Goal: Task Accomplishment & Management: Manage account settings

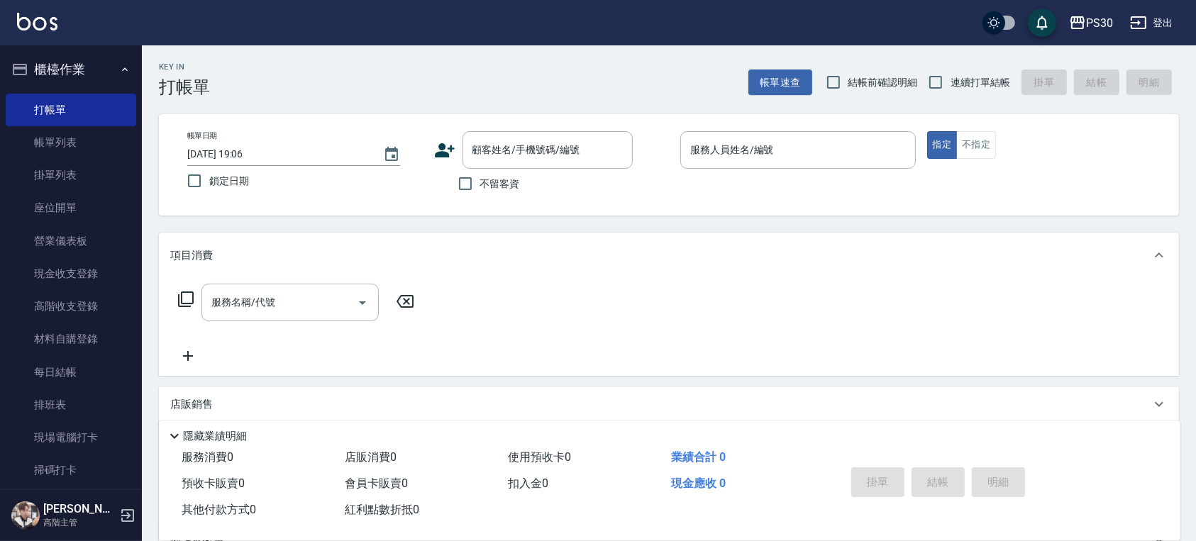
click at [214, 182] on span "鎖定日期" at bounding box center [229, 181] width 40 height 15
click at [209, 182] on input "鎖定日期" at bounding box center [195, 181] width 30 height 30
checkbox input "true"
click at [463, 187] on input "不留客資" at bounding box center [466, 184] width 30 height 30
checkbox input "true"
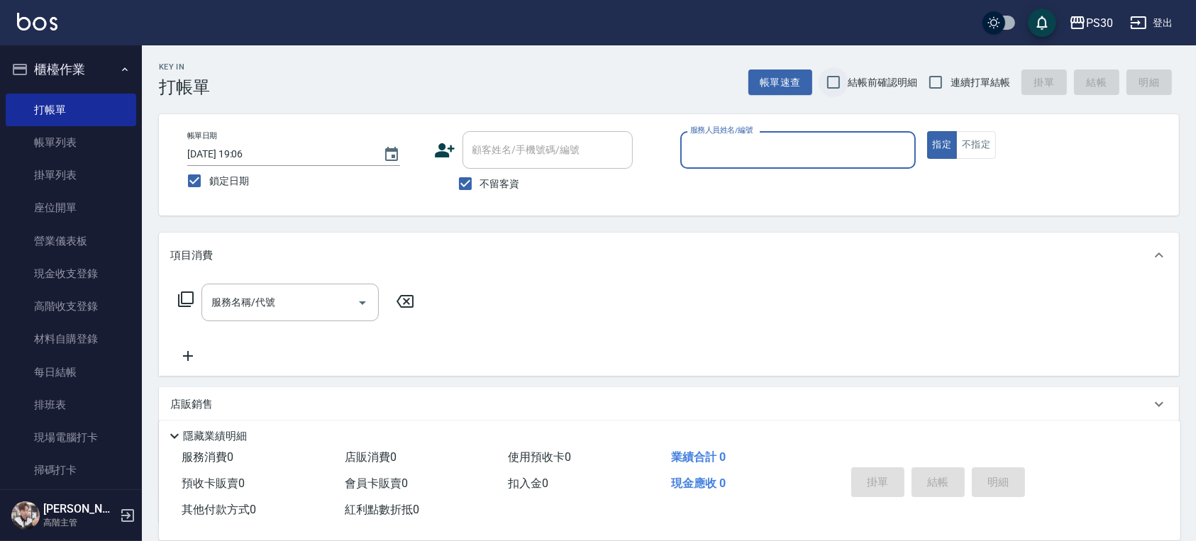
click at [835, 79] on input "結帳前確認明細" at bounding box center [834, 82] width 30 height 30
checkbox input "true"
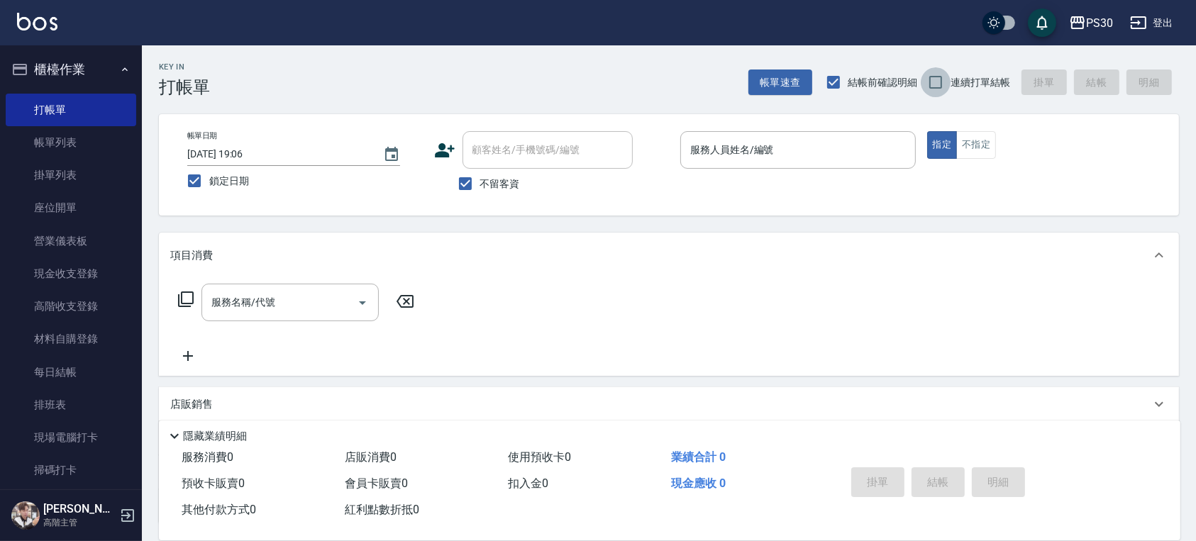
click at [946, 75] on input "連續打單結帳" at bounding box center [936, 82] width 30 height 30
checkbox input "true"
click at [892, 80] on span "結帳前確認明細" at bounding box center [884, 82] width 70 height 15
click at [849, 80] on input "結帳前確認明細" at bounding box center [834, 82] width 30 height 30
checkbox input "false"
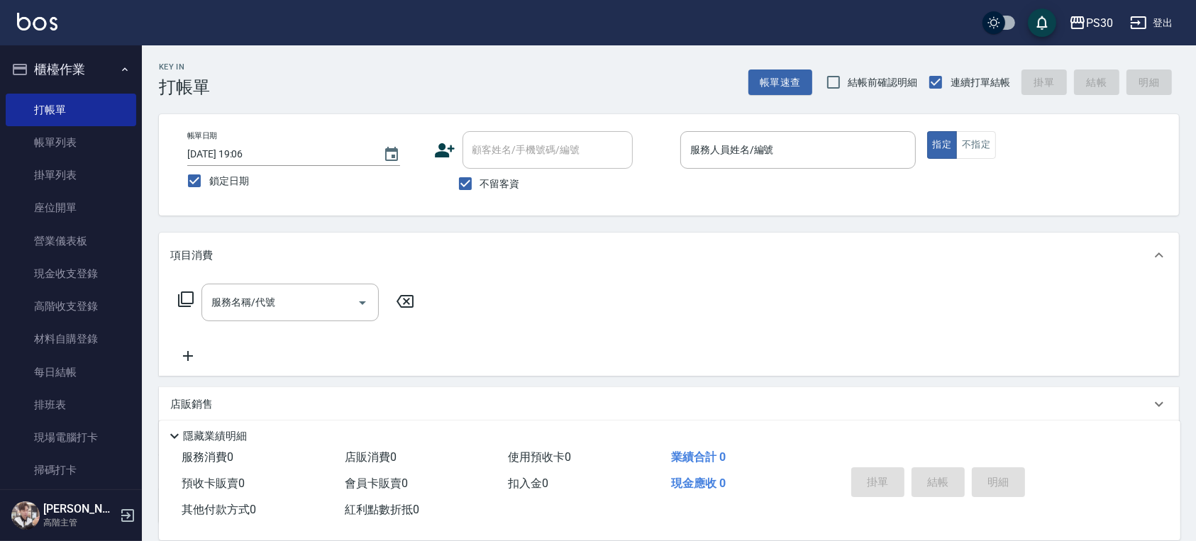
click at [850, 128] on div "帳單日期 2025/09/14 19:06 鎖定日期 顧客姓名/手機號碼/編號 顧客姓名/手機號碼/編號 不留客資 服務人員姓名/編號 服務人員姓名/編號 指…" at bounding box center [669, 164] width 1020 height 101
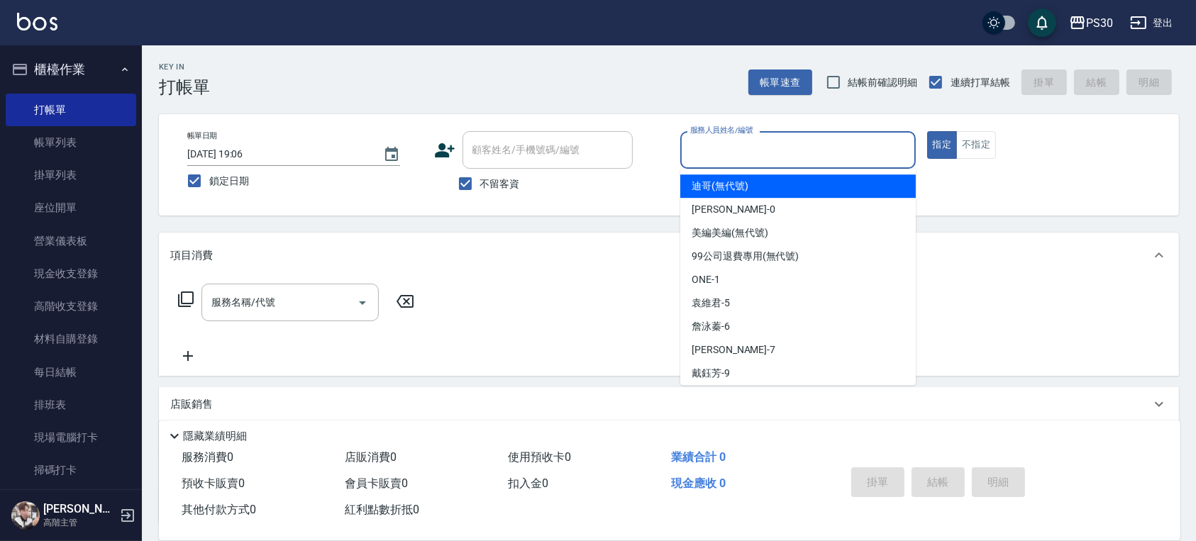
click at [851, 142] on input "服務人員姓名/編號" at bounding box center [798, 150] width 223 height 25
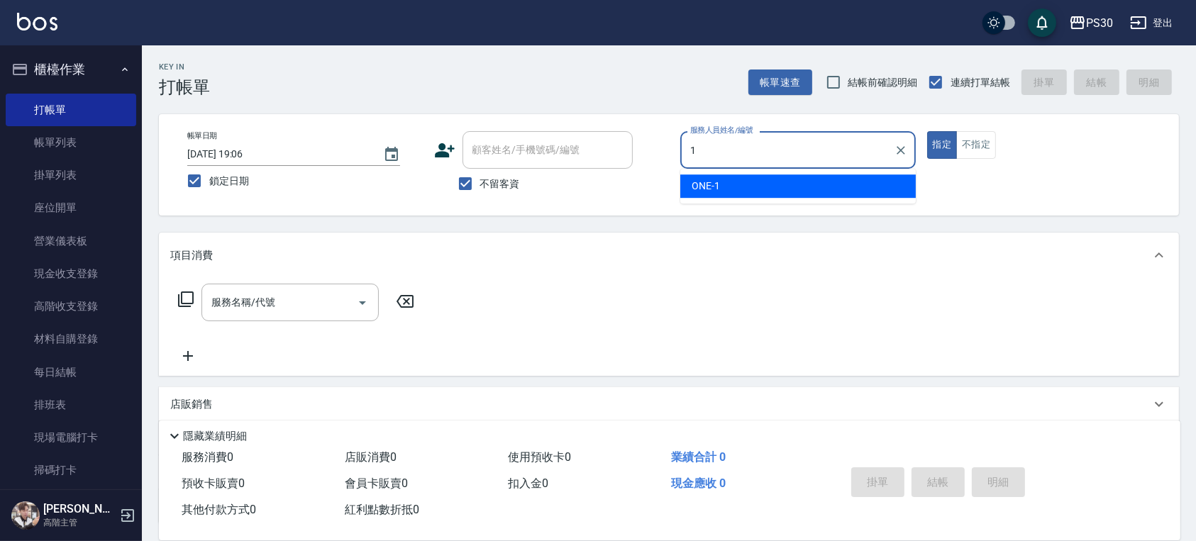
type input "ONE-1"
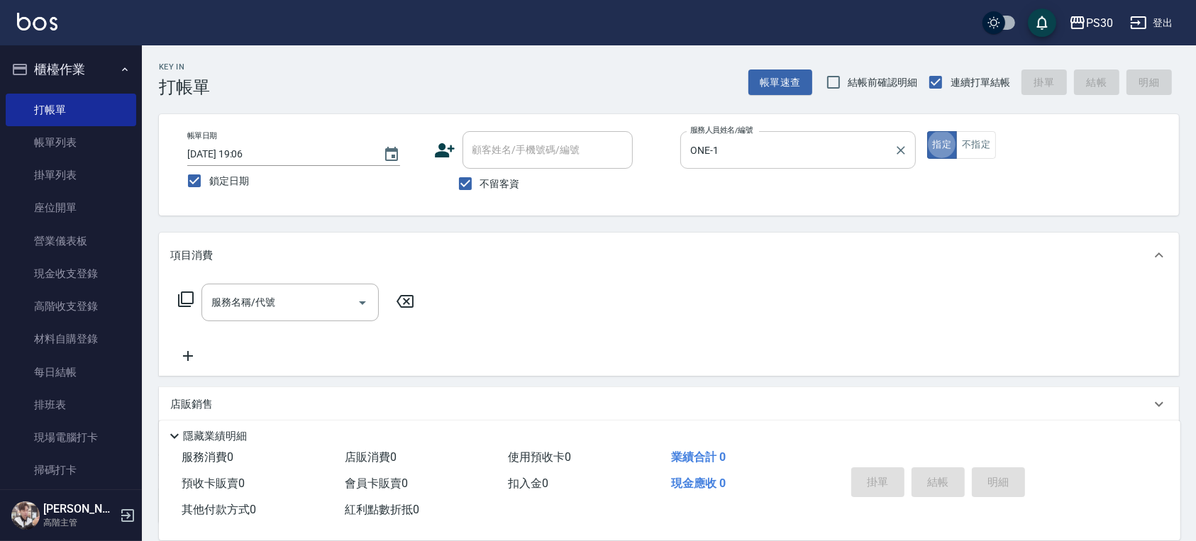
type button "true"
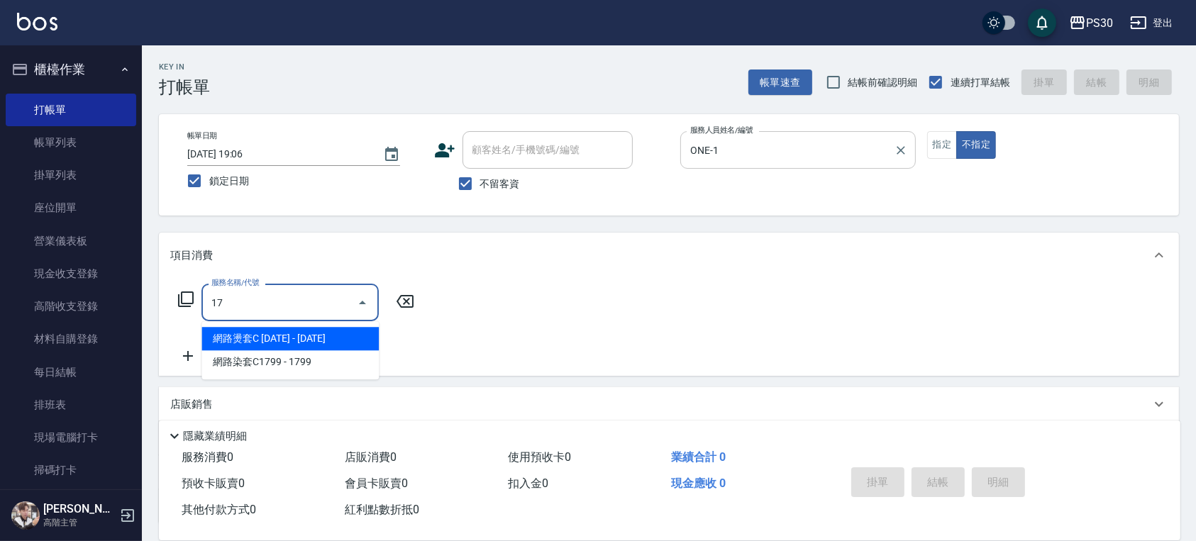
type input "1"
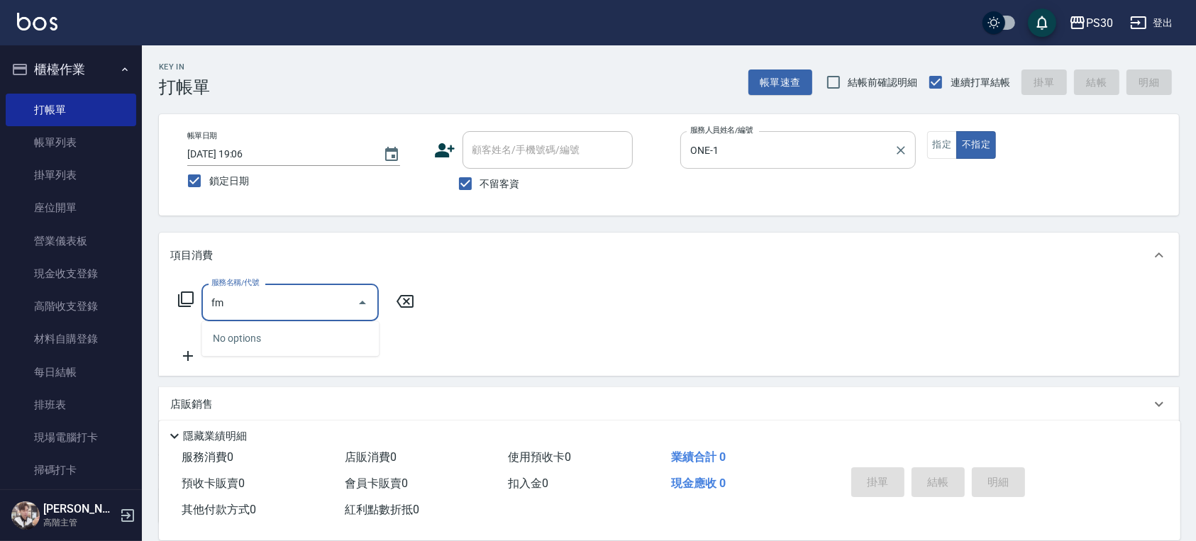
type input "f"
drag, startPoint x: 309, startPoint y: 294, endPoint x: 323, endPoint y: 257, distance: 39.5
click at [309, 294] on input "服務名稱/代號" at bounding box center [279, 302] width 143 height 25
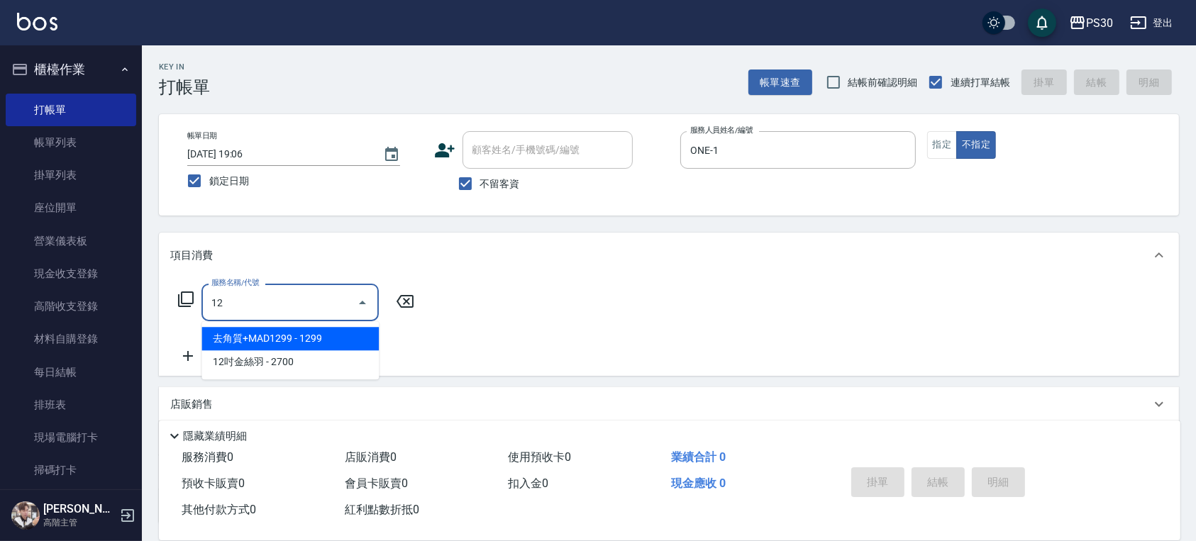
type input "1"
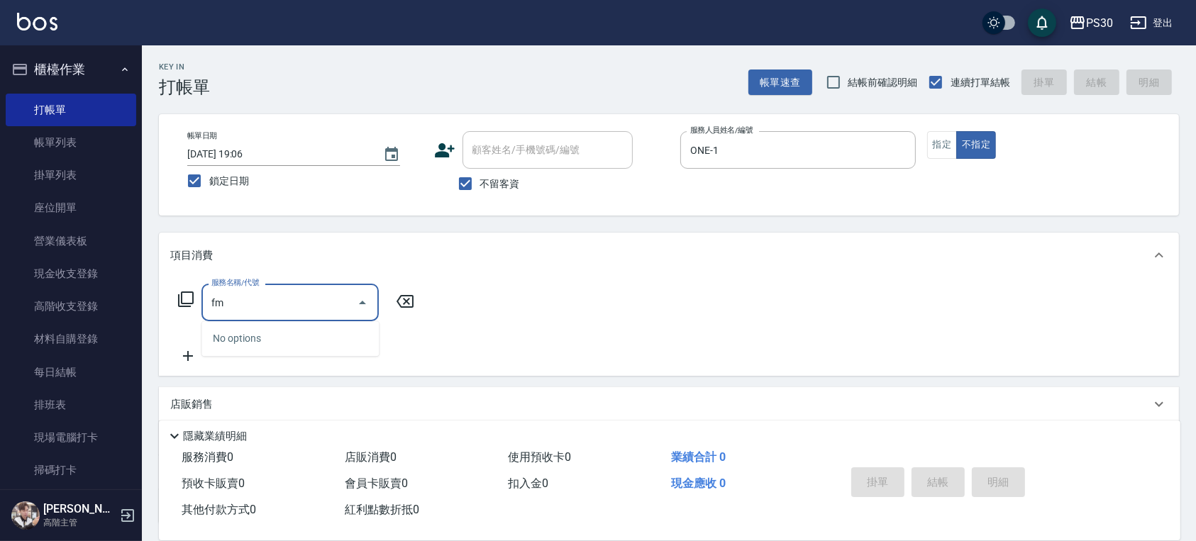
type input "f"
click at [260, 297] on input "服務名稱/代號" at bounding box center [279, 302] width 143 height 25
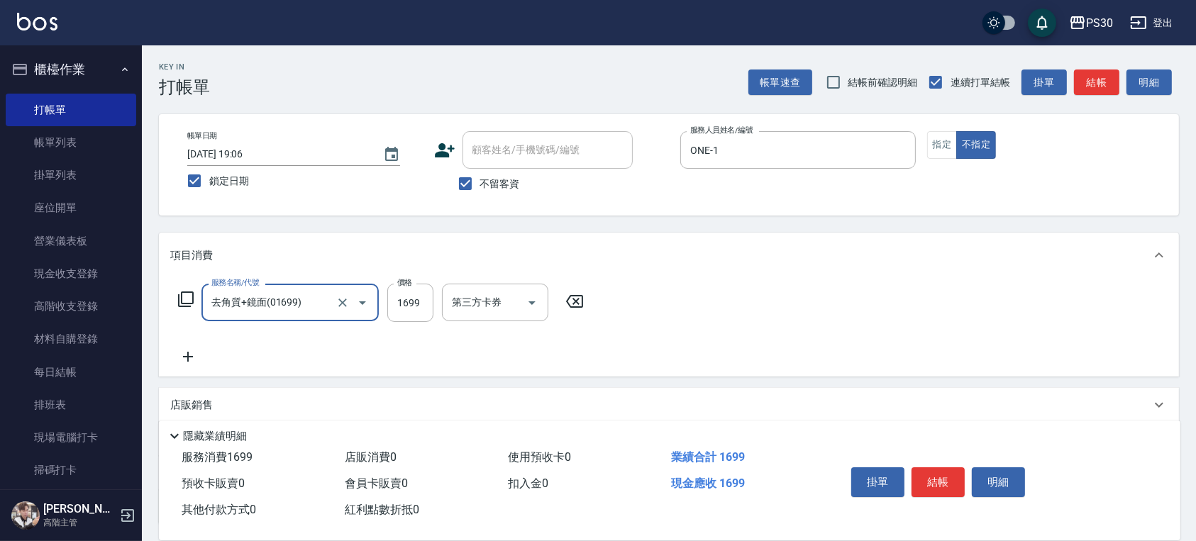
type input "去角質+鏡面(01699)"
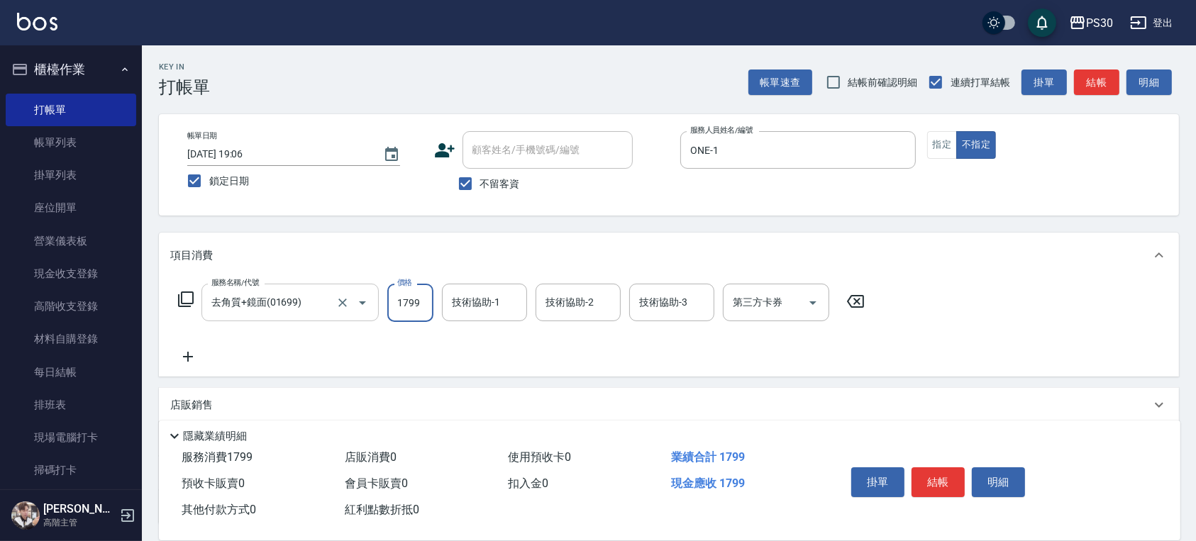
type input "1799"
type input "七七-77"
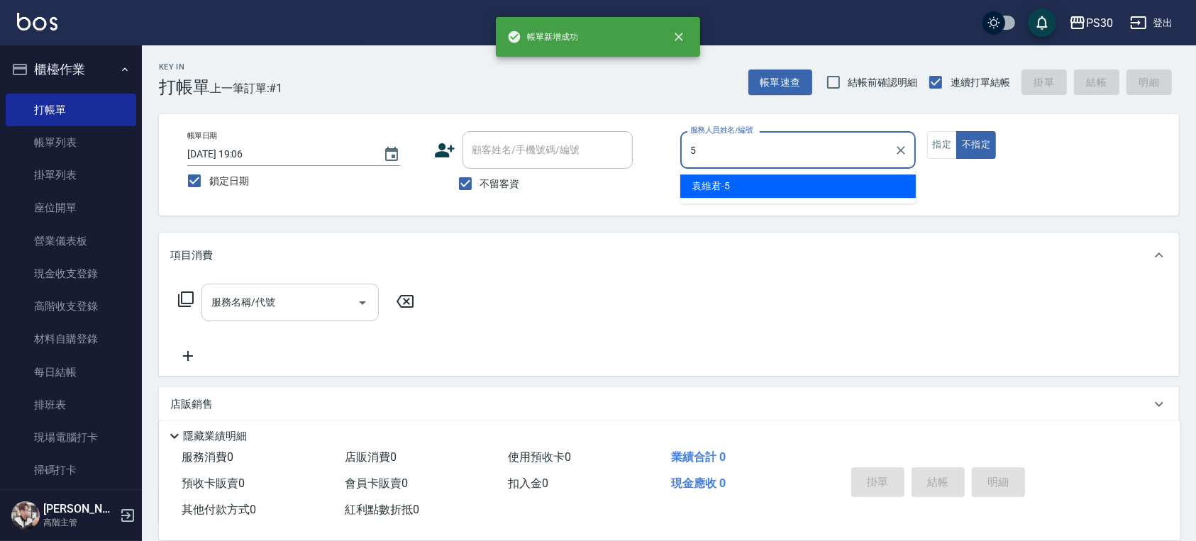
type input "袁維君-5"
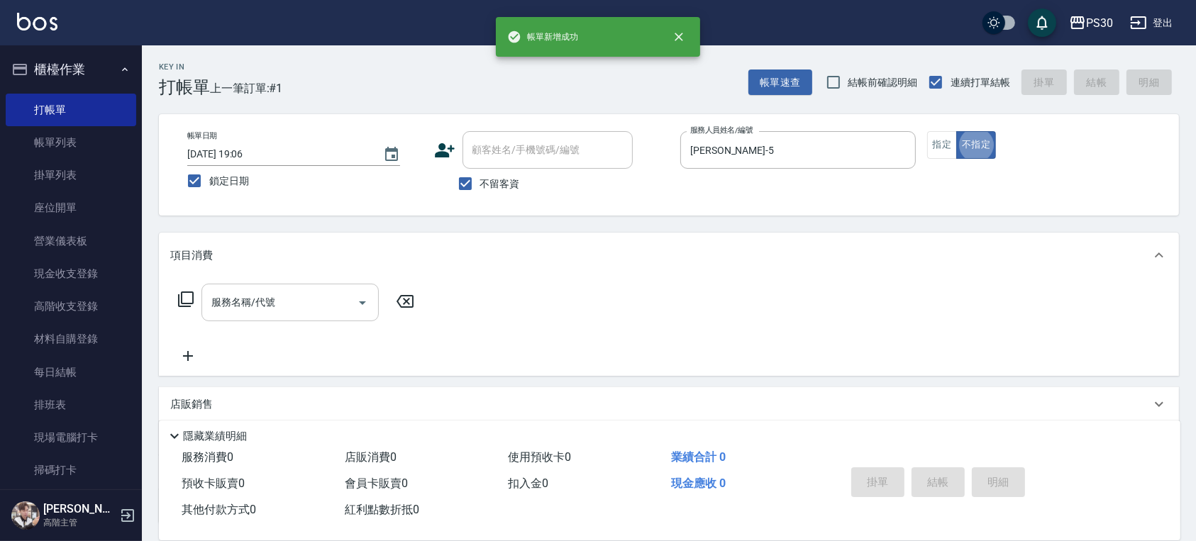
type button "false"
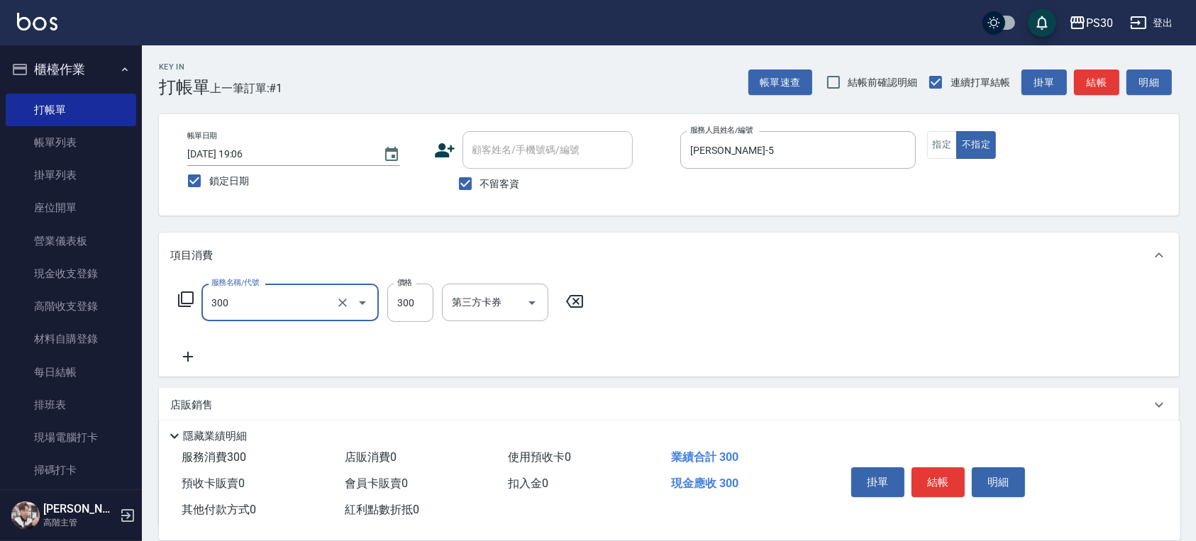
type input "洗剪300(300)"
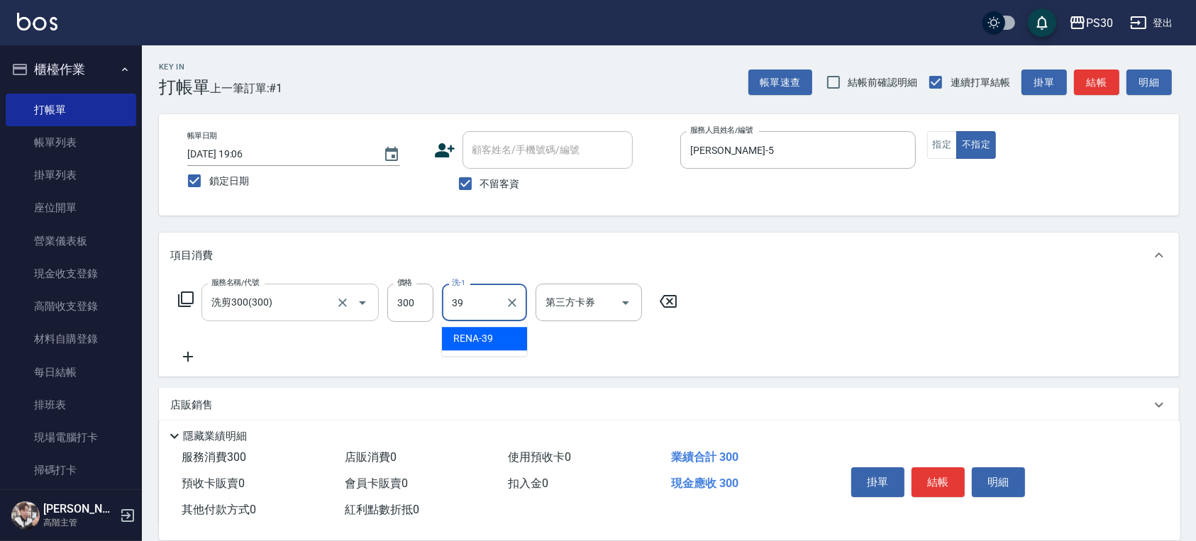
type input "RENA-39"
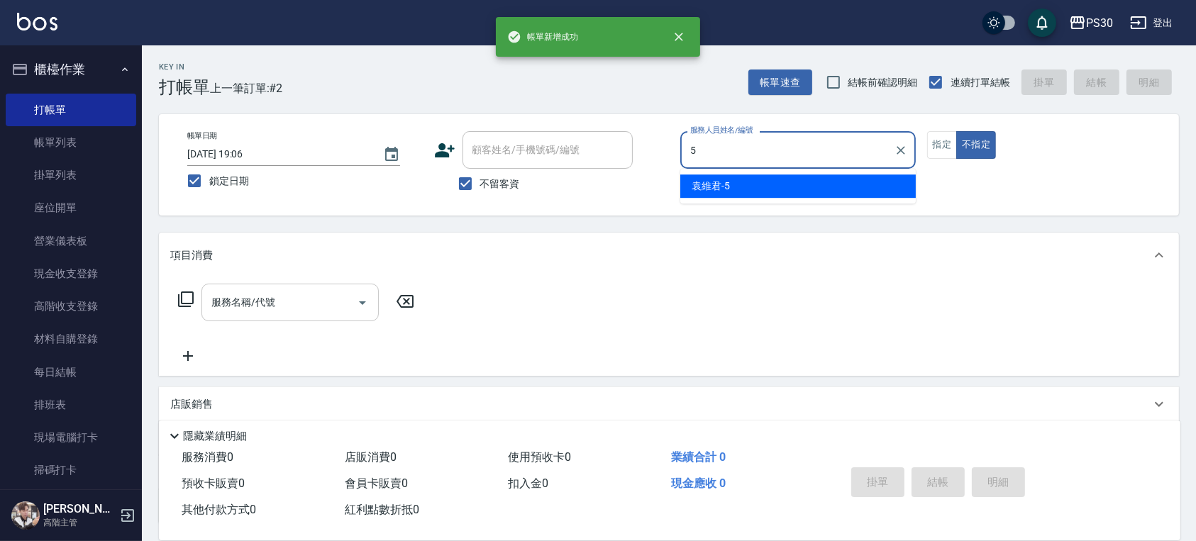
type input "袁維君-5"
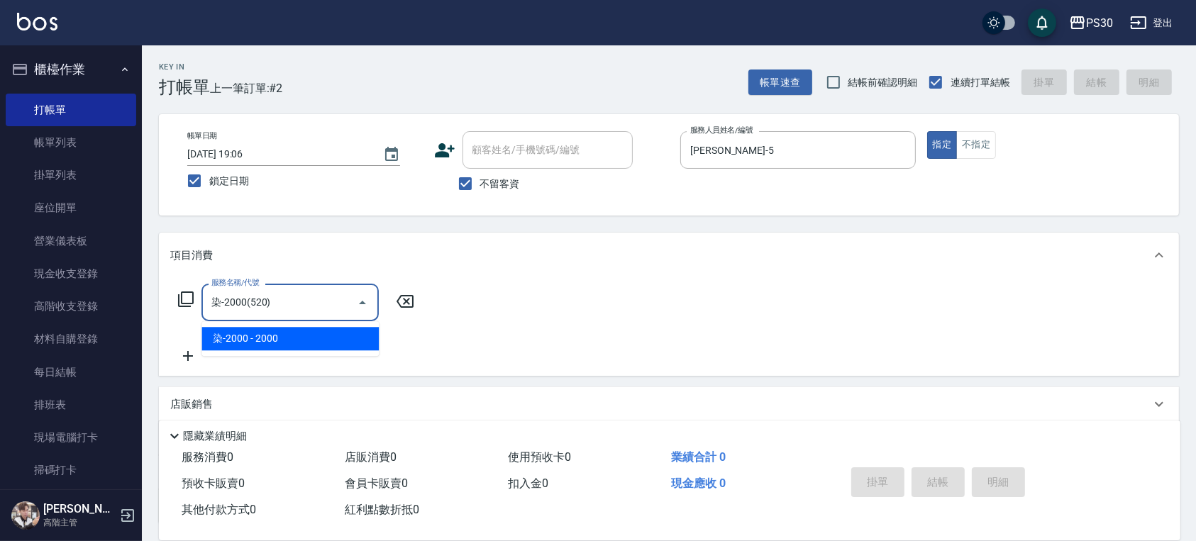
type input "染-2000(520)"
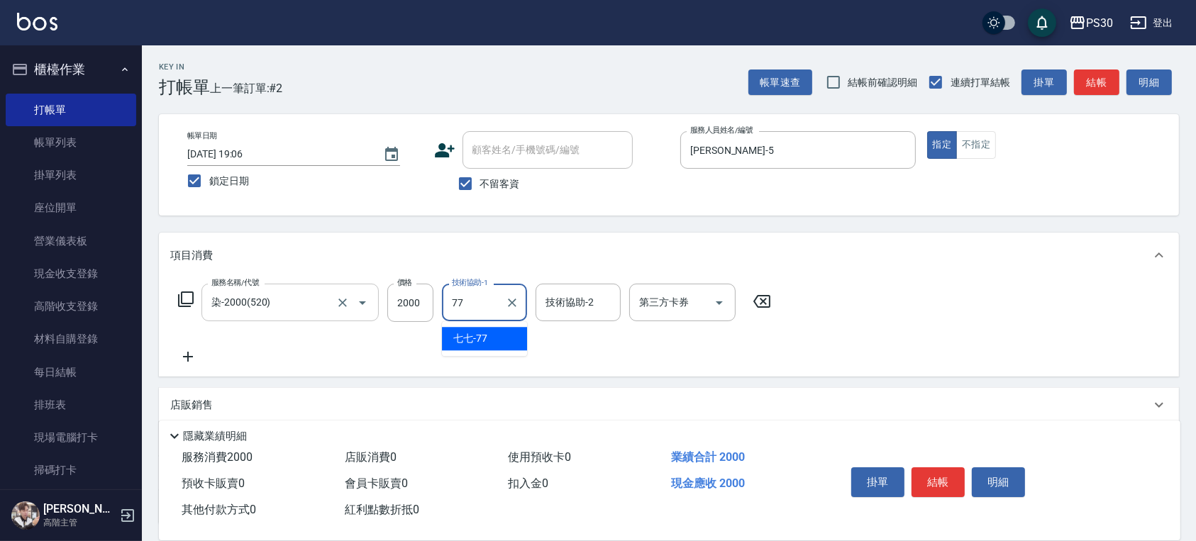
type input "七七-77"
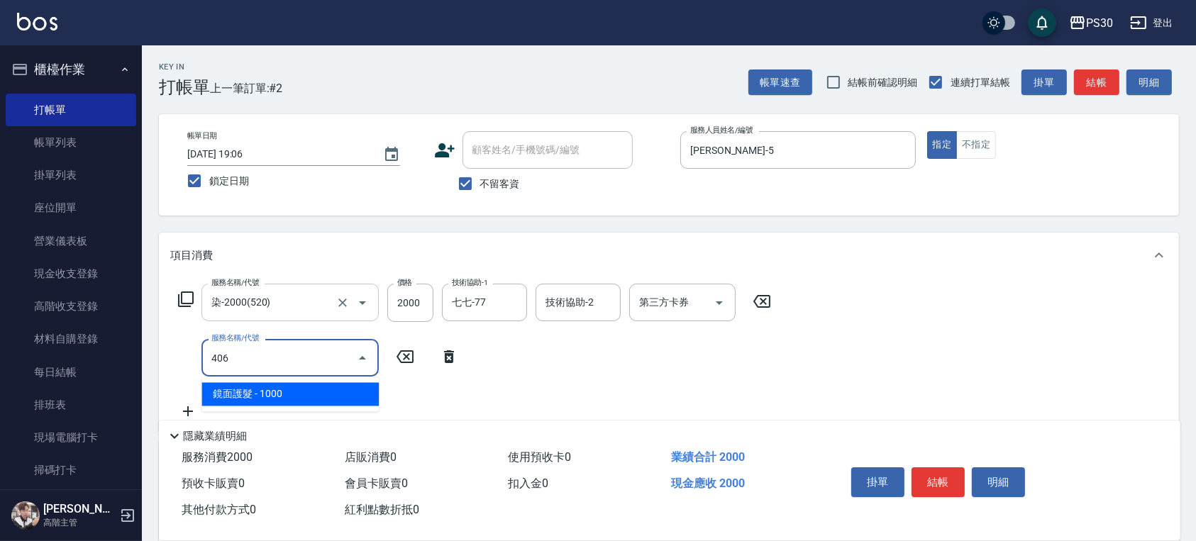
type input "鏡面護髮(406)"
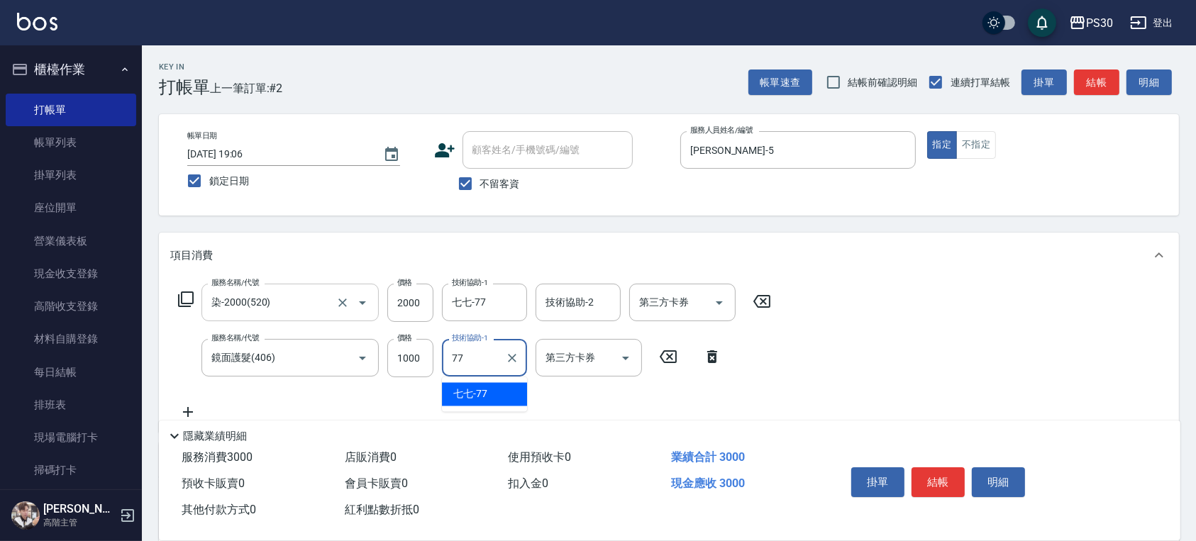
type input "七七-77"
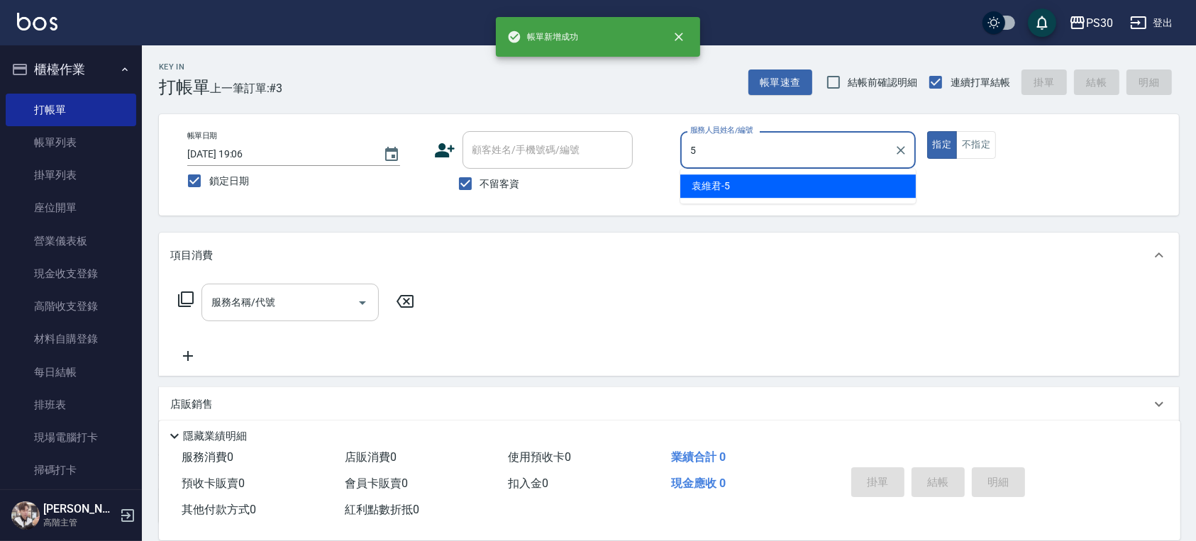
type input "袁維君-5"
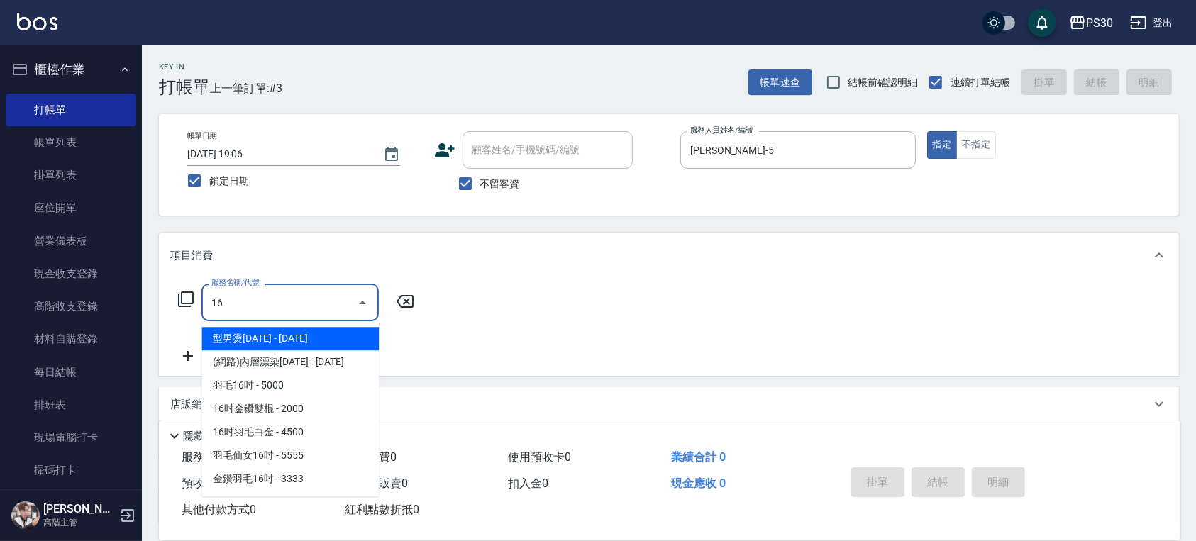
type input "1"
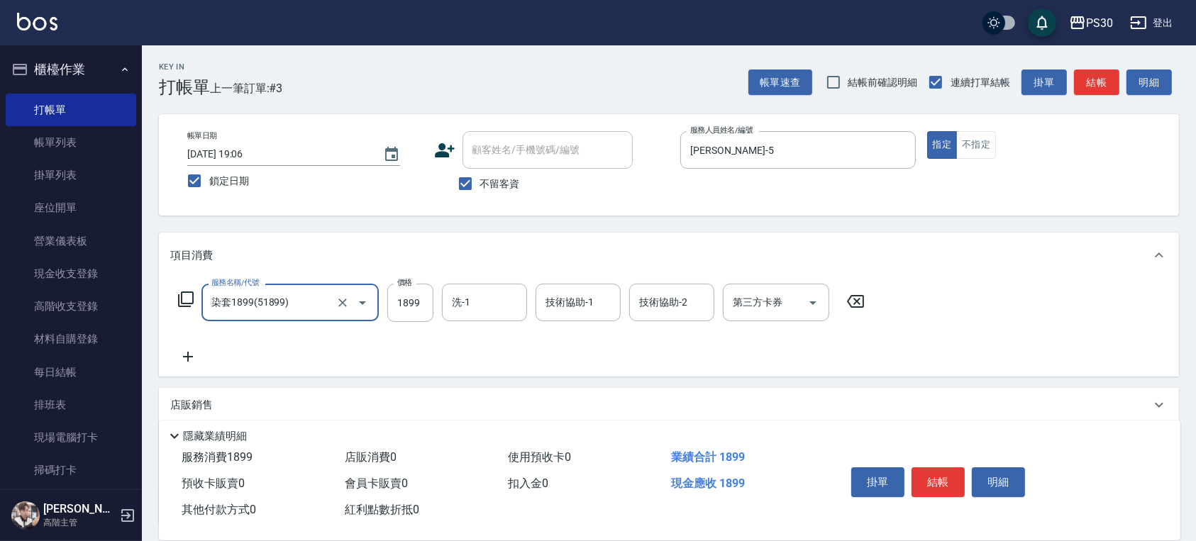
type input "染套1899(51899)"
type input "1699"
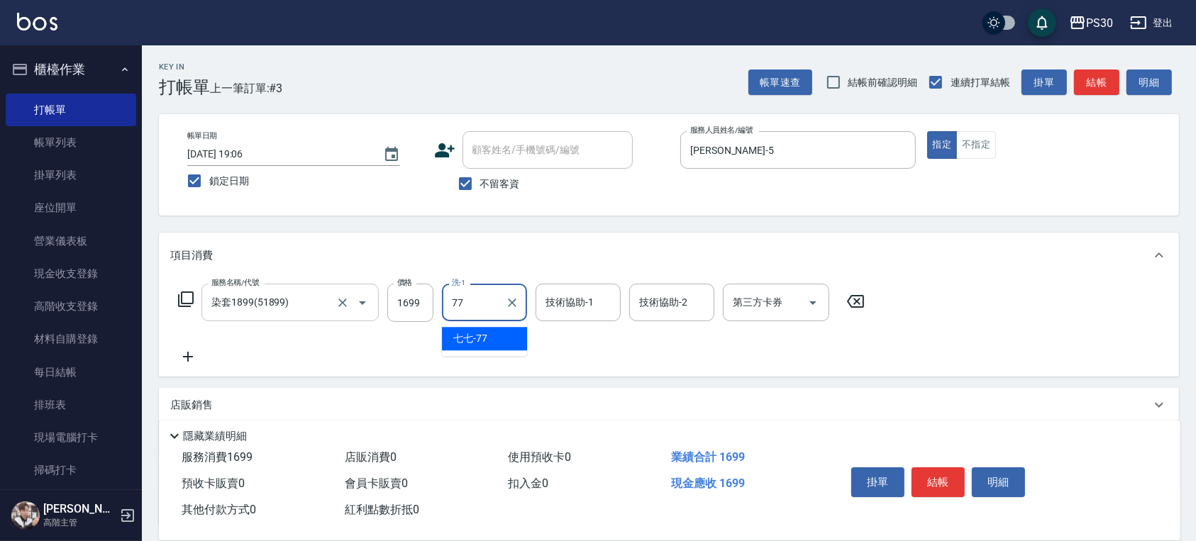
type input "七七-77"
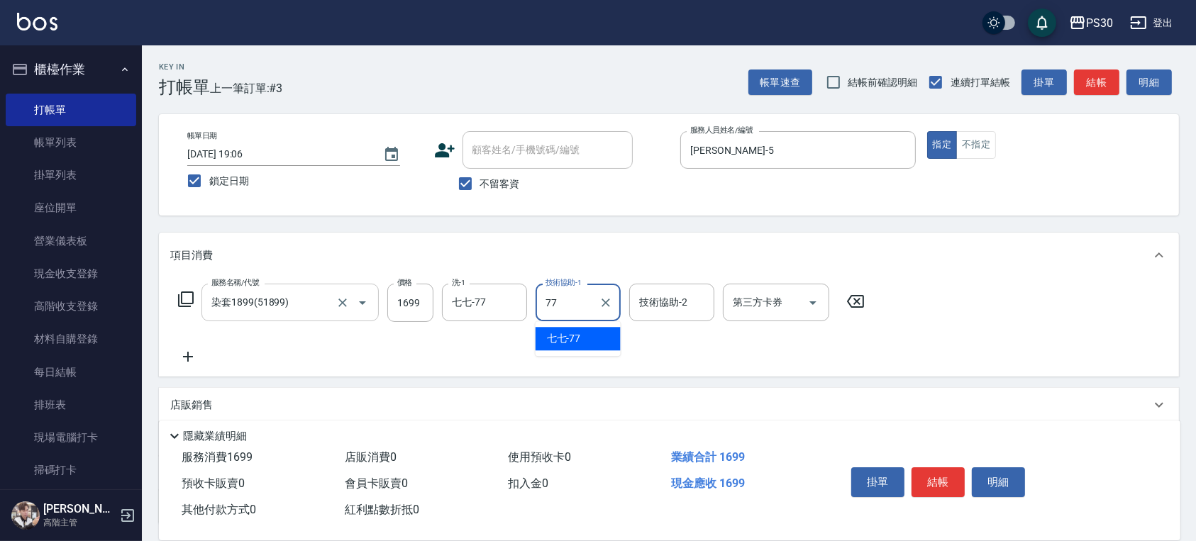
type input "七七-77"
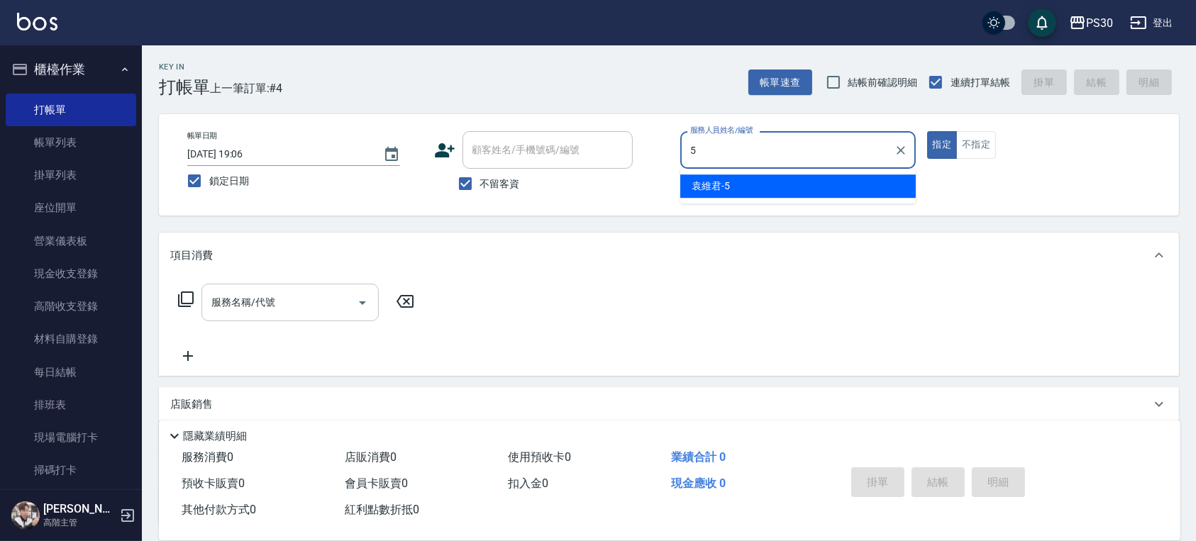
type input "袁維君-5"
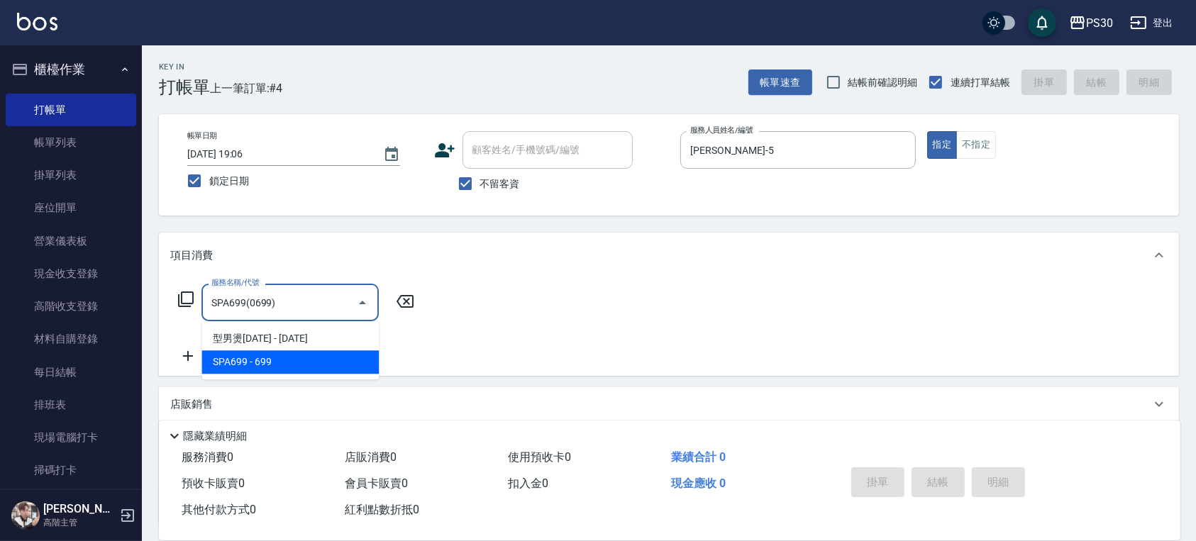
type input "SPA699(0699)"
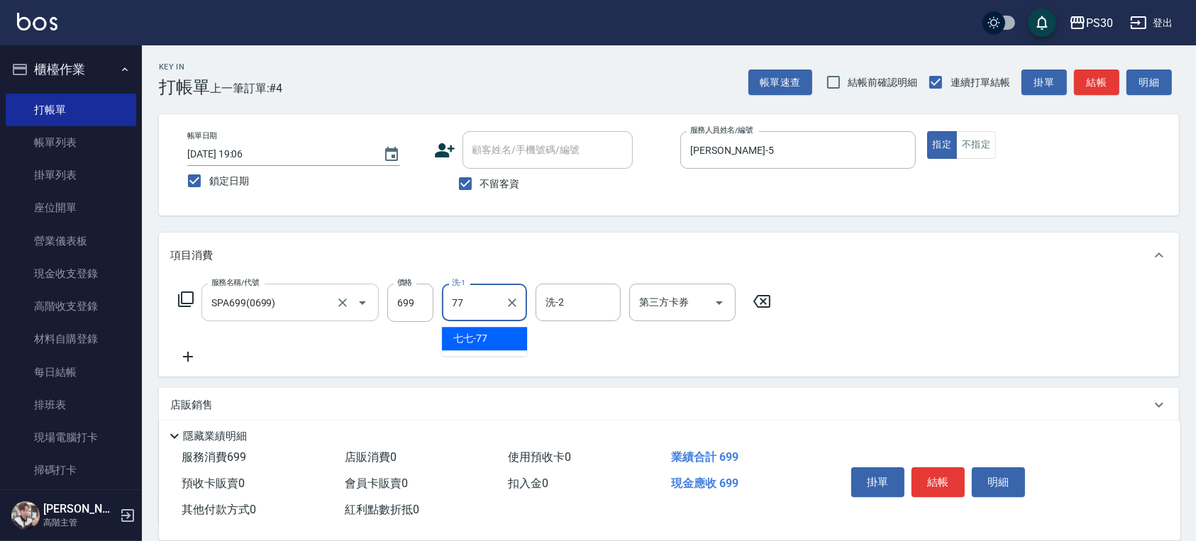
type input "七七-77"
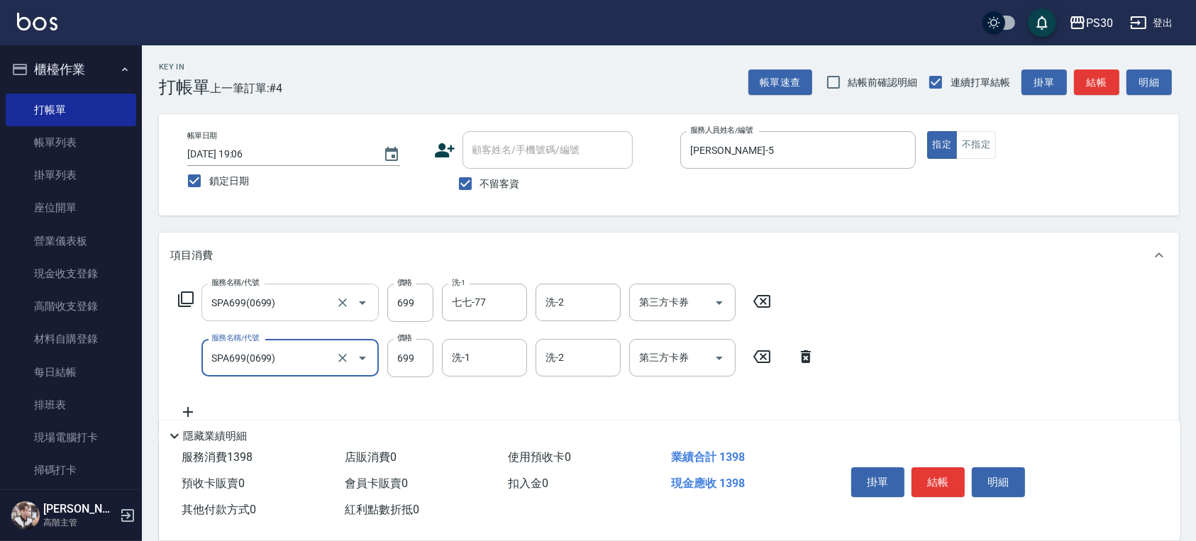
type input "SPA699(0699)"
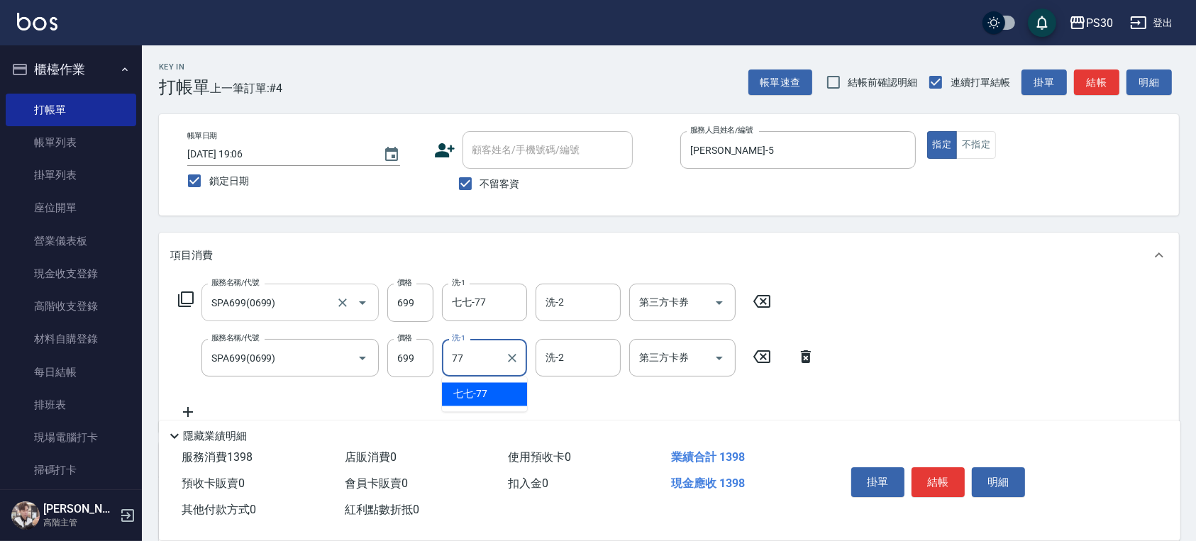
type input "七七-77"
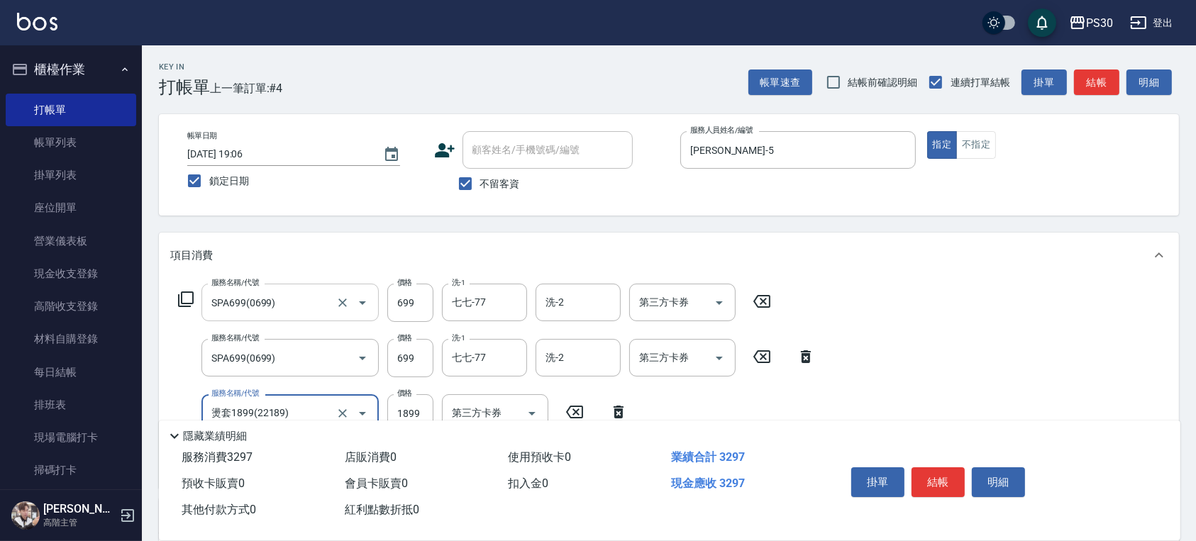
type input "燙套1899(22189)"
type input "1999"
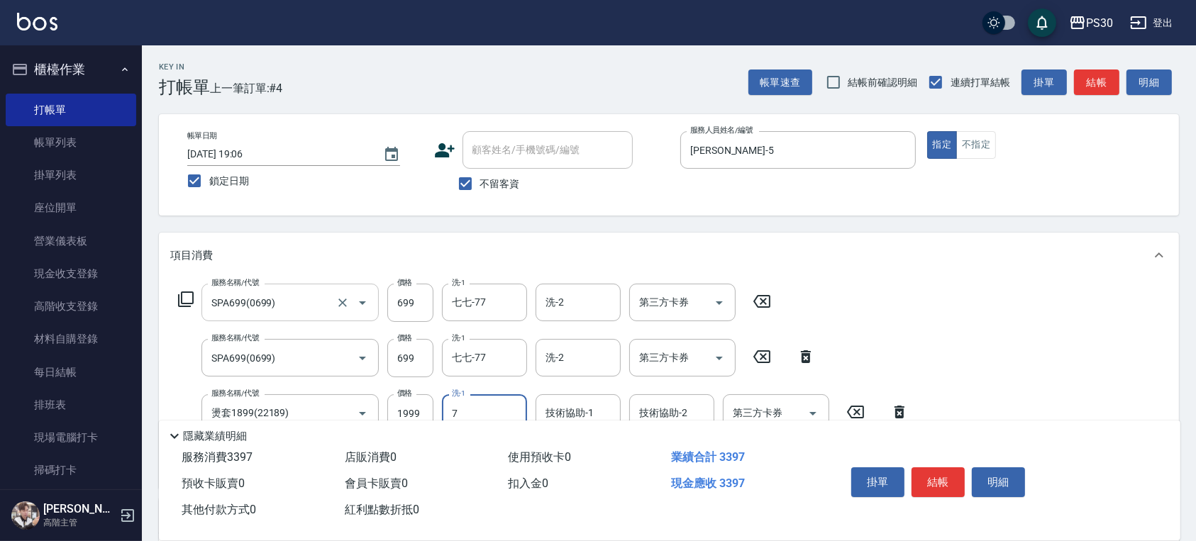
type input "77"
click at [514, 414] on icon "Clear" at bounding box center [512, 414] width 14 height 14
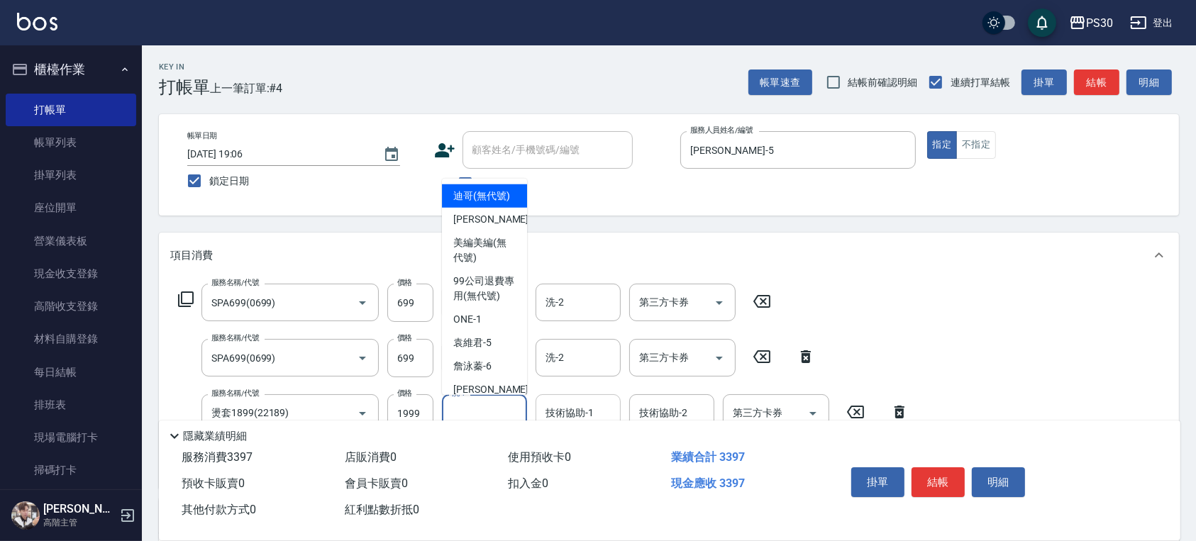
click at [557, 404] on div "技術協助-1 技術協助-1" at bounding box center [578, 414] width 85 height 38
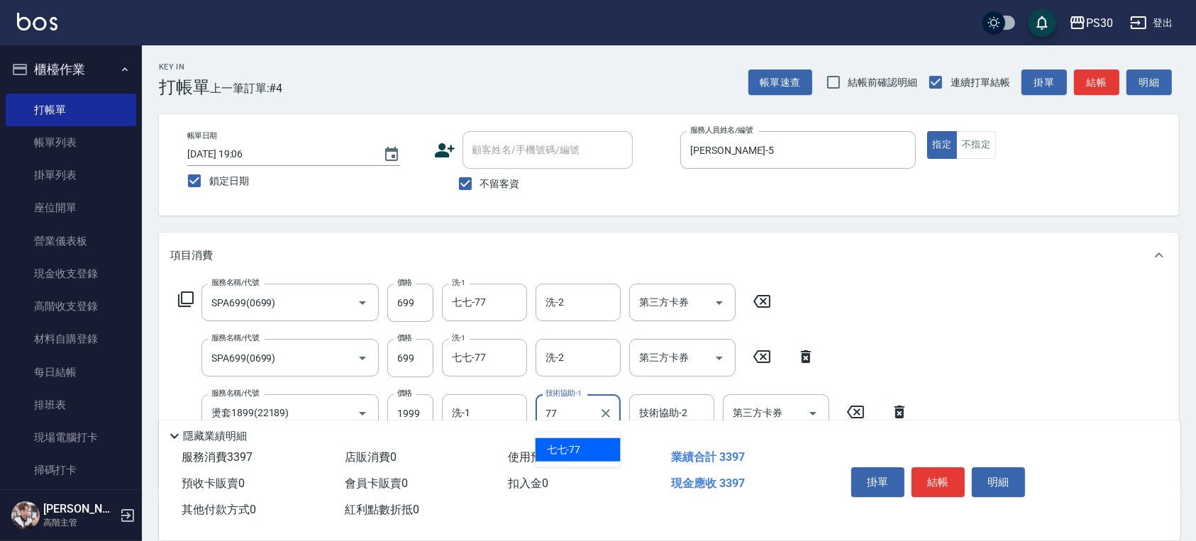
type input "七七-77"
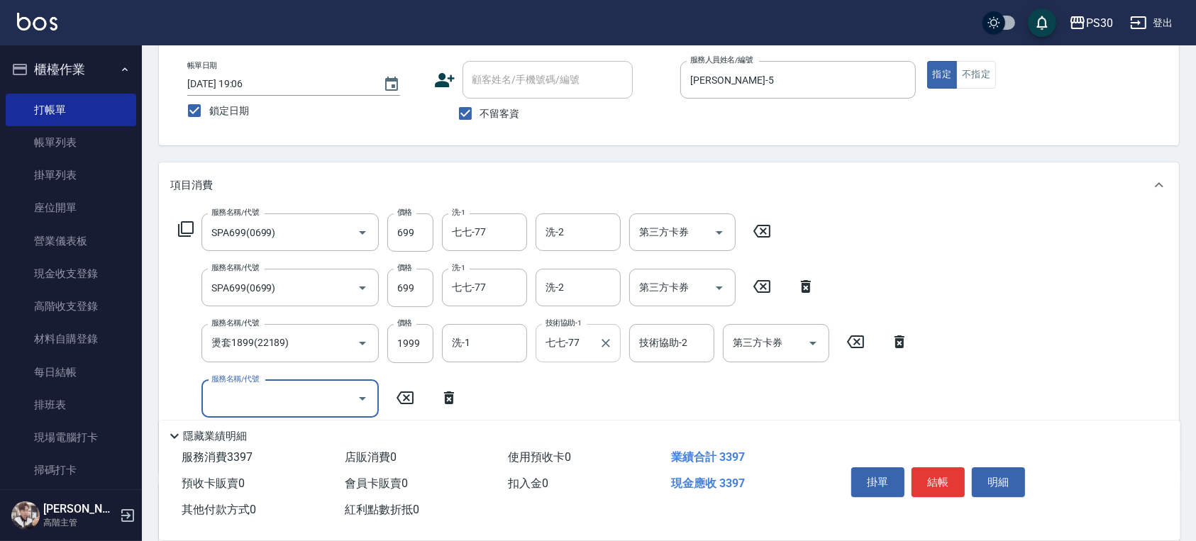
scroll to position [94, 0]
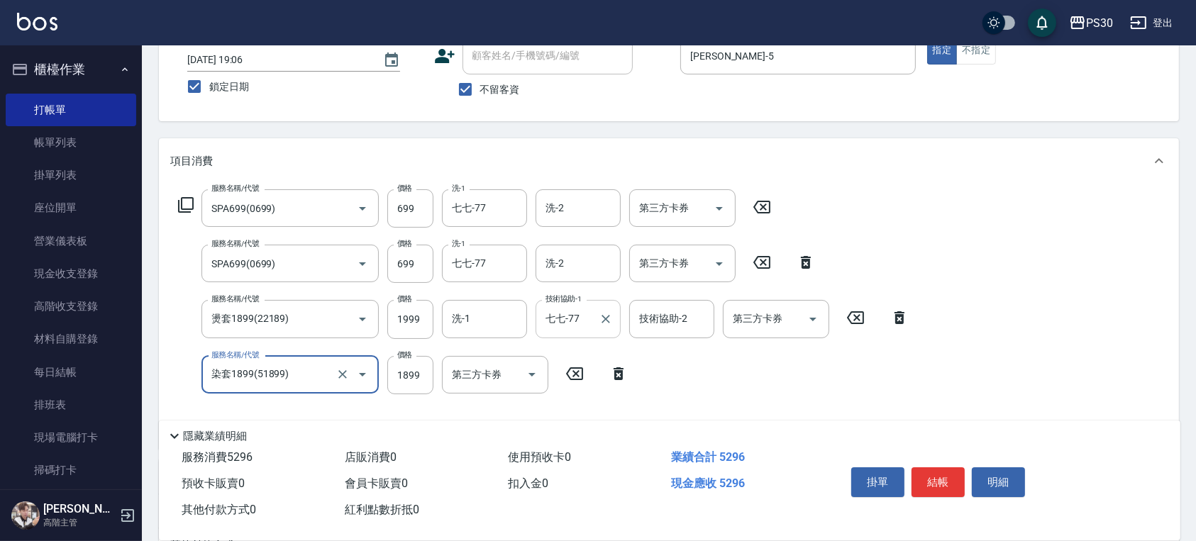
type input "染套1899(51899)"
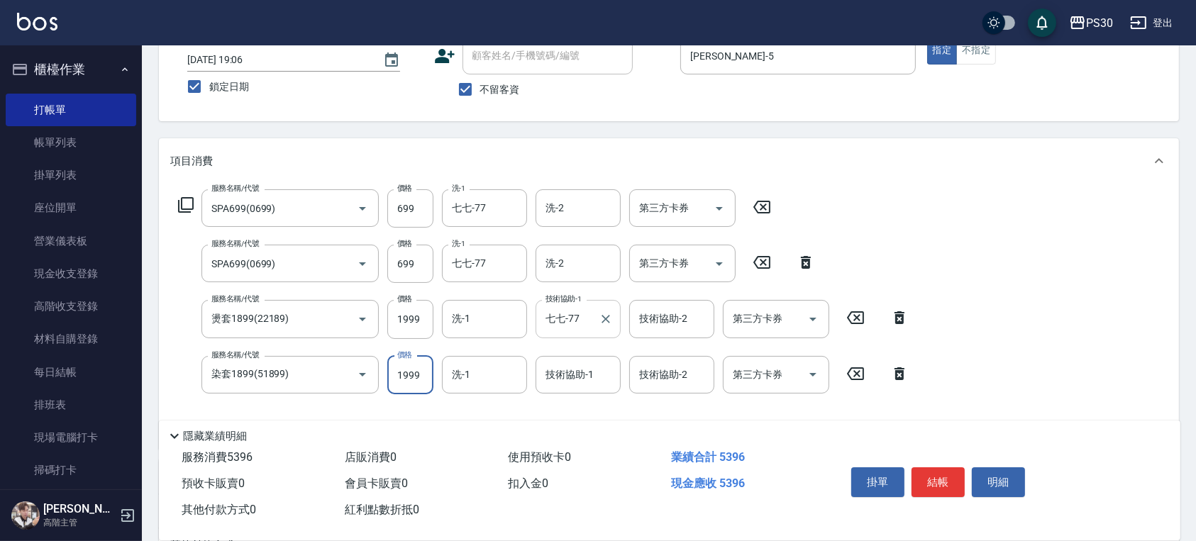
type input "1999"
type input "七七-77"
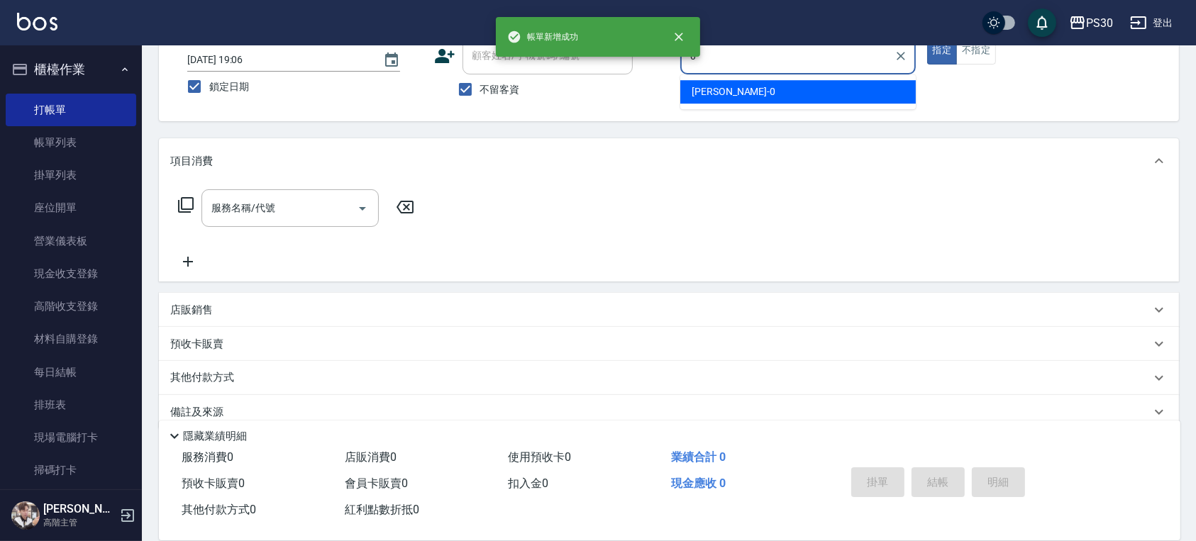
type input "廖金城-0"
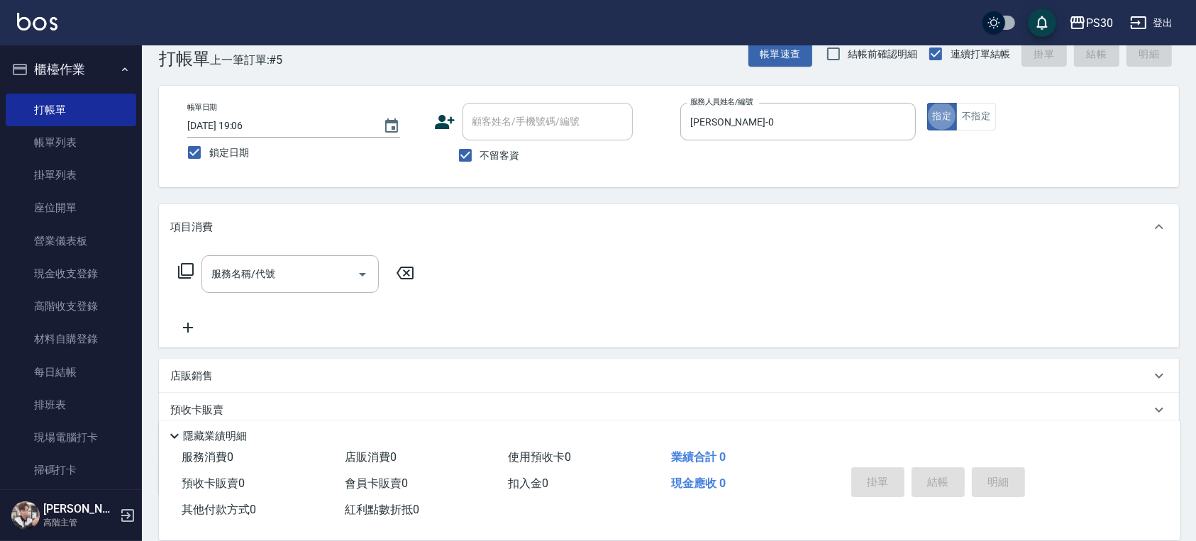
scroll to position [0, 0]
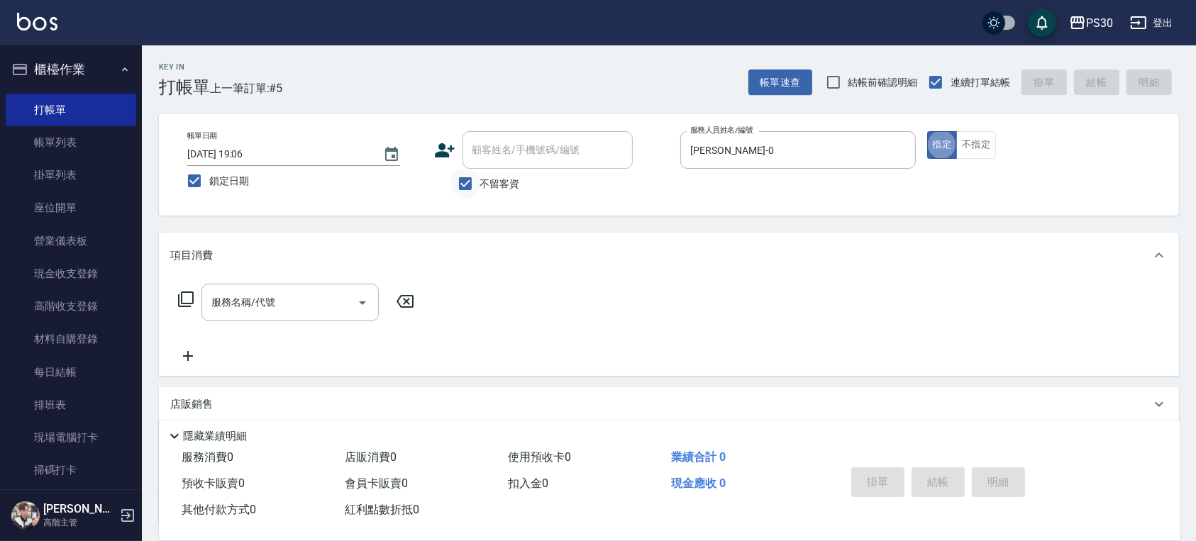
click at [467, 184] on input "不留客資" at bounding box center [466, 184] width 30 height 30
checkbox input "false"
click at [522, 148] on input "顧客姓名/手機號碼/編號" at bounding box center [537, 150] width 136 height 25
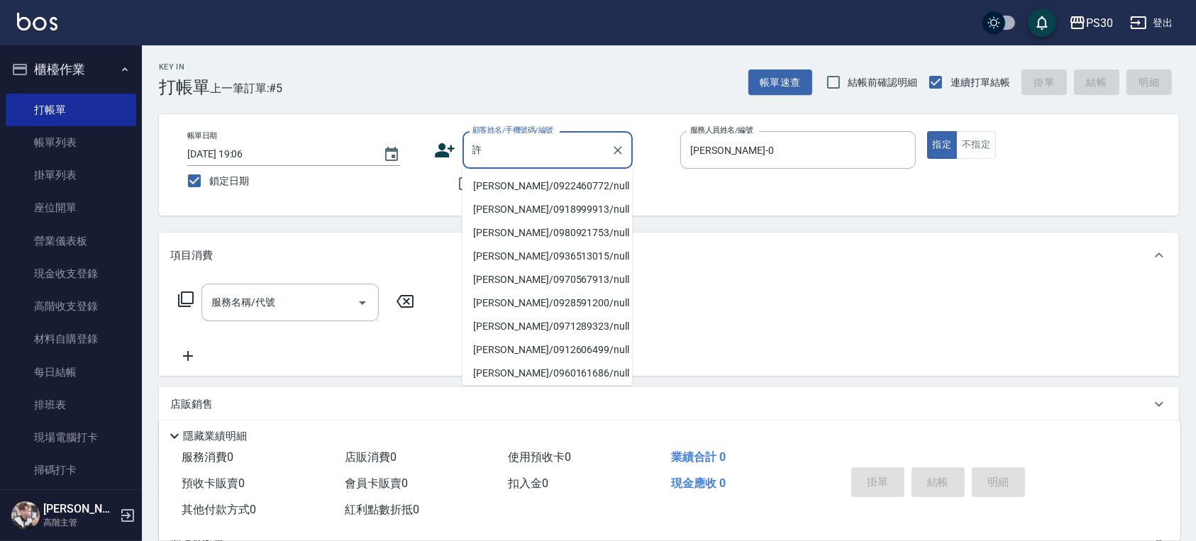
click at [523, 187] on li "許宏立/0922460772/null" at bounding box center [548, 186] width 170 height 23
type input "許宏立/0922460772/null"
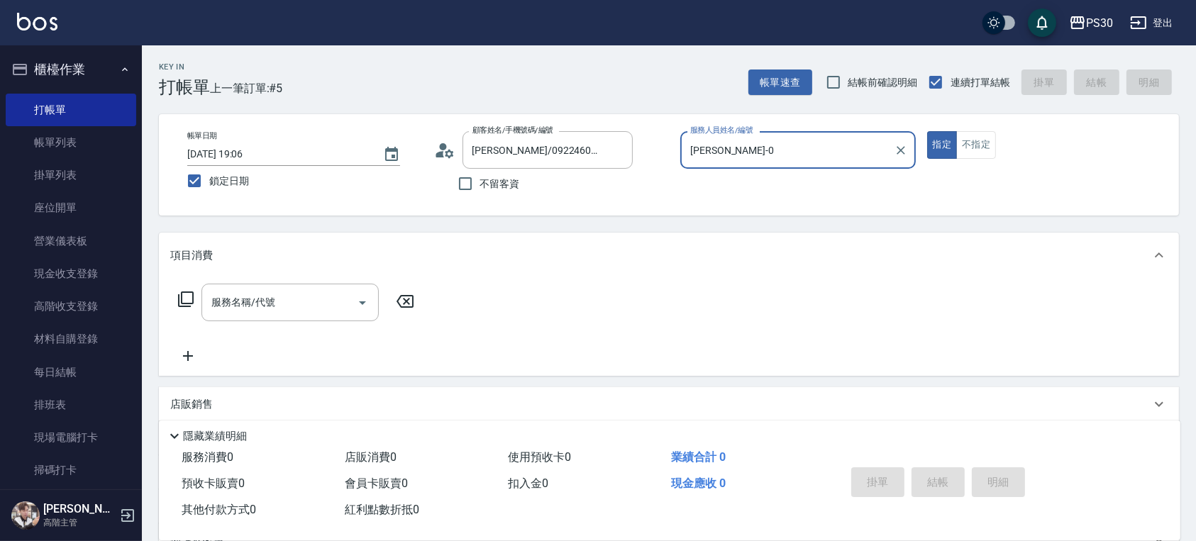
click at [927, 131] on button "指定" at bounding box center [942, 145] width 31 height 28
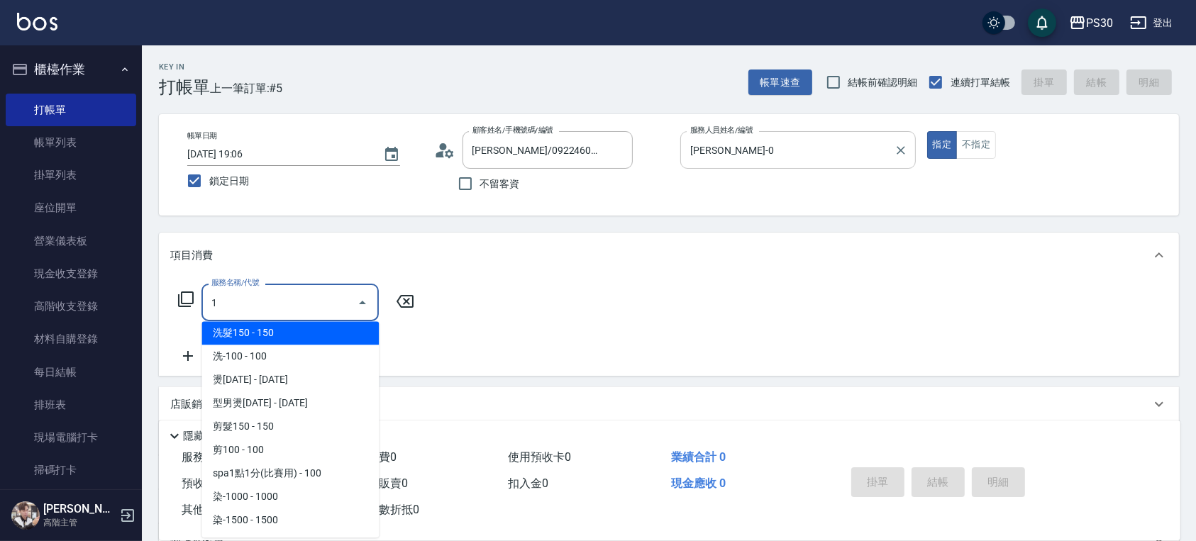
scroll to position [562, 0]
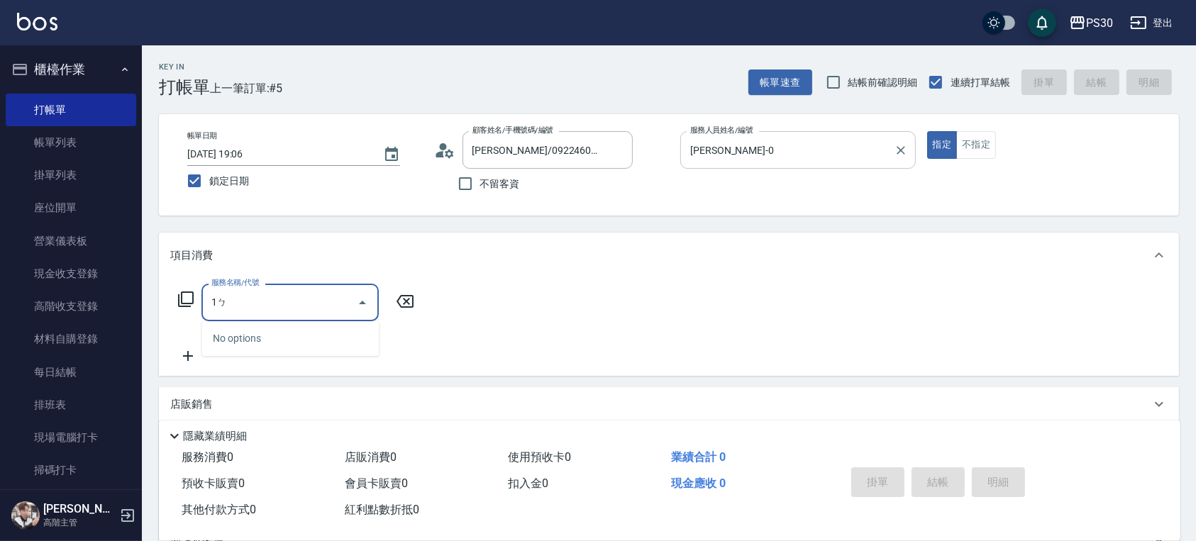
type input "1"
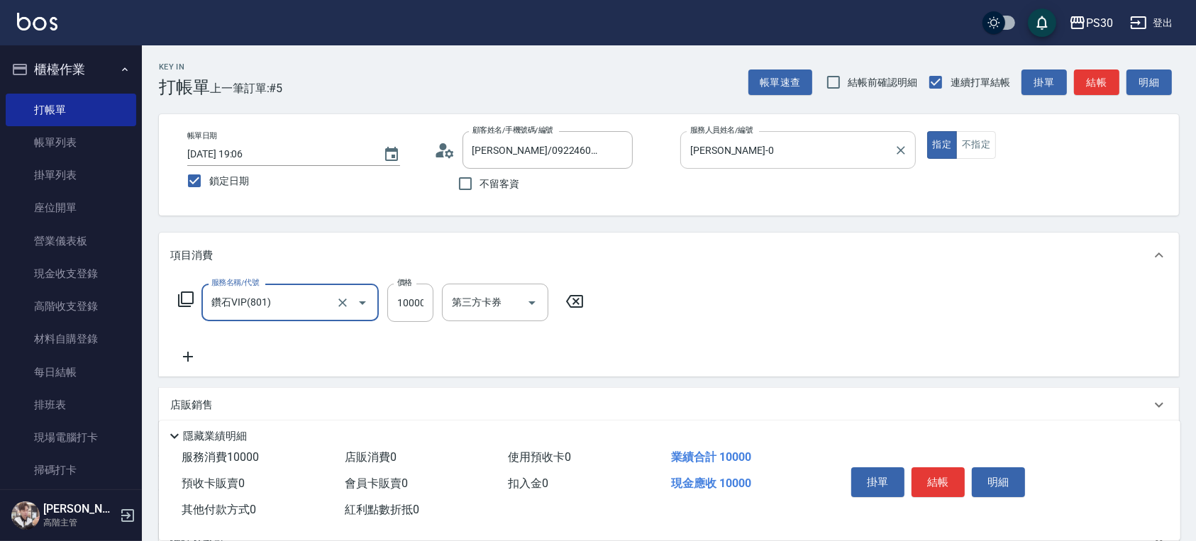
type input "鑽石VIP(801)"
type input "3000"
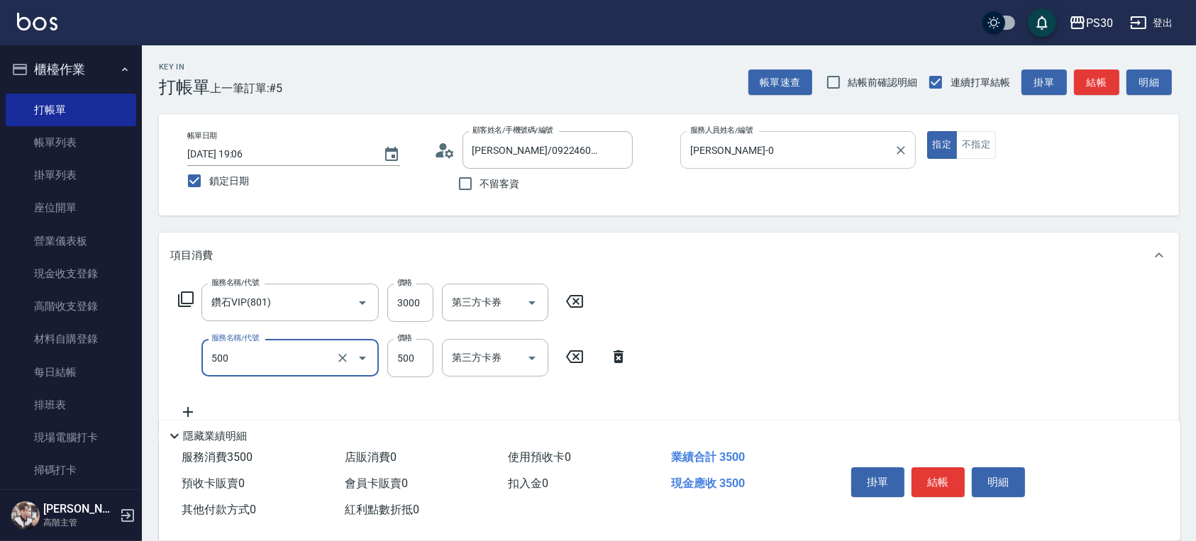
type input "洗剪500(500)"
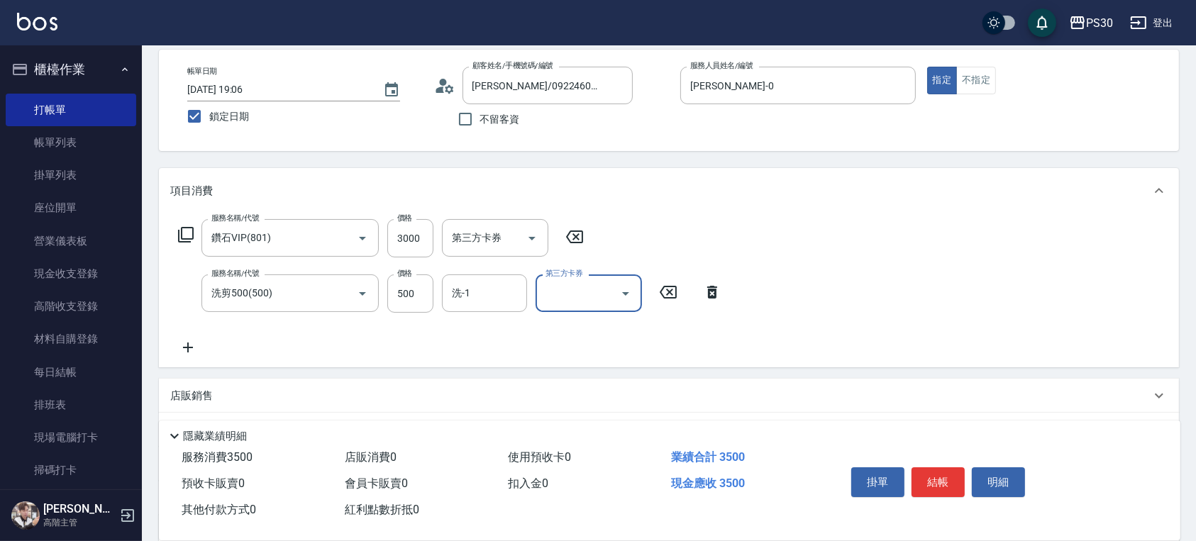
scroll to position [94, 0]
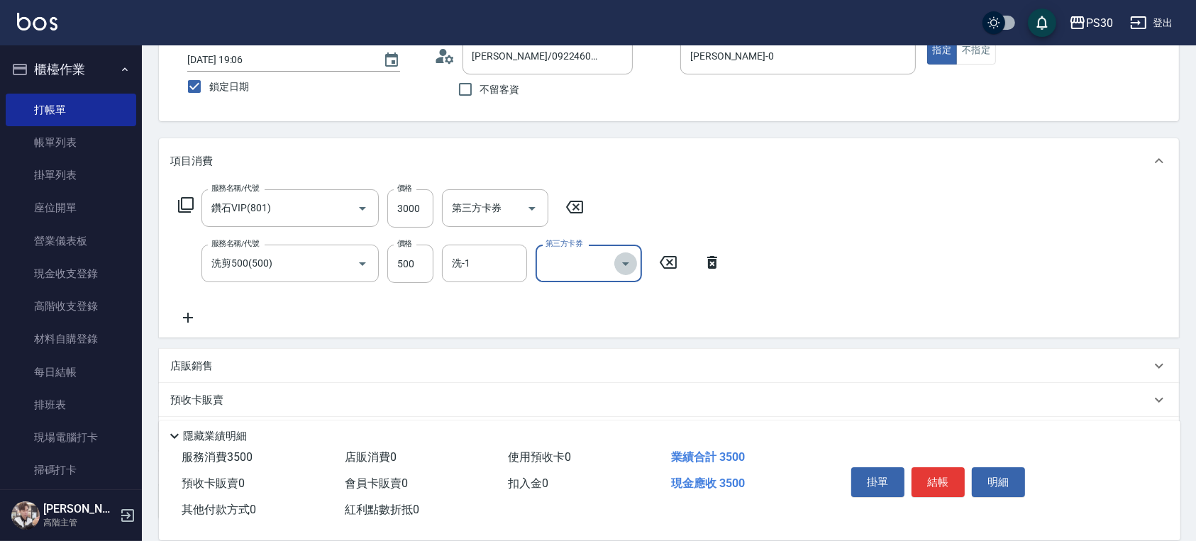
click at [624, 259] on icon "Open" at bounding box center [625, 263] width 17 height 17
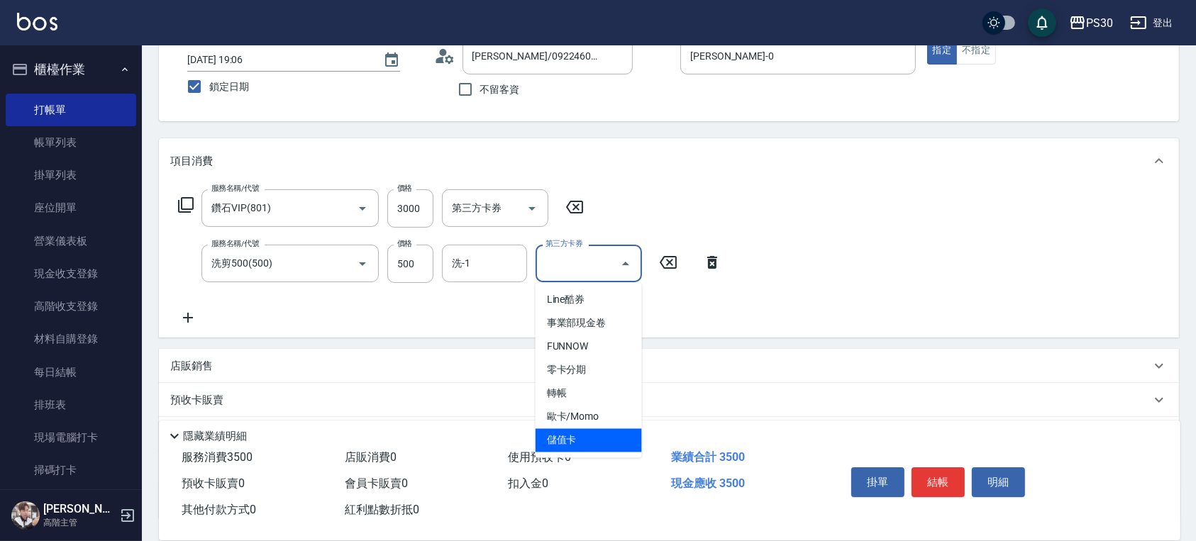
click at [583, 441] on span "儲值卡" at bounding box center [589, 440] width 106 height 23
type input "儲值卡"
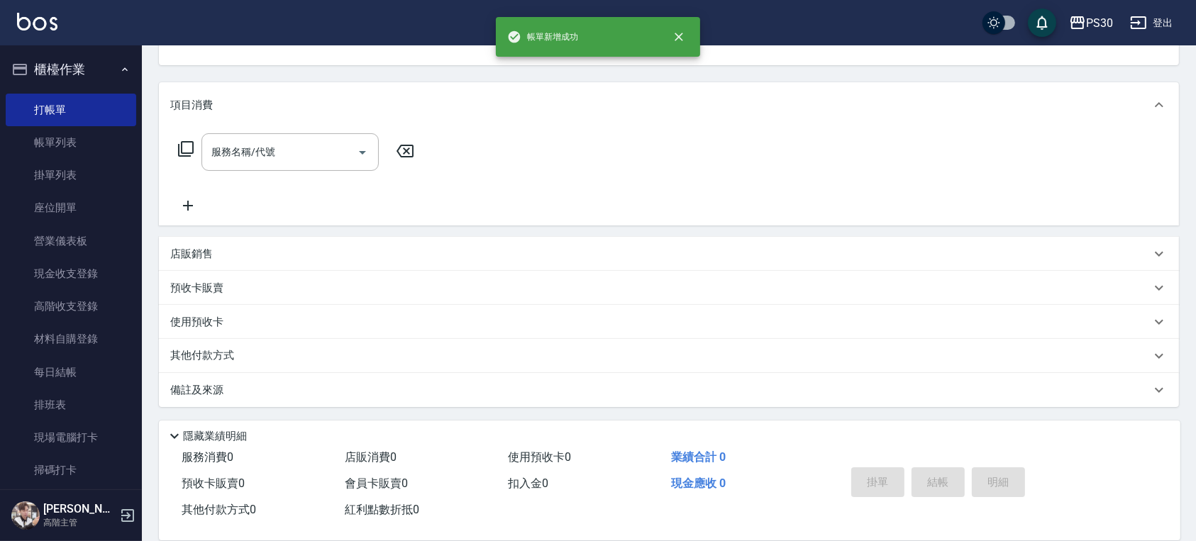
scroll to position [0, 0]
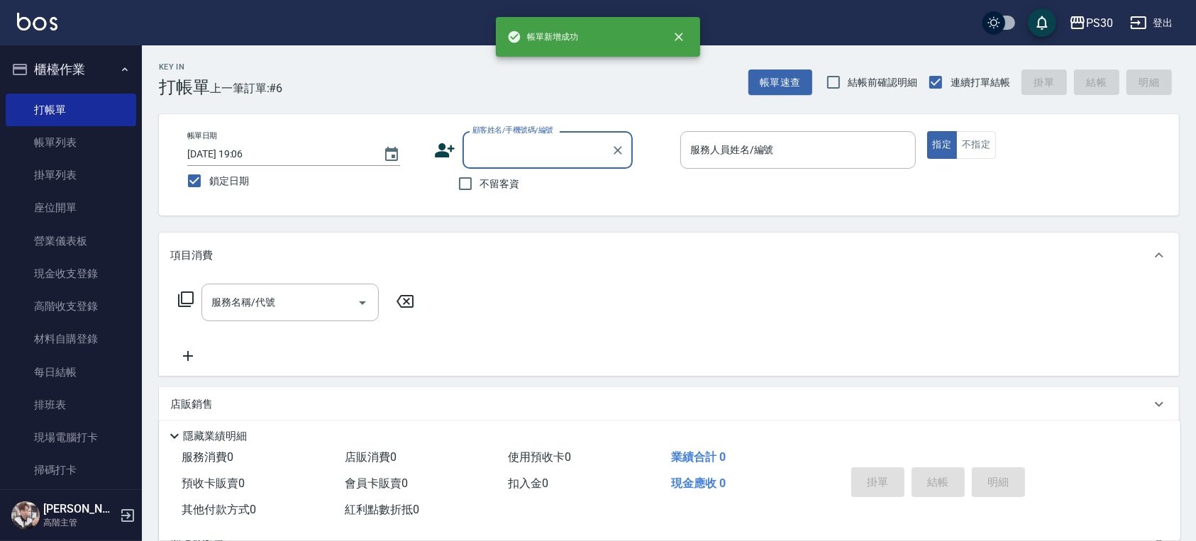
type input "1"
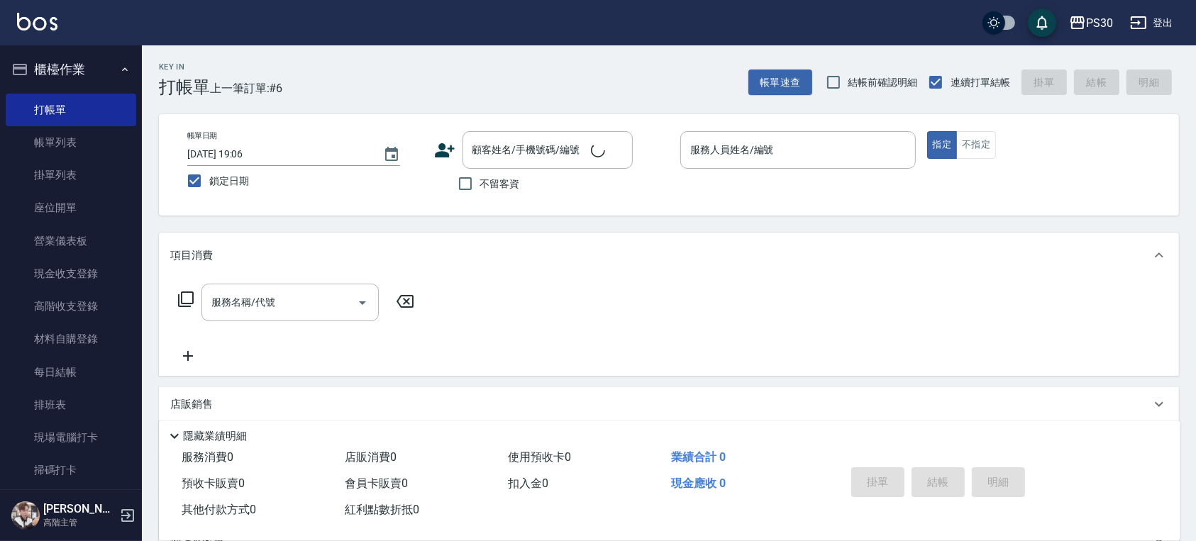
click at [672, 194] on div "帳單日期 2025/09/14 19:06 鎖定日期 顧客姓名/手機號碼/編號 顧客姓名/手機號碼/編號 不留客資 服務人員姓名/編號 服務人員姓名/編號 指…" at bounding box center [669, 164] width 986 height 67
click at [452, 181] on input "不留客資" at bounding box center [466, 184] width 30 height 30
checkbox input "true"
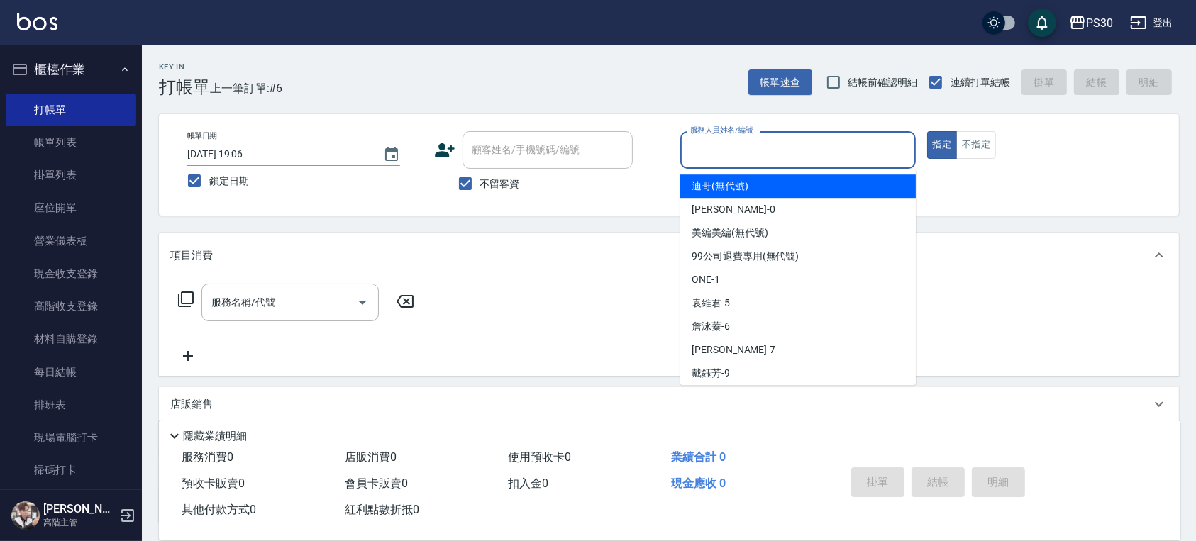
click at [748, 159] on input "服務人員姓名/編號" at bounding box center [798, 150] width 223 height 25
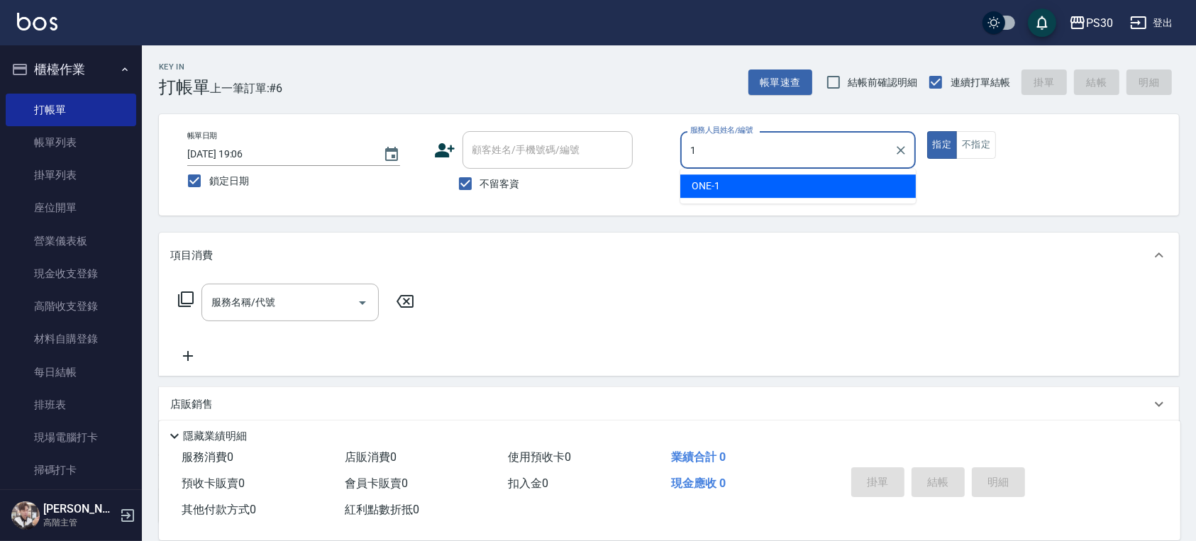
type input "ONE-1"
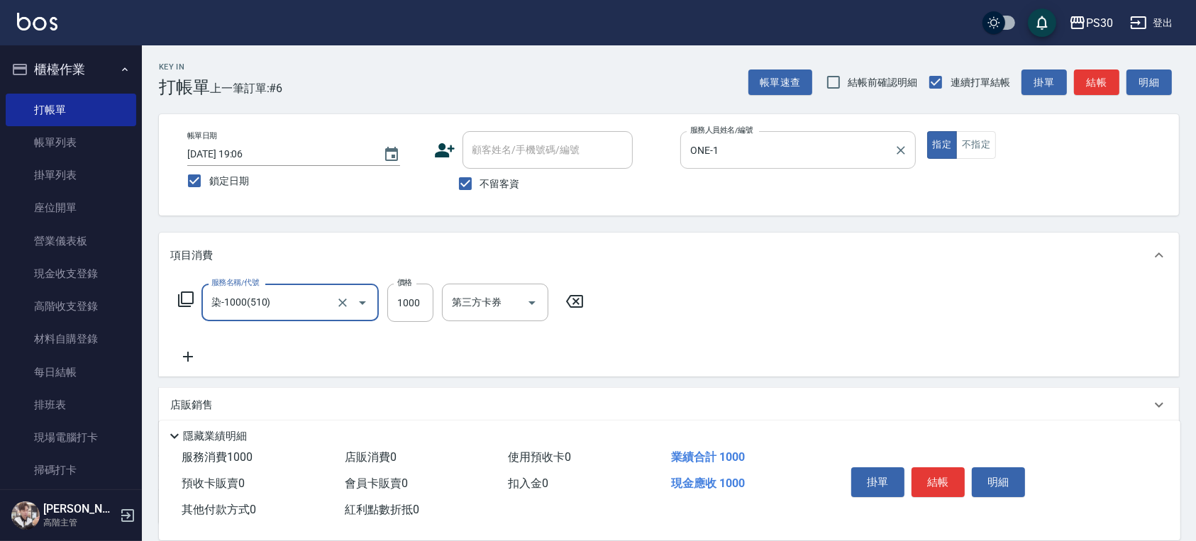
type input "染-1000(510)"
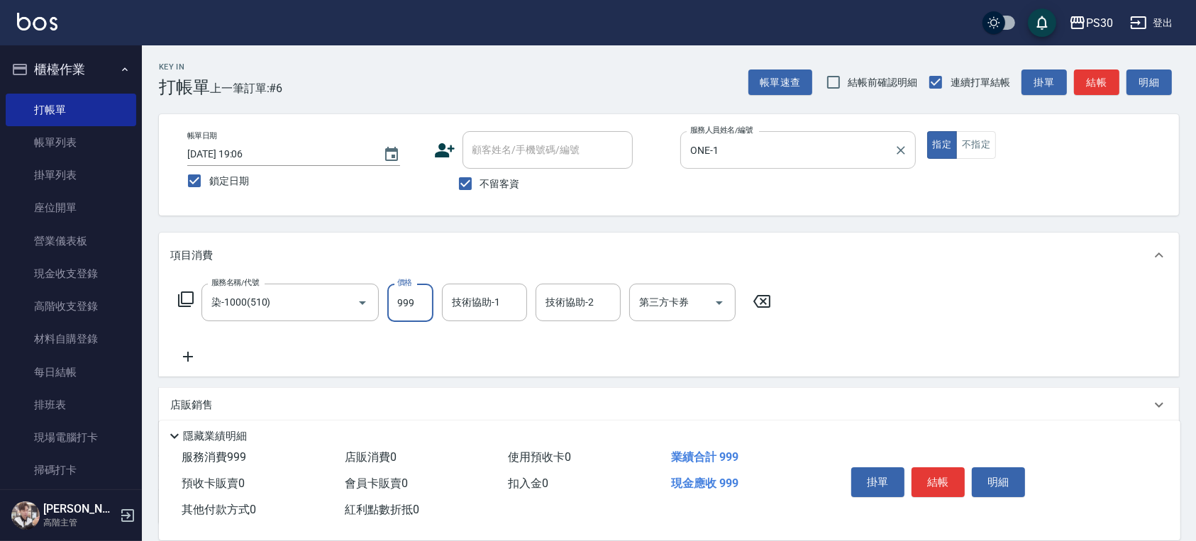
type input "999"
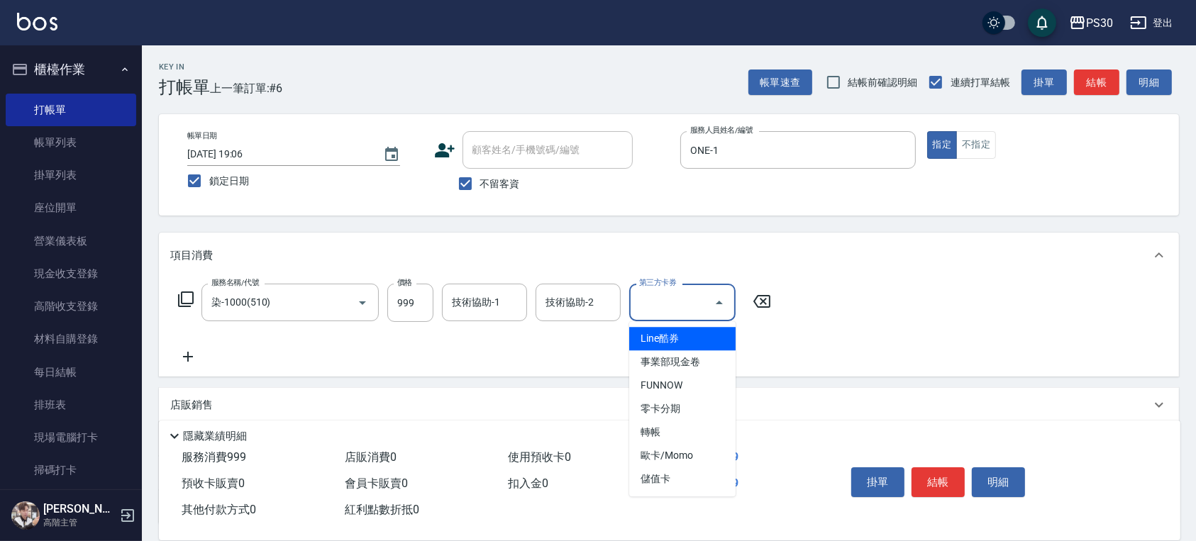
click at [931, 312] on div "服務名稱/代號 染-1000(510) 服務名稱/代號 價格 999 價格 技術協助-1 技術協助-1 技術協助-2 技術協助-2 第三方卡券 第三方卡券" at bounding box center [669, 327] width 1020 height 99
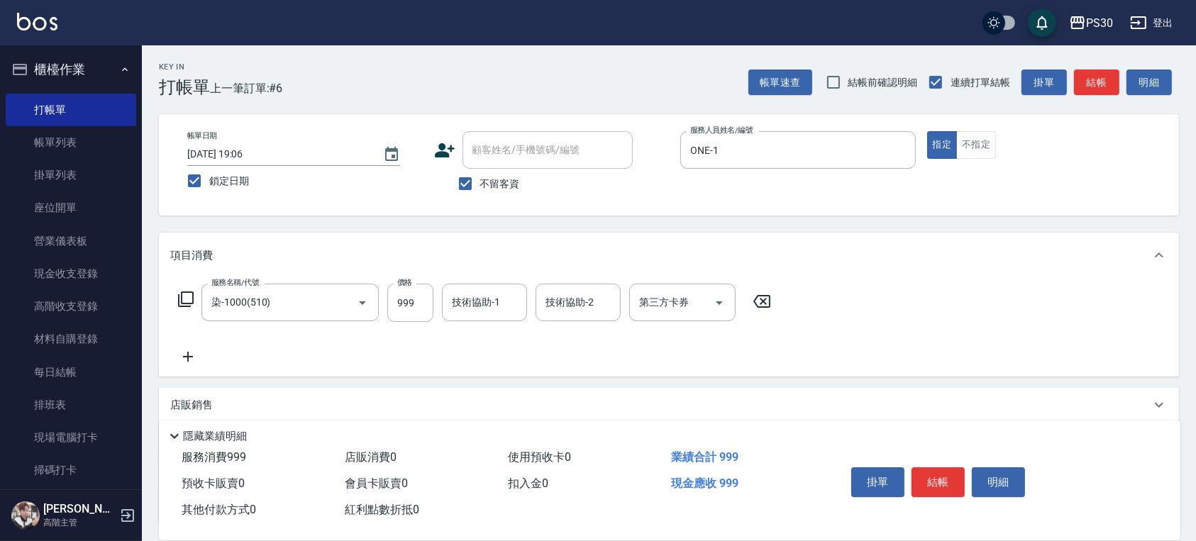
click at [192, 351] on icon at bounding box center [187, 356] width 35 height 17
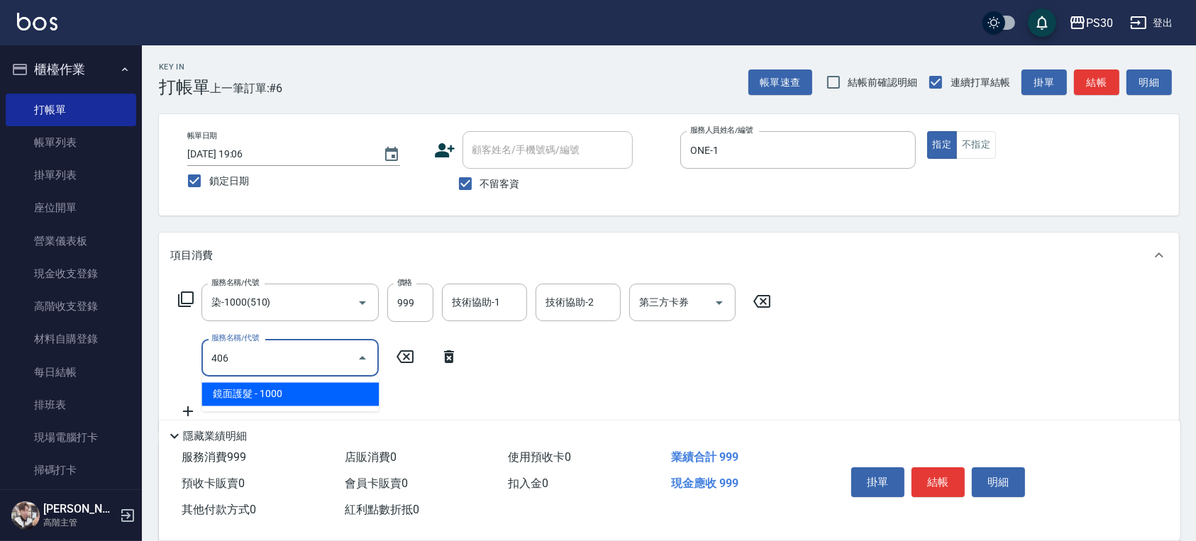
type input "鏡面護髮(406)"
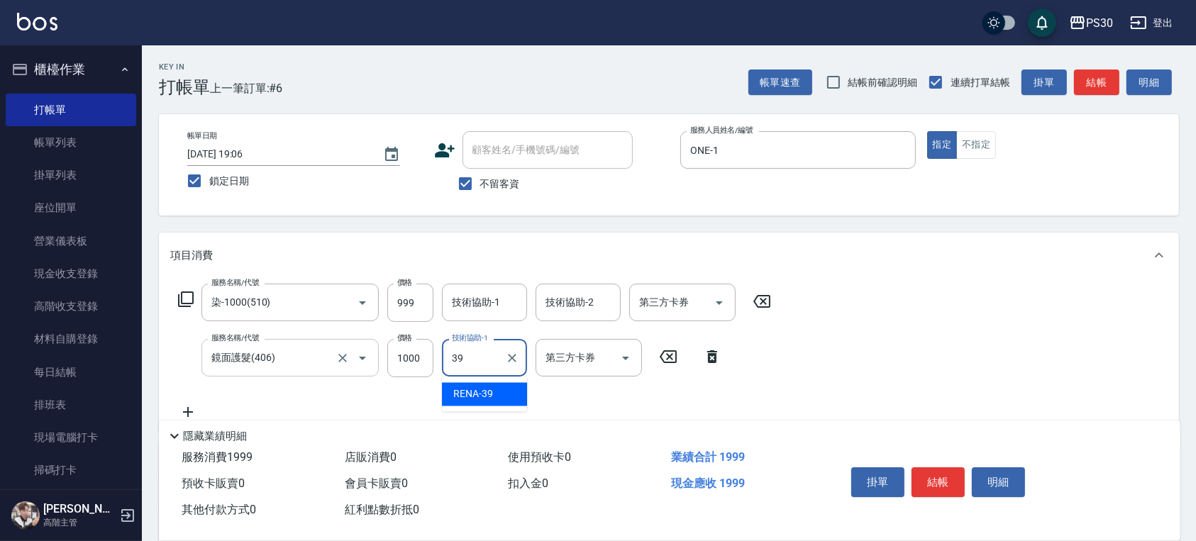
type input "RENA-39"
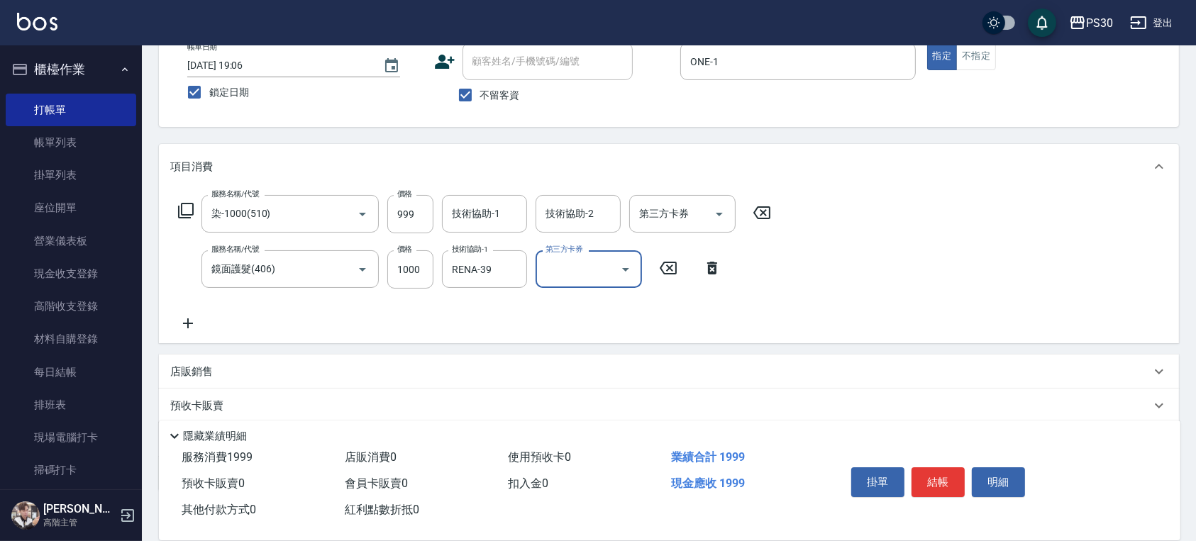
scroll to position [172, 0]
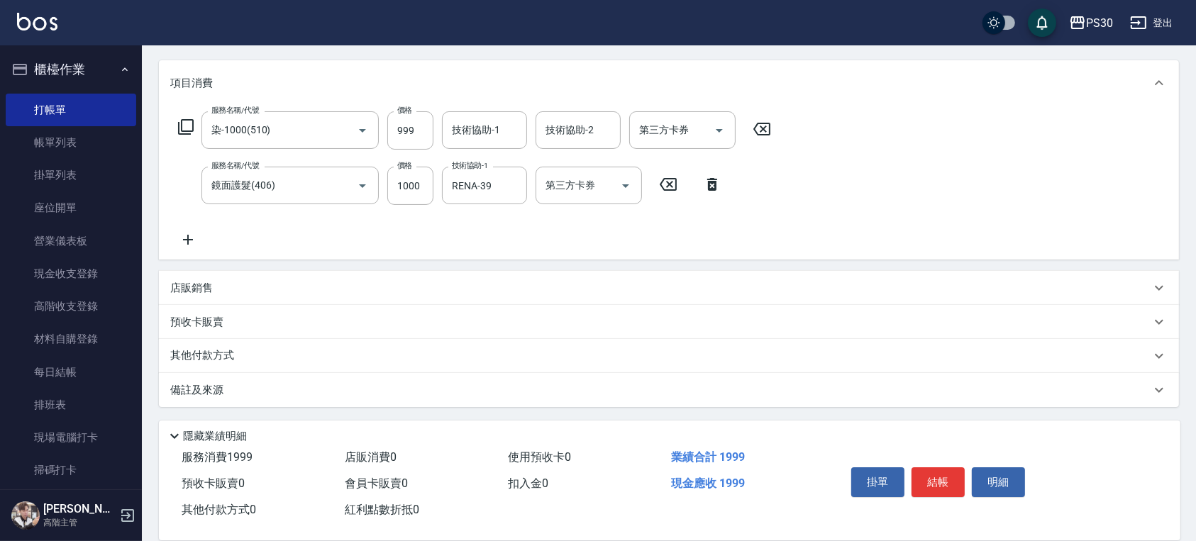
click at [199, 285] on p "店販銷售" at bounding box center [191, 288] width 43 height 15
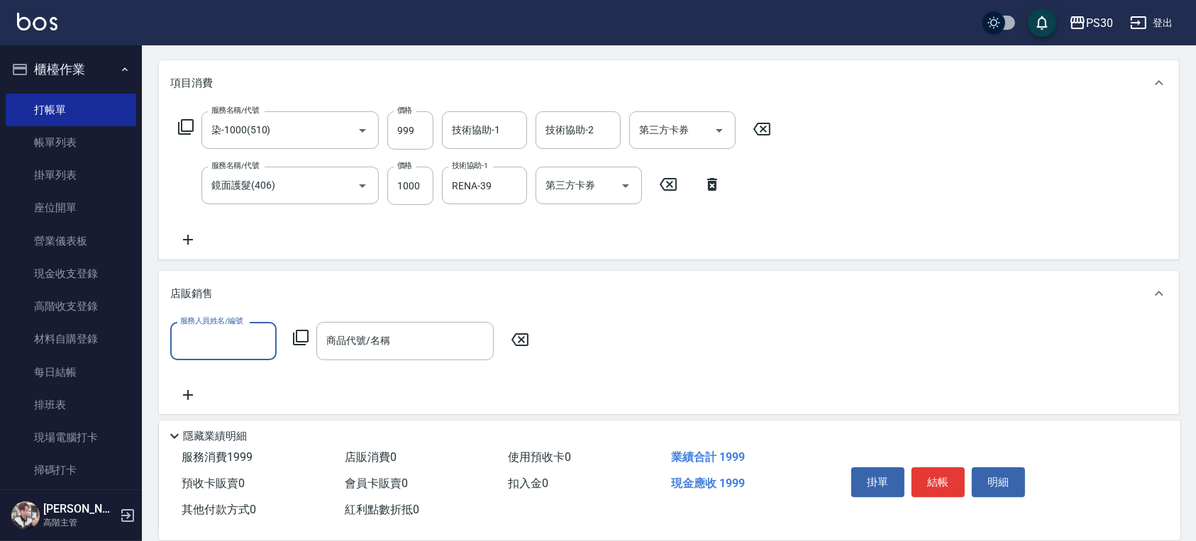
scroll to position [0, 0]
type input "ONE-1"
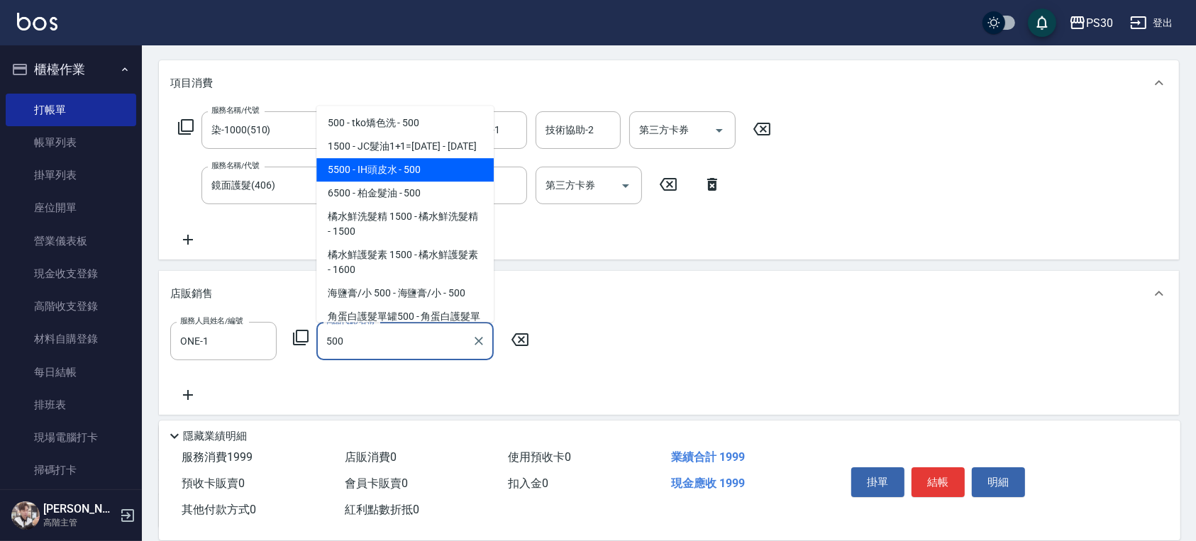
type input "IH頭皮水"
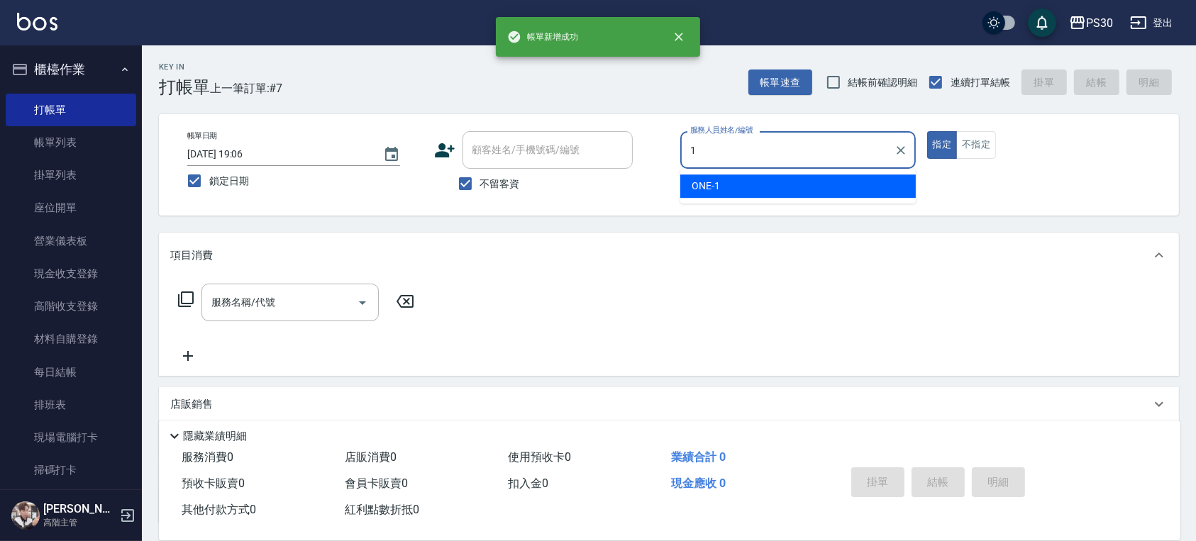
type input "ONE-1"
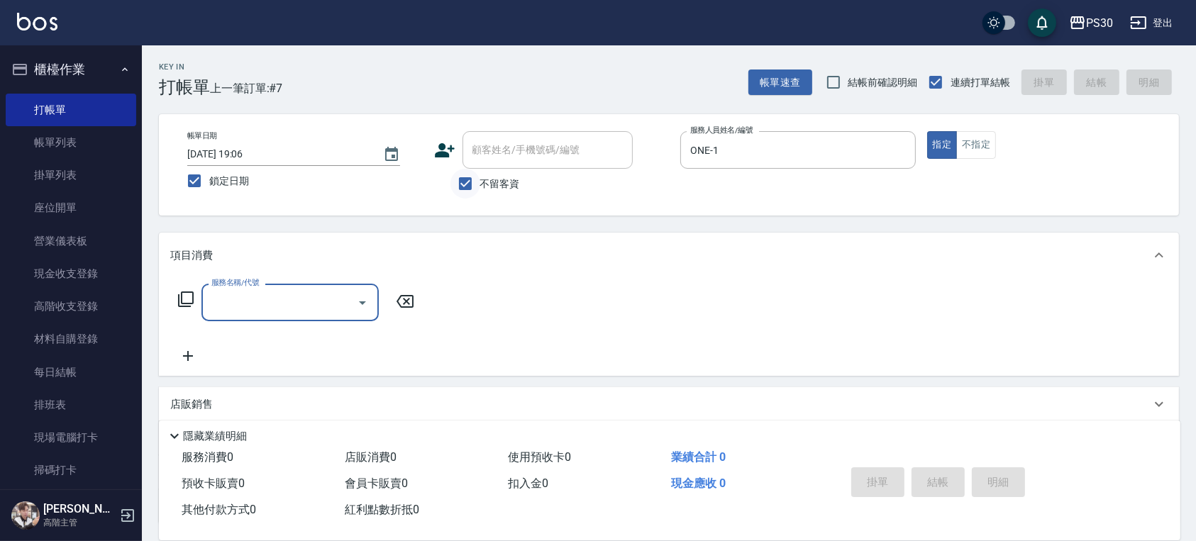
click at [468, 185] on input "不留客資" at bounding box center [466, 184] width 30 height 30
checkbox input "false"
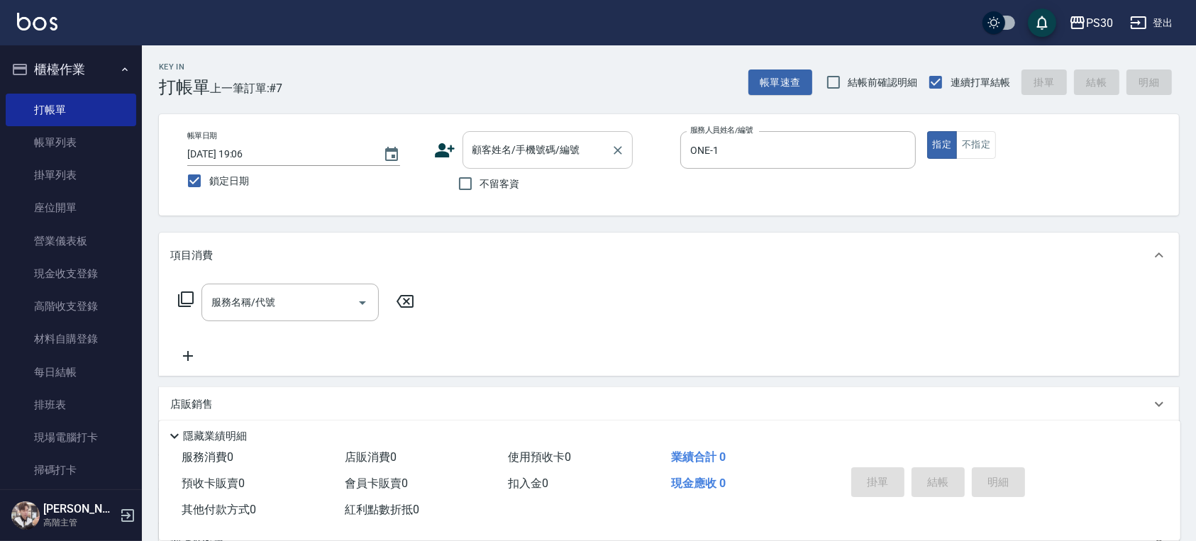
click at [510, 158] on input "顧客姓名/手機號碼/編號" at bounding box center [537, 150] width 136 height 25
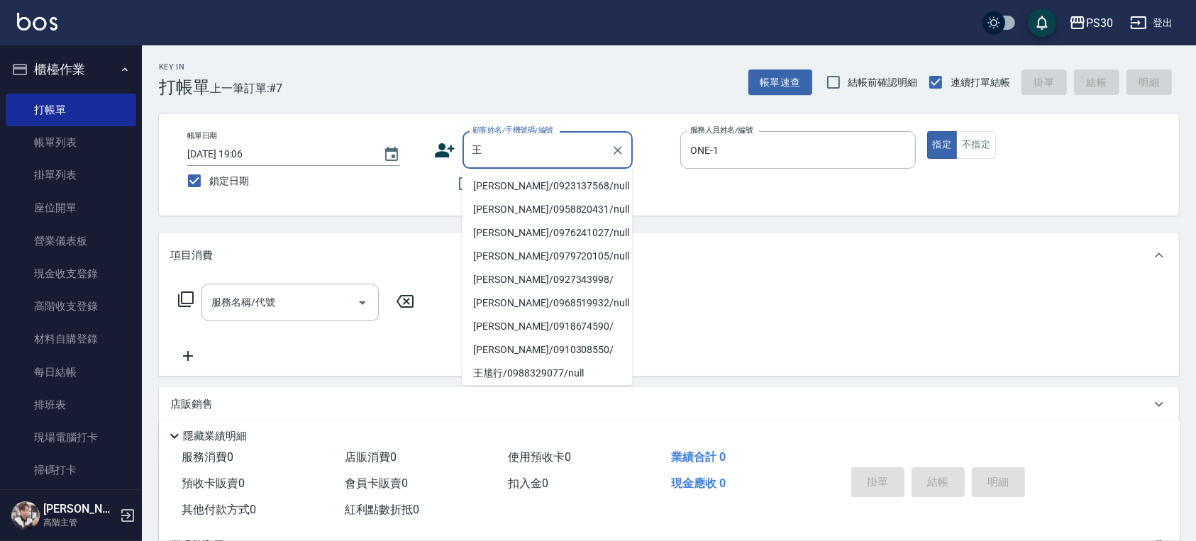
click at [510, 179] on li "王瑞瑜/0923137568/null" at bounding box center [548, 186] width 170 height 23
type input "王瑞瑜/0923137568/null"
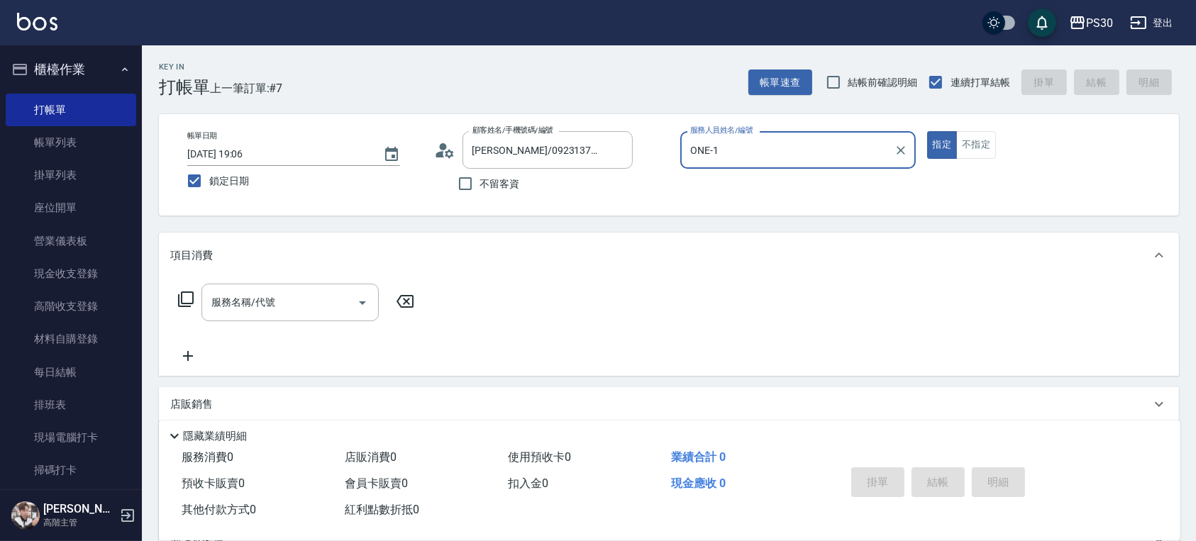
click at [927, 131] on button "指定" at bounding box center [942, 145] width 31 height 28
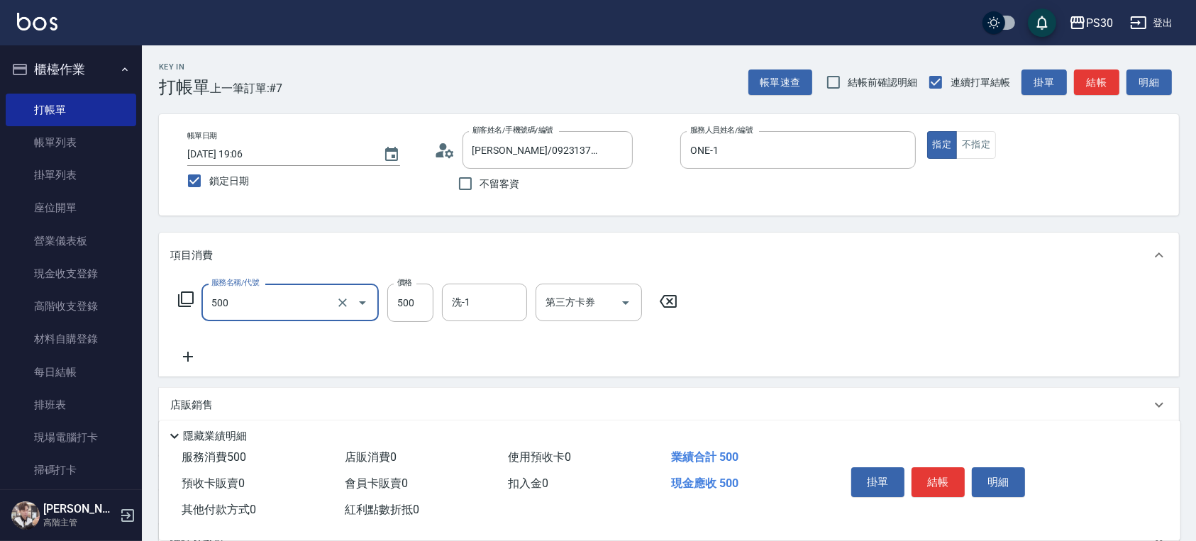
type input "洗剪500(500)"
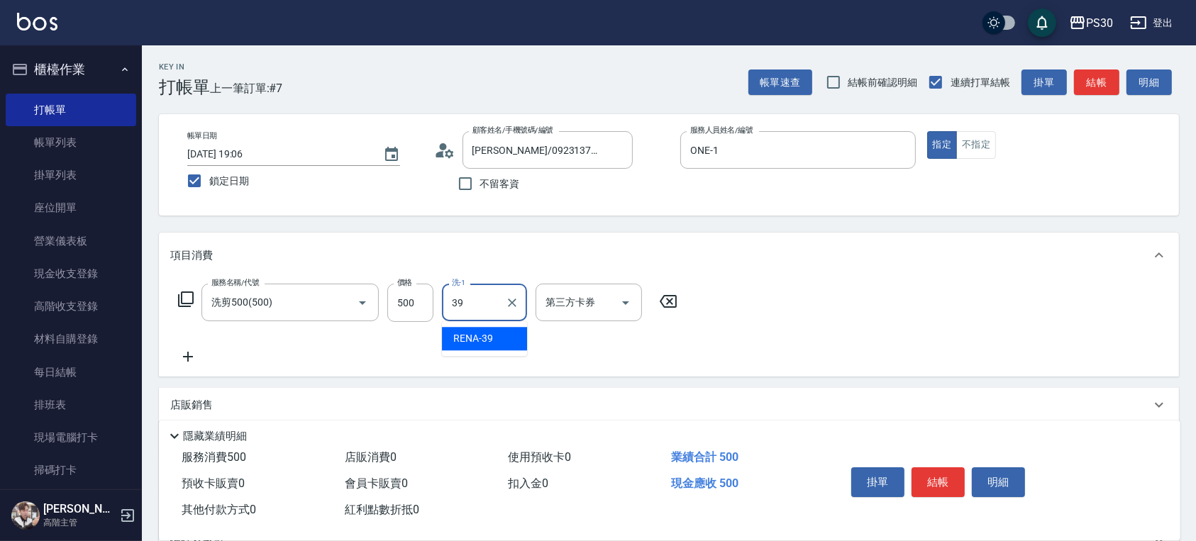
type input "RENA-39"
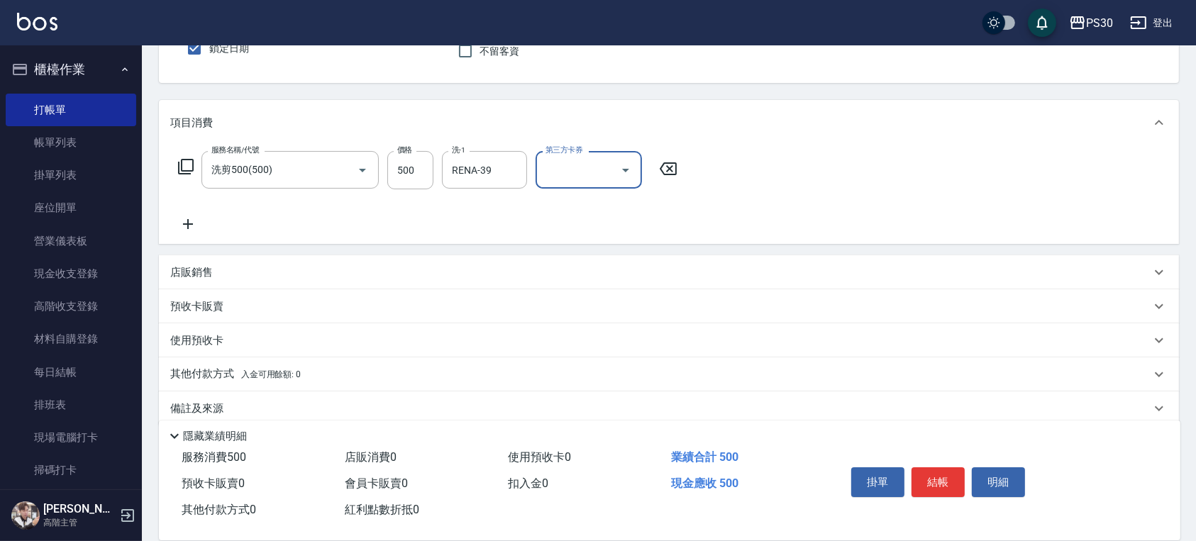
scroll to position [151, 0]
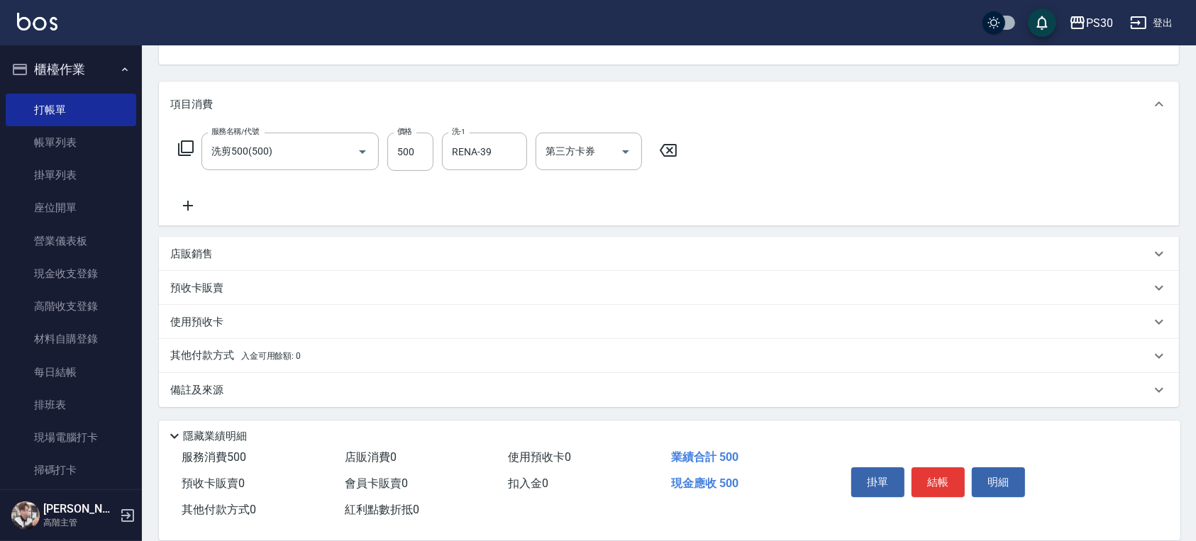
click at [221, 355] on p "其他付款方式 入金可用餘額: 0" at bounding box center [235, 356] width 131 height 16
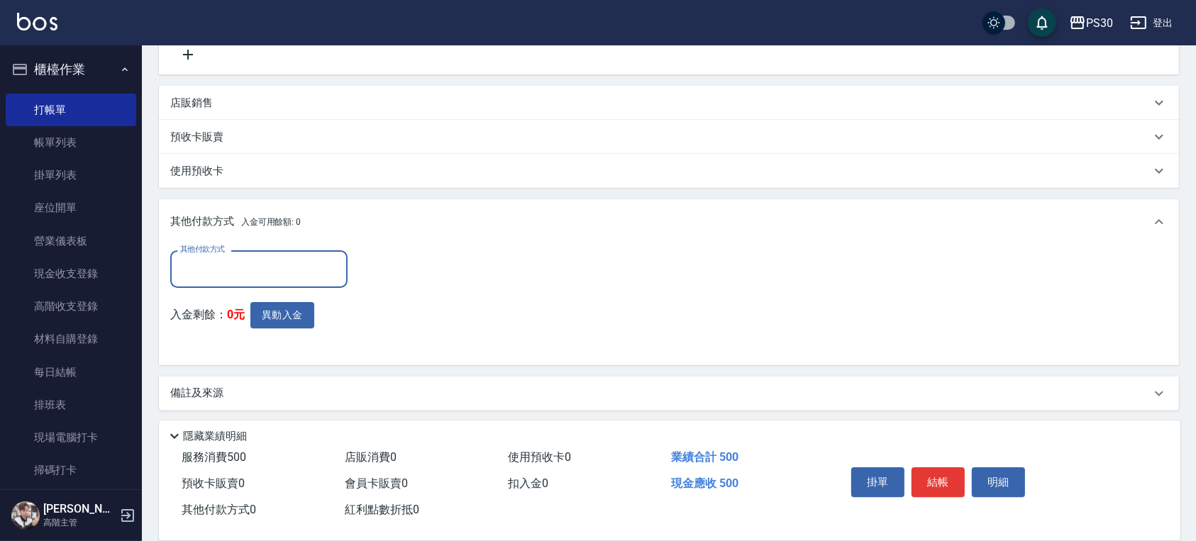
scroll to position [306, 0]
click at [274, 260] on input "其他付款方式" at bounding box center [259, 265] width 165 height 25
type input "undefined"
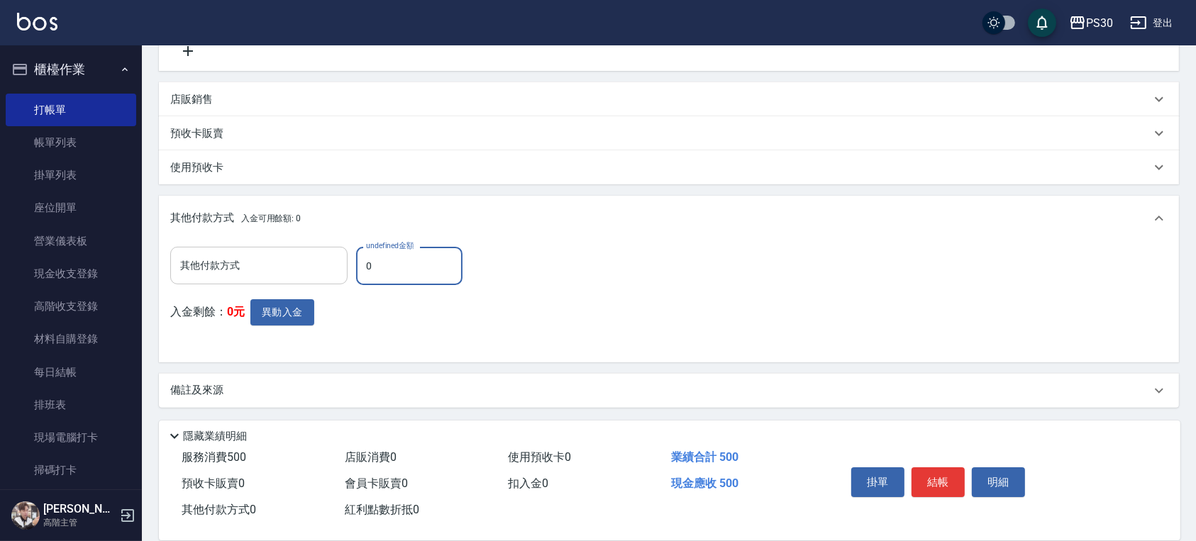
click at [274, 260] on input "其他付款方式" at bounding box center [259, 265] width 165 height 25
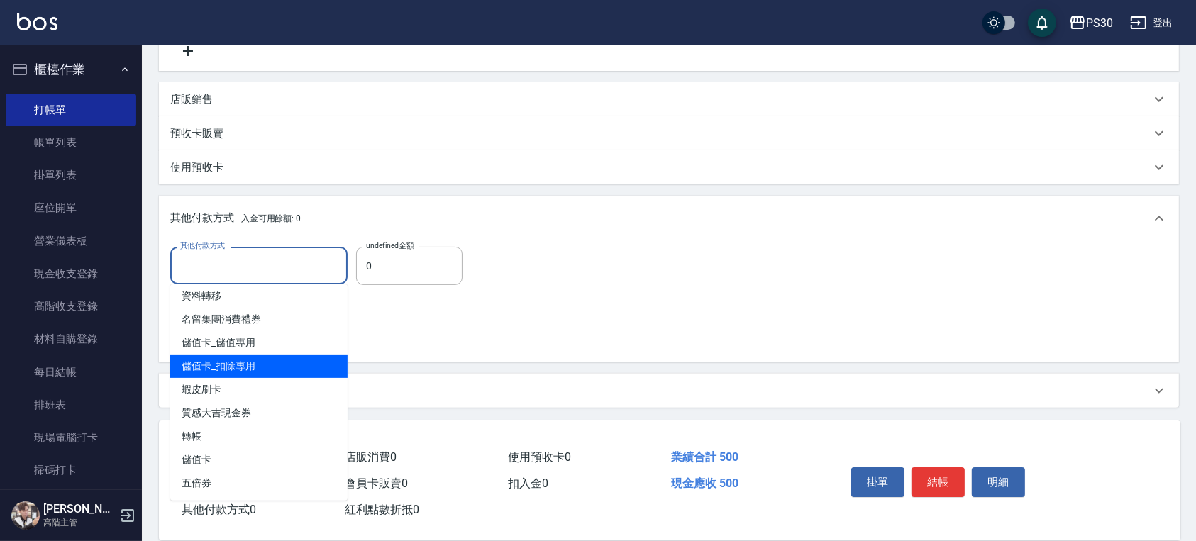
scroll to position [307, 0]
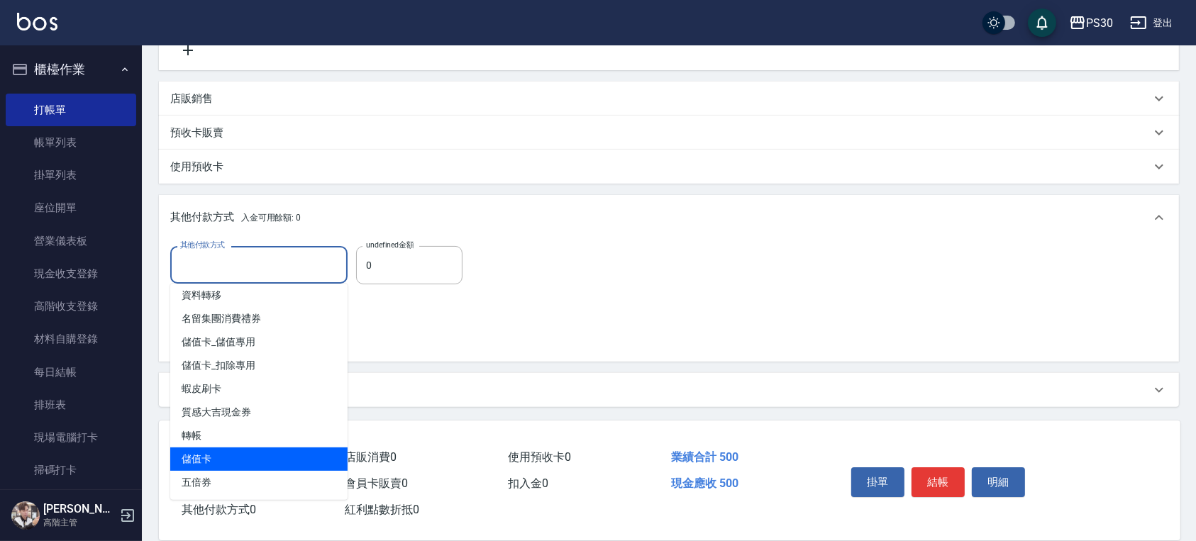
click at [243, 453] on span "儲值卡" at bounding box center [258, 459] width 177 height 23
type input "儲值卡"
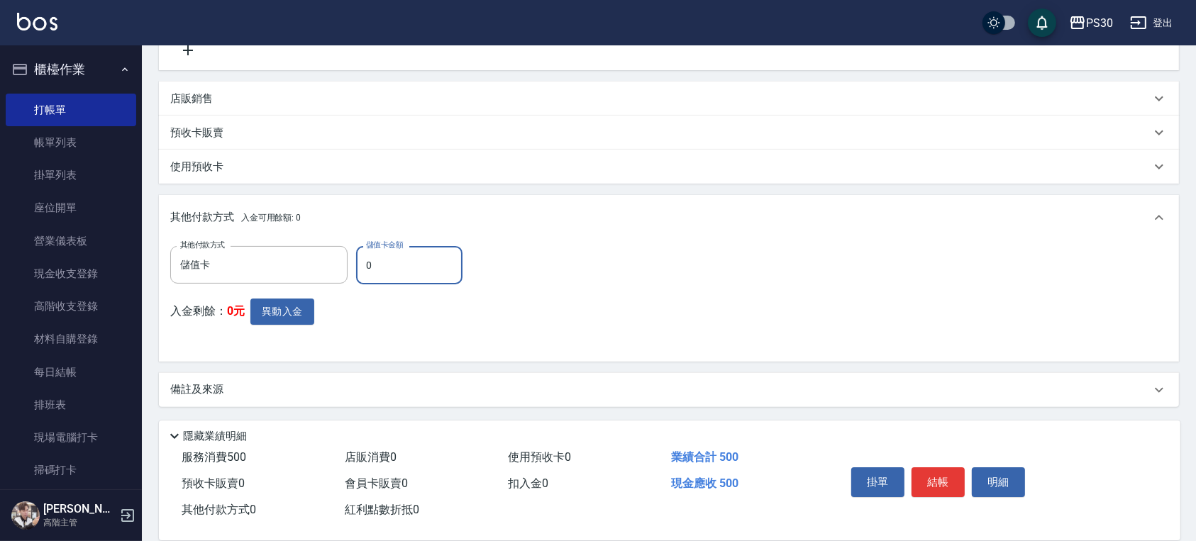
click at [402, 270] on input "0" at bounding box center [409, 265] width 106 height 38
type input "300"
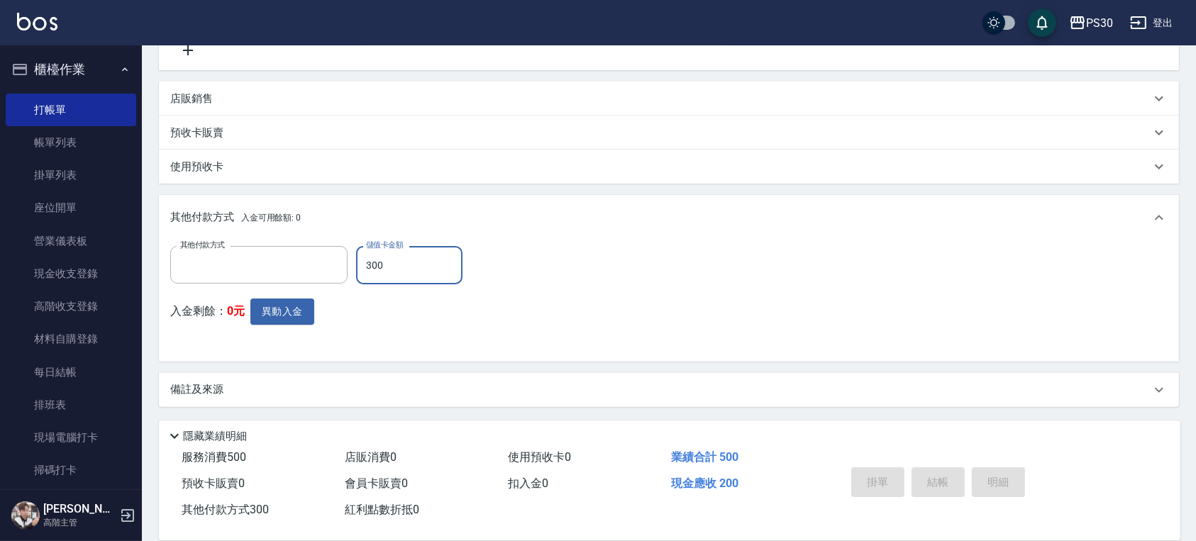
scroll to position [0, 0]
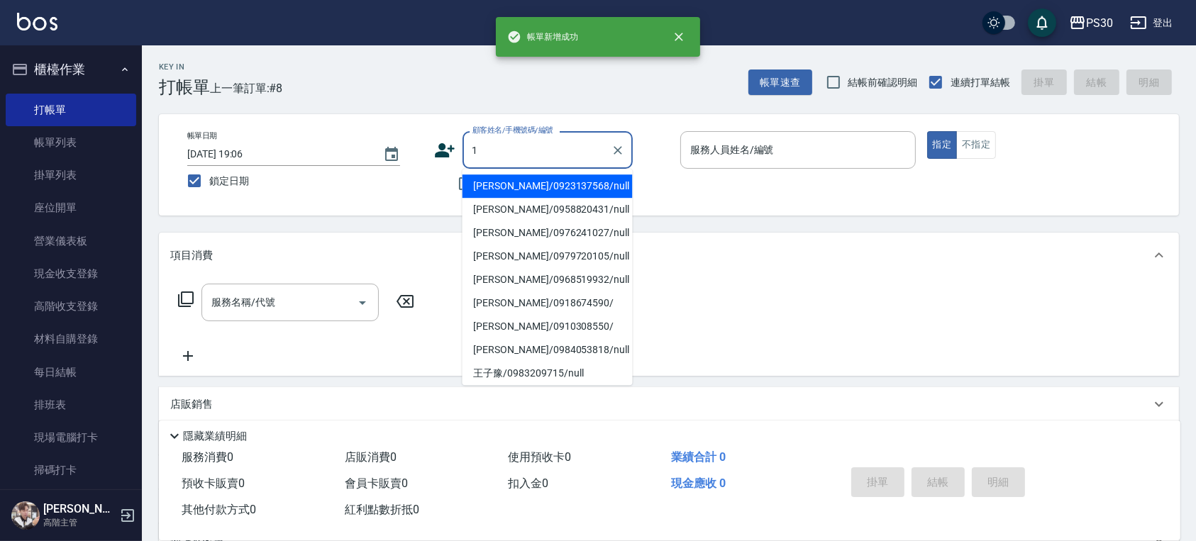
type input "王瑞瑜/0923137568/null"
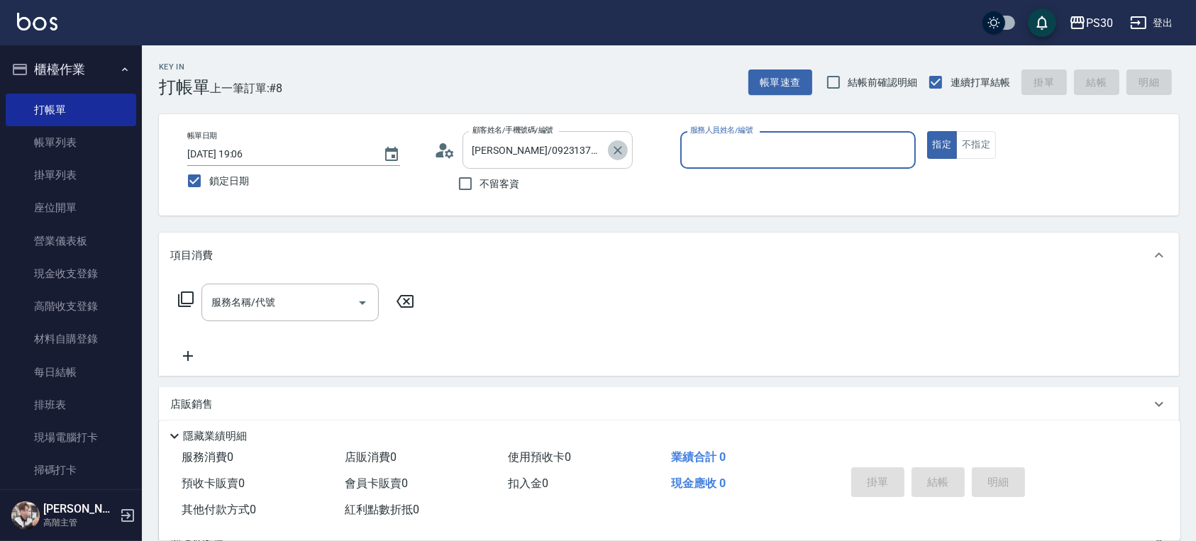
click at [620, 146] on icon "Clear" at bounding box center [618, 150] width 14 height 14
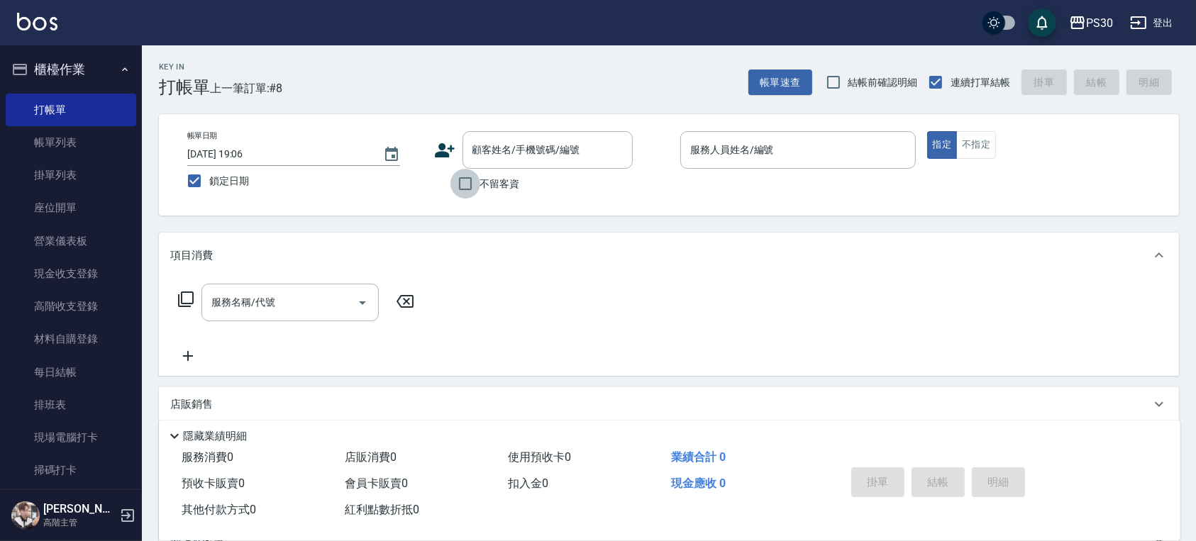
click at [466, 182] on input "不留客資" at bounding box center [466, 184] width 30 height 30
checkbox input "true"
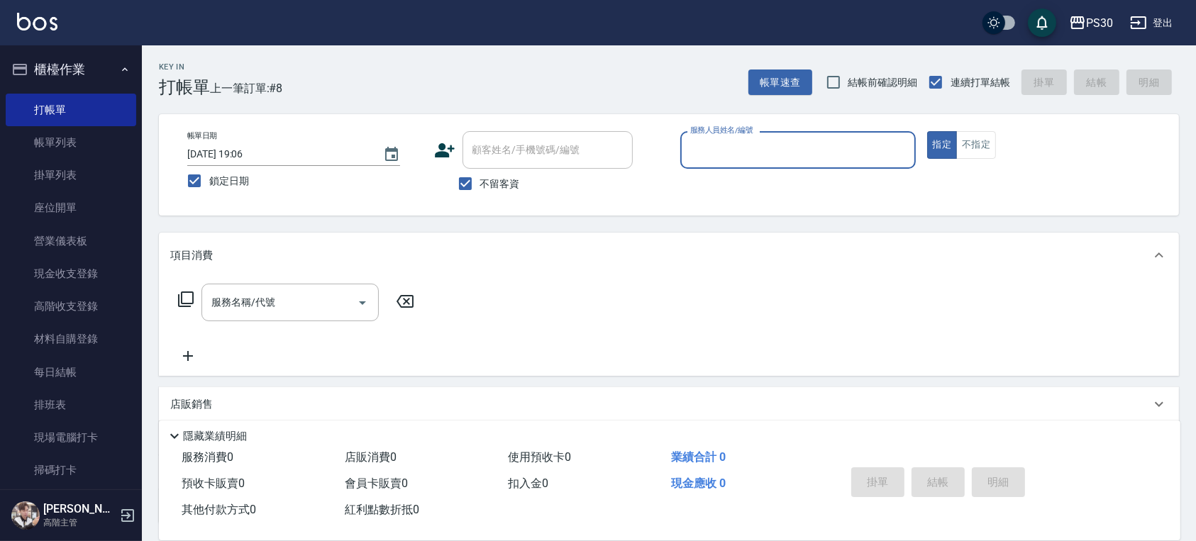
click at [749, 151] on input "服務人員姓名/編號" at bounding box center [798, 150] width 223 height 25
type input "ONE-1"
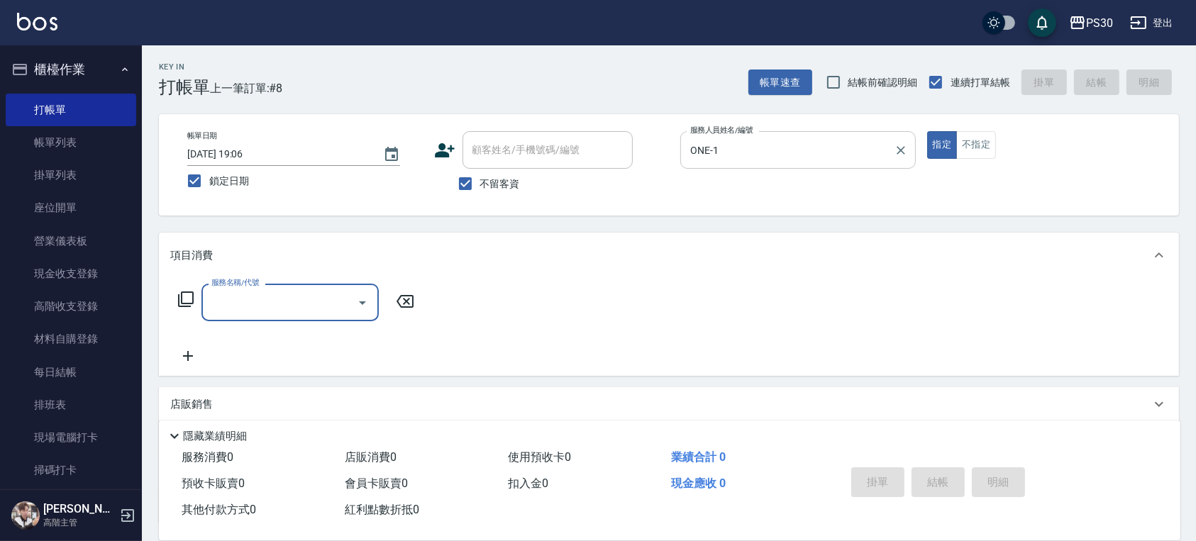
type input "3"
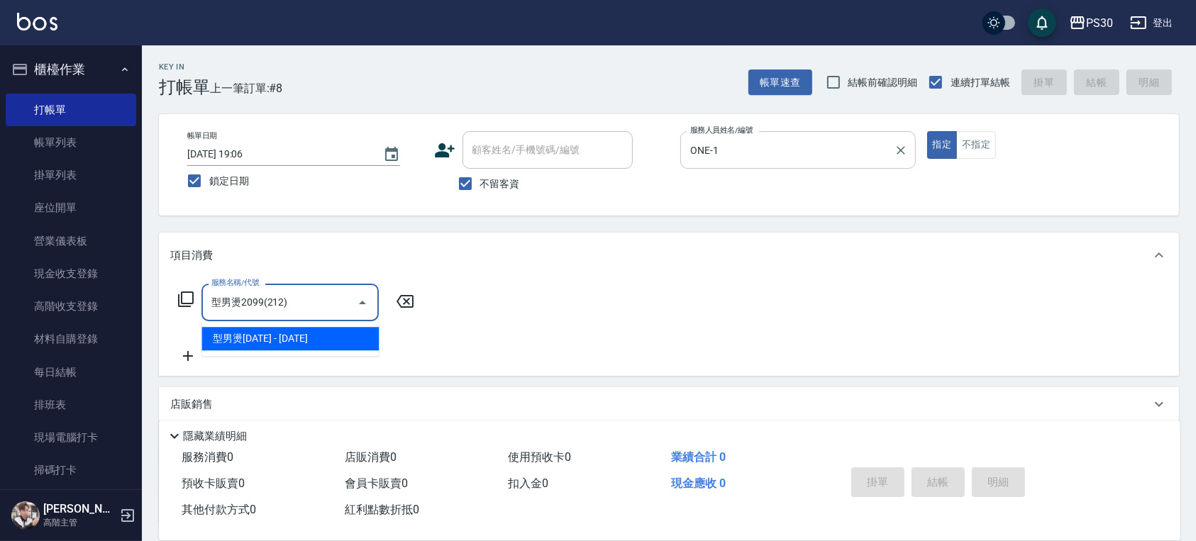
type input "型男燙2099(212)"
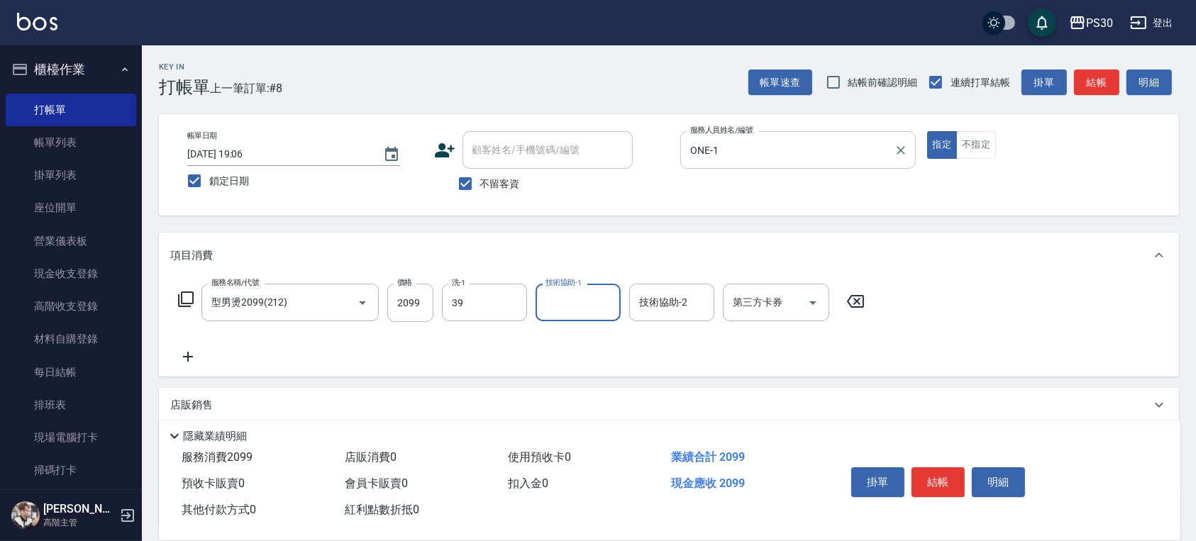
type input "RENA-39"
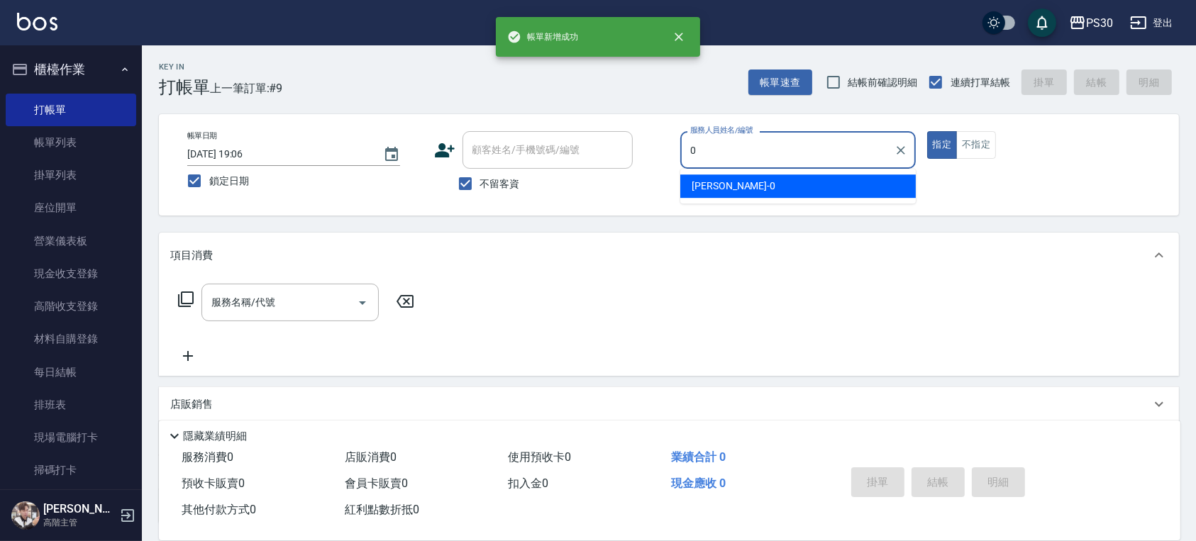
type input "廖金城-0"
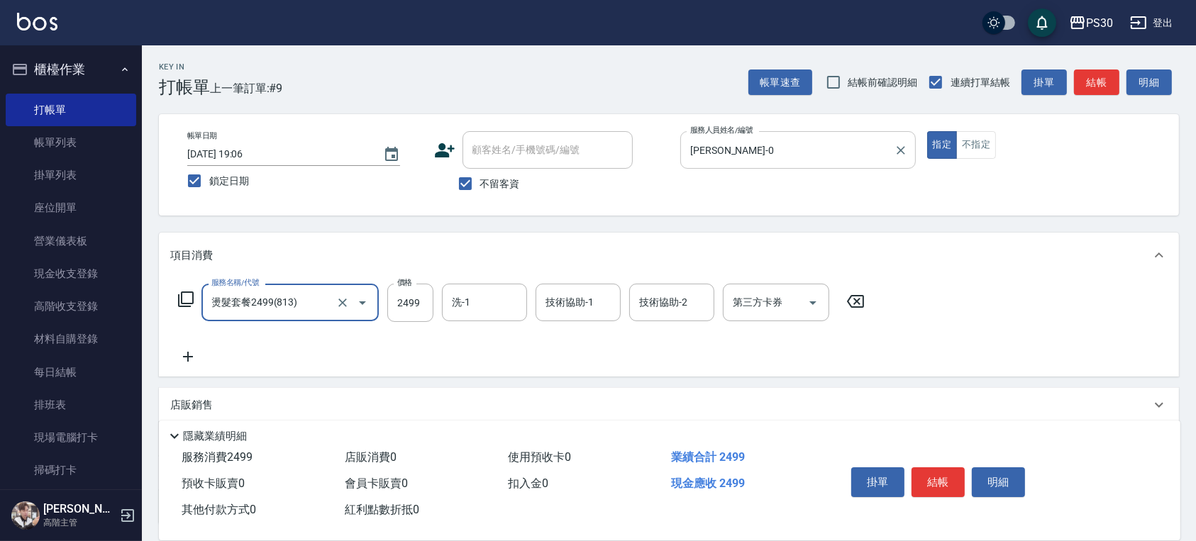
type input "燙髮套餐2499(813)"
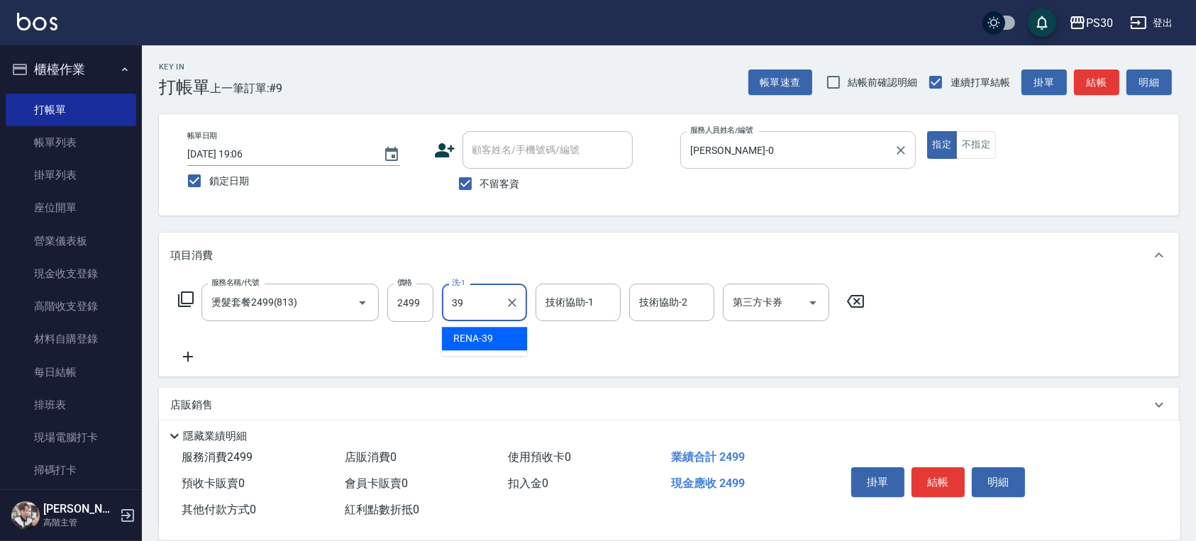
type input "RENA-39"
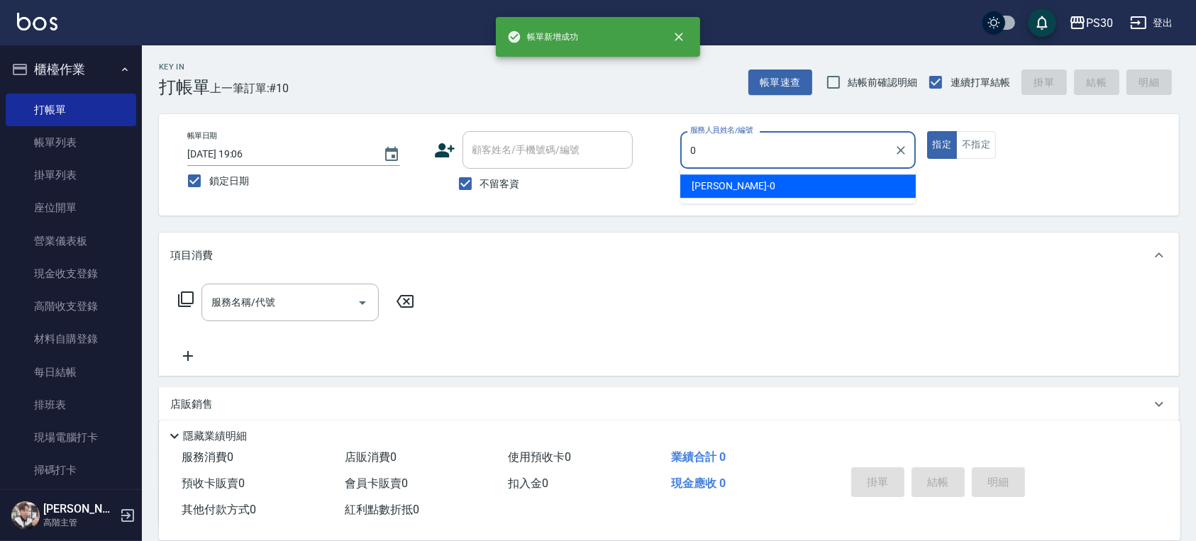
type input "廖金城-0"
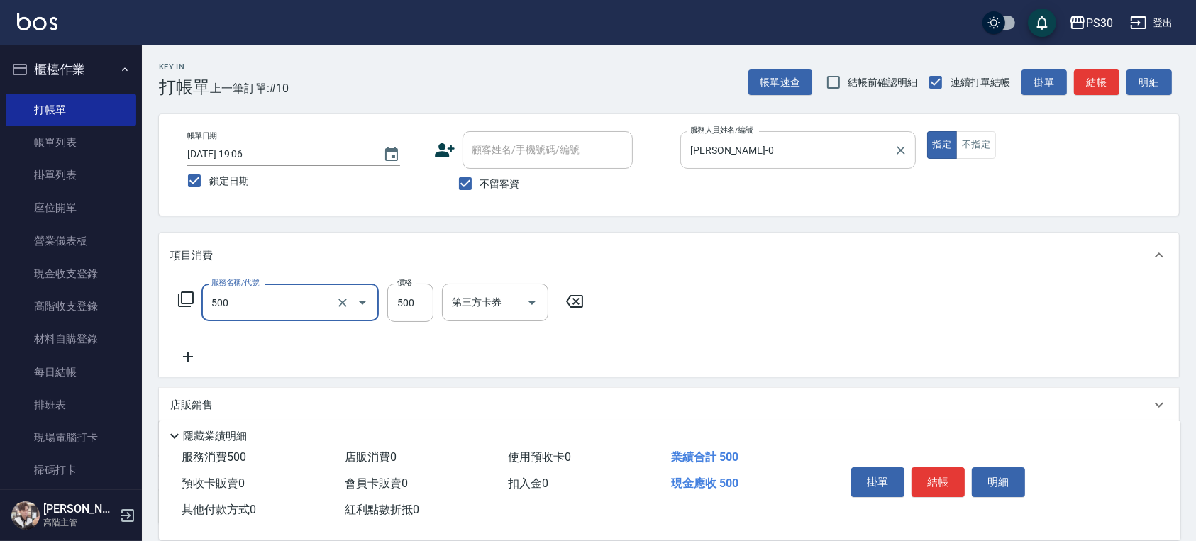
type input "洗剪500(500)"
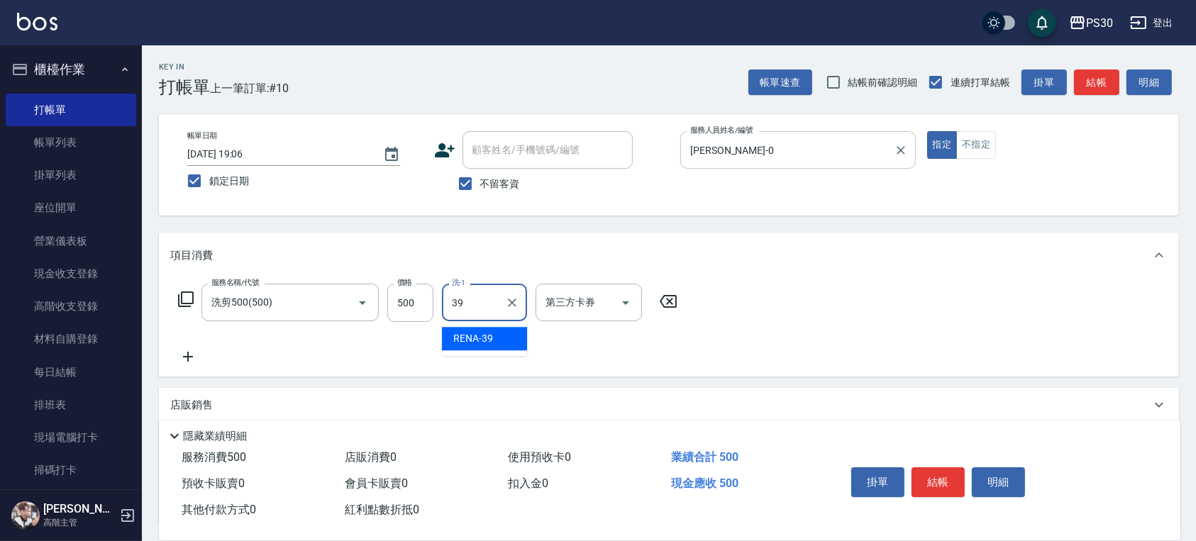
type input "RENA-39"
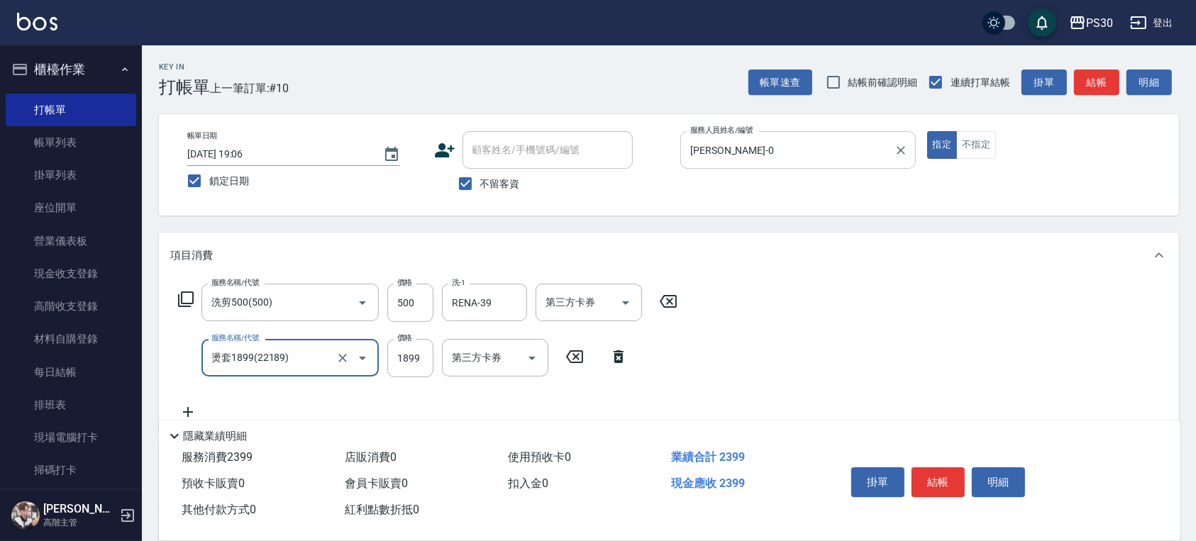
type input "燙套1899(22189)"
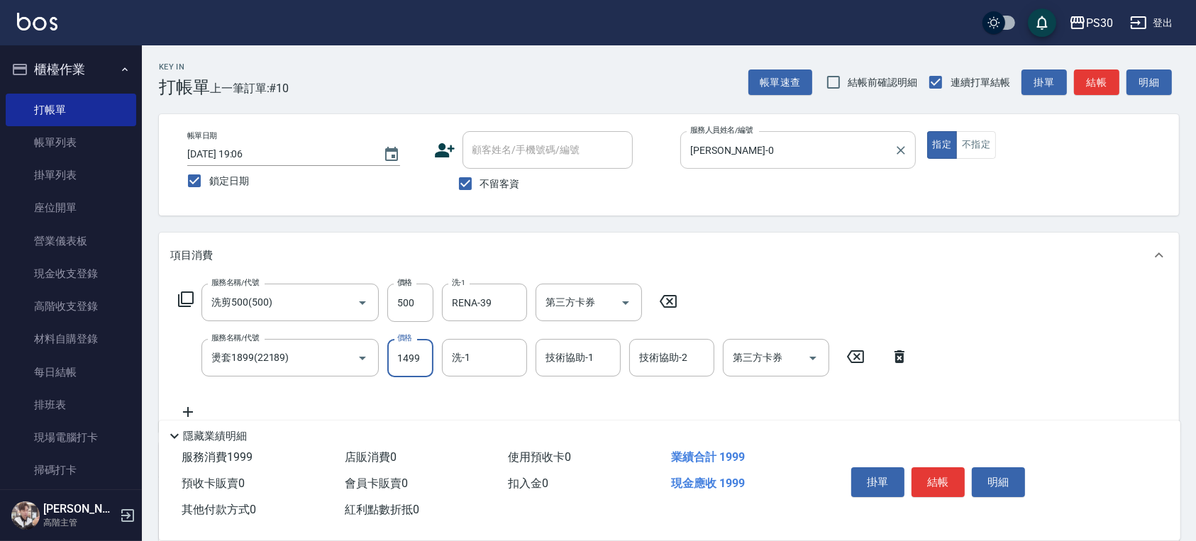
type input "1499"
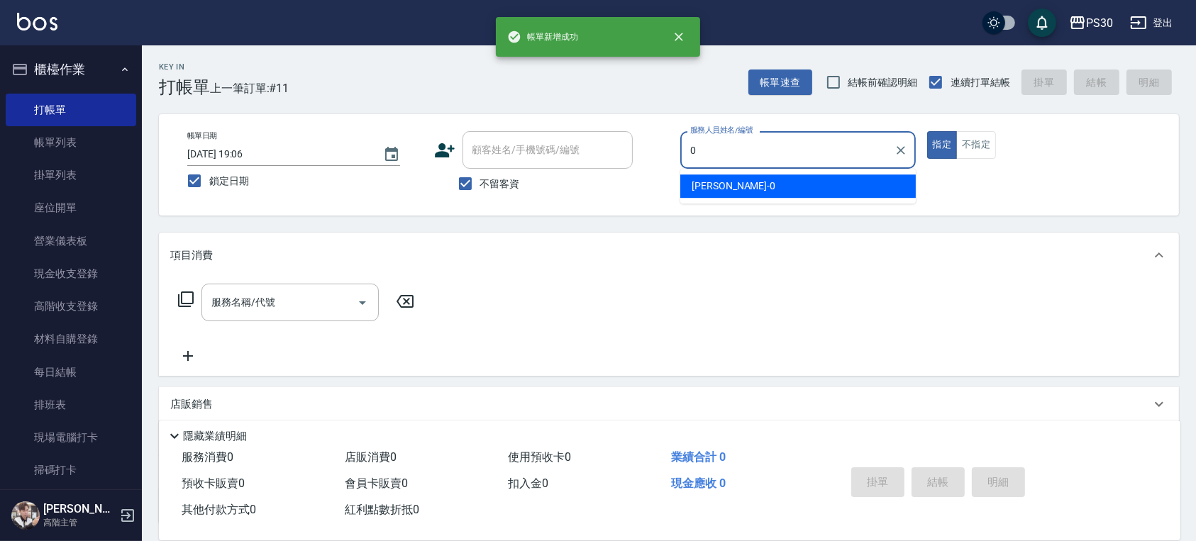
type input "廖金城-0"
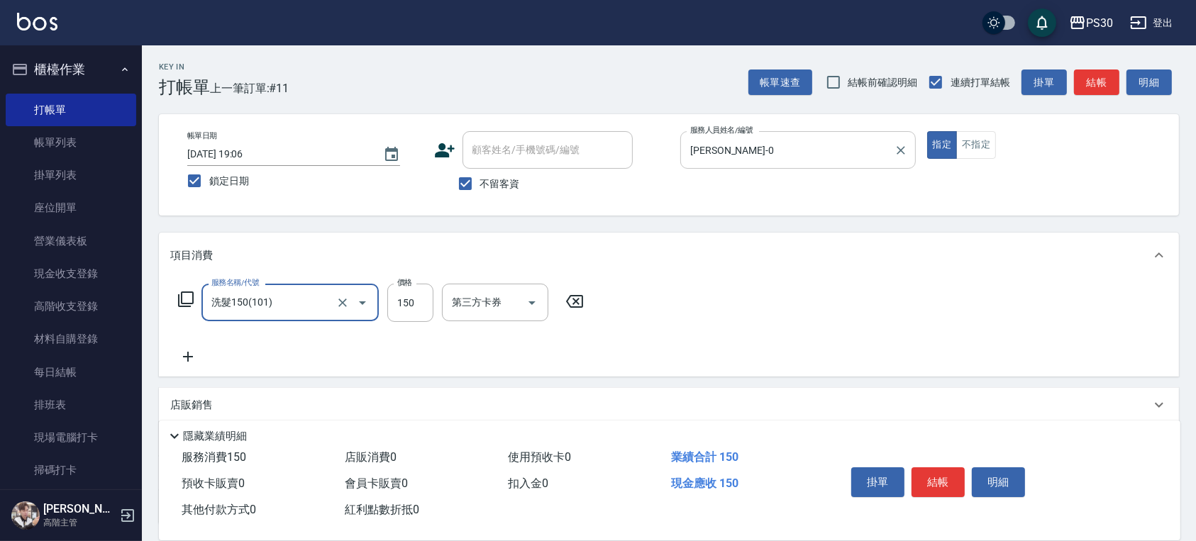
type input "洗髮150(101)"
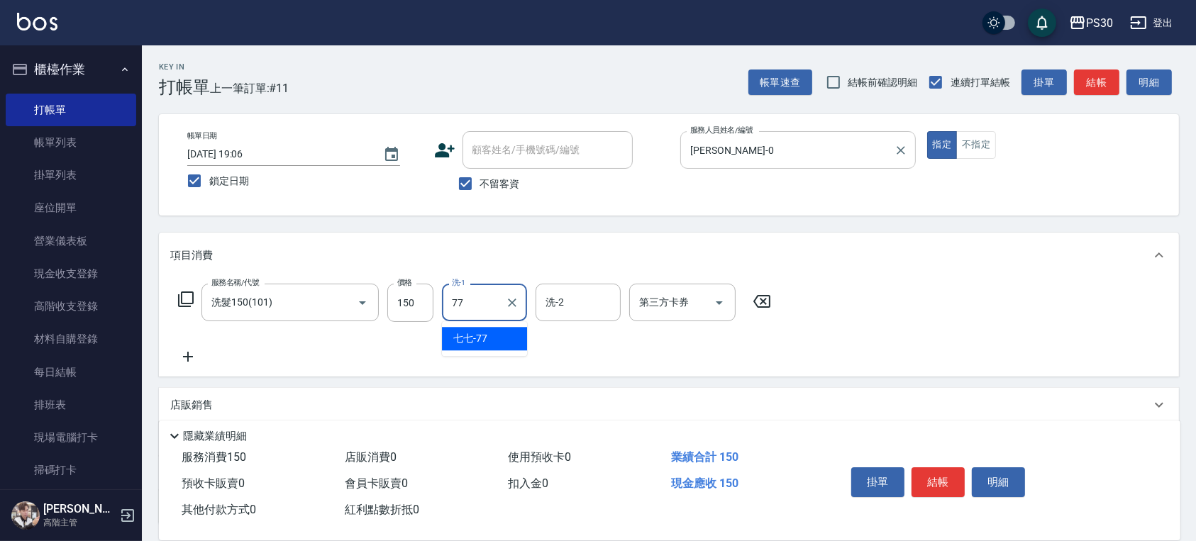
type input "七七-77"
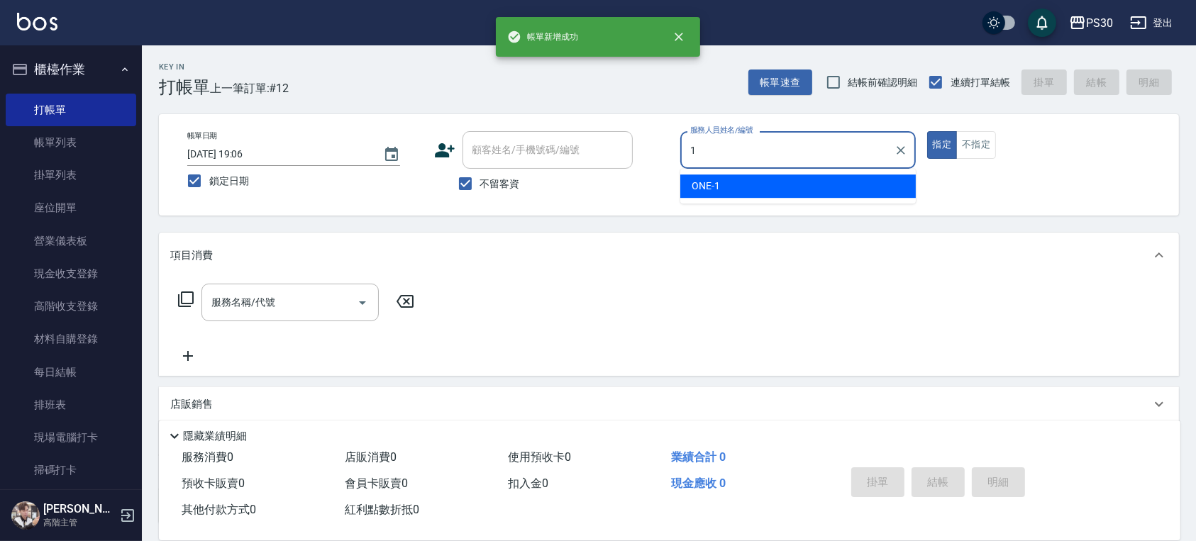
type input "ONE-1"
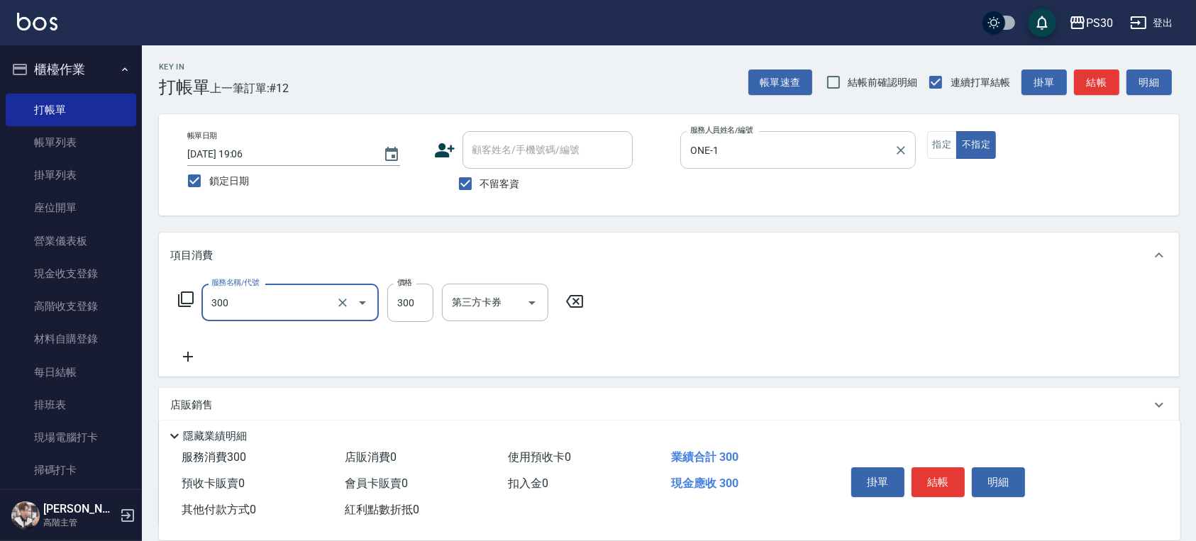
type input "洗剪300(300)"
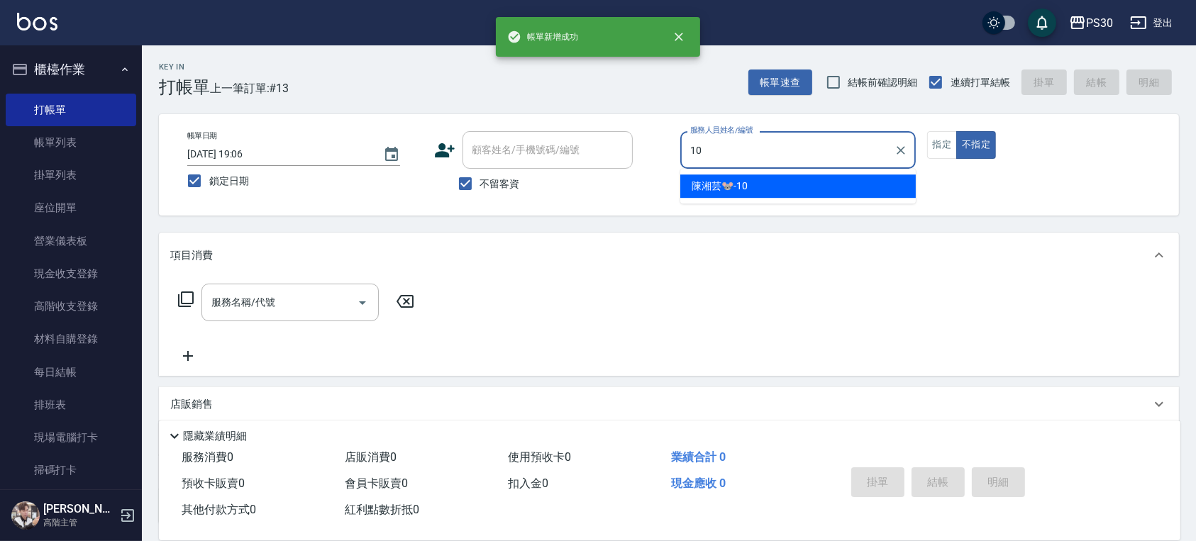
type input "陳湘芸🐭-10"
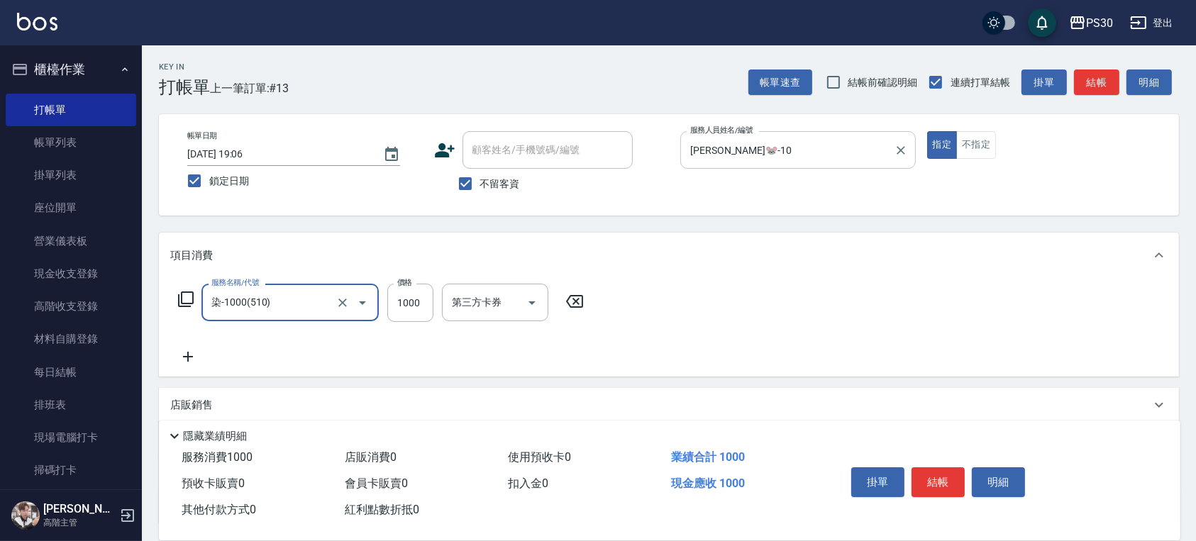
type input "染-1000(510)"
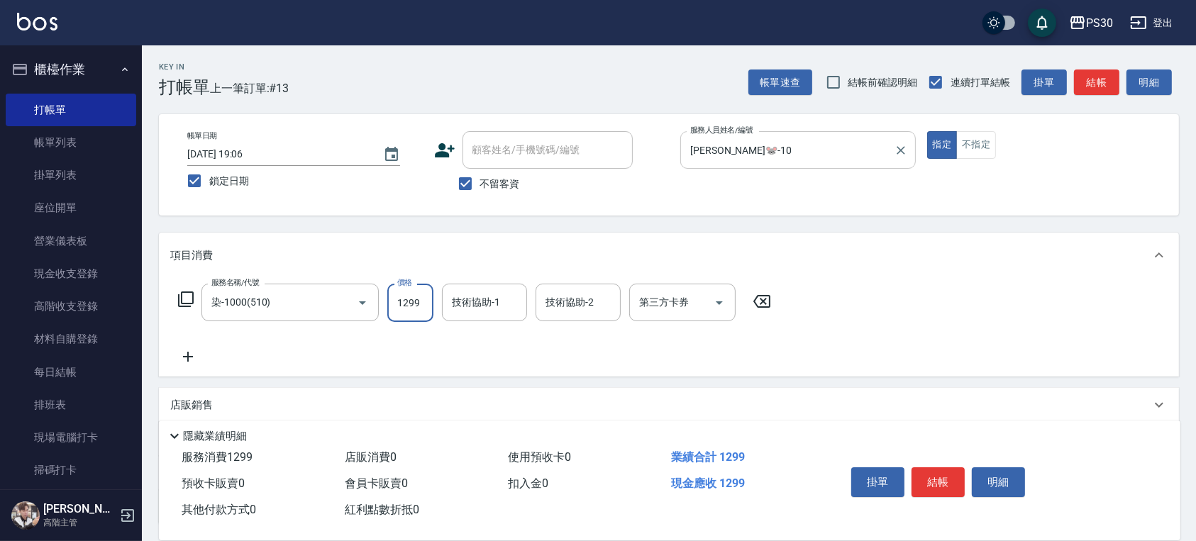
type input "1299"
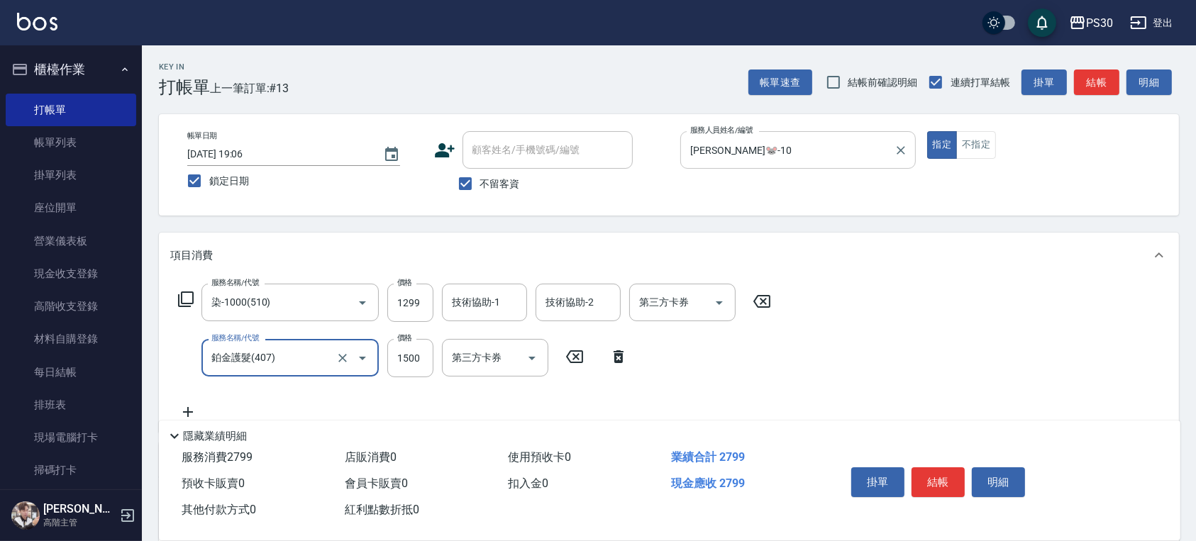
type input "鉑金護髮(407)"
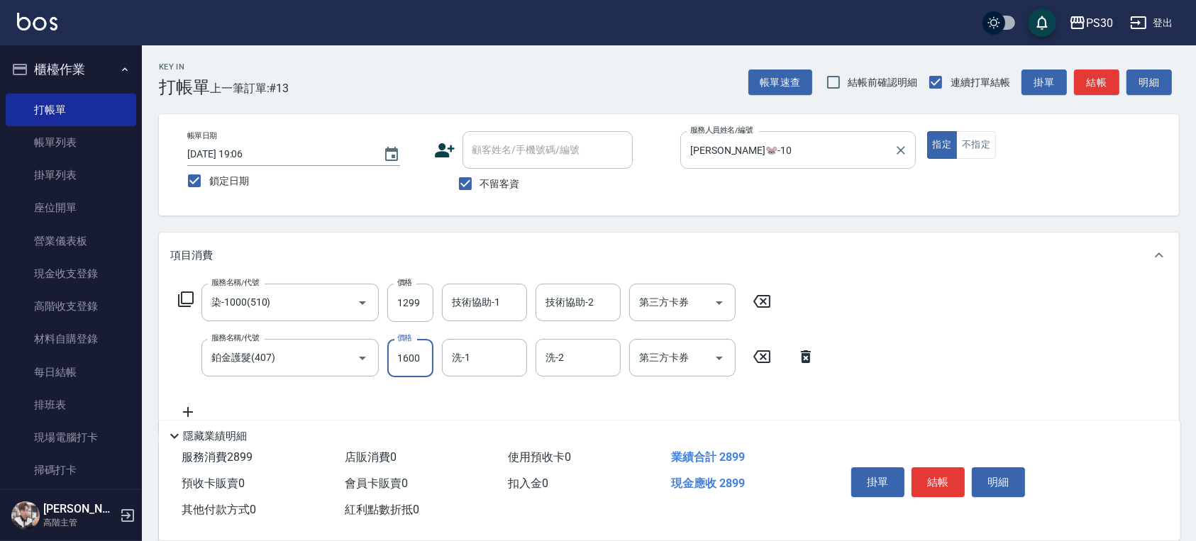
type input "1600"
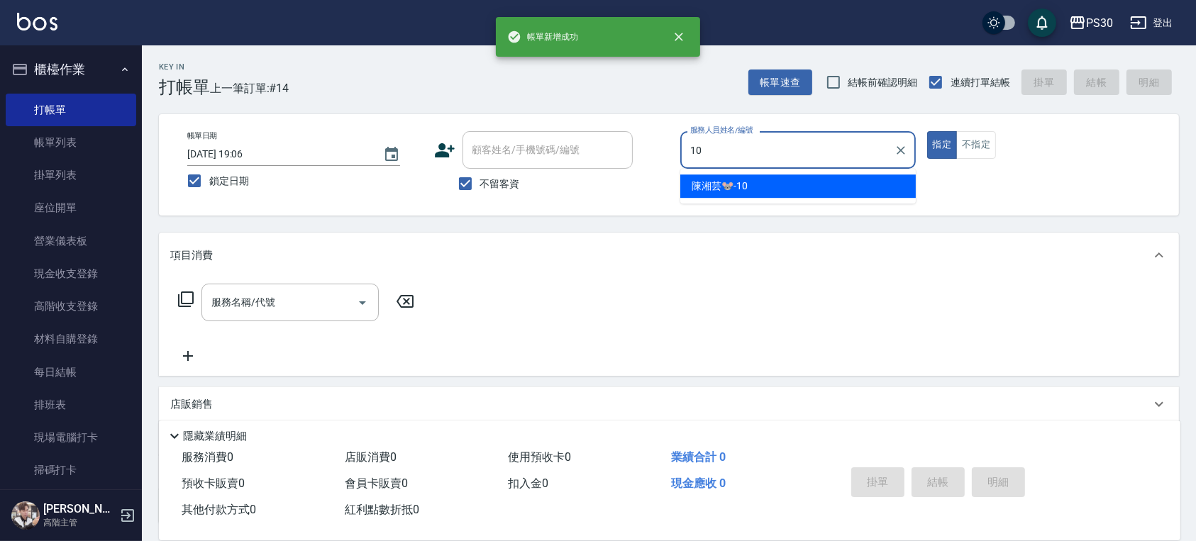
type input "陳湘芸🐭-10"
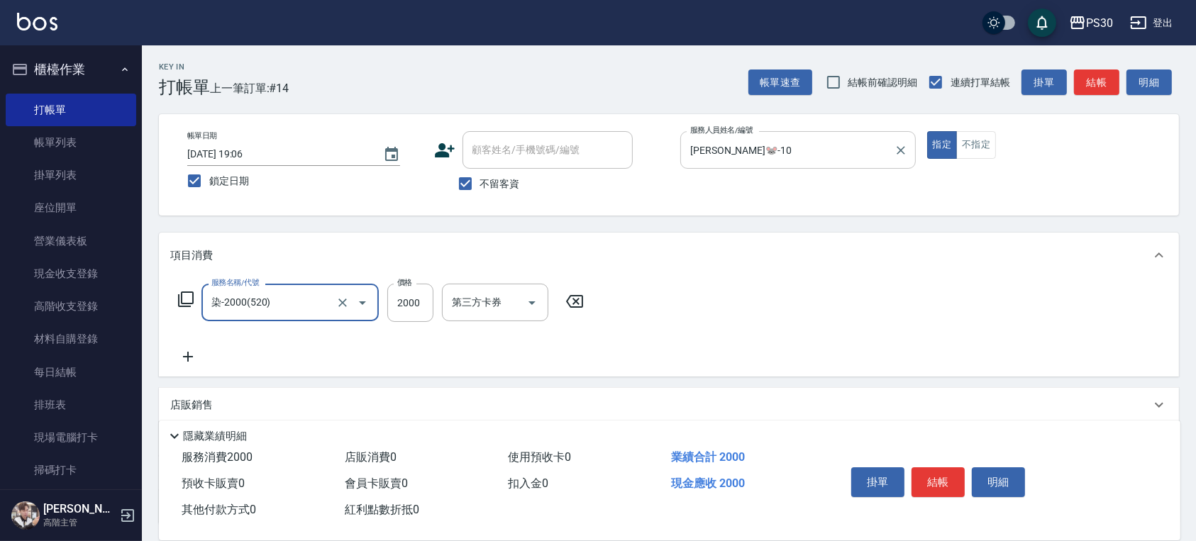
type input "染-2000(520)"
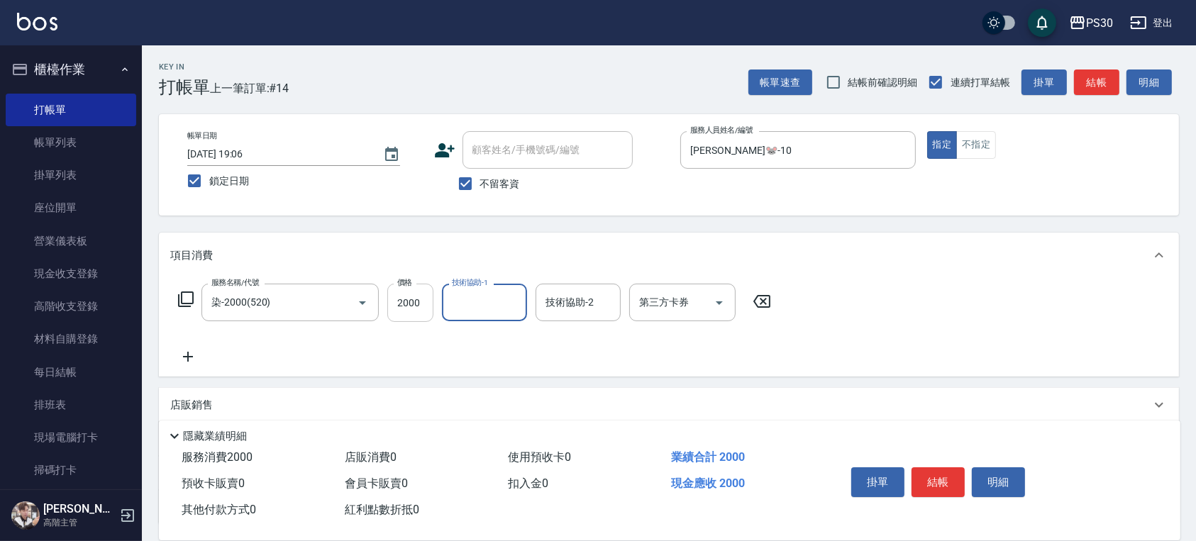
click at [427, 299] on input "2000" at bounding box center [410, 303] width 46 height 38
type input "3000"
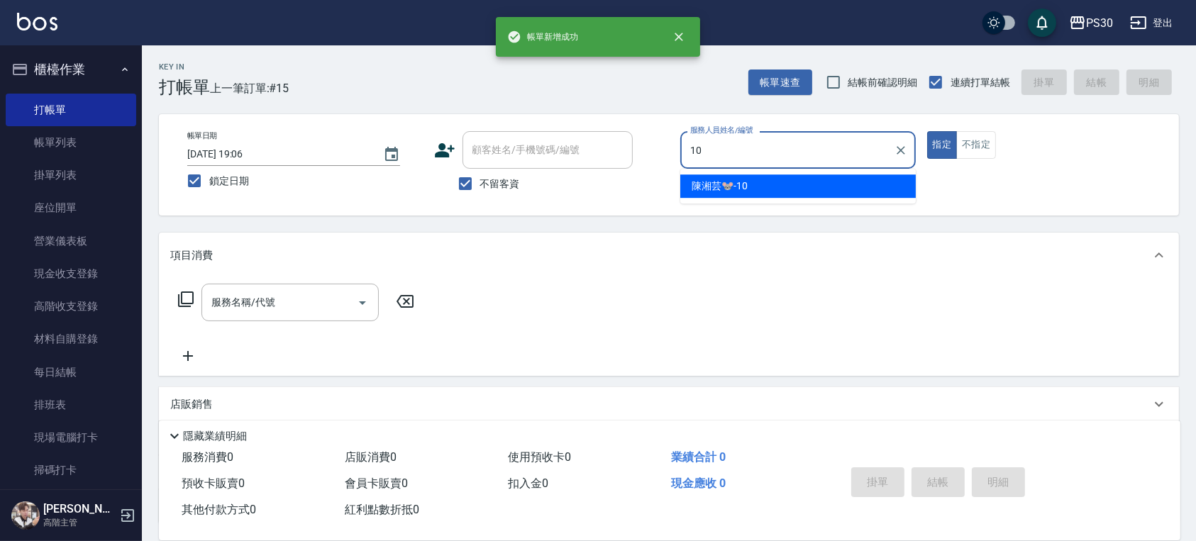
type input "陳湘芸🐭-10"
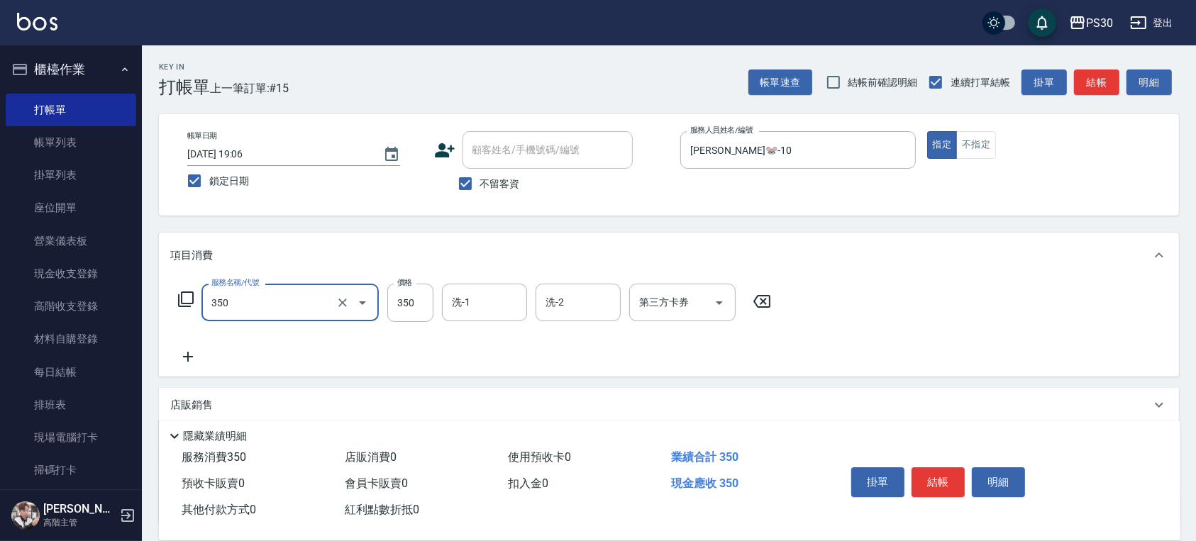
type input "洗剪350(350)"
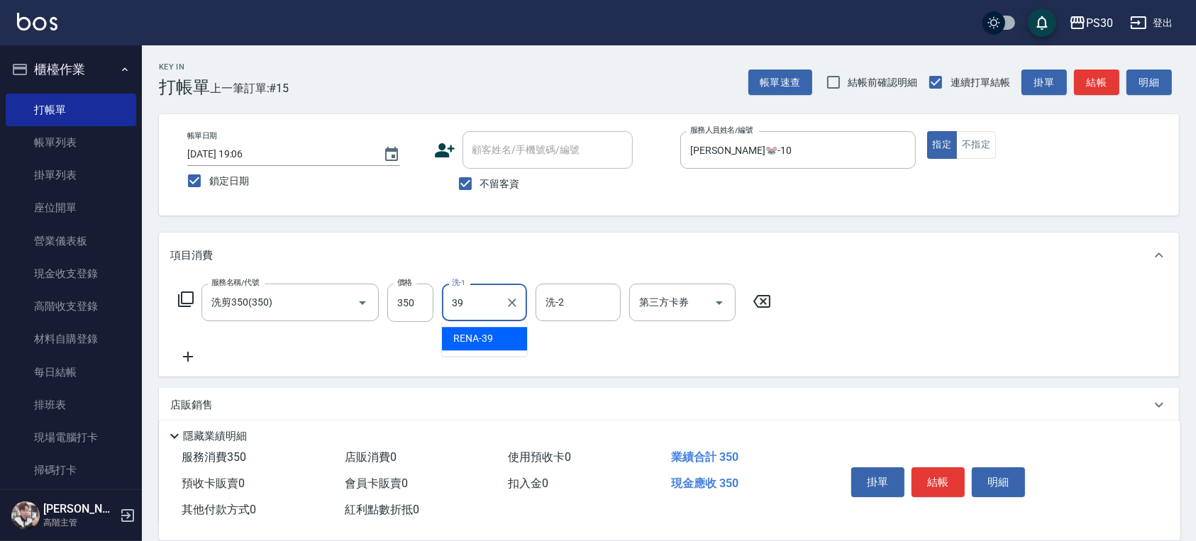
type input "RENA-39"
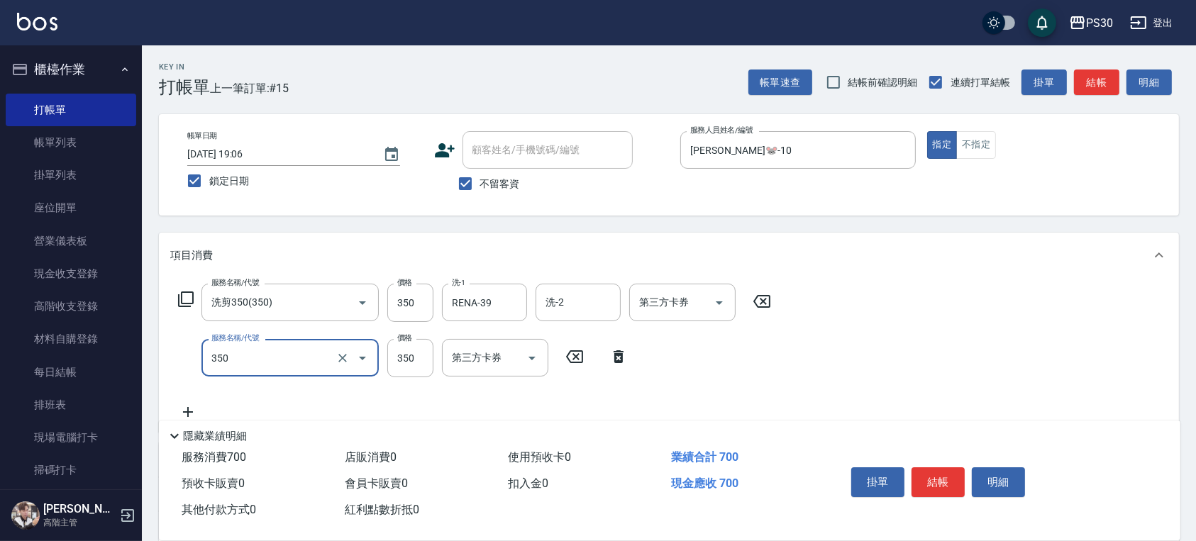
type input "洗剪350(350)"
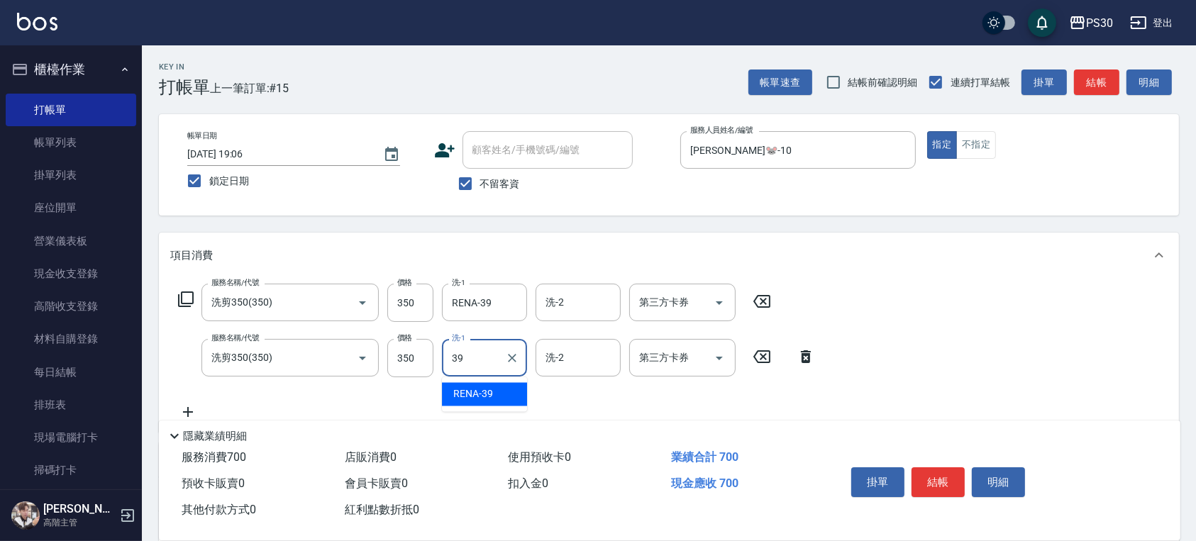
type input "RENA-39"
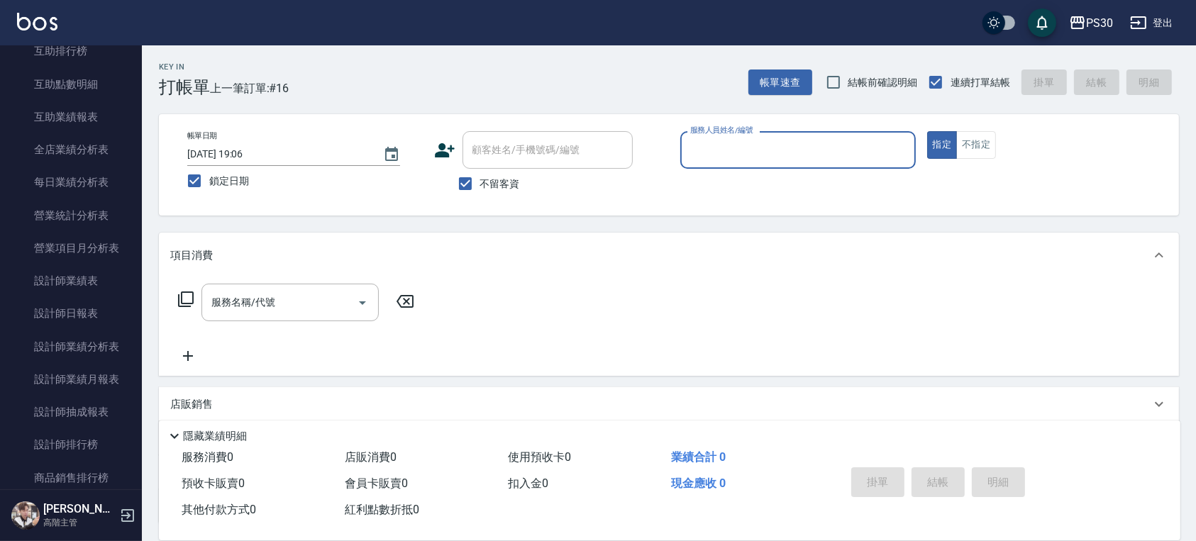
scroll to position [946, 0]
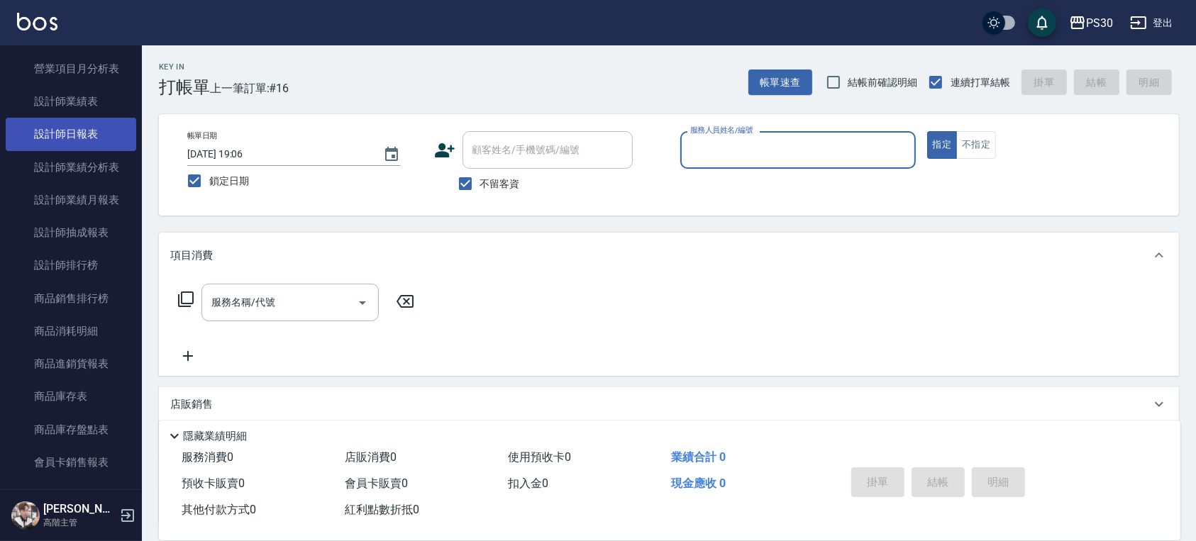
click at [84, 133] on link "設計師日報表" at bounding box center [71, 134] width 131 height 33
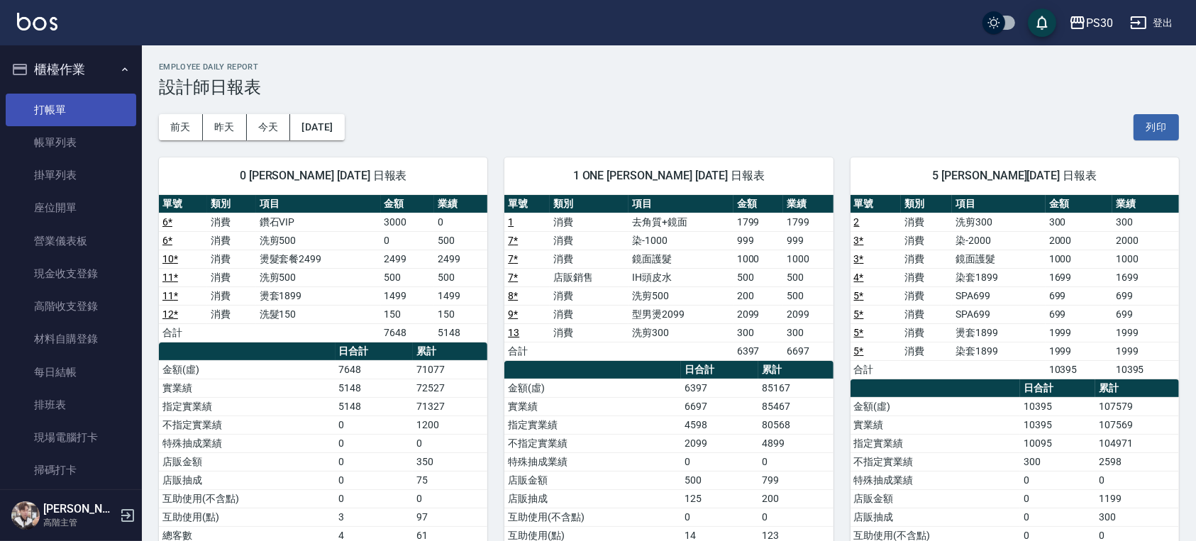
click at [79, 109] on link "打帳單" at bounding box center [71, 110] width 131 height 33
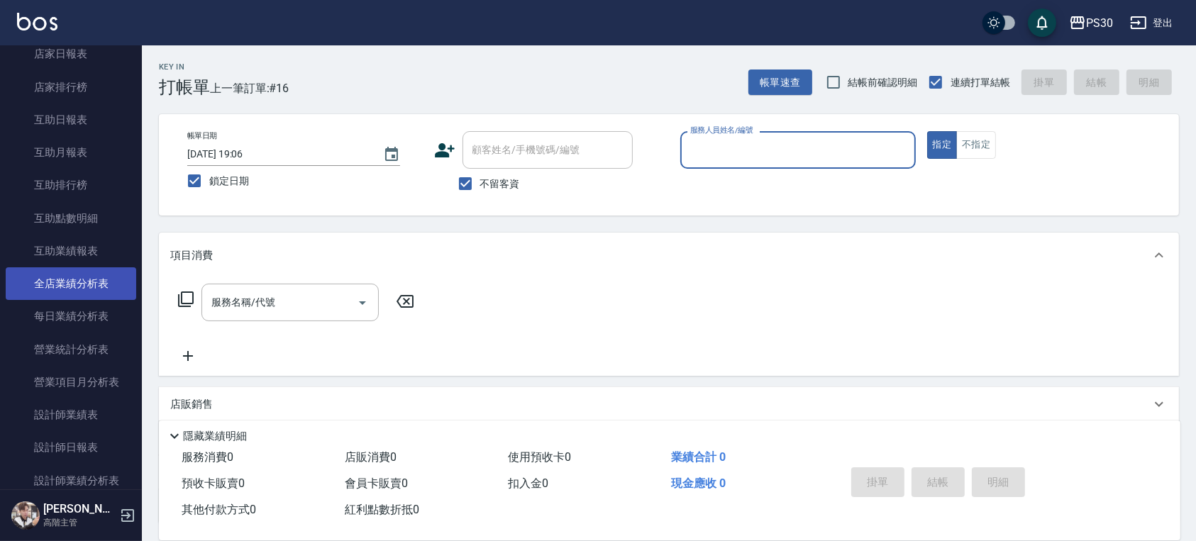
scroll to position [662, 0]
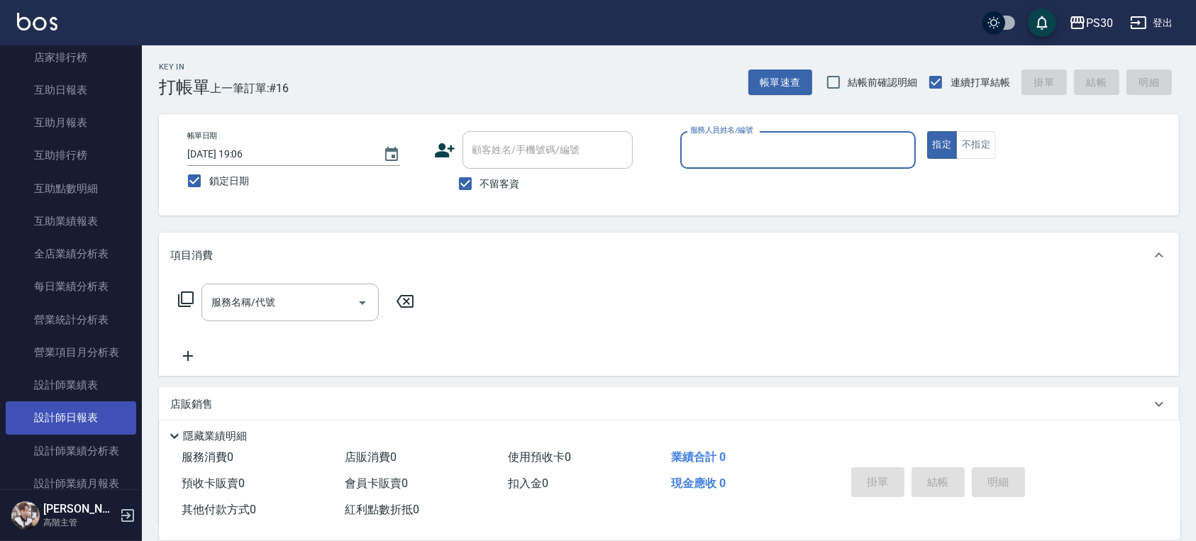
click at [87, 422] on link "設計師日報表" at bounding box center [71, 418] width 131 height 33
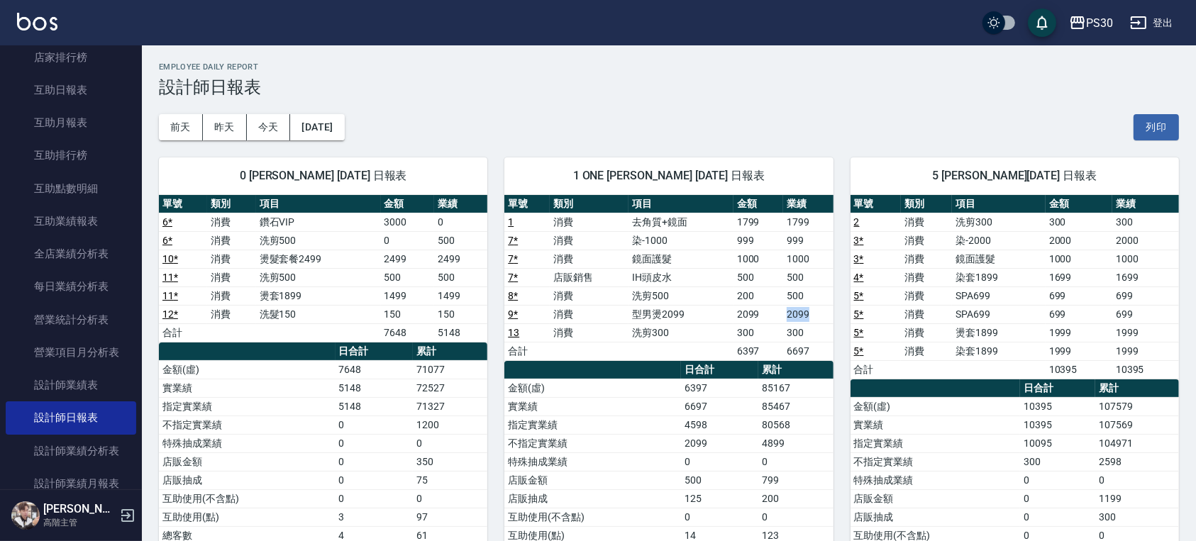
drag, startPoint x: 786, startPoint y: 307, endPoint x: 815, endPoint y: 312, distance: 29.5
click at [815, 312] on td "2099" at bounding box center [808, 314] width 50 height 18
click at [739, 297] on td "200" at bounding box center [759, 296] width 50 height 18
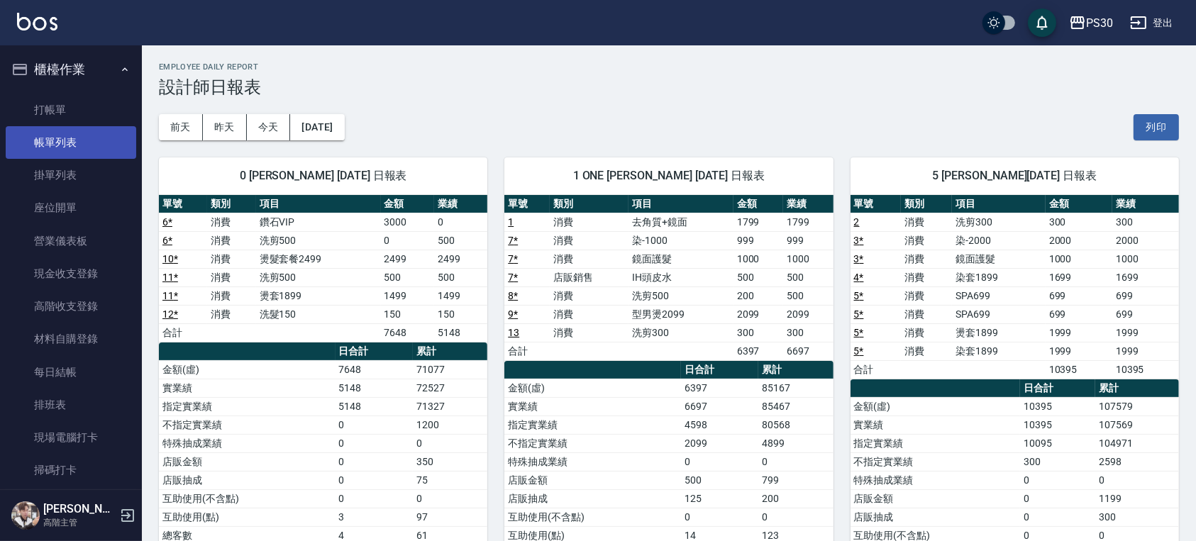
click at [38, 156] on link "帳單列表" at bounding box center [71, 142] width 131 height 33
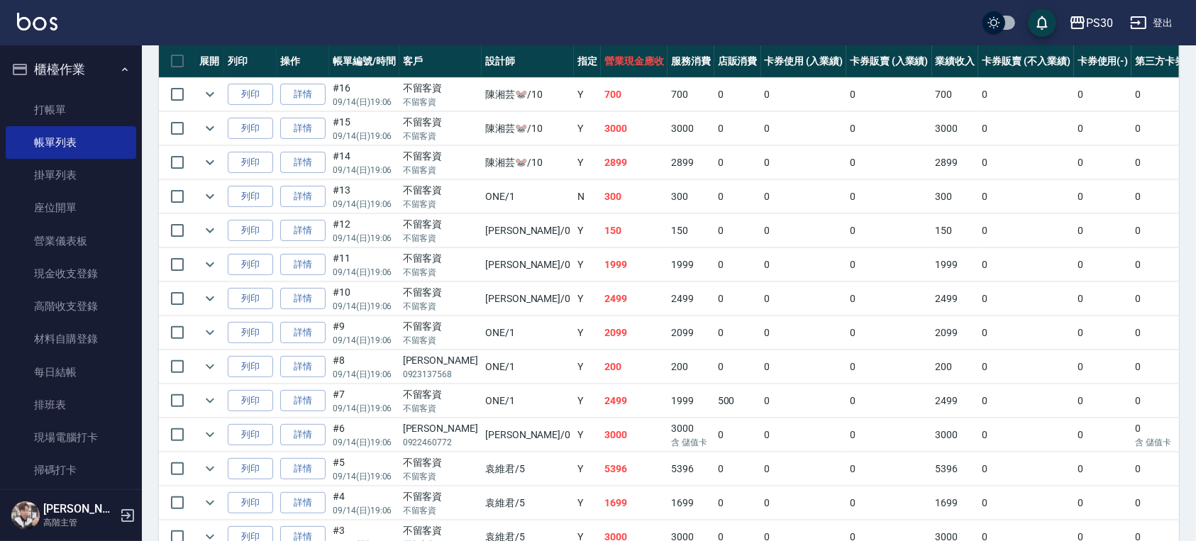
scroll to position [378, 0]
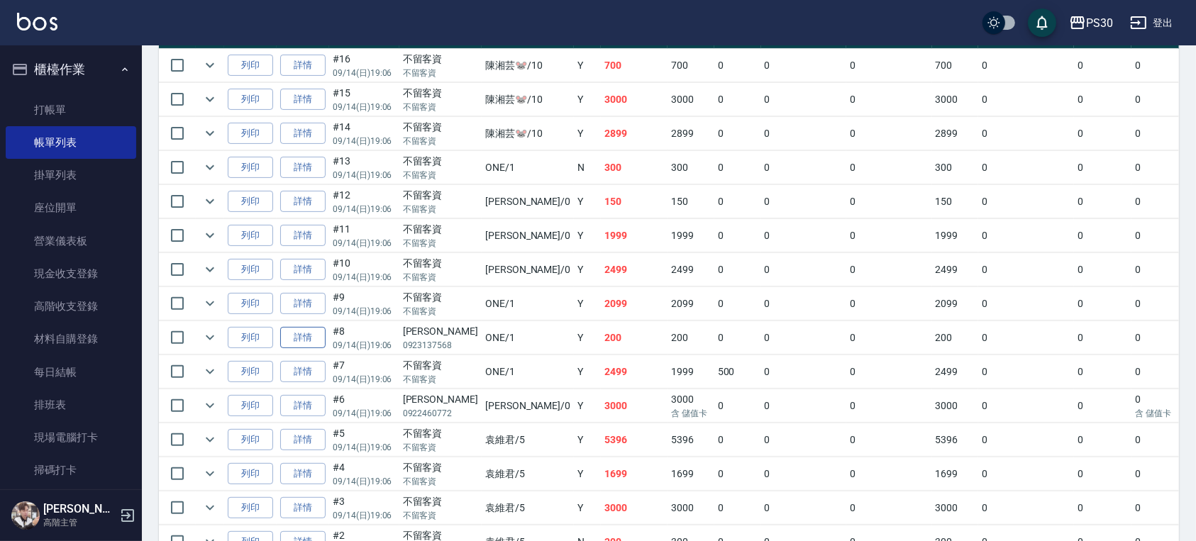
click at [311, 327] on link "詳情" at bounding box center [302, 338] width 45 height 22
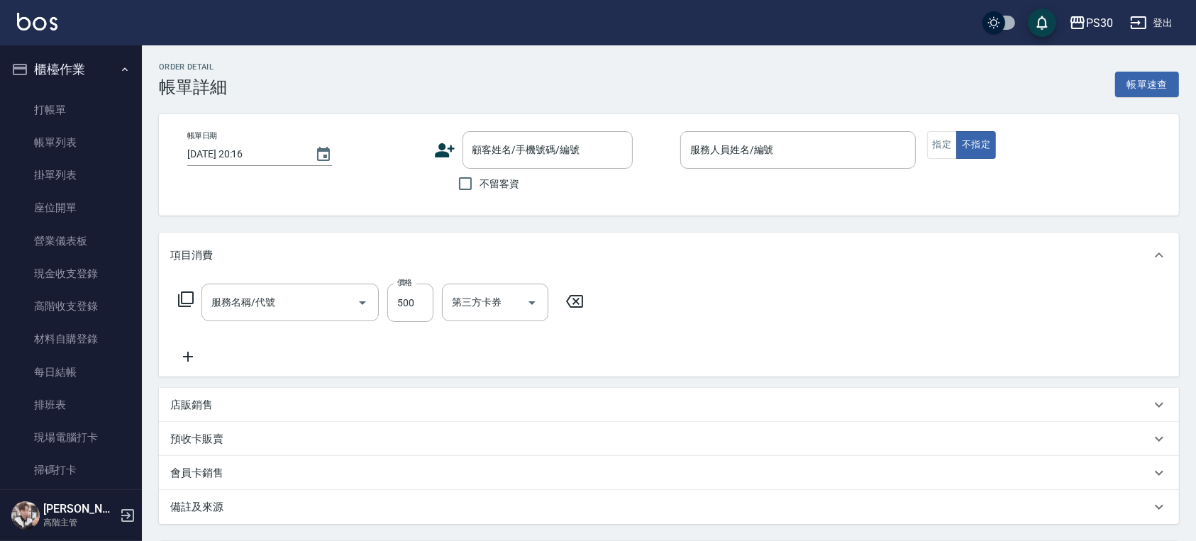
type input "2025/09/14 19:06"
type input "ONE-1"
type input "洗剪500(500)"
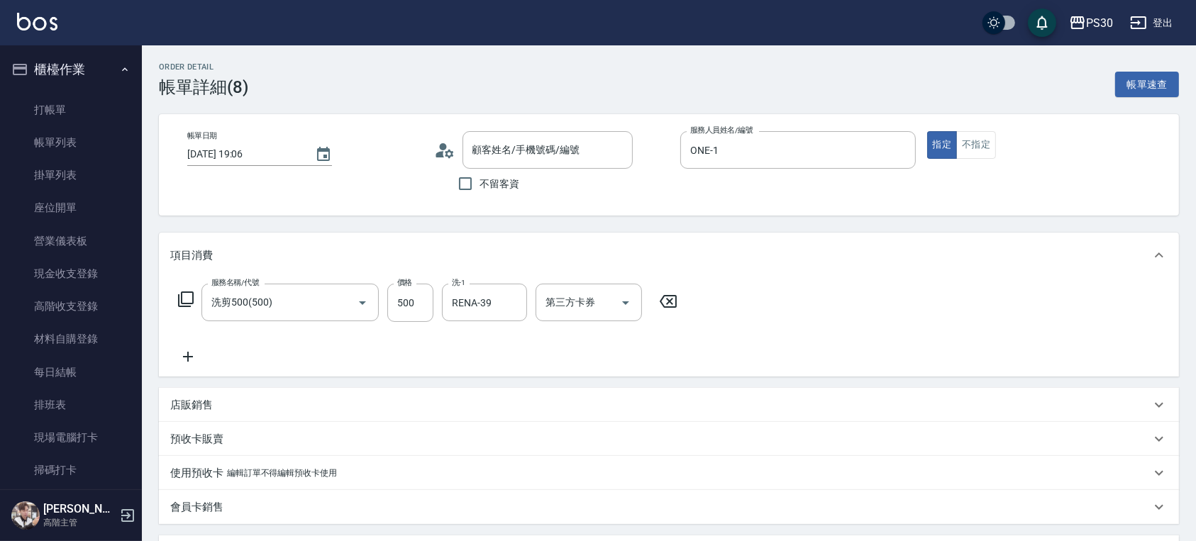
type input "王瑞瑜/0923137568/null"
click at [299, 299] on input "洗剪500(500)" at bounding box center [270, 302] width 125 height 25
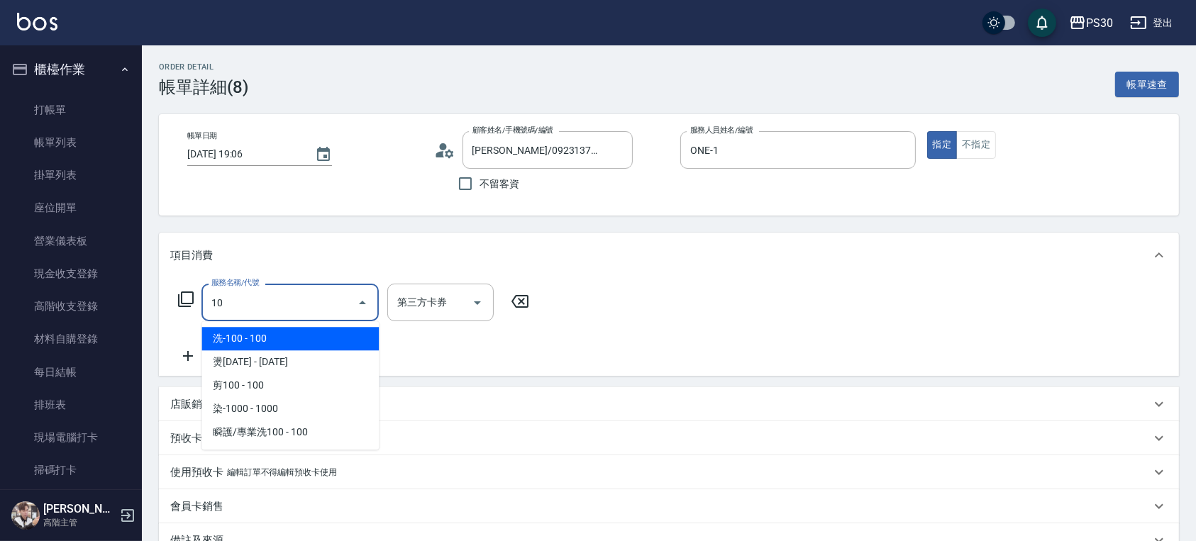
type input "1"
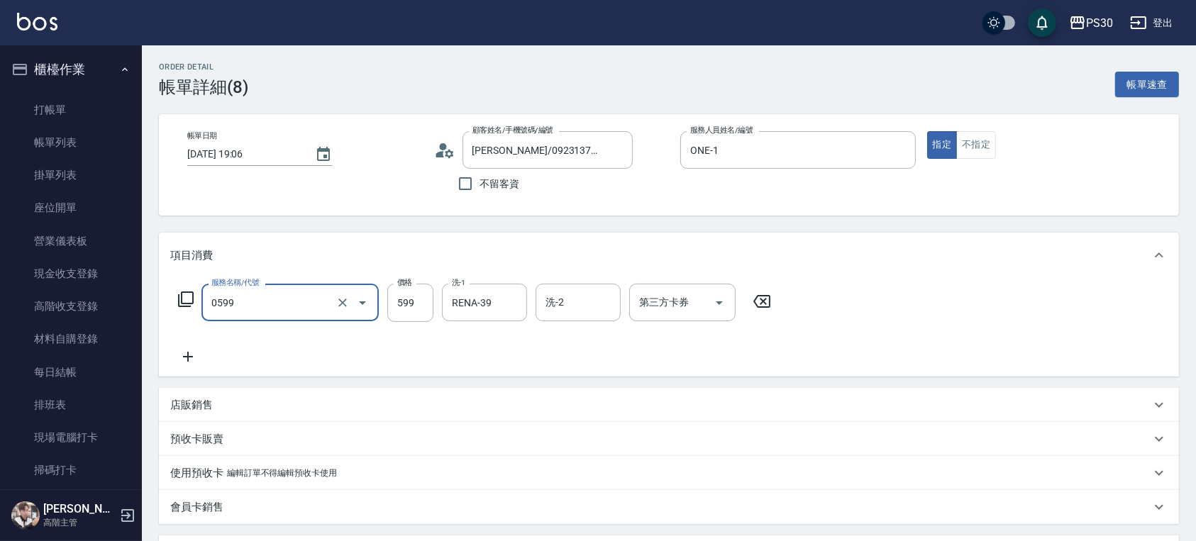
type input "599小麥去角質(0599)"
type input "500"
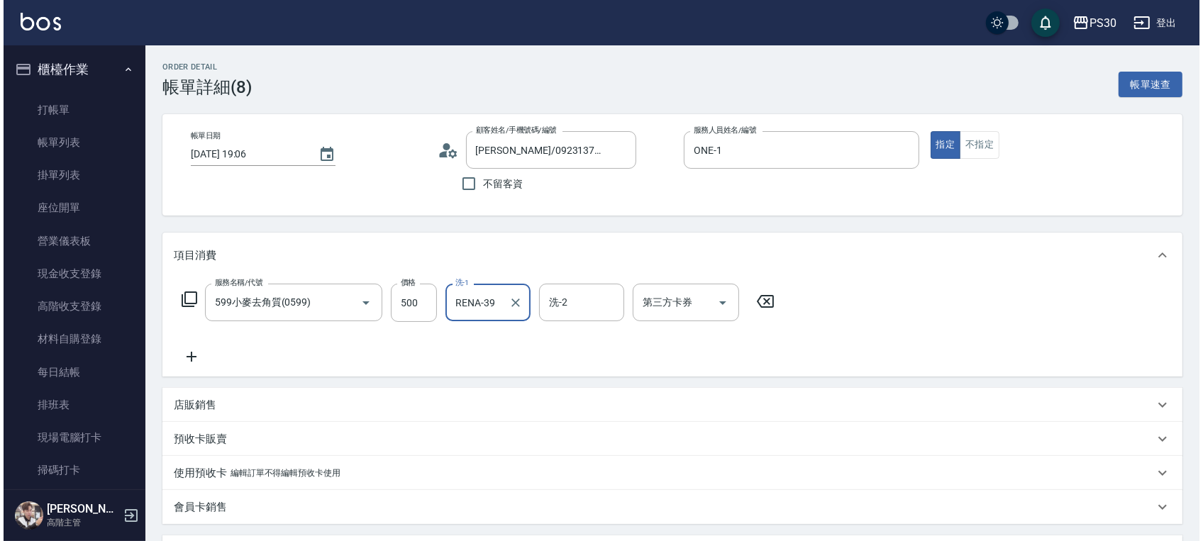
scroll to position [335, 0]
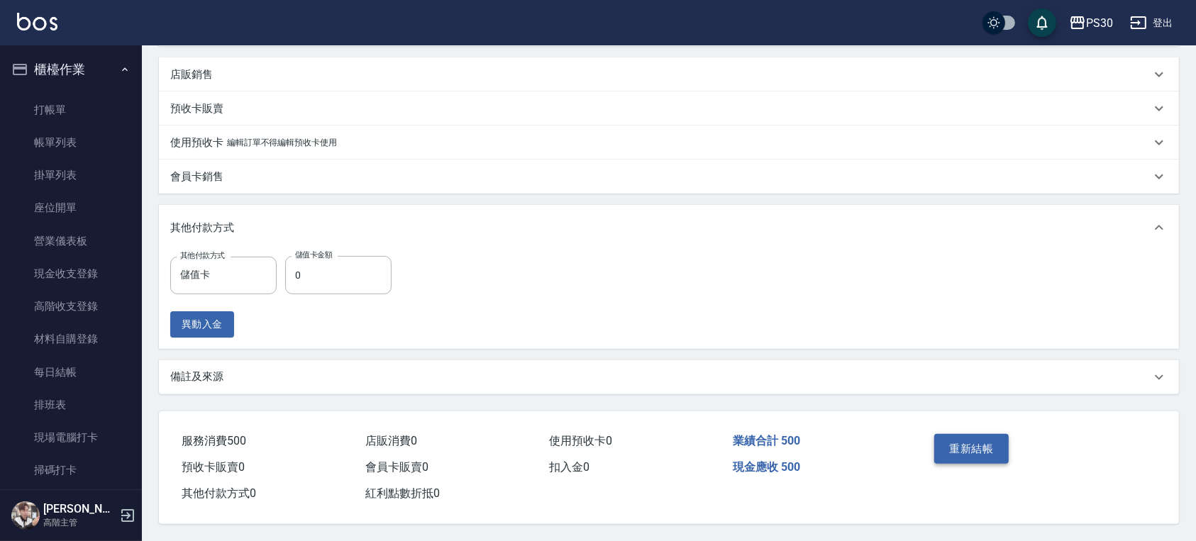
click at [986, 436] on button "重新結帳" at bounding box center [972, 449] width 75 height 30
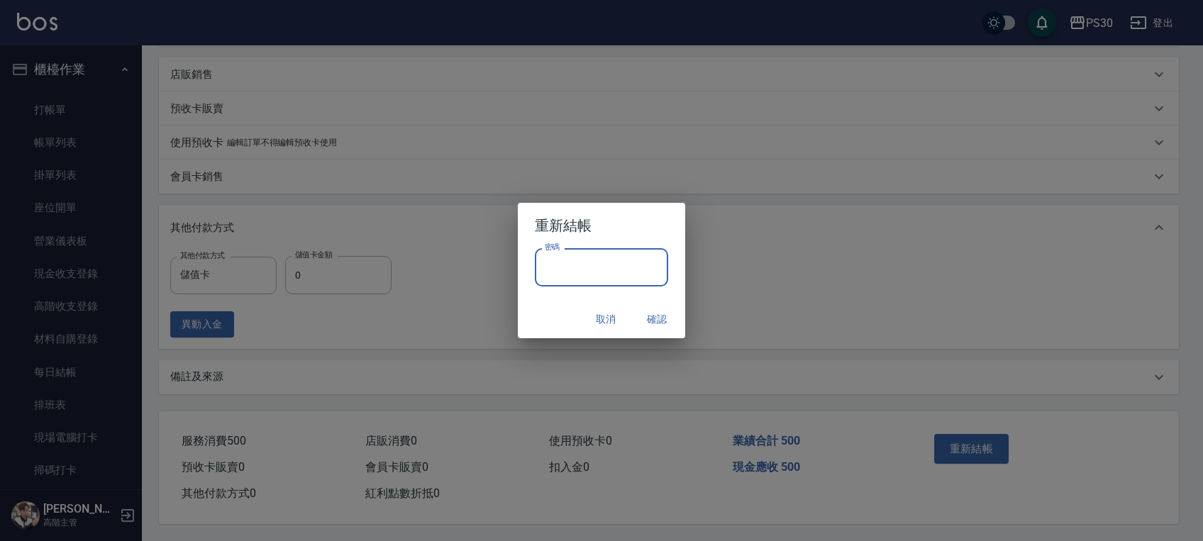
click at [600, 263] on input "密碼" at bounding box center [601, 267] width 133 height 38
type input "*******"
click at [641, 319] on button "確認" at bounding box center [656, 320] width 45 height 26
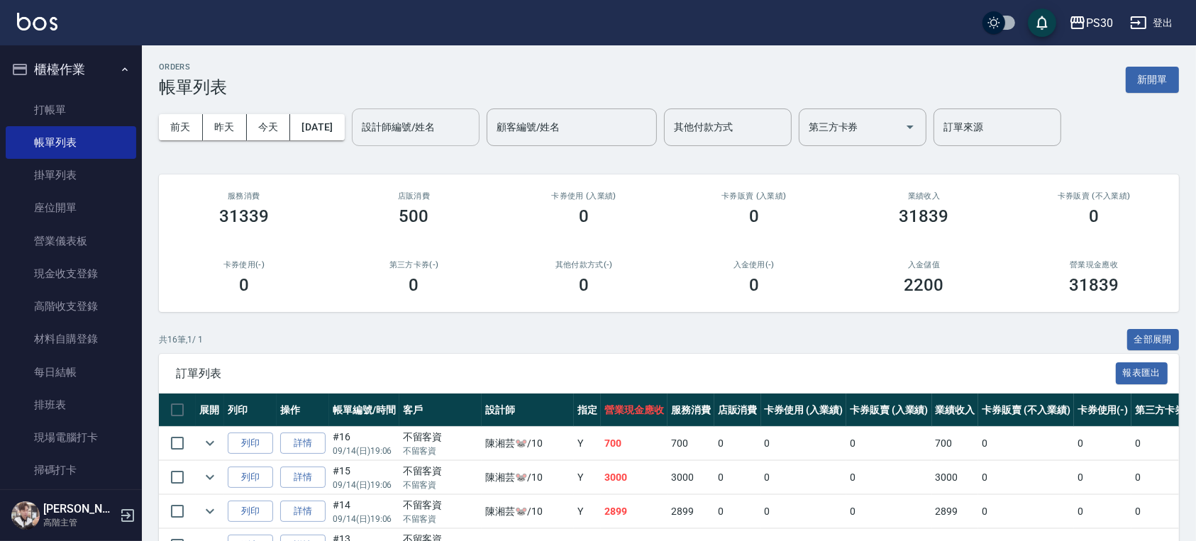
click at [406, 142] on div "設計師編號/姓名" at bounding box center [416, 128] width 128 height 38
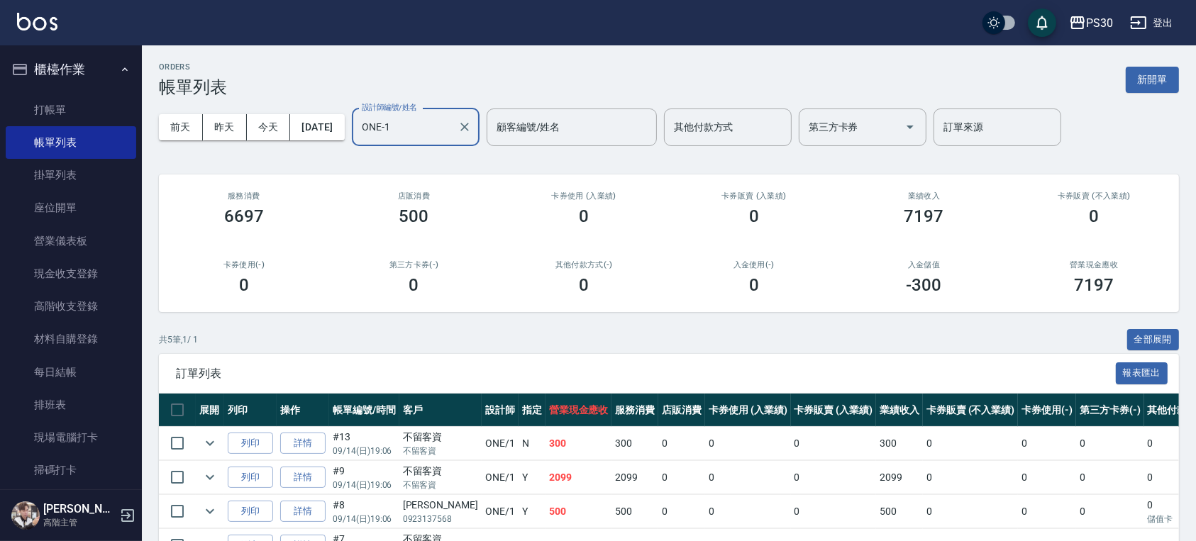
scroll to position [125, 0]
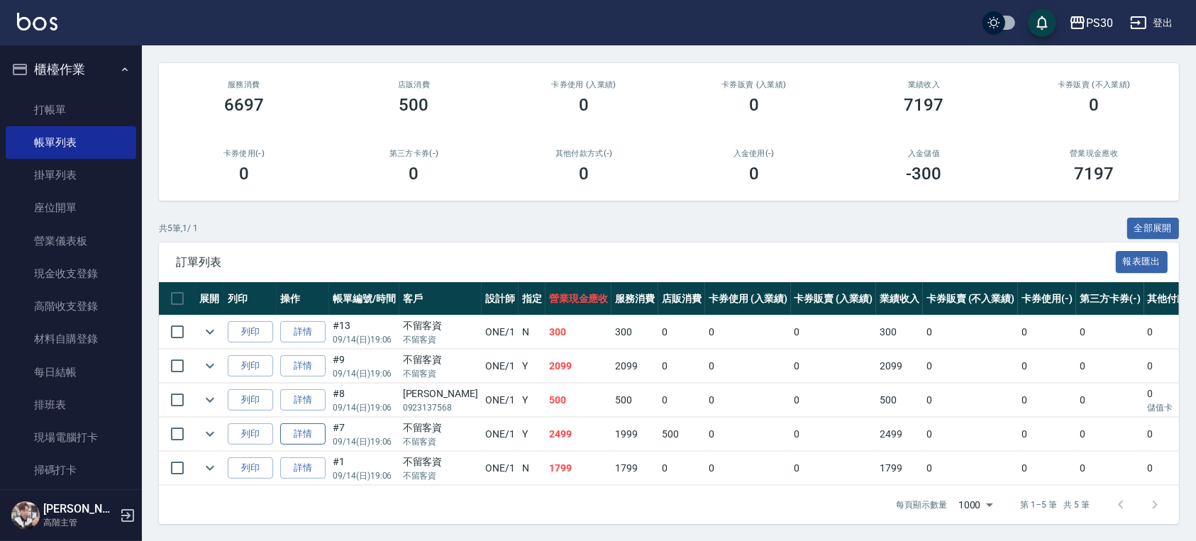
type input "ONE-1"
click at [312, 424] on link "詳情" at bounding box center [302, 435] width 45 height 22
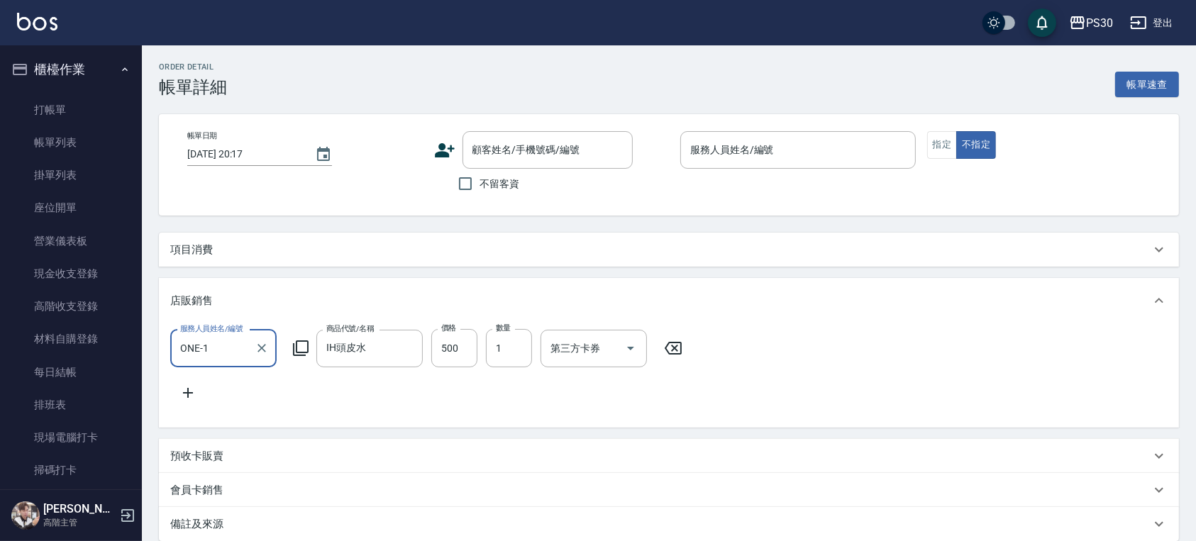
type input "2025/09/14 19:06"
checkbox input "true"
type input "ONE-1"
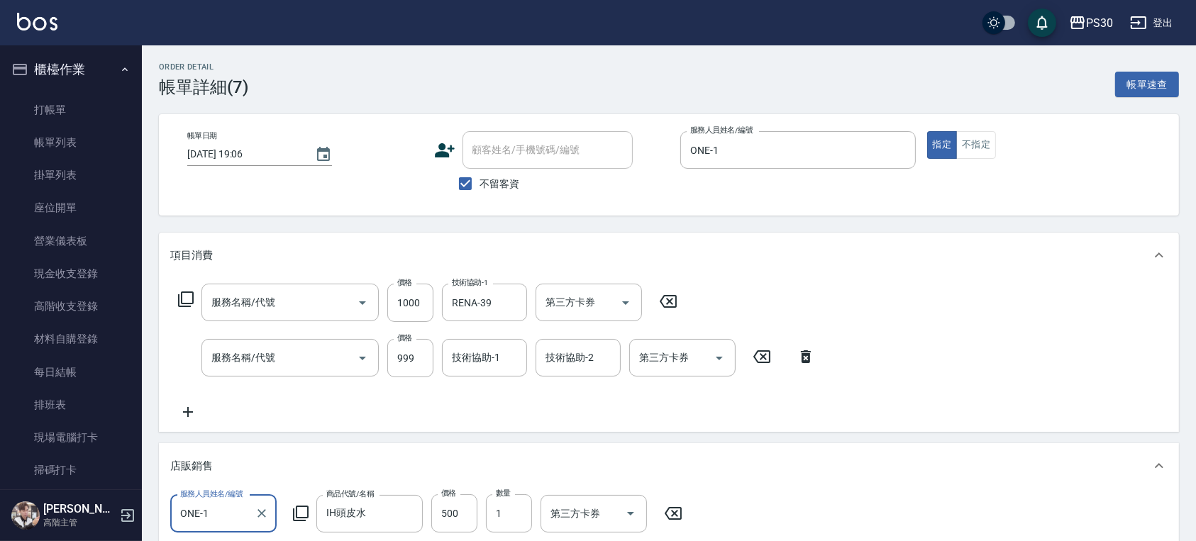
type input "鏡面護髮(406)"
type input "染-1000(510)"
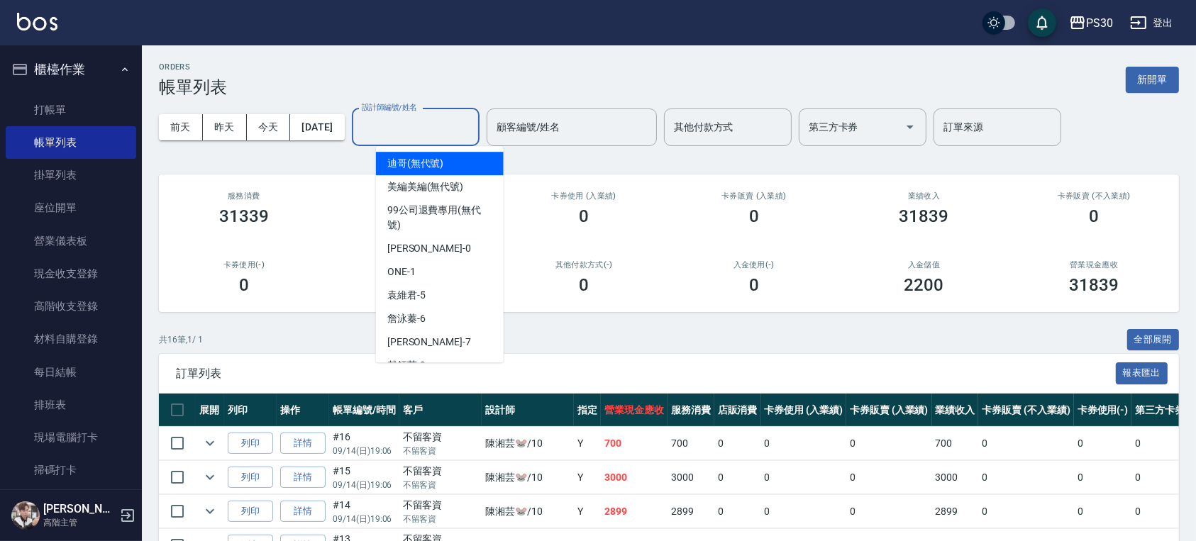
click at [426, 114] on div "設計師編號/姓名 設計師編號/姓名" at bounding box center [416, 128] width 128 height 38
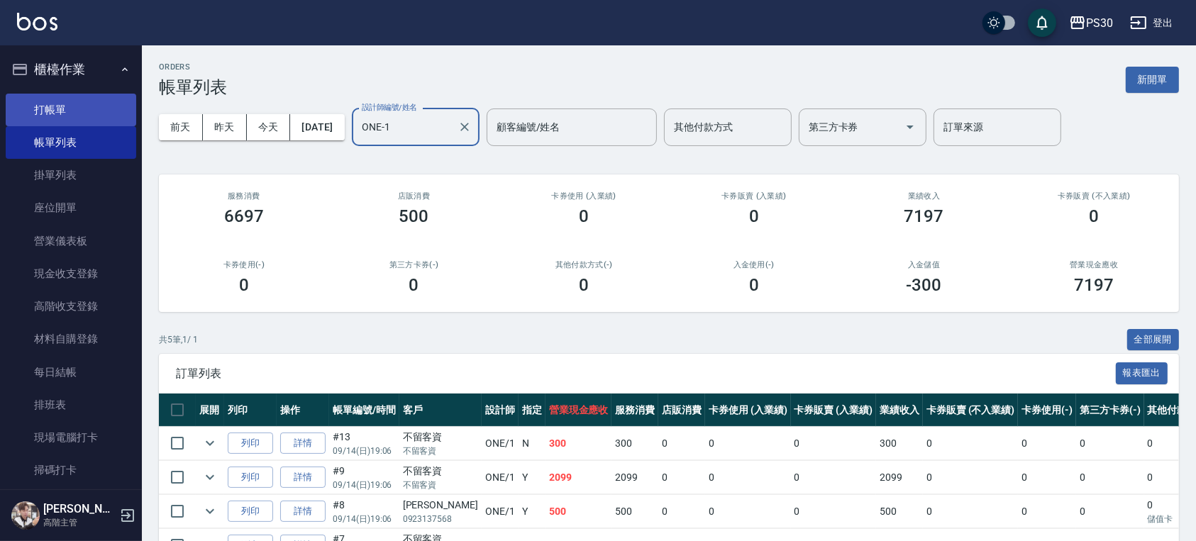
type input "ONE-1"
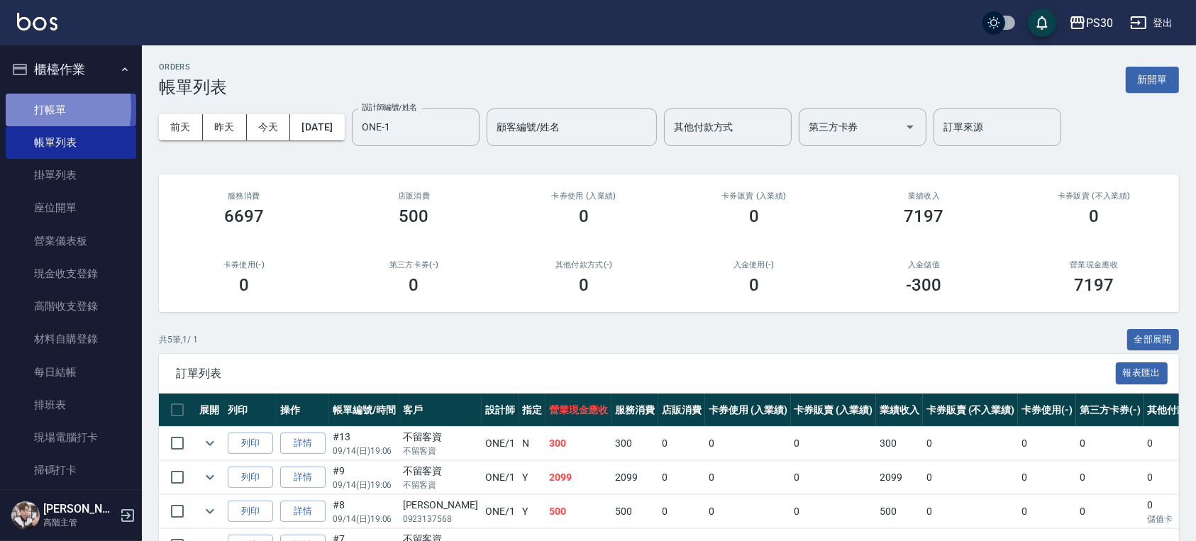
click at [19, 107] on link "打帳單" at bounding box center [71, 110] width 131 height 33
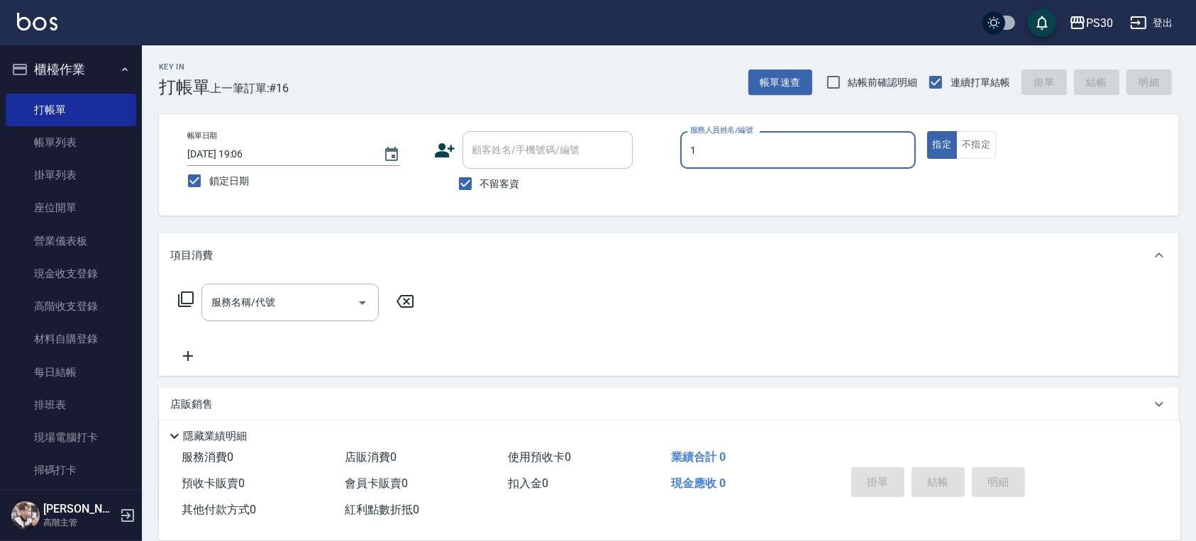
type input "1"
type button "true"
type input "ONE-1"
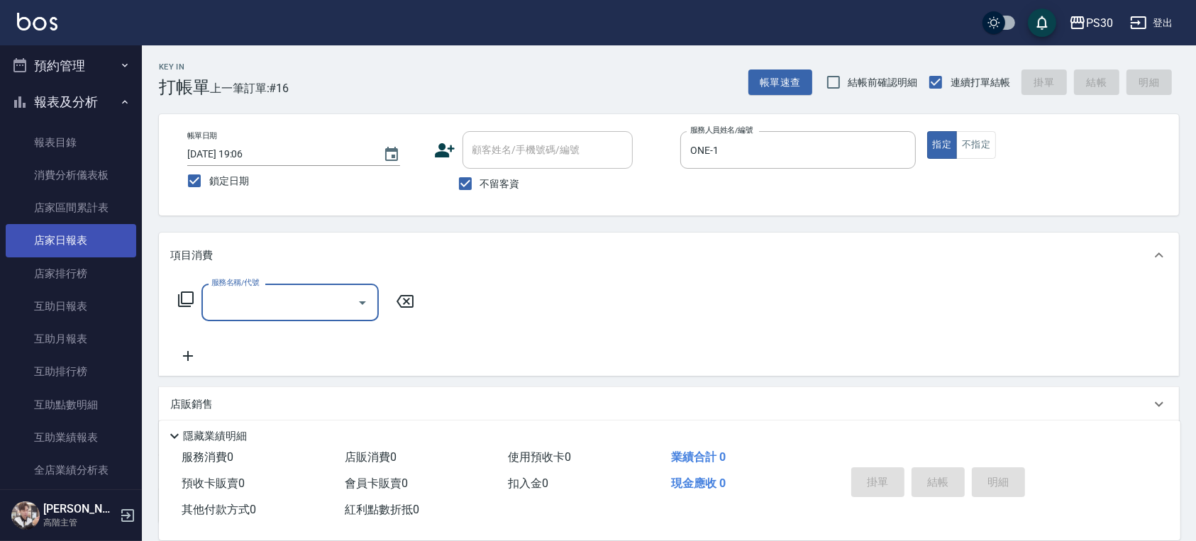
scroll to position [568, 0]
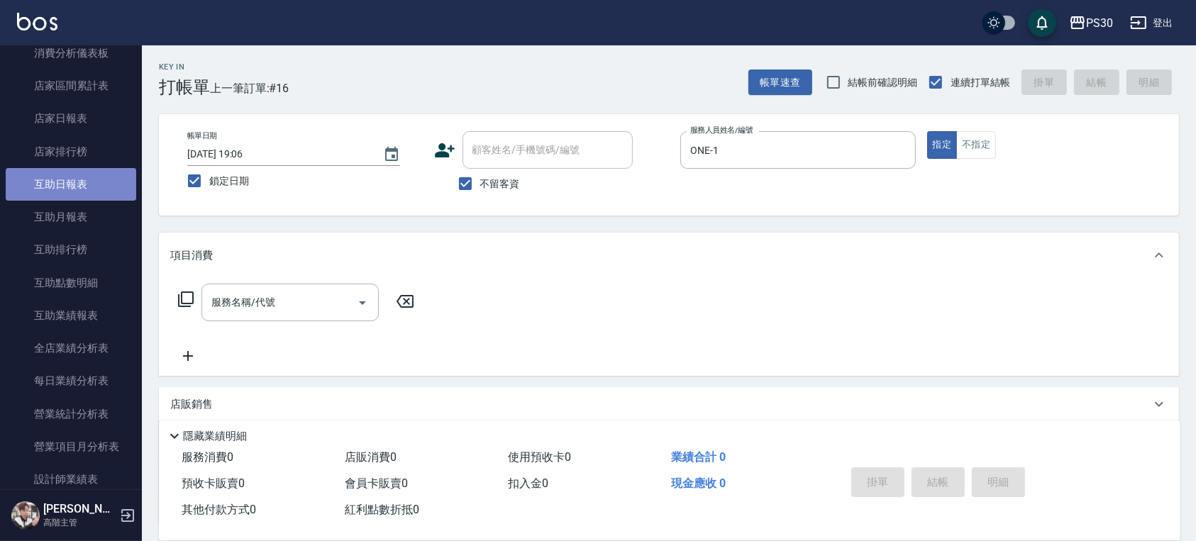
click at [91, 189] on link "互助日報表" at bounding box center [71, 184] width 131 height 33
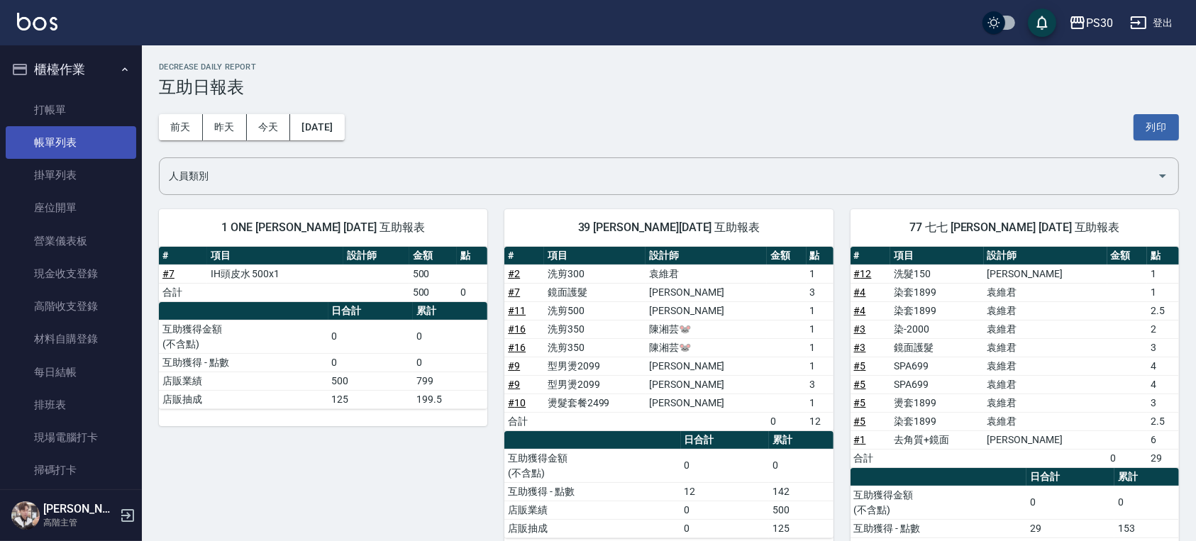
click at [74, 139] on link "帳單列表" at bounding box center [71, 142] width 131 height 33
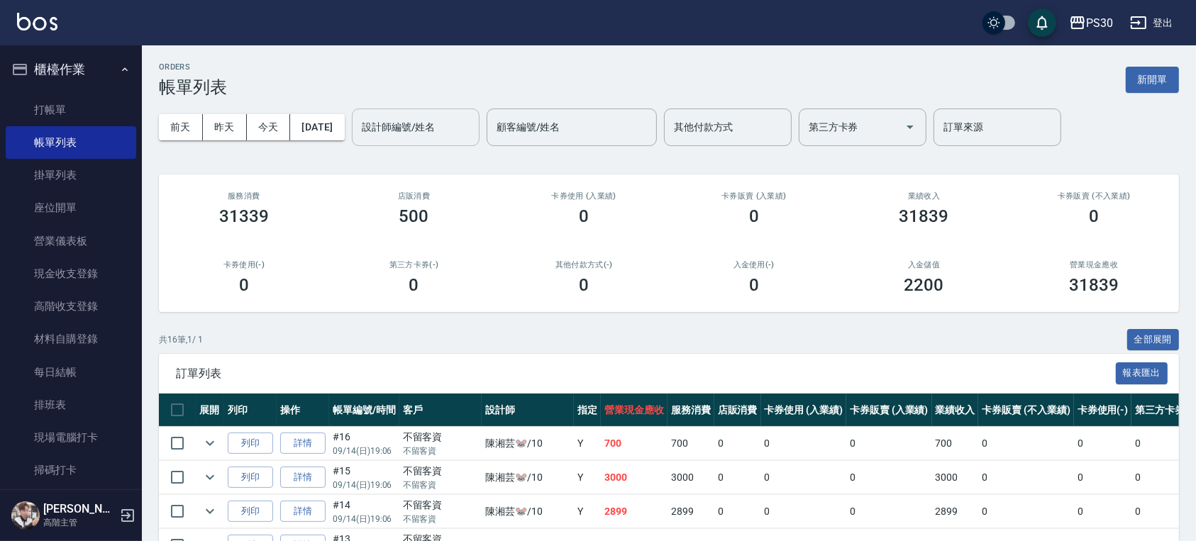
click at [473, 138] on input "設計師編號/姓名" at bounding box center [415, 127] width 115 height 25
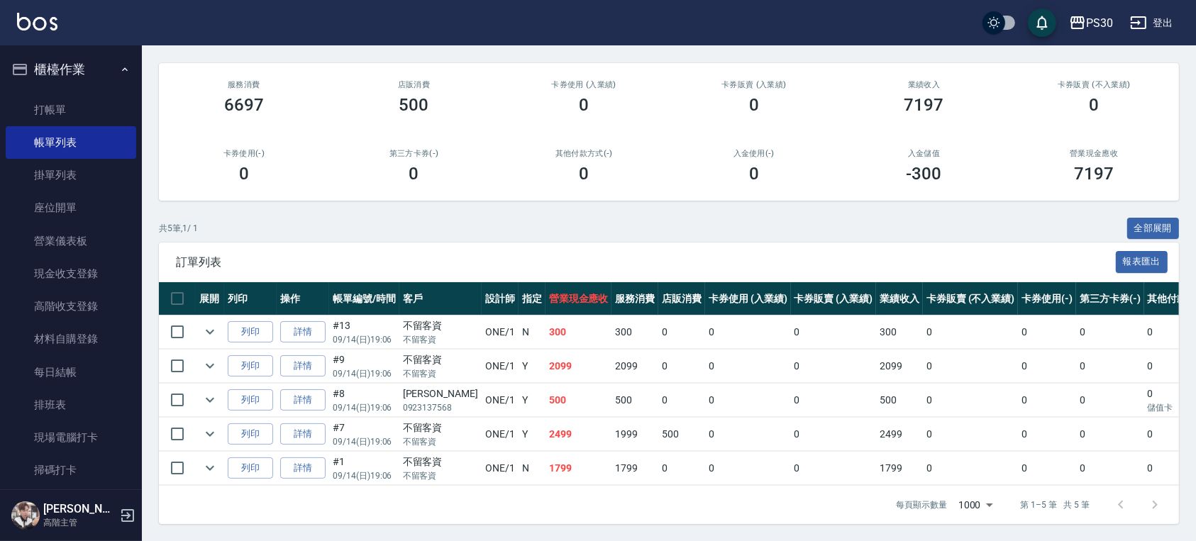
scroll to position [125, 0]
type input "ONE-1"
click at [282, 390] on link "詳情" at bounding box center [302, 401] width 45 height 22
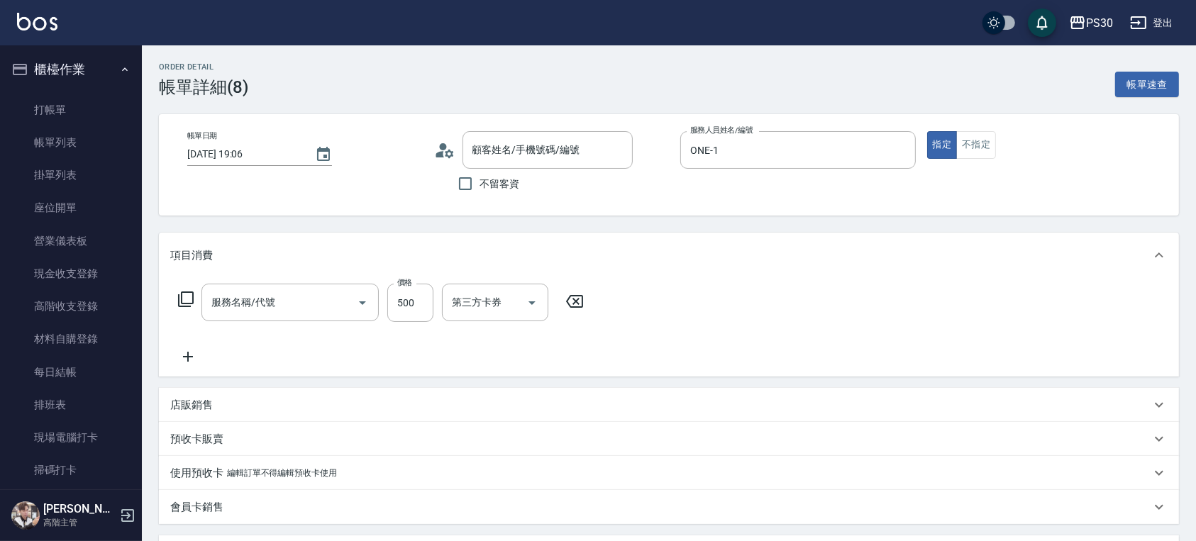
type input "2025/09/14 19:06"
type input "ONE-1"
type input "599小麥去角質(0599)"
type input "王瑞瑜/0923137568/null"
click at [483, 307] on input "洗-1" at bounding box center [484, 302] width 72 height 25
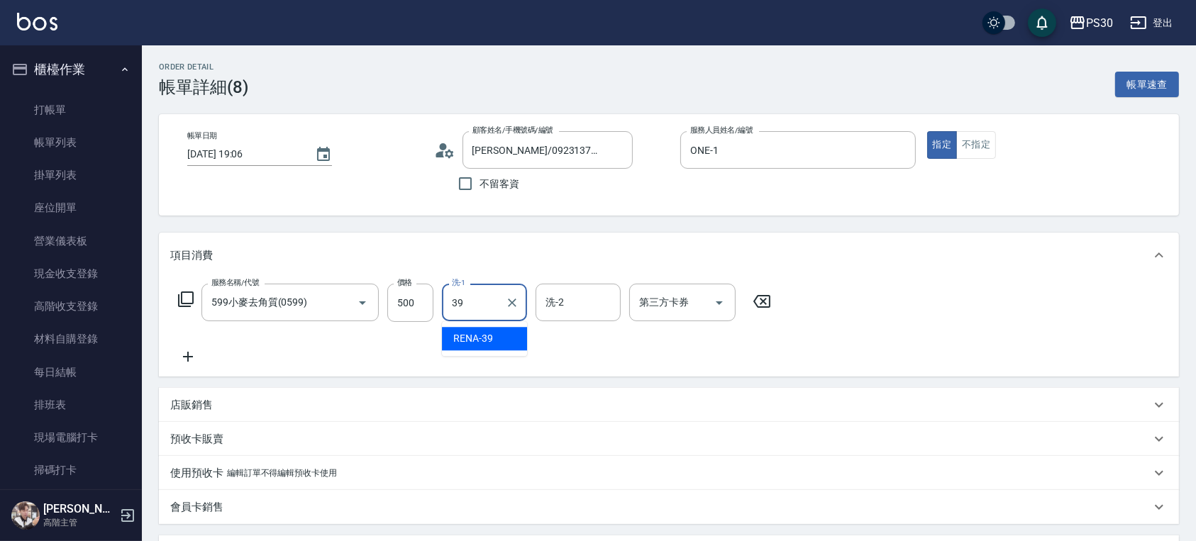
type input "RENA-39"
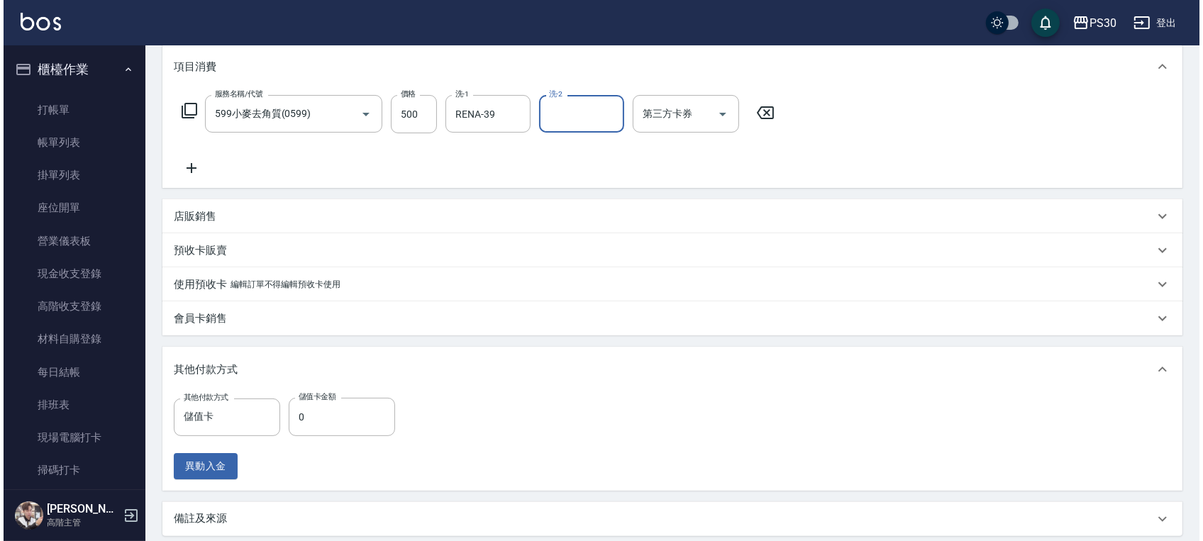
scroll to position [335, 0]
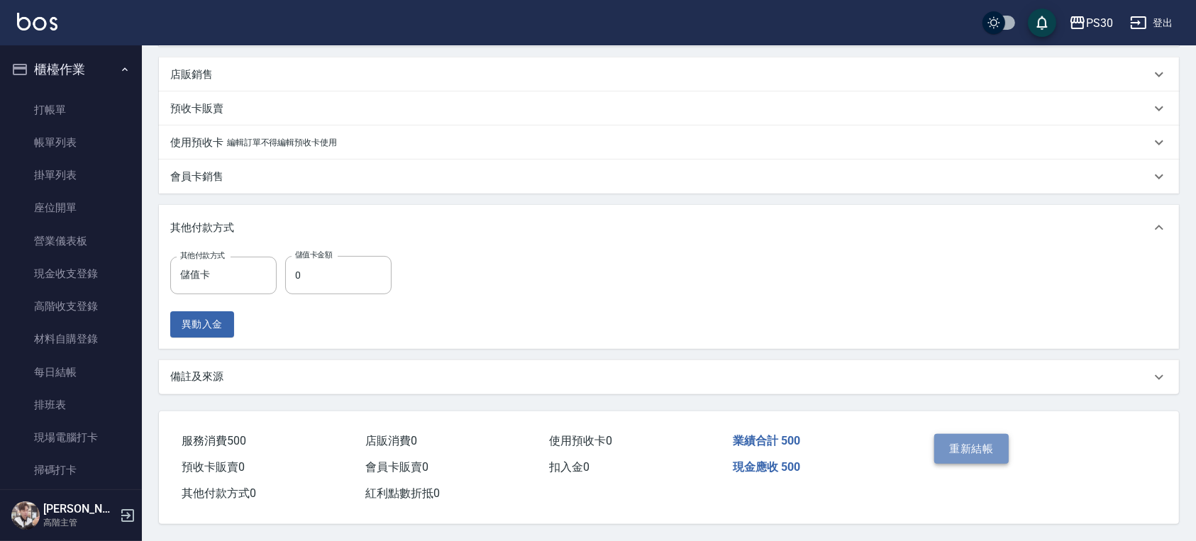
click at [969, 458] on button "重新結帳" at bounding box center [972, 449] width 75 height 30
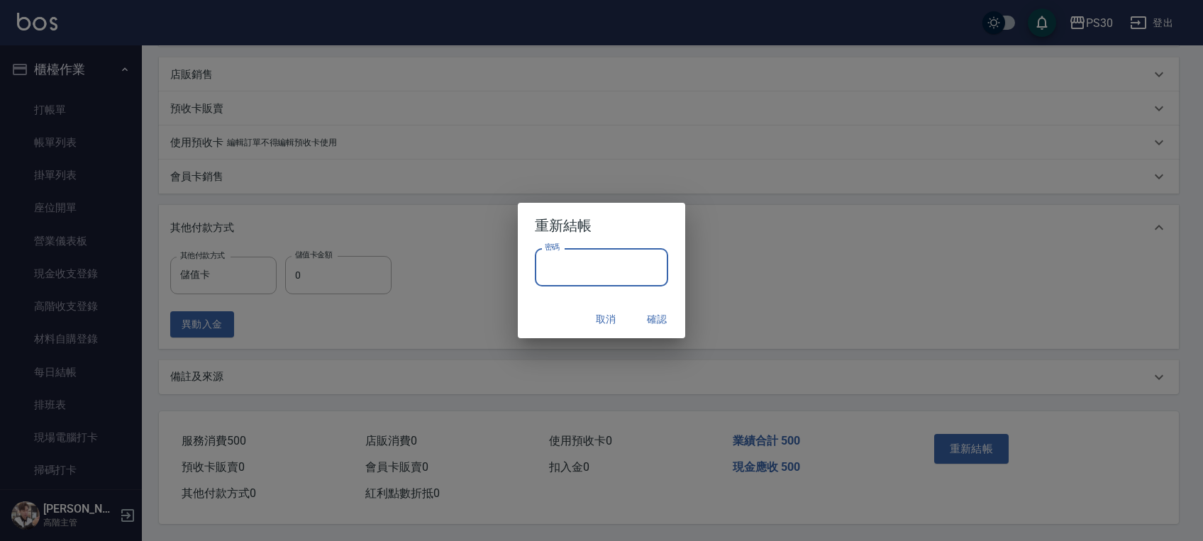
drag, startPoint x: 592, startPoint y: 260, endPoint x: 600, endPoint y: 258, distance: 7.9
click at [595, 258] on input "密碼" at bounding box center [601, 267] width 133 height 38
type input "*******"
click at [654, 319] on button "確認" at bounding box center [656, 320] width 45 height 26
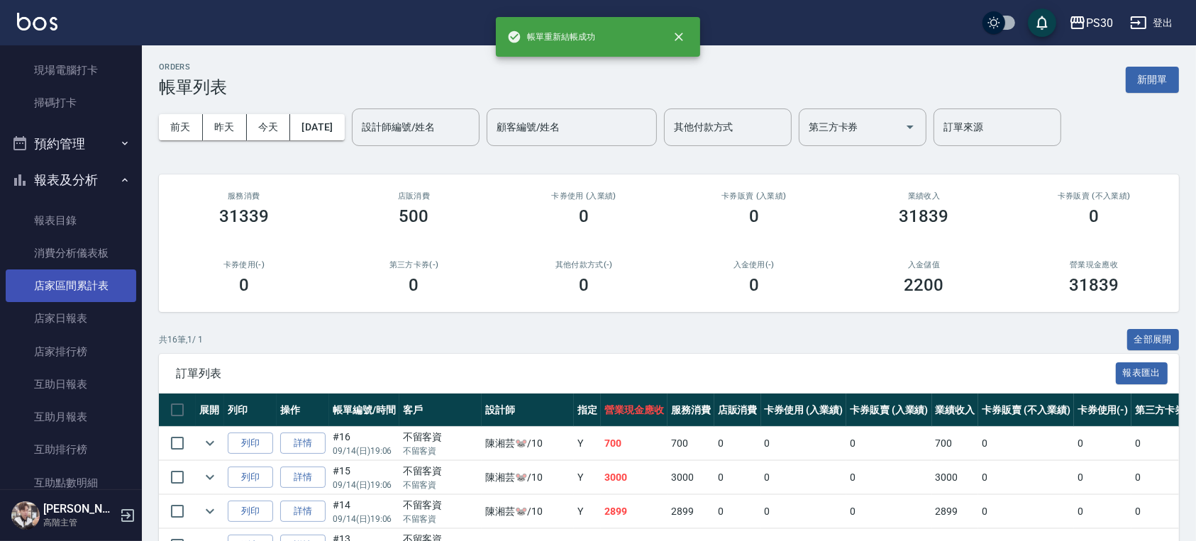
scroll to position [378, 0]
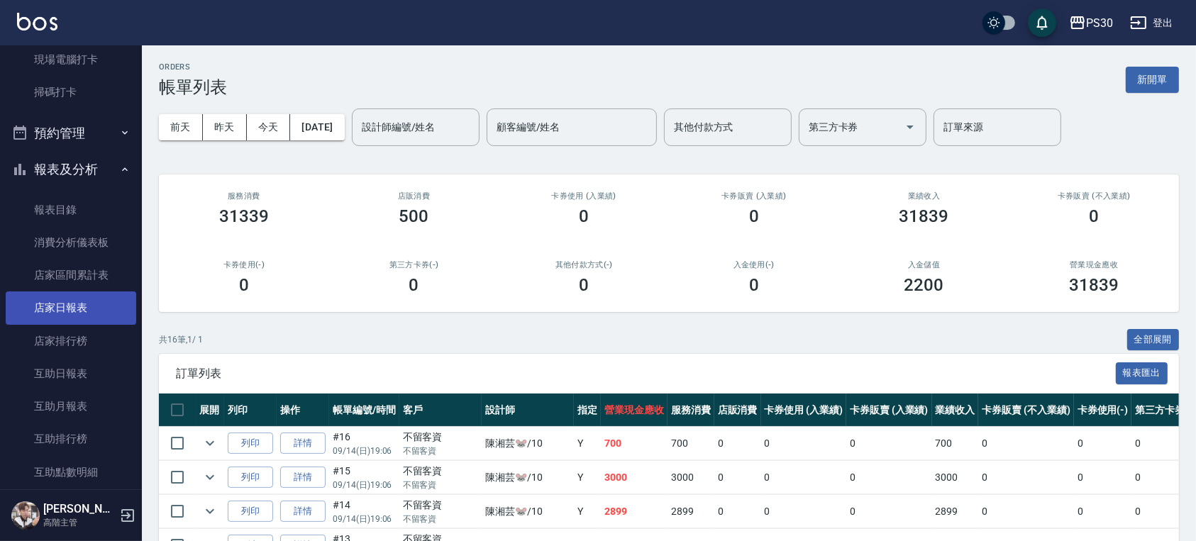
click at [65, 313] on link "店家日報表" at bounding box center [71, 308] width 131 height 33
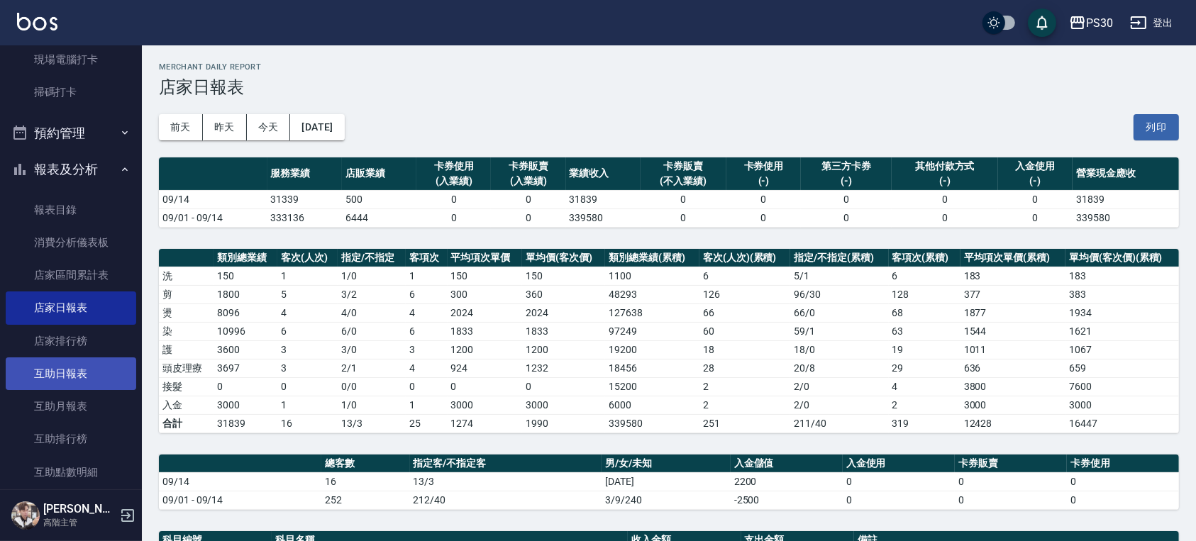
scroll to position [473, 0]
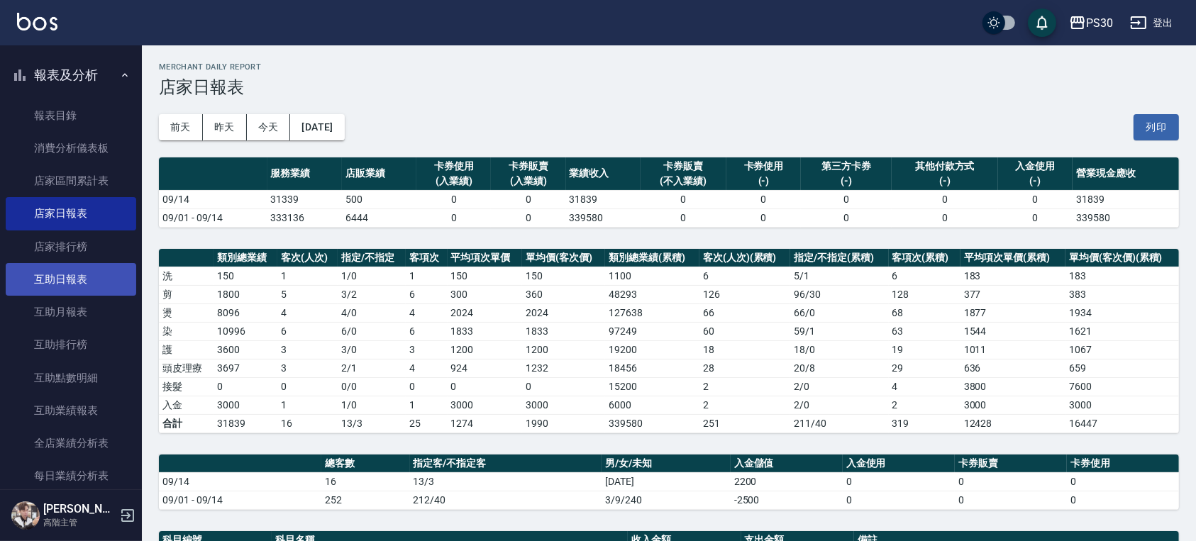
click at [92, 283] on link "互助日報表" at bounding box center [71, 279] width 131 height 33
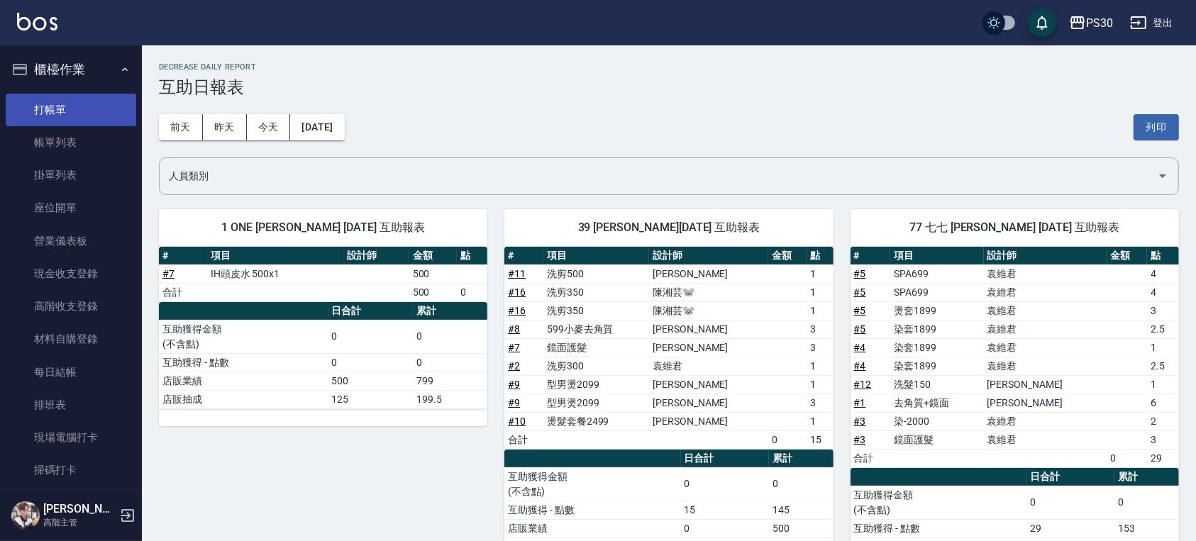
click at [44, 114] on link "打帳單" at bounding box center [71, 110] width 131 height 33
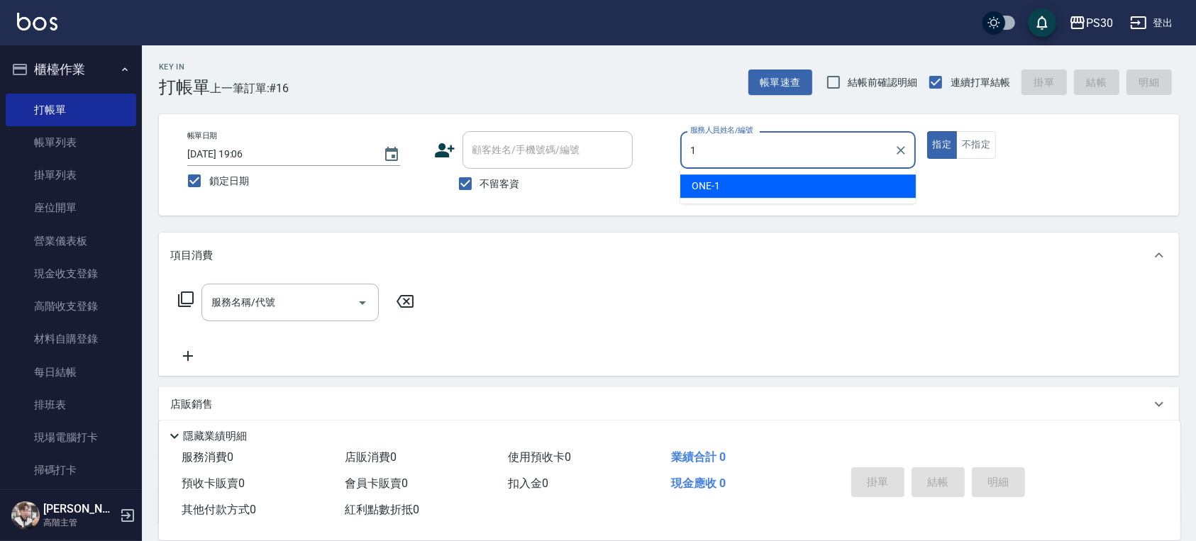
type input "ONE-1"
type button "true"
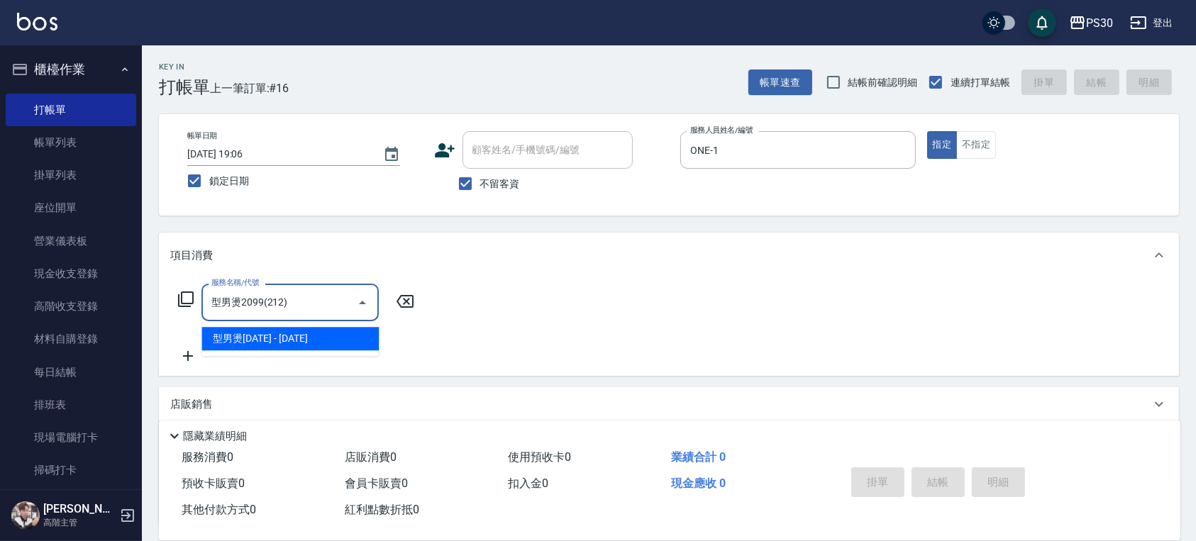
type input "型男燙2099(212)"
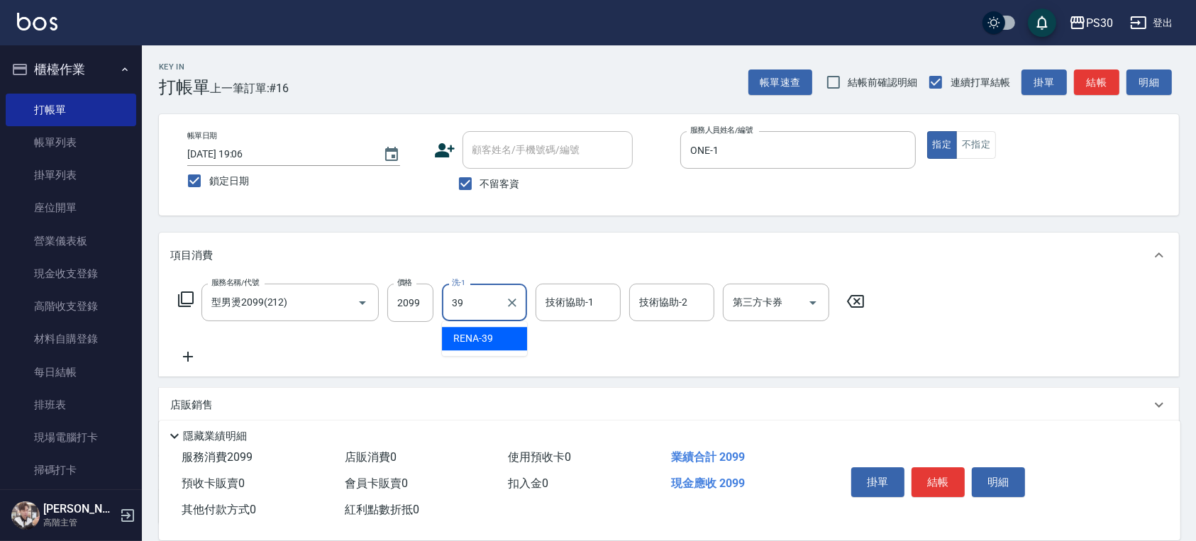
type input "RENA-39"
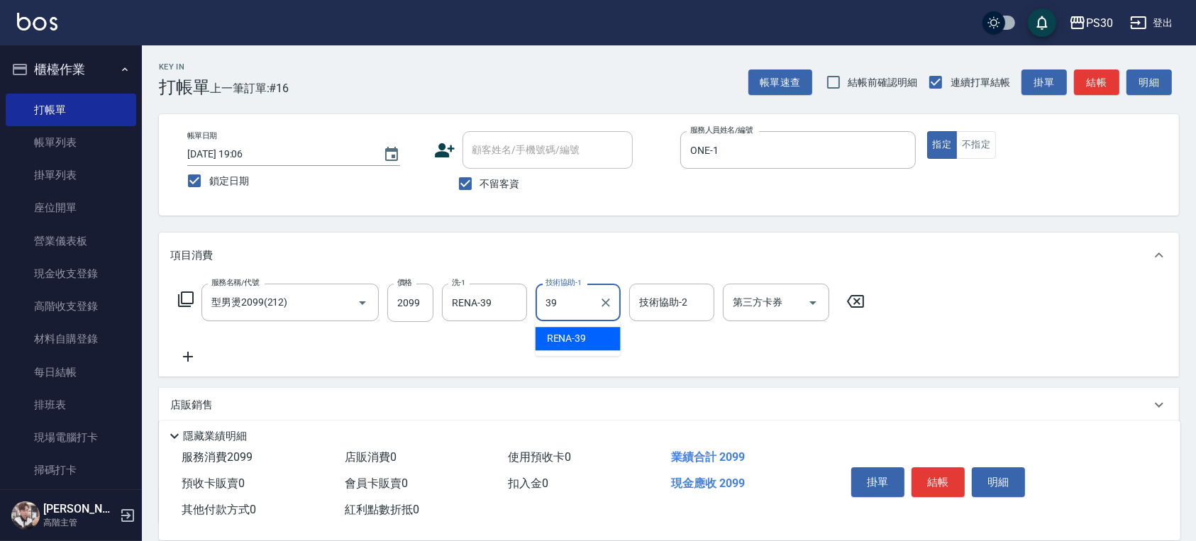
type input "RENA-39"
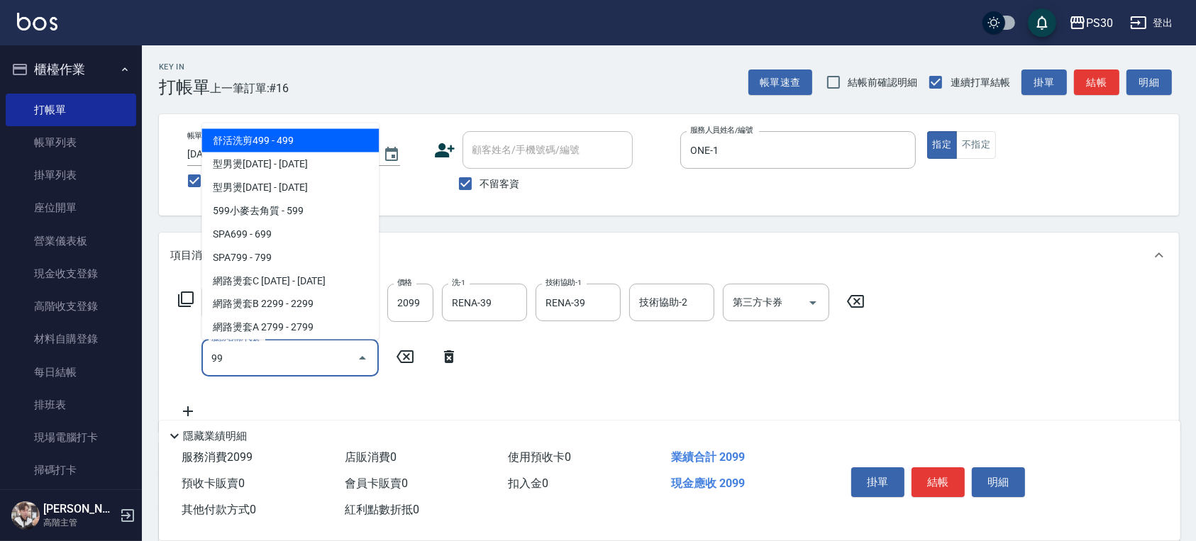
type input "9"
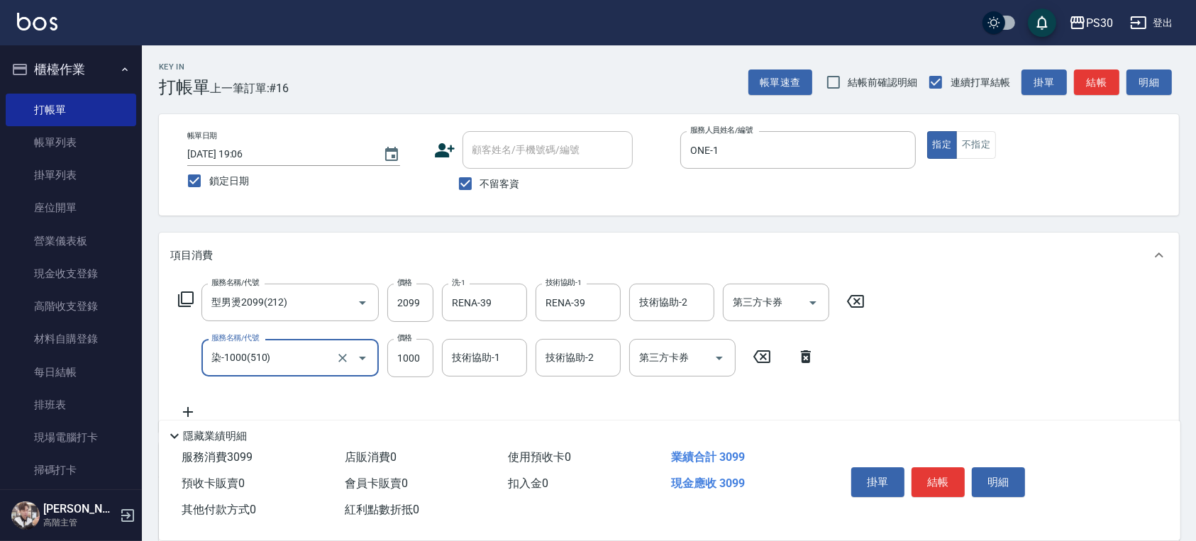
type input "染-1000(510)"
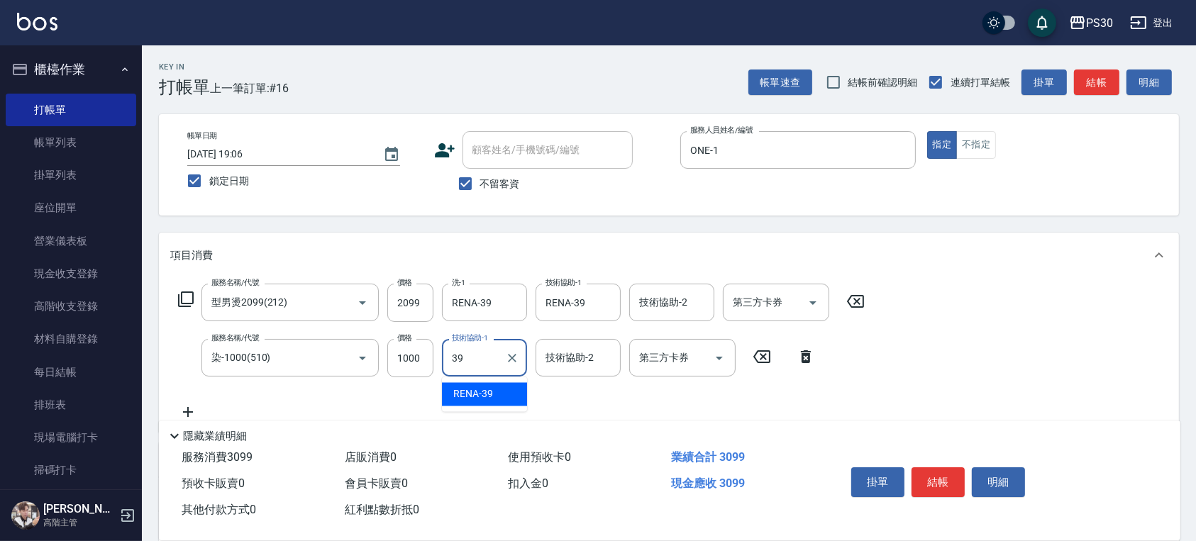
type input "RENA-39"
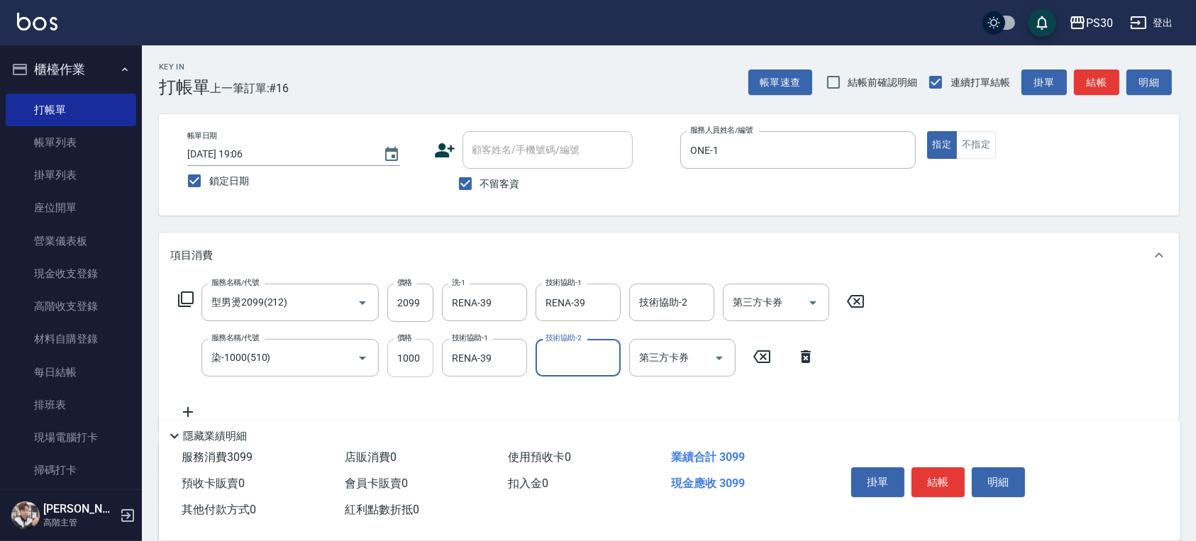
click at [409, 363] on input "1000" at bounding box center [410, 358] width 46 height 38
type input "999"
click at [965, 473] on div "掛單 結帳 明細" at bounding box center [938, 484] width 185 height 45
click at [944, 475] on button "結帳" at bounding box center [938, 483] width 53 height 30
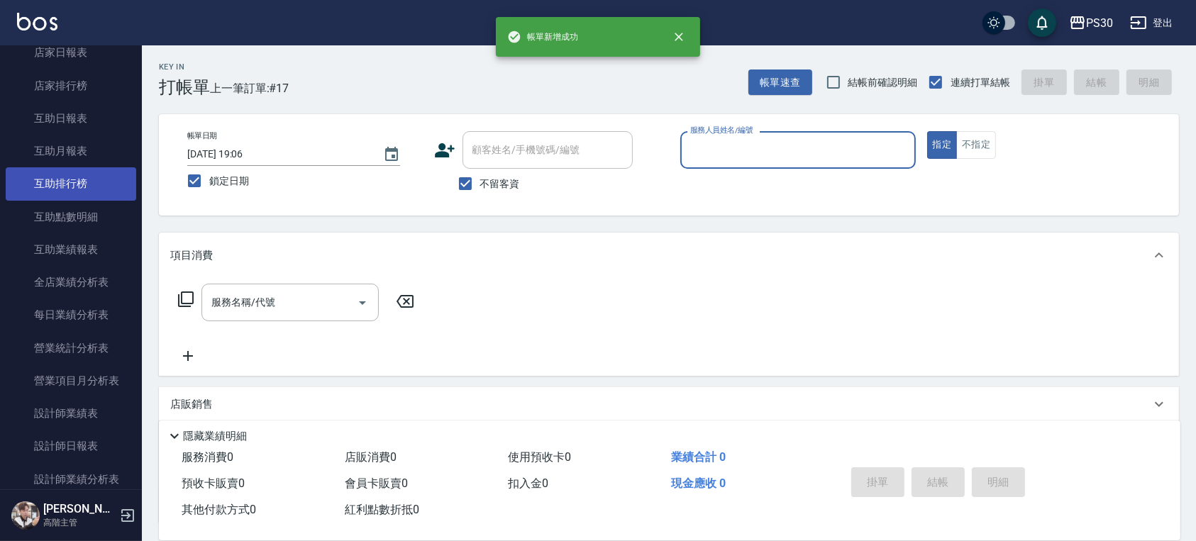
scroll to position [662, 0]
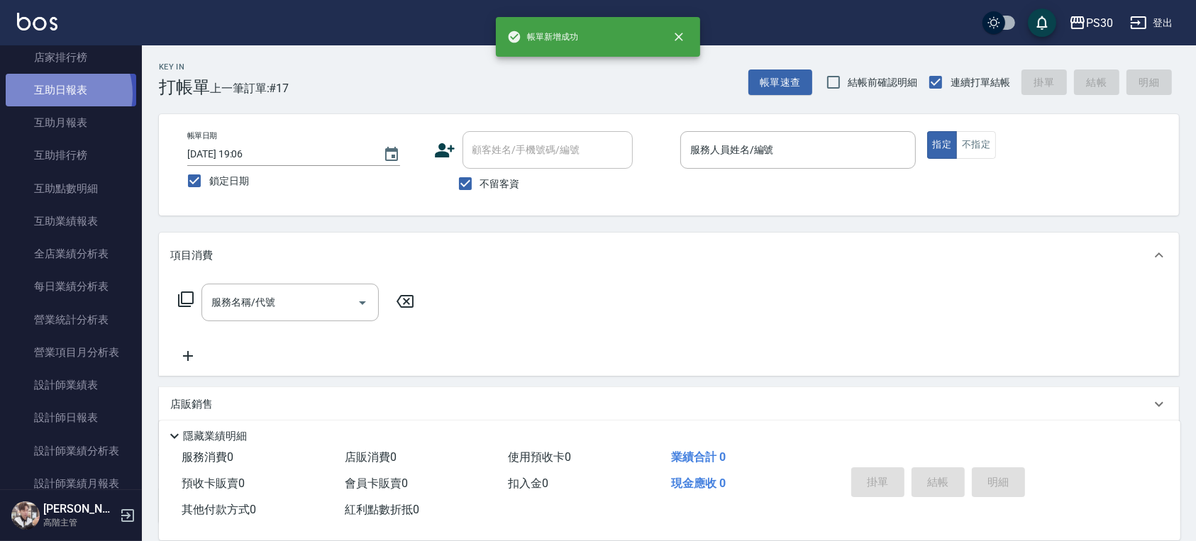
click at [59, 94] on link "互助日報表" at bounding box center [71, 90] width 131 height 33
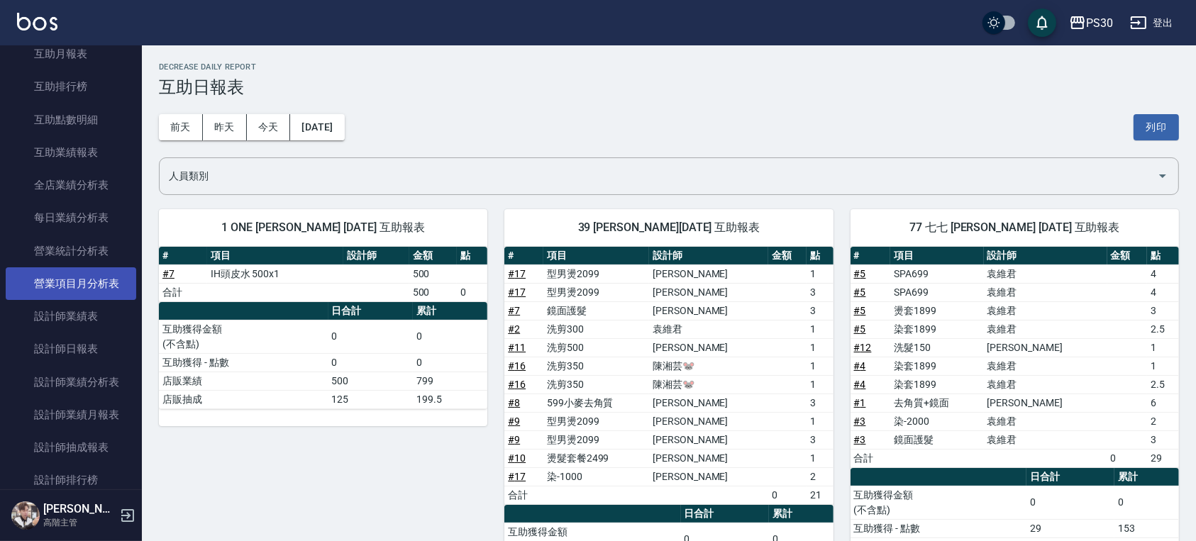
scroll to position [756, 0]
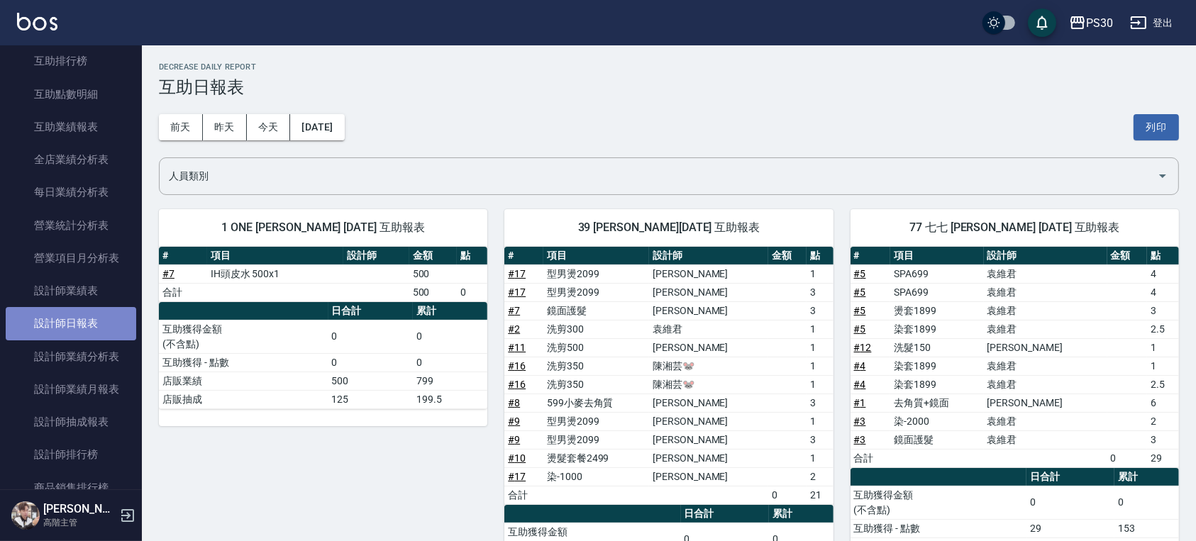
click at [106, 329] on link "設計師日報表" at bounding box center [71, 323] width 131 height 33
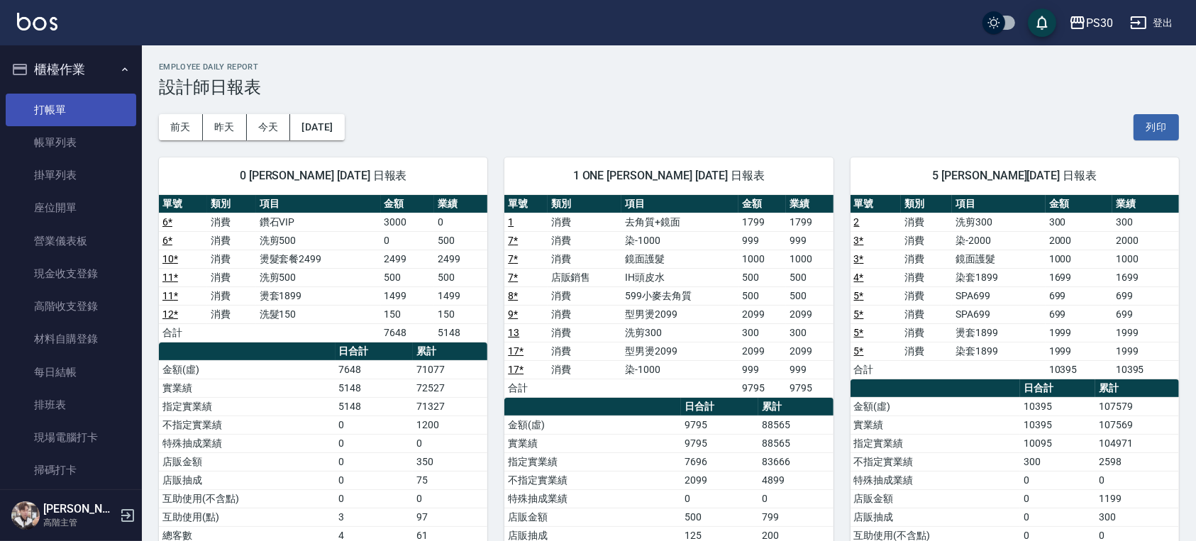
click at [54, 102] on link "打帳單" at bounding box center [71, 110] width 131 height 33
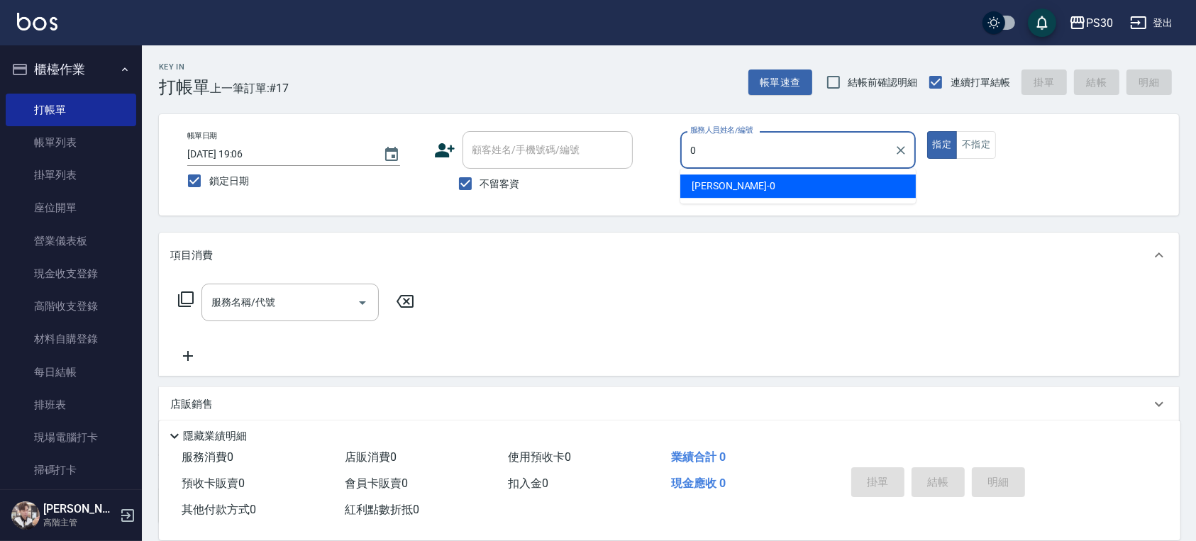
type input "廖金城-0"
type button "true"
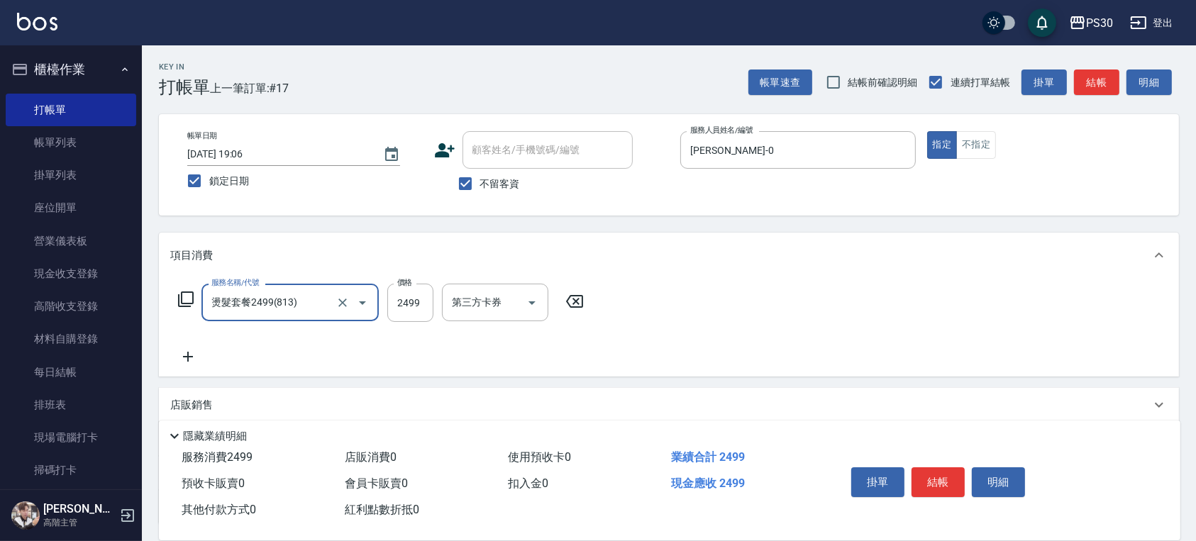
type input "燙髮套餐2499(813)"
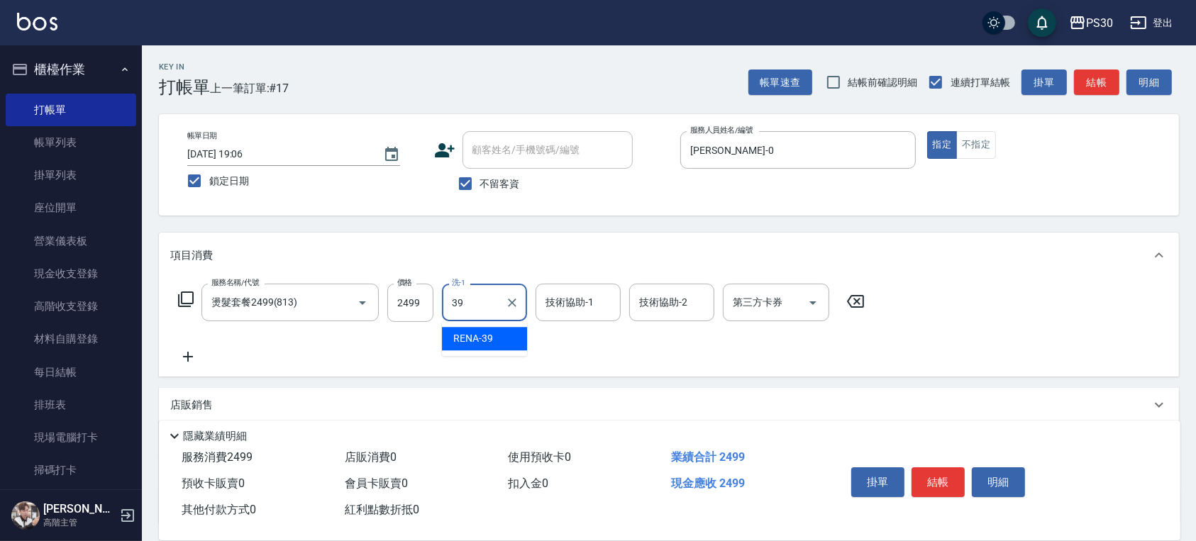
type input "RENA-39"
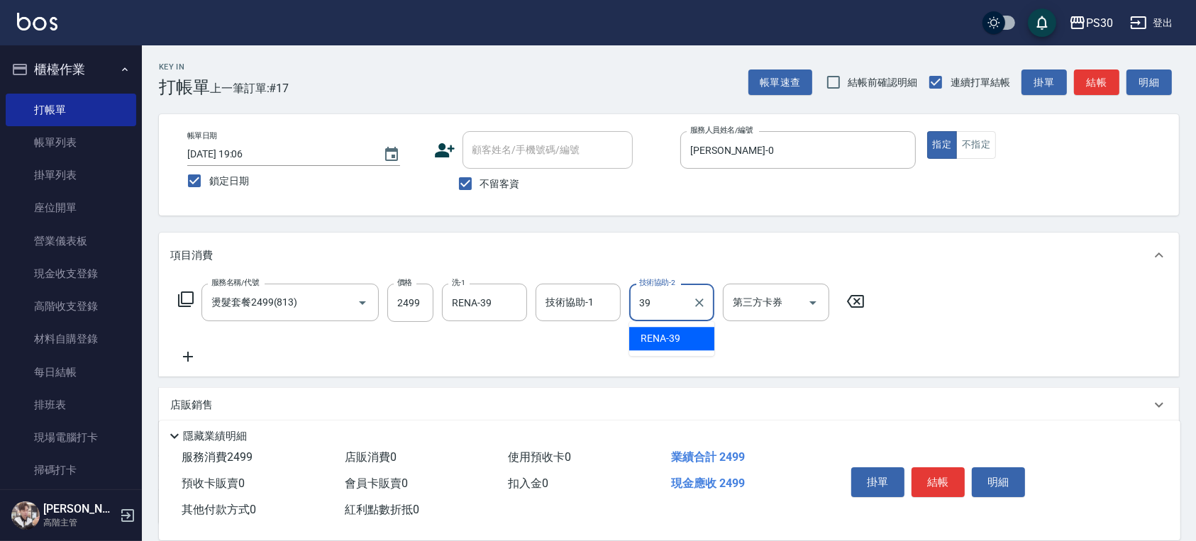
type input "RENA-39"
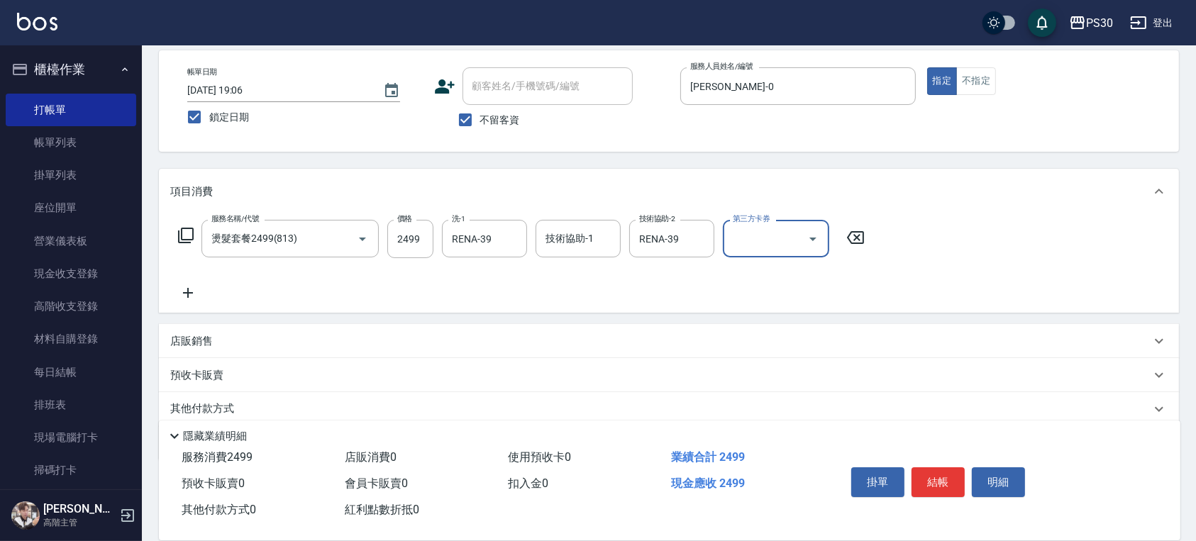
scroll to position [117, 0]
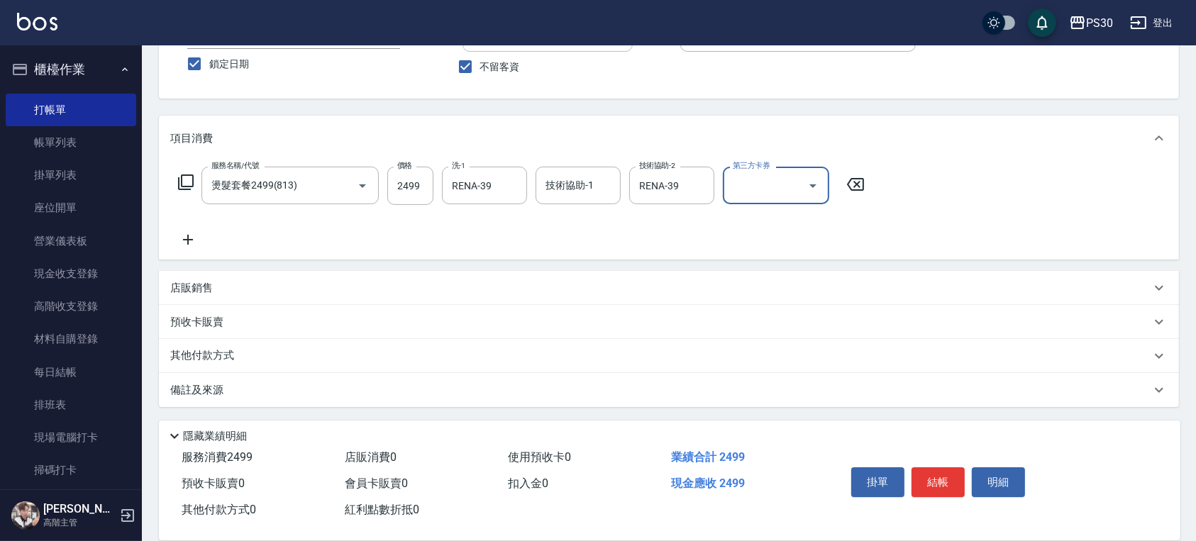
click at [190, 287] on p "店販銷售" at bounding box center [191, 288] width 43 height 15
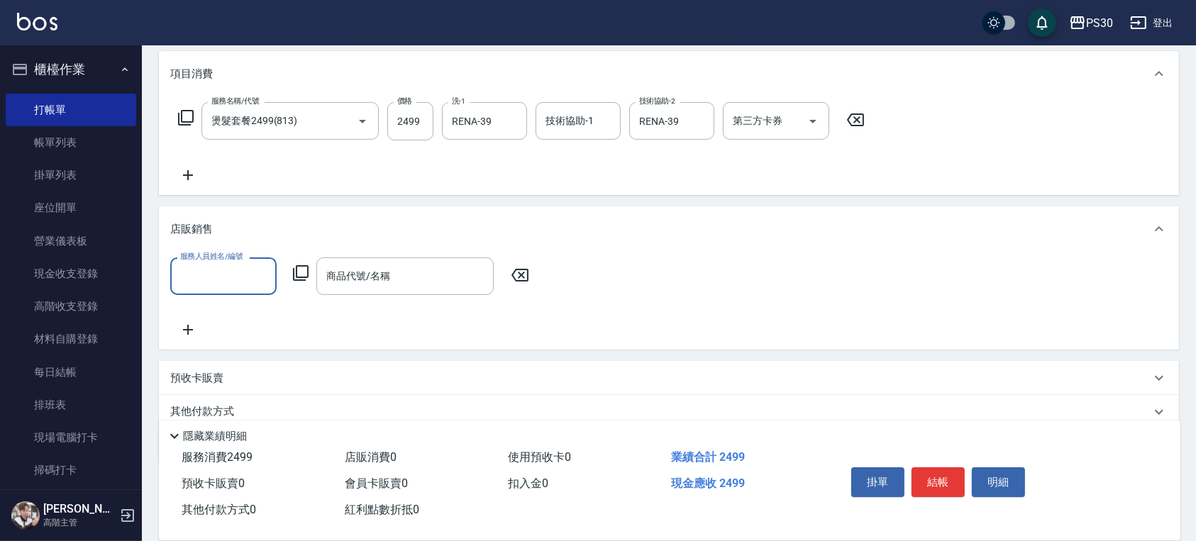
scroll to position [211, 0]
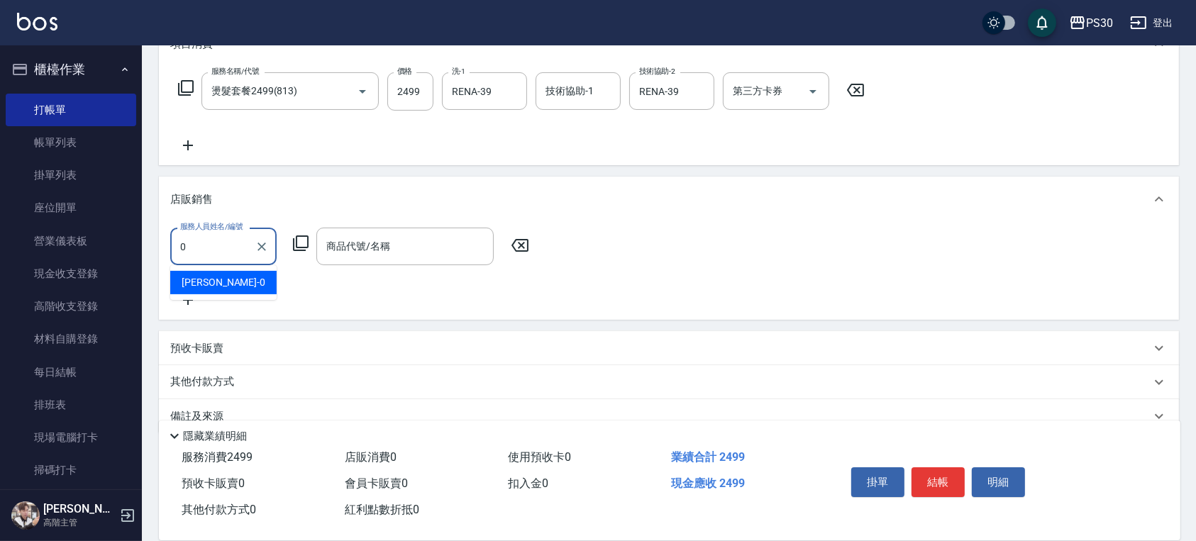
type input "廖金城-0"
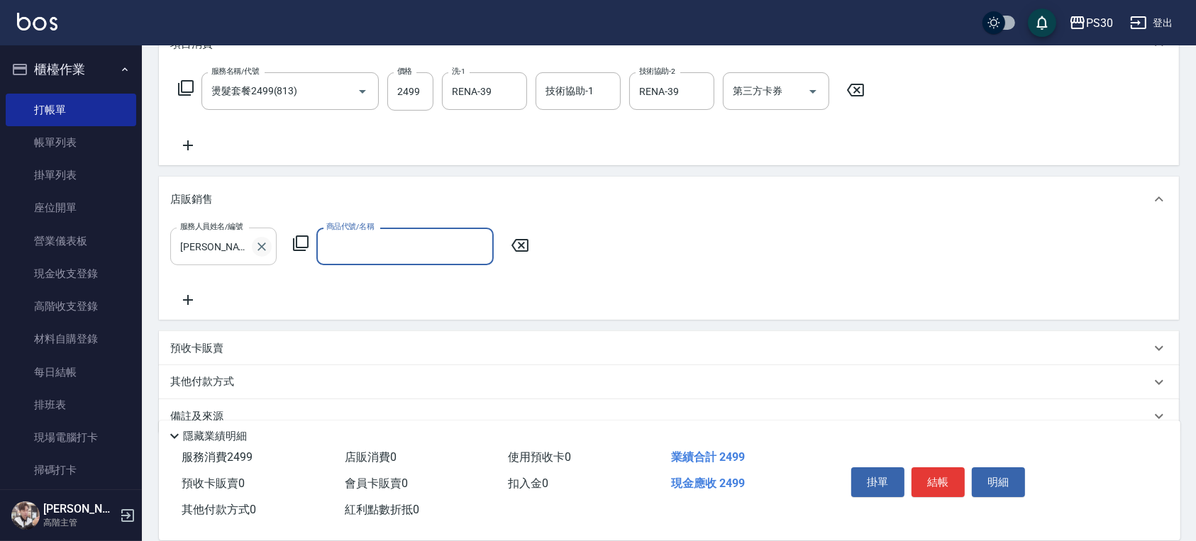
click at [261, 238] on button "Clear" at bounding box center [262, 247] width 20 height 20
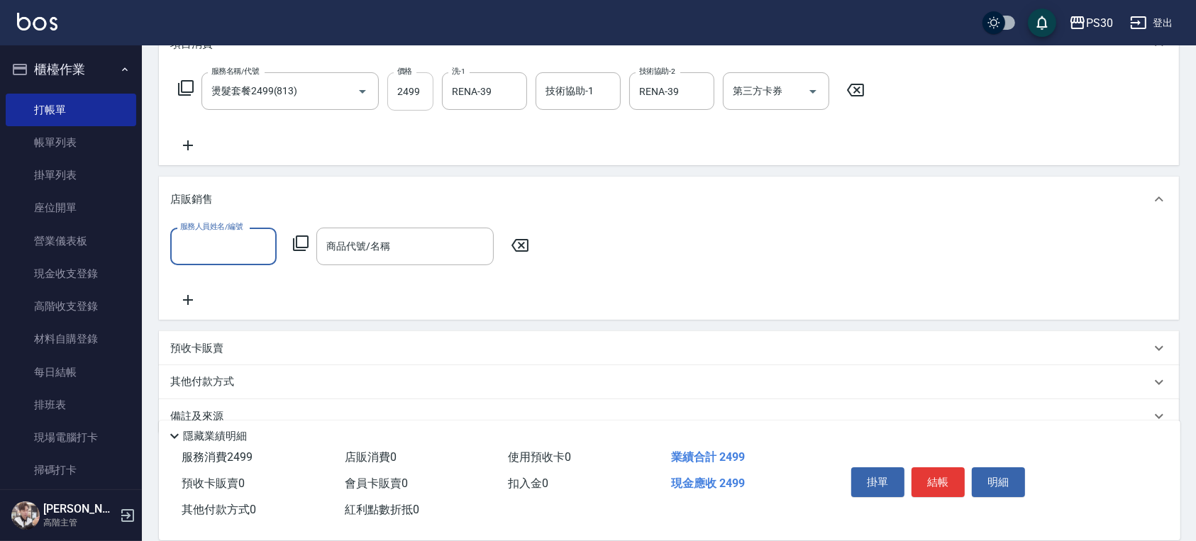
click at [421, 88] on input "2499" at bounding box center [410, 91] width 46 height 38
type input "2999"
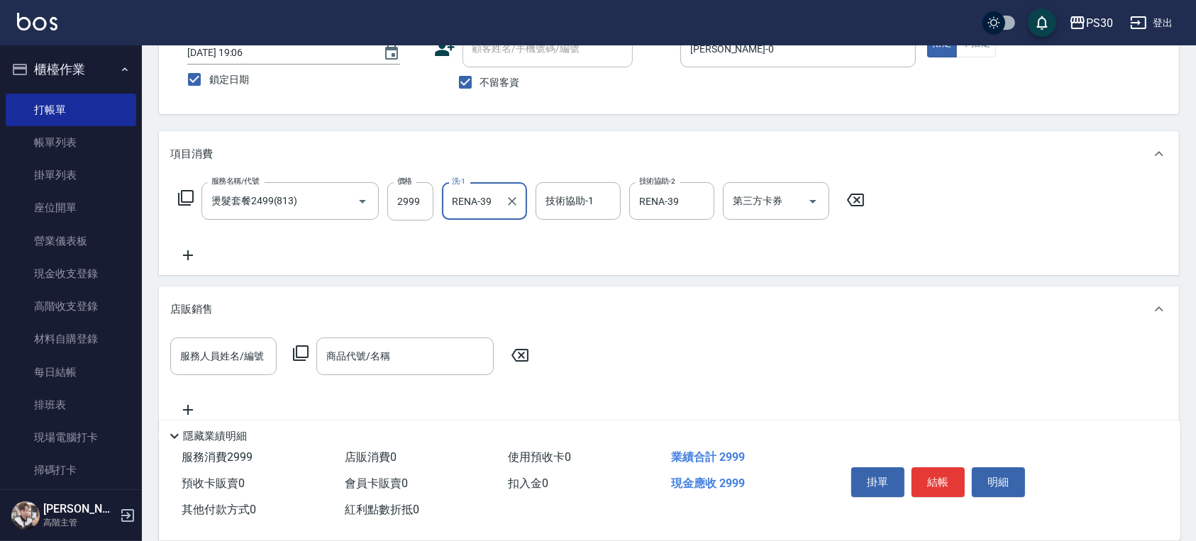
scroll to position [23, 0]
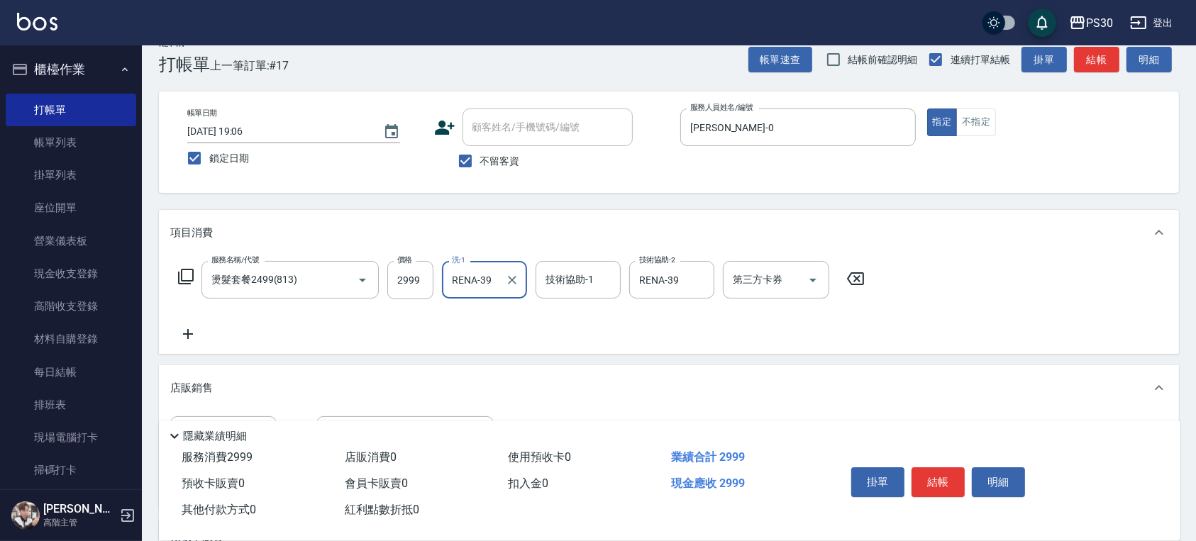
click at [968, 478] on div "掛單 結帳 明細" at bounding box center [938, 484] width 185 height 45
drag, startPoint x: 956, startPoint y: 479, endPoint x: 949, endPoint y: 483, distance: 7.9
click at [955, 479] on button "結帳" at bounding box center [938, 483] width 53 height 30
click at [984, 236] on div "項目消費" at bounding box center [660, 233] width 981 height 15
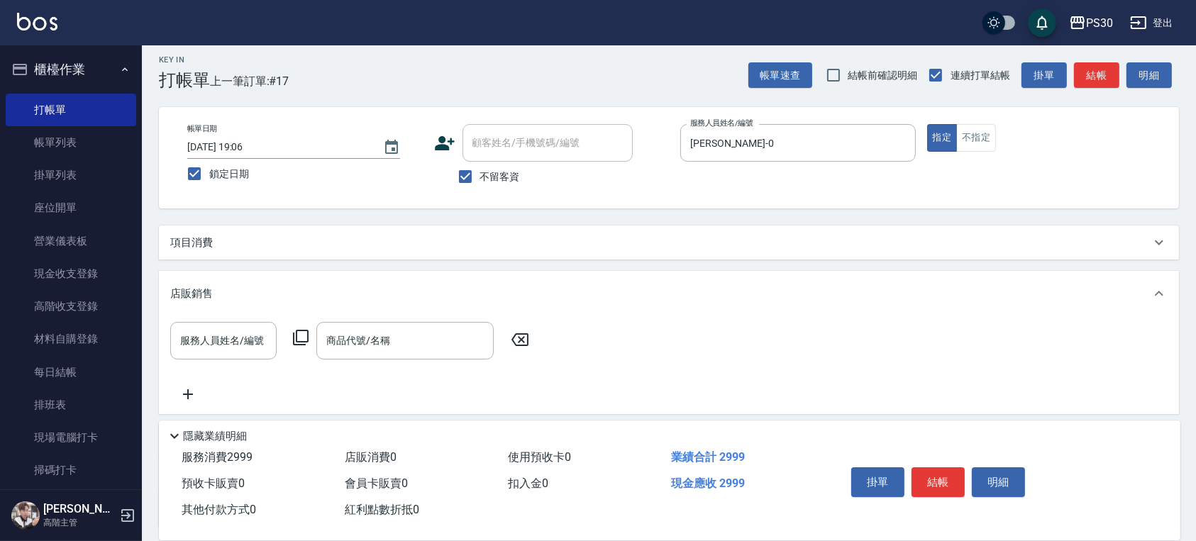
scroll to position [0, 0]
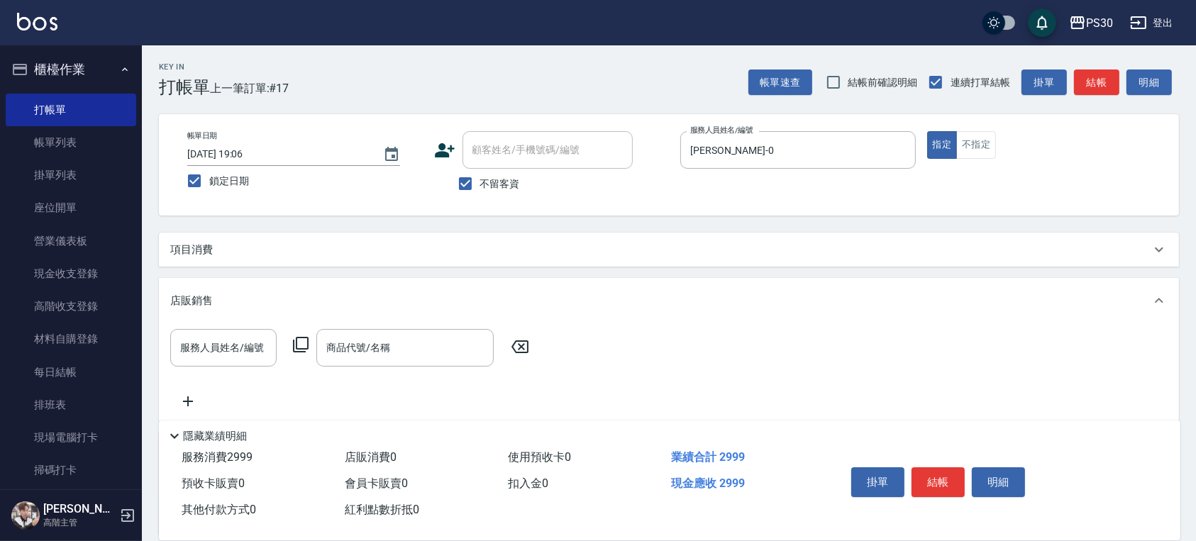
click at [423, 234] on div "項目消費" at bounding box center [669, 250] width 1020 height 34
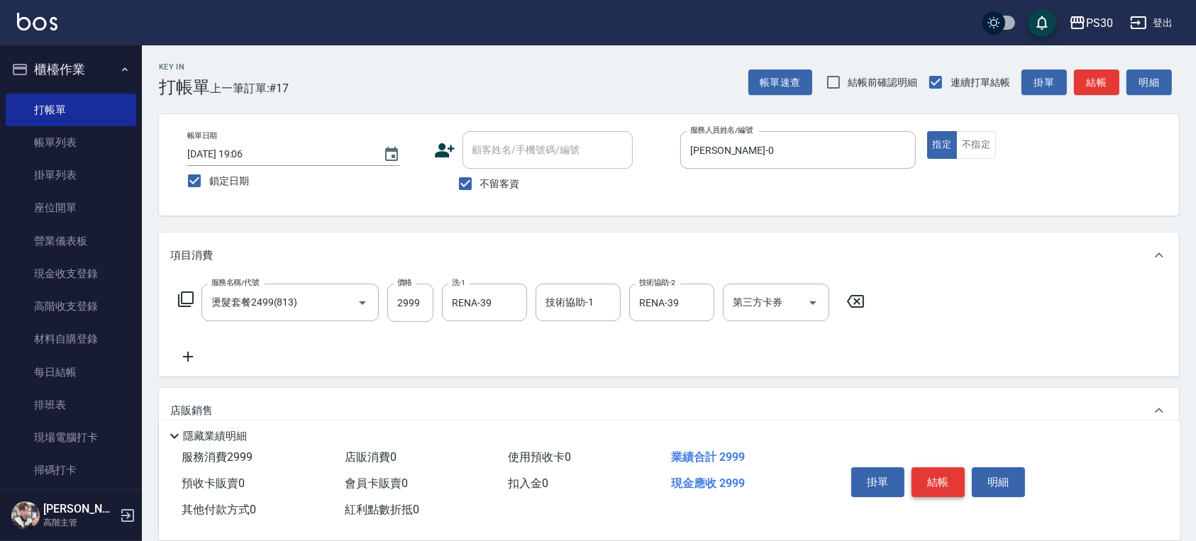
click at [937, 480] on button "結帳" at bounding box center [938, 483] width 53 height 30
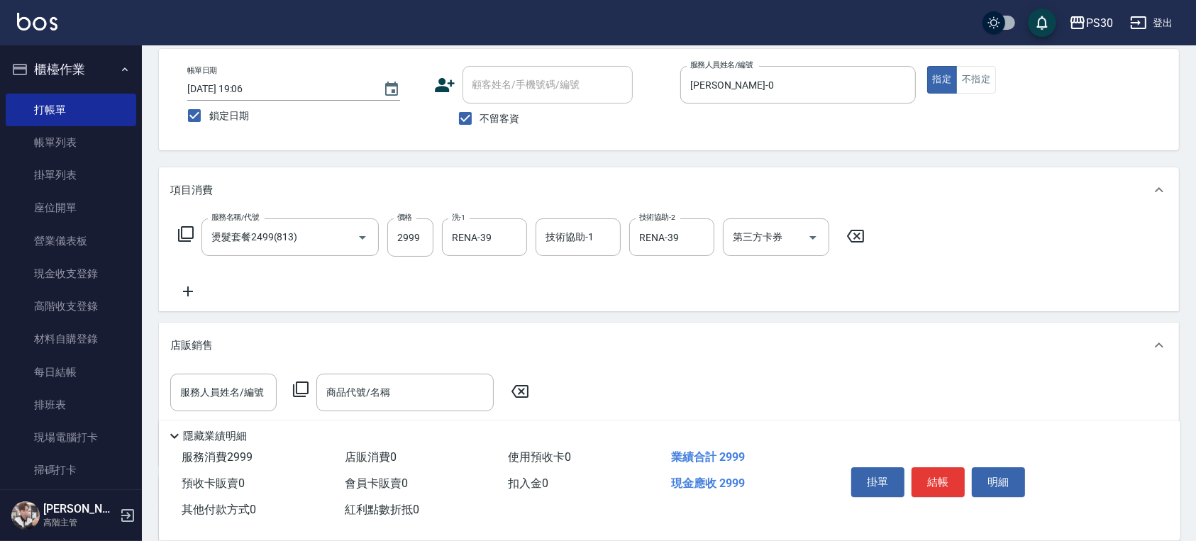
scroll to position [94, 0]
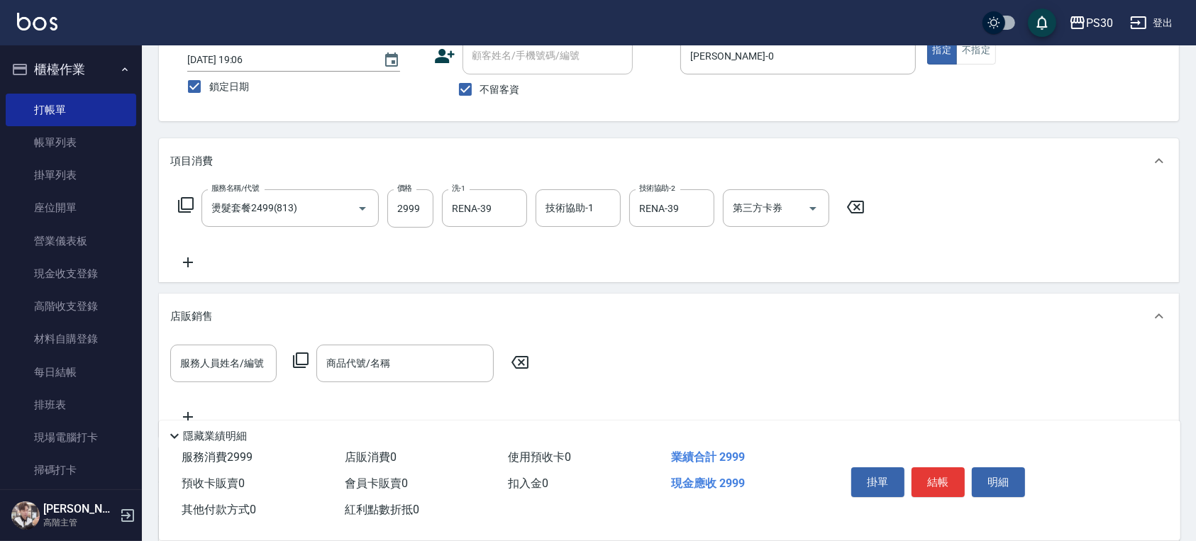
click at [524, 365] on icon at bounding box center [520, 362] width 17 height 13
click at [485, 341] on div "服務人員姓名/編號 服務人員姓名/編號 商品代號/名稱 商品代號/名稱" at bounding box center [669, 388] width 1020 height 98
click at [275, 302] on div "店販銷售" at bounding box center [669, 316] width 1020 height 45
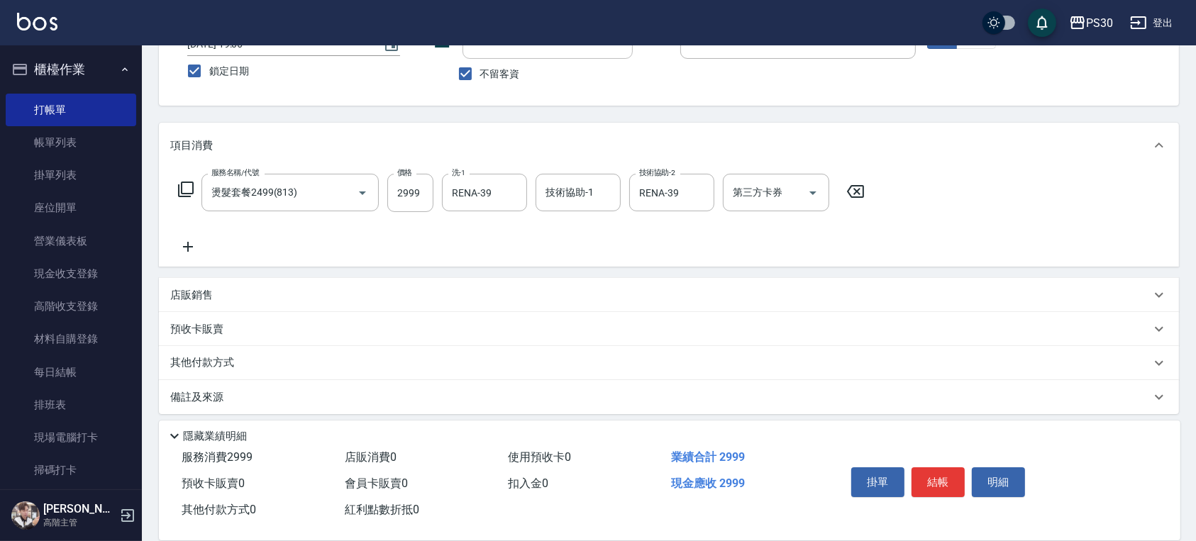
scroll to position [117, 0]
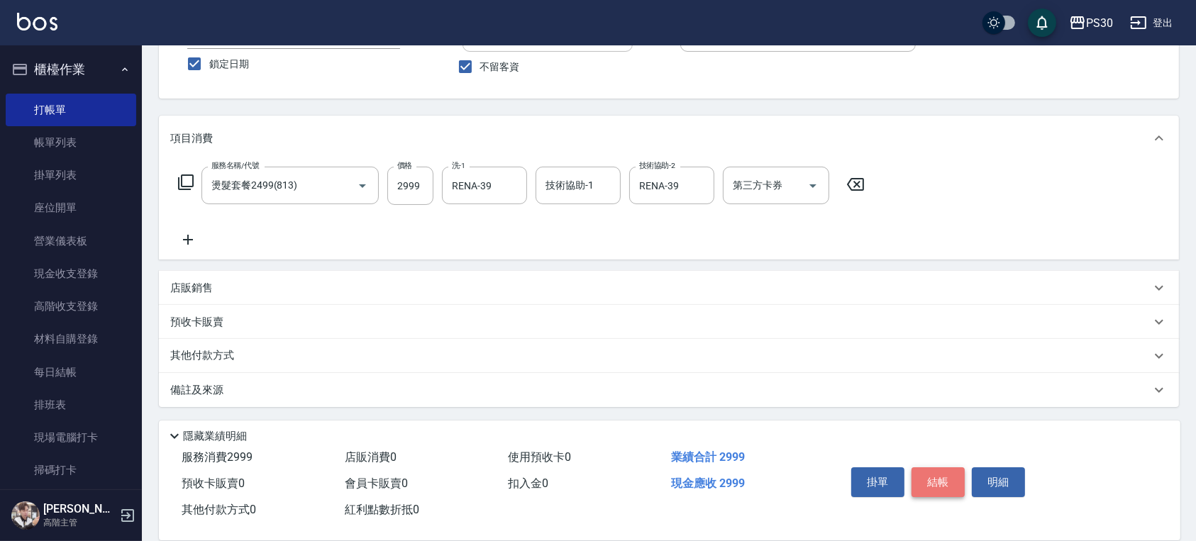
click at [921, 473] on button "結帳" at bounding box center [938, 483] width 53 height 30
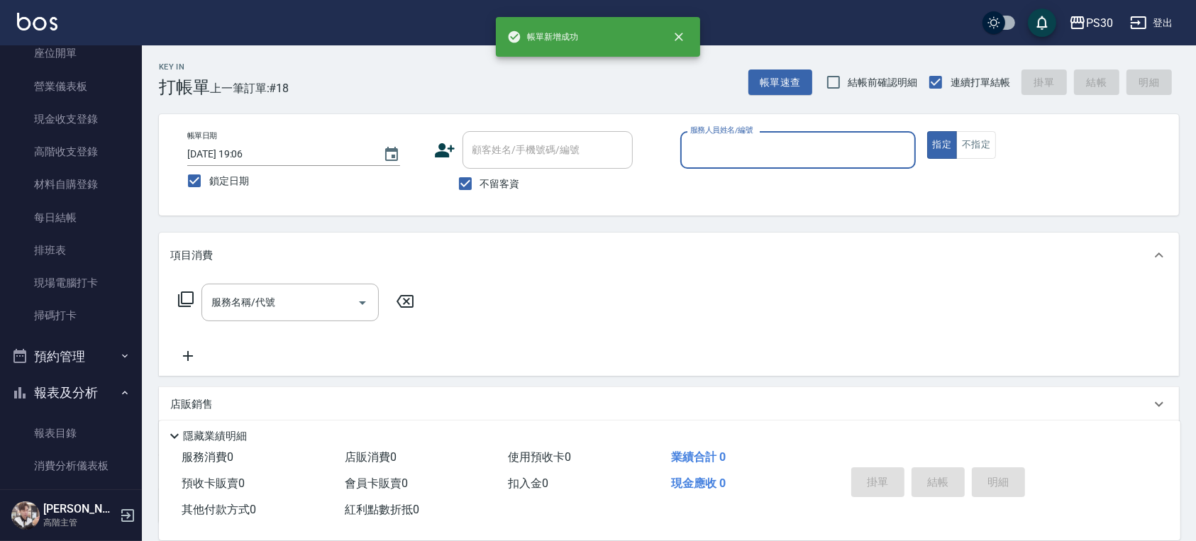
scroll to position [284, 0]
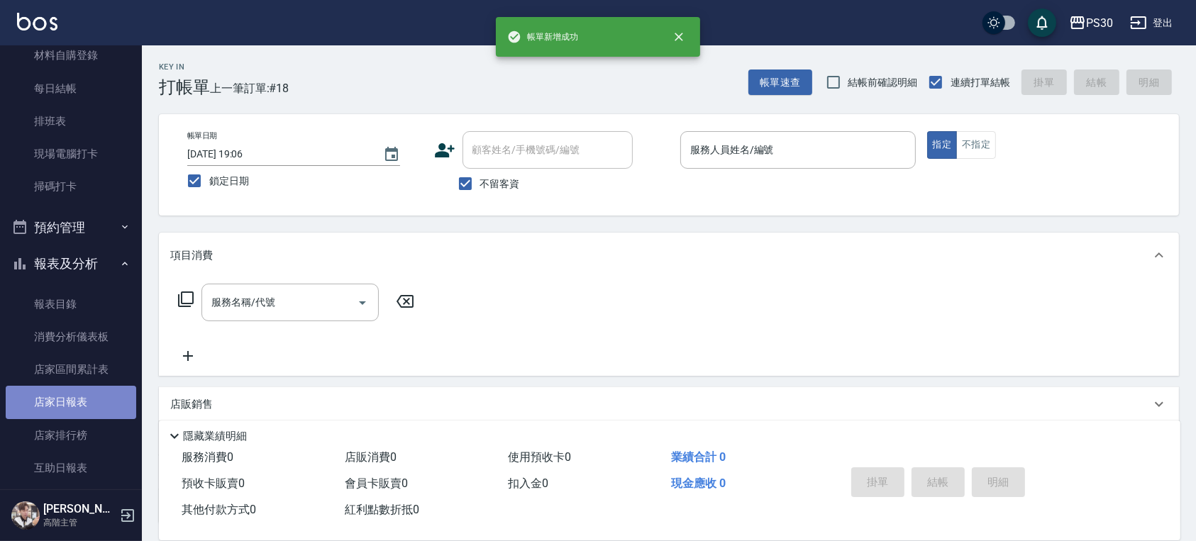
click at [102, 413] on link "店家日報表" at bounding box center [71, 402] width 131 height 33
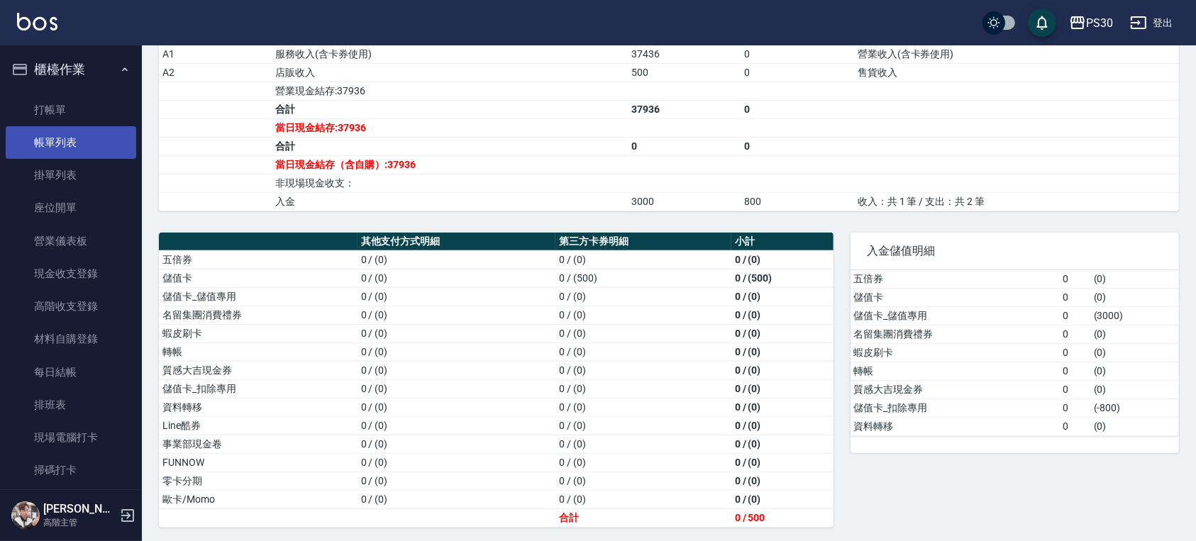
click at [55, 148] on link "帳單列表" at bounding box center [71, 142] width 131 height 33
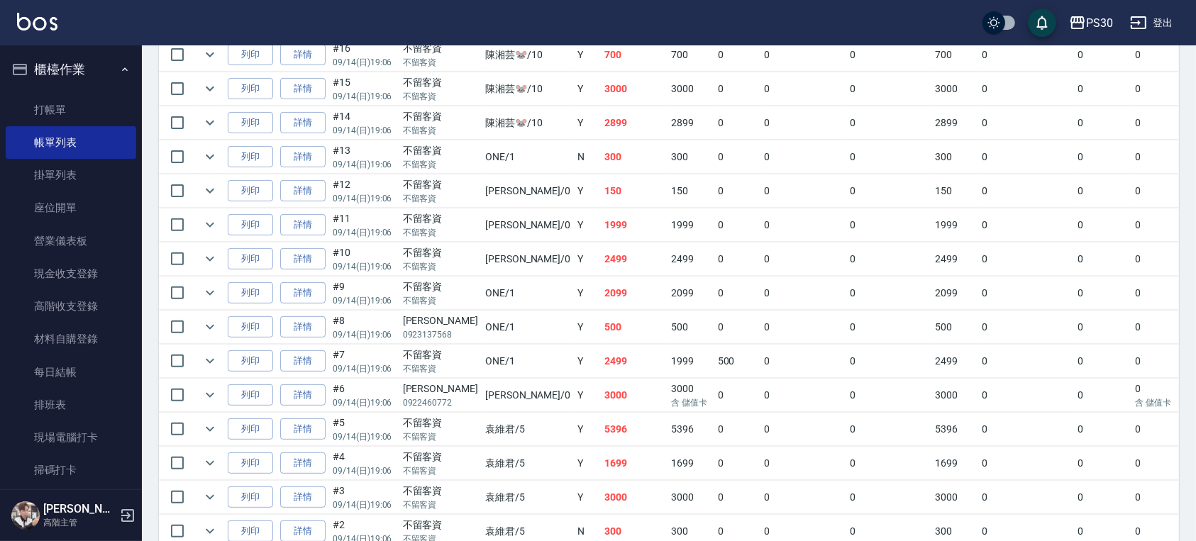
scroll to position [566, 0]
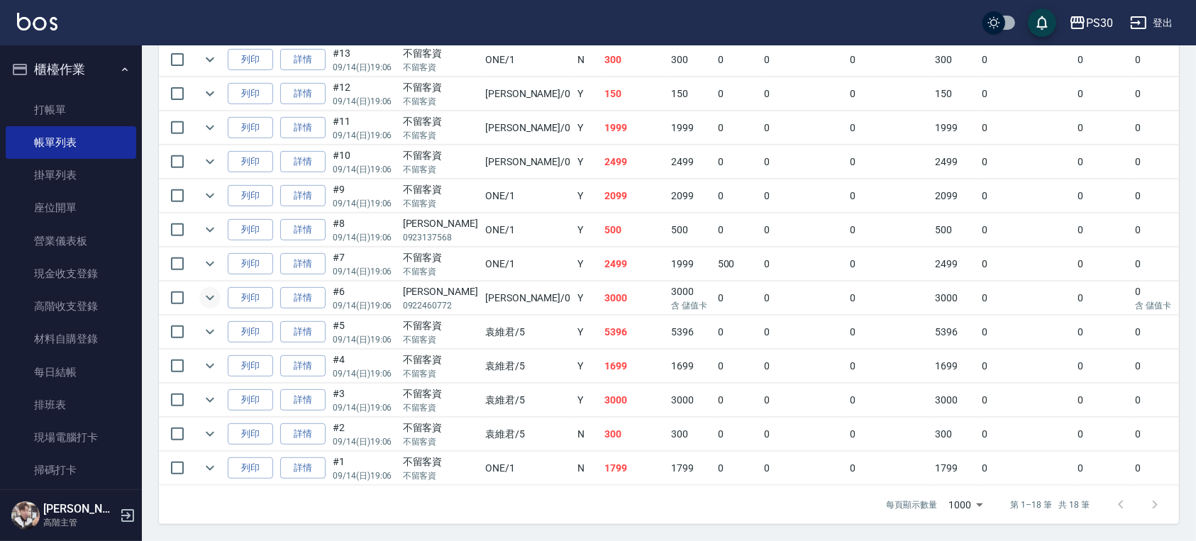
click at [204, 290] on icon "expand row" at bounding box center [210, 298] width 17 height 17
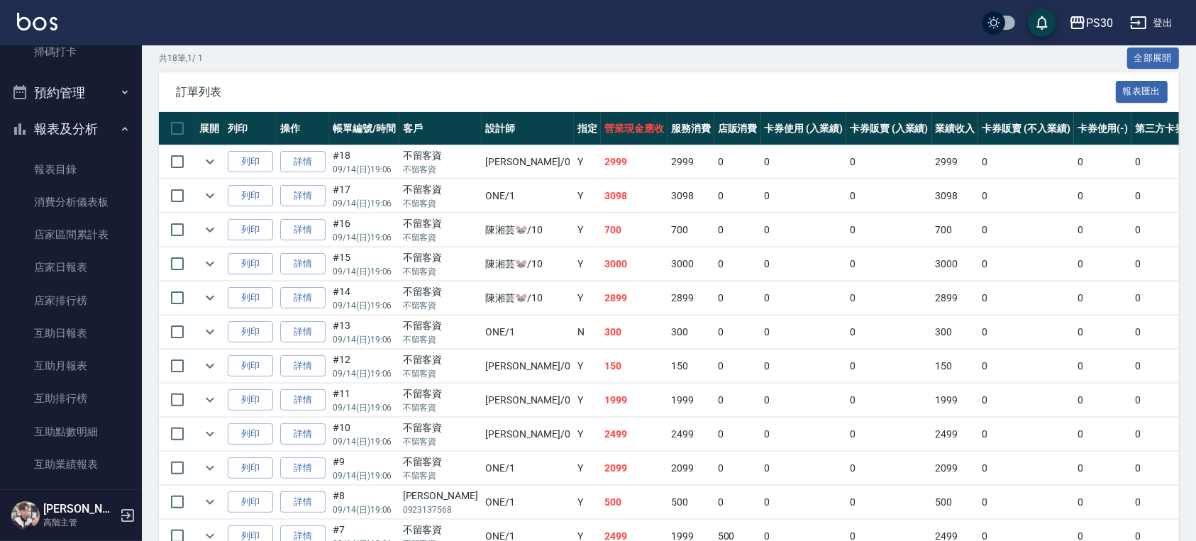
scroll to position [662, 0]
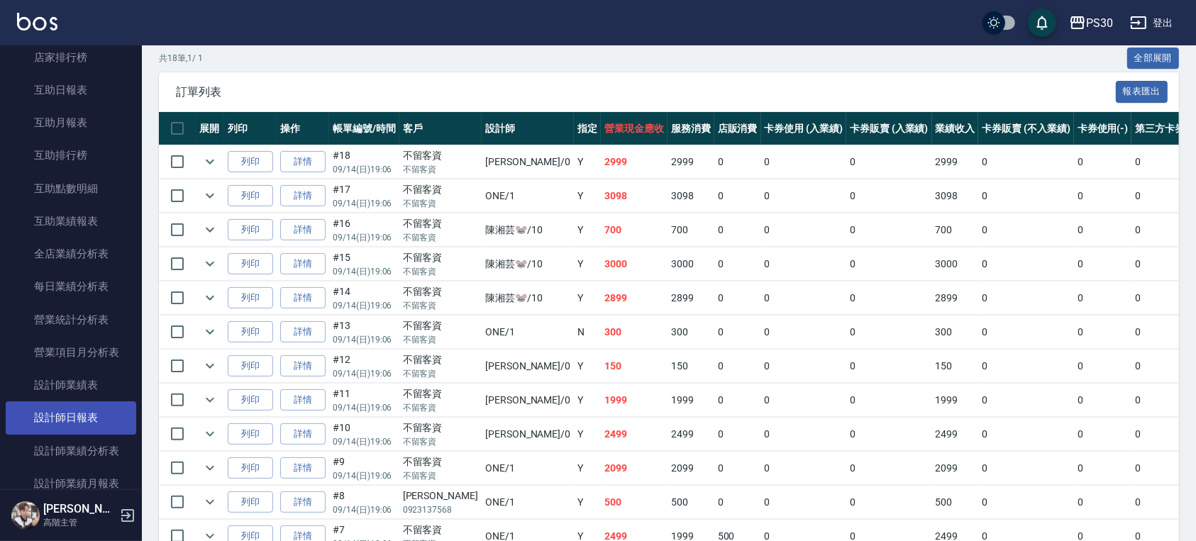
click at [77, 417] on link "設計師日報表" at bounding box center [71, 418] width 131 height 33
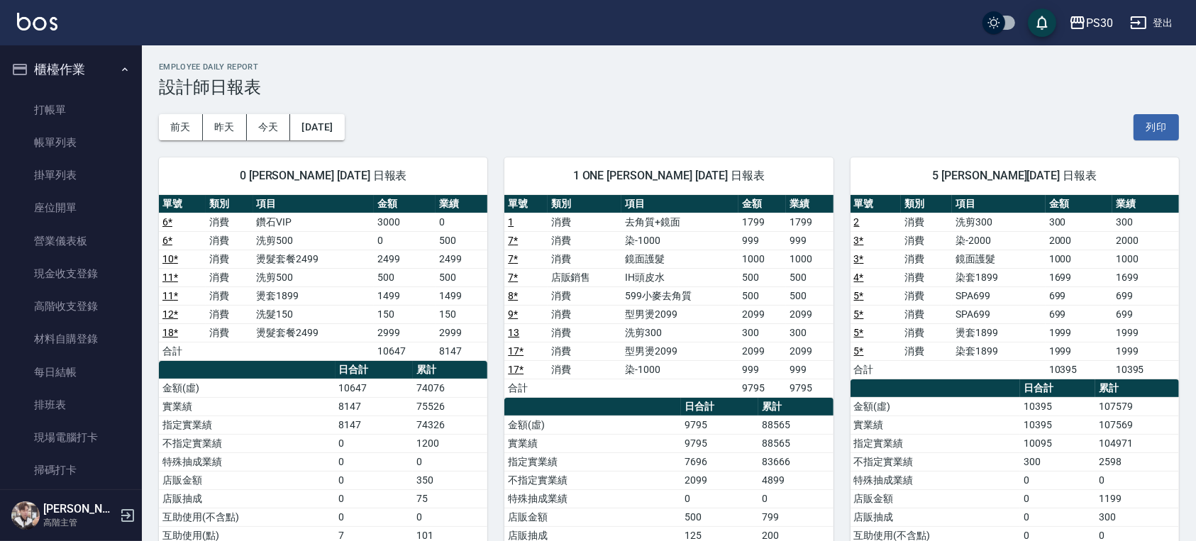
drag, startPoint x: 85, startPoint y: 128, endPoint x: 327, endPoint y: 204, distance: 253.4
click at [87, 128] on link "帳單列表" at bounding box center [71, 142] width 131 height 33
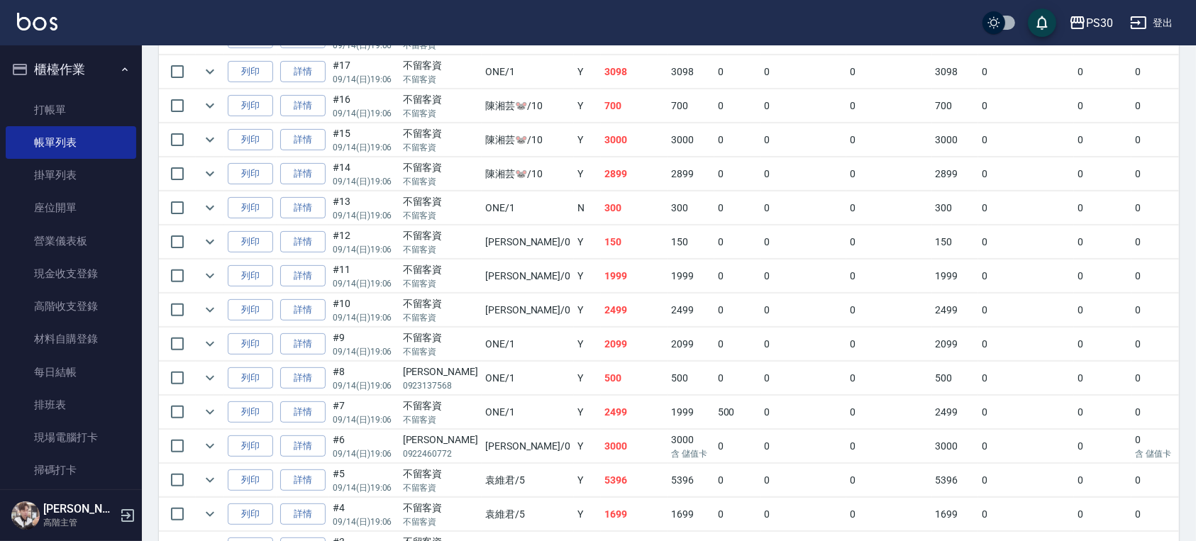
scroll to position [378, 0]
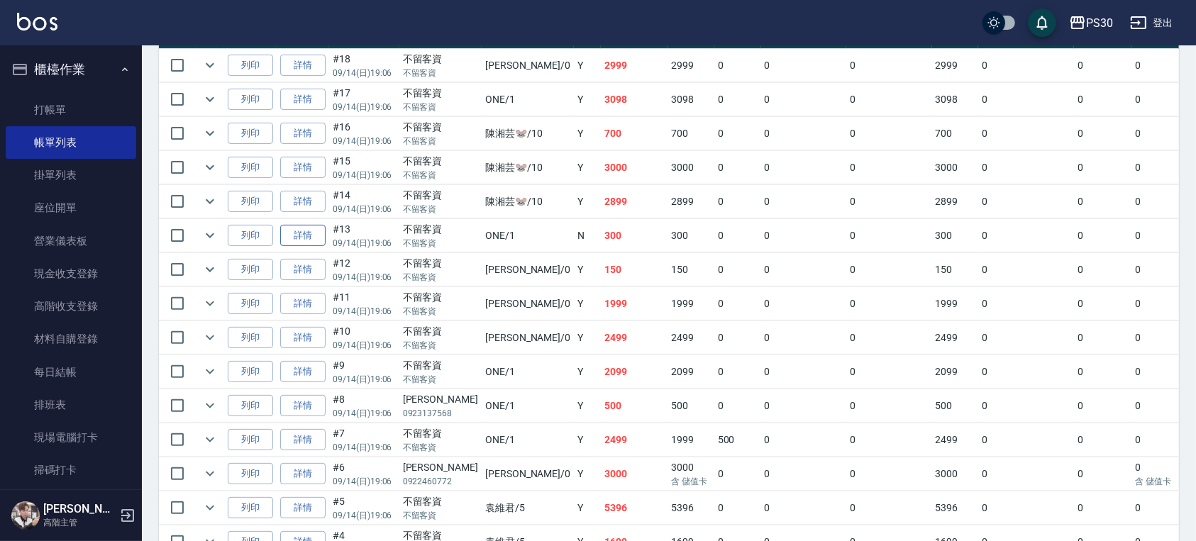
click at [319, 240] on link "詳情" at bounding box center [302, 236] width 45 height 22
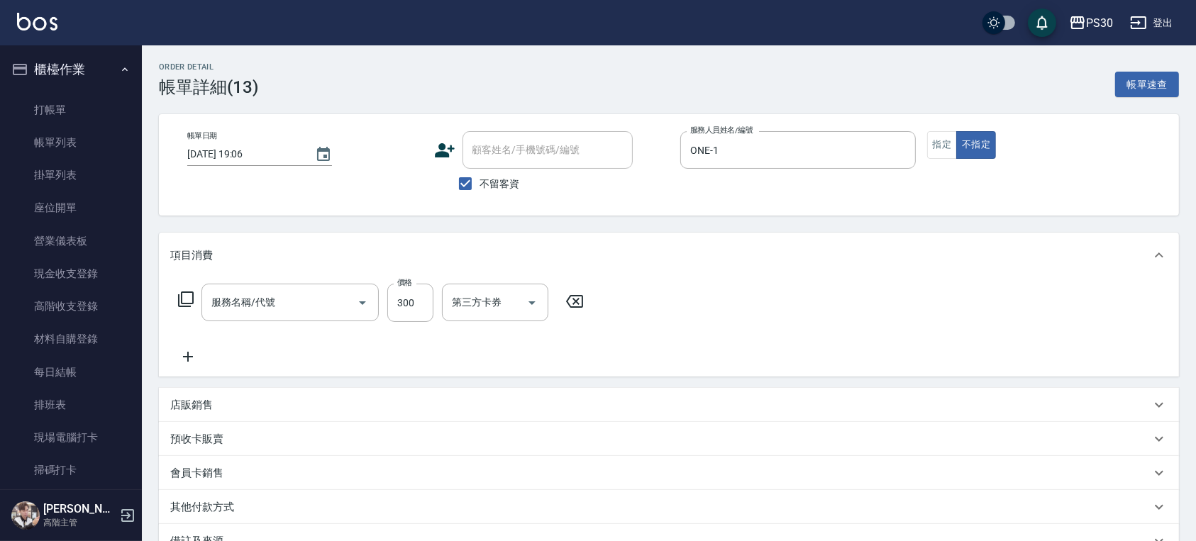
type input "2025/09/14 19:06"
checkbox input "true"
type input "ONE-1"
type input "洗剪300(300)"
drag, startPoint x: 45, startPoint y: 137, endPoint x: 566, endPoint y: 243, distance: 531.5
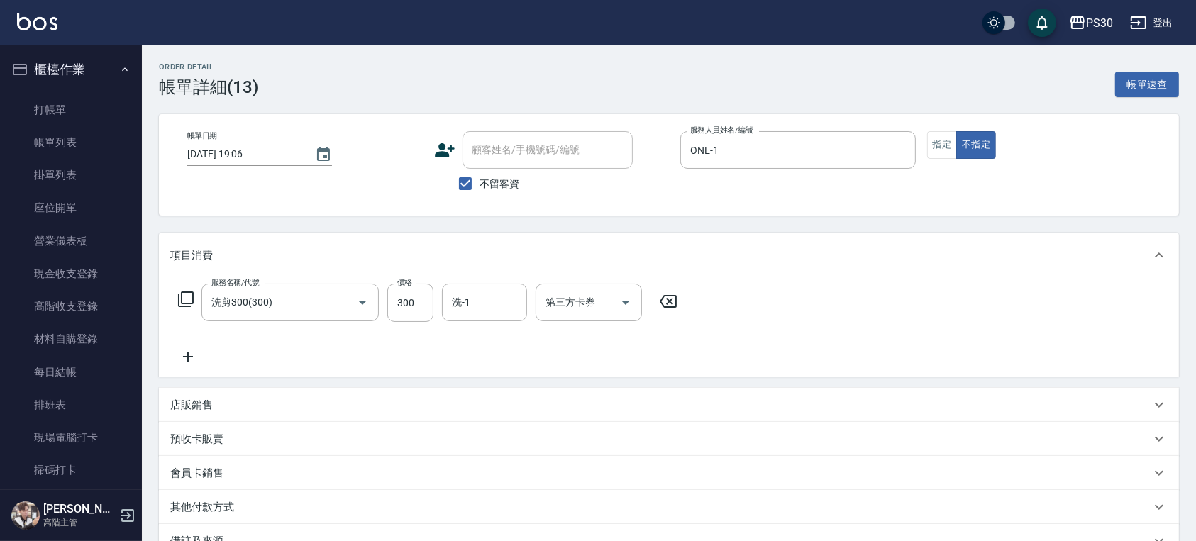
click at [45, 137] on link "帳單列表" at bounding box center [71, 142] width 131 height 33
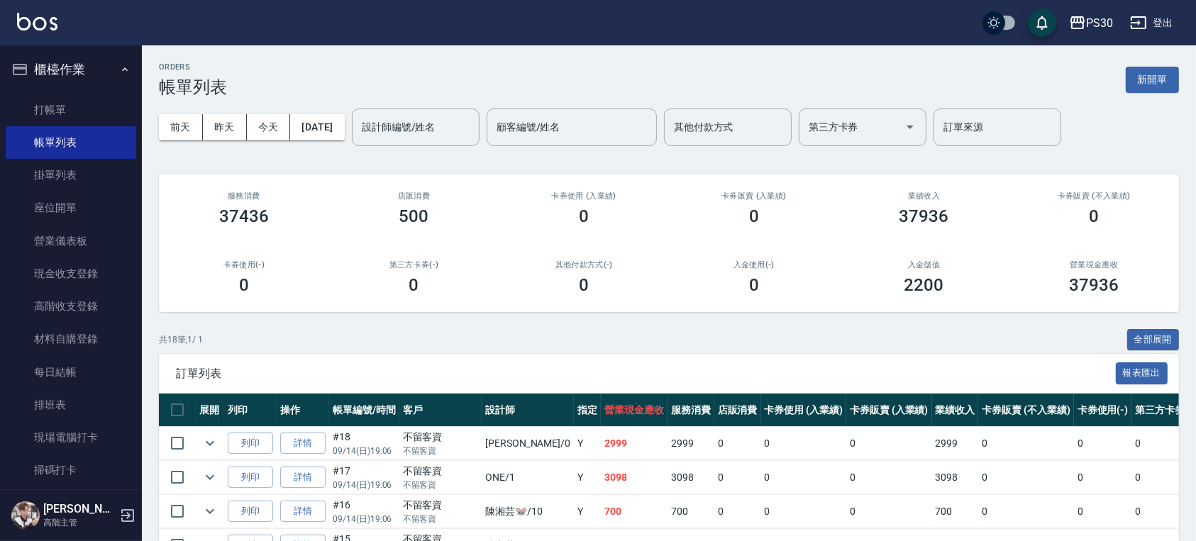
click at [78, 88] on ul "打帳單 帳單列表 掛單列表 座位開單 營業儀表板 現金收支登錄 高階收支登錄 材料自購登錄 每日結帳 排班表 現場電腦打卡 掃碼打卡" at bounding box center [71, 290] width 131 height 405
click at [79, 99] on link "打帳單" at bounding box center [71, 110] width 131 height 33
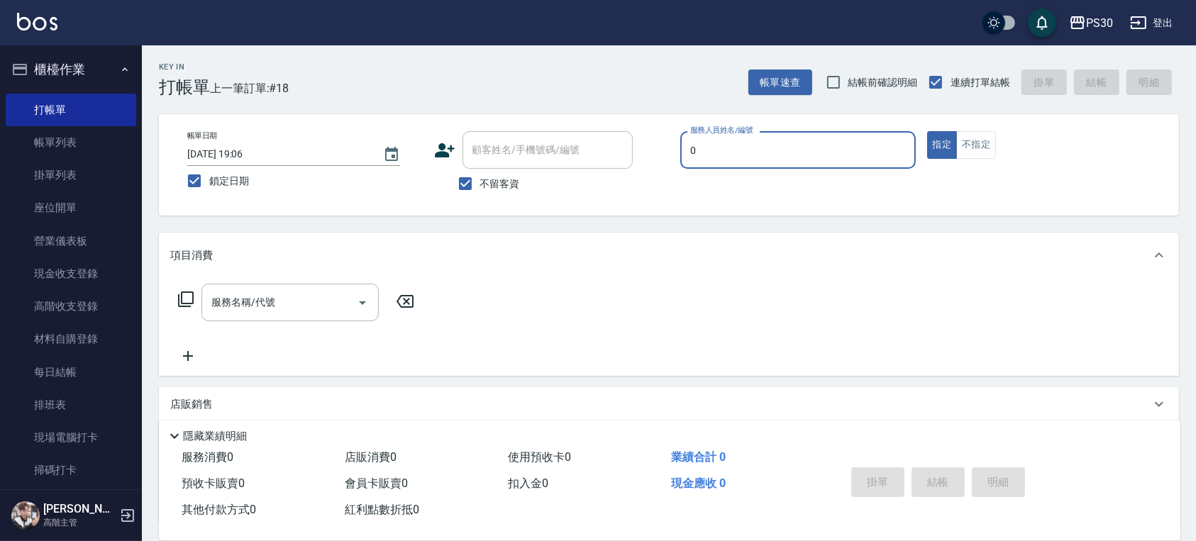
type input "廖金城-0"
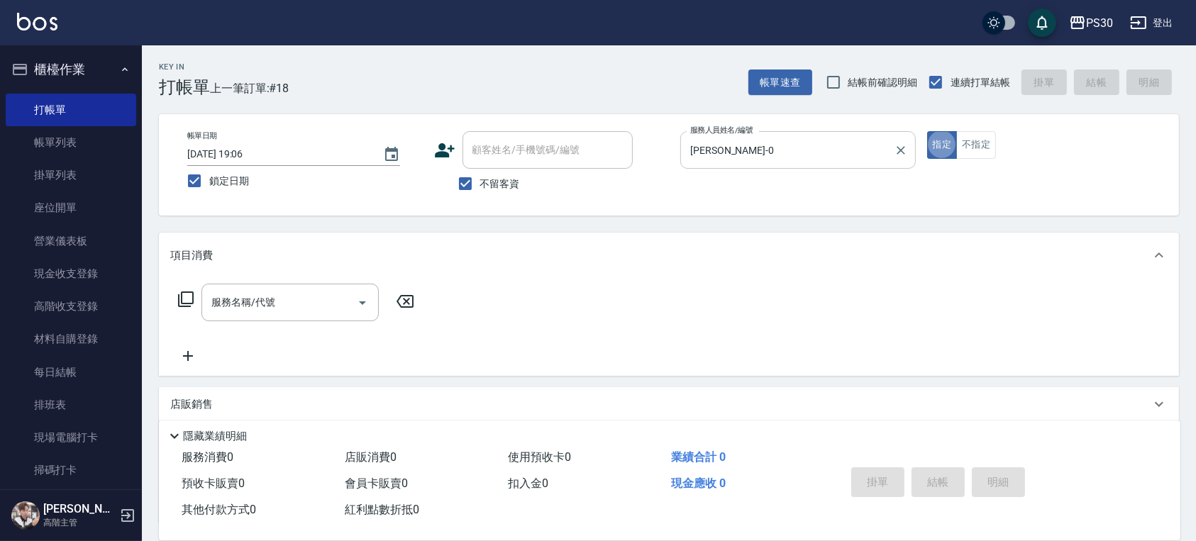
type button "true"
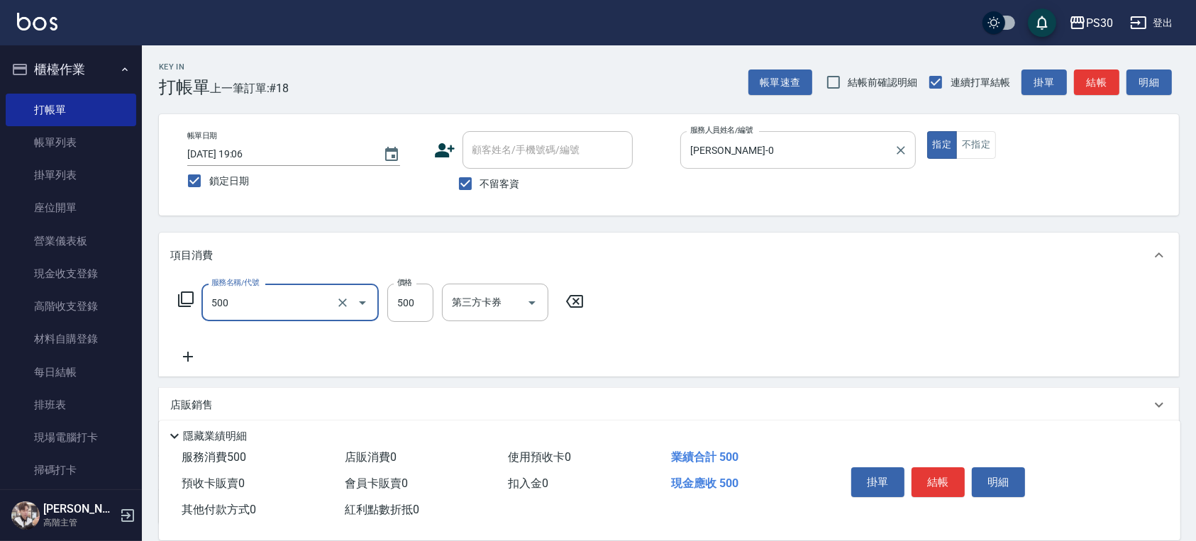
type input "洗剪500(500)"
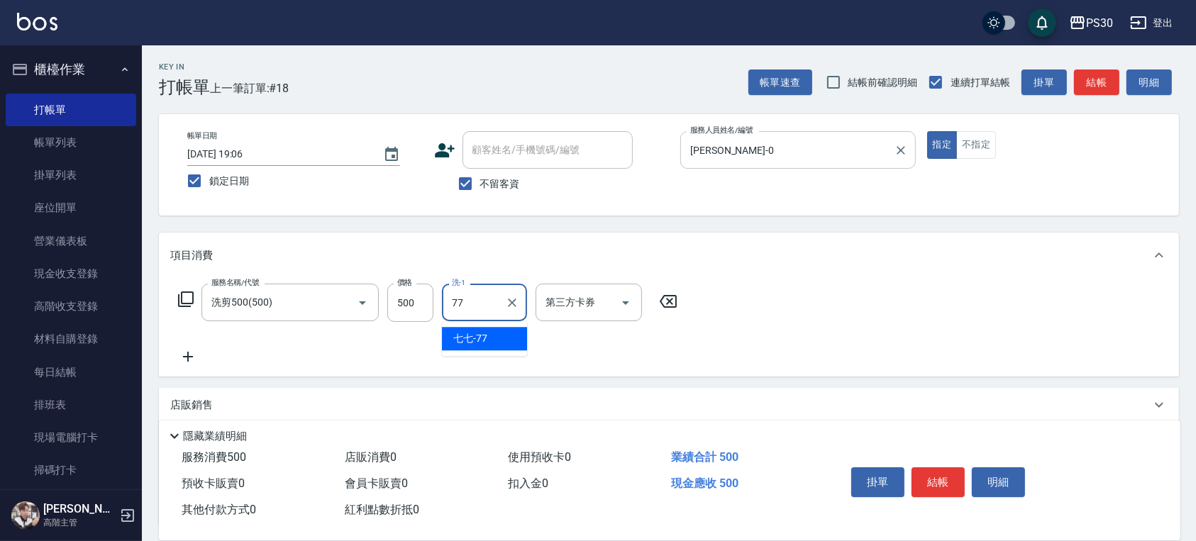
type input "七七-77"
click at [954, 474] on button "結帳" at bounding box center [938, 483] width 53 height 30
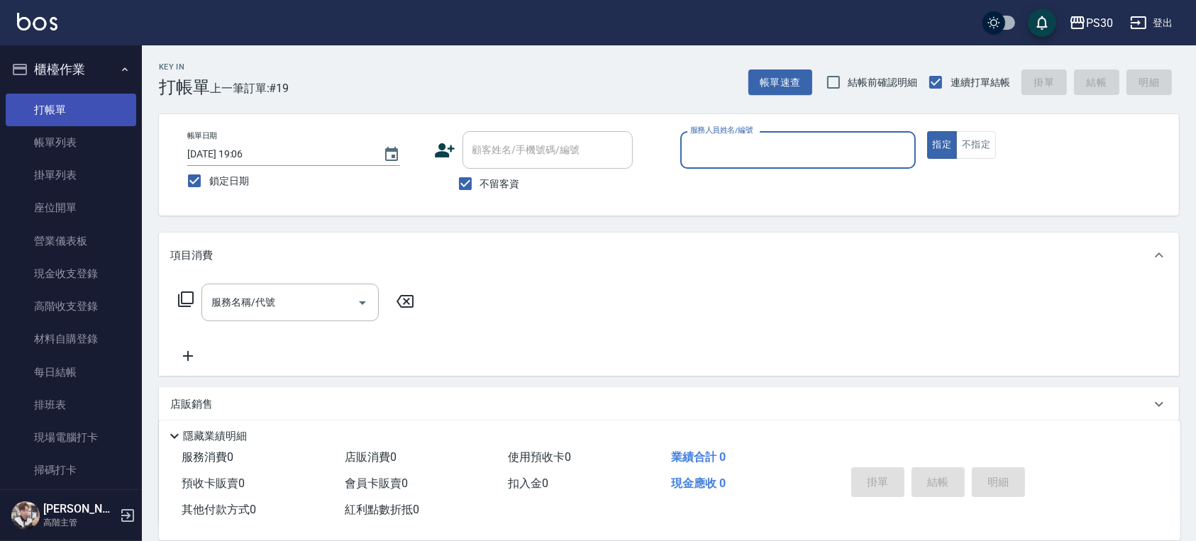
click at [45, 116] on link "打帳單" at bounding box center [71, 110] width 131 height 33
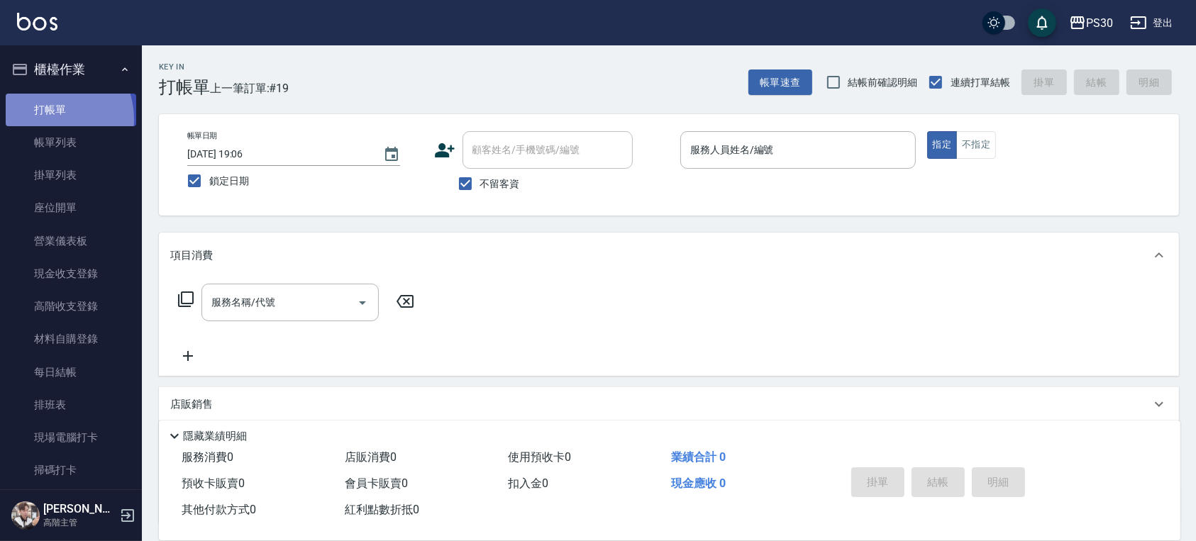
click at [47, 119] on link "打帳單" at bounding box center [71, 110] width 131 height 33
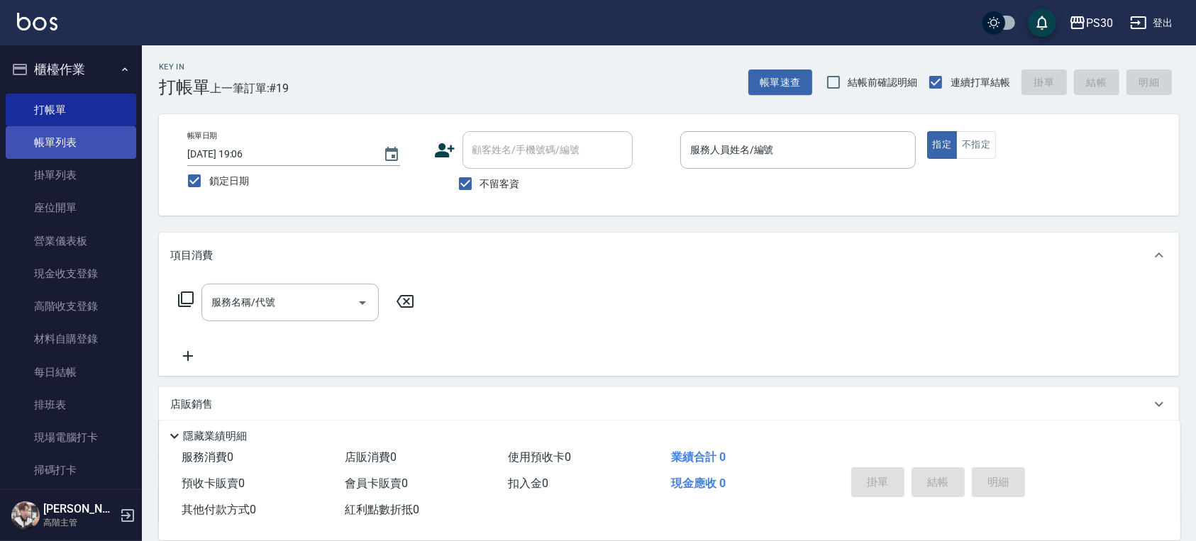
click at [51, 135] on link "帳單列表" at bounding box center [71, 142] width 131 height 33
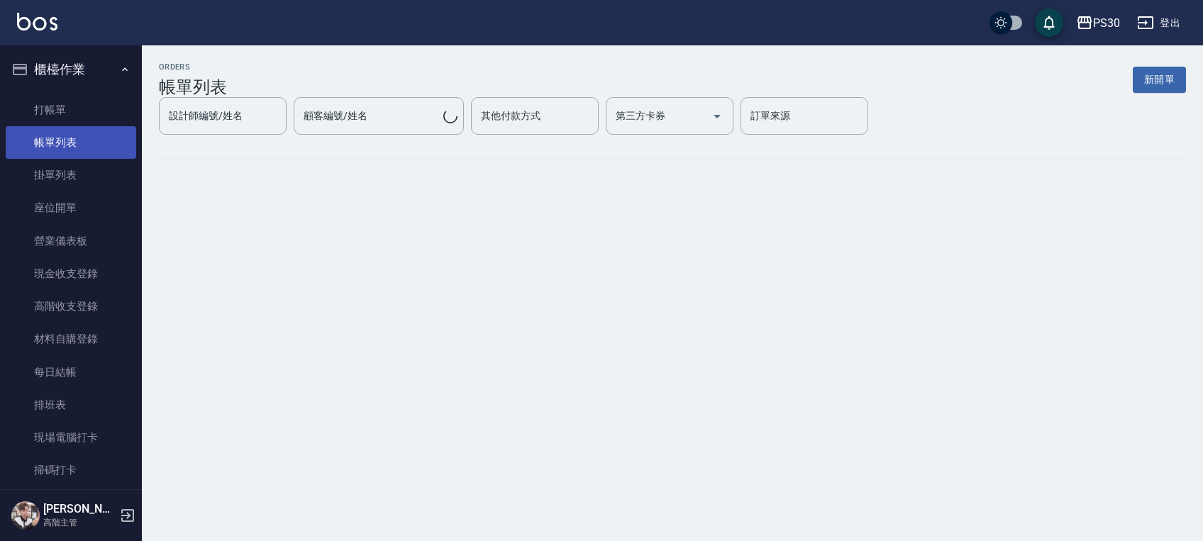
click at [61, 153] on link "帳單列表" at bounding box center [71, 142] width 131 height 33
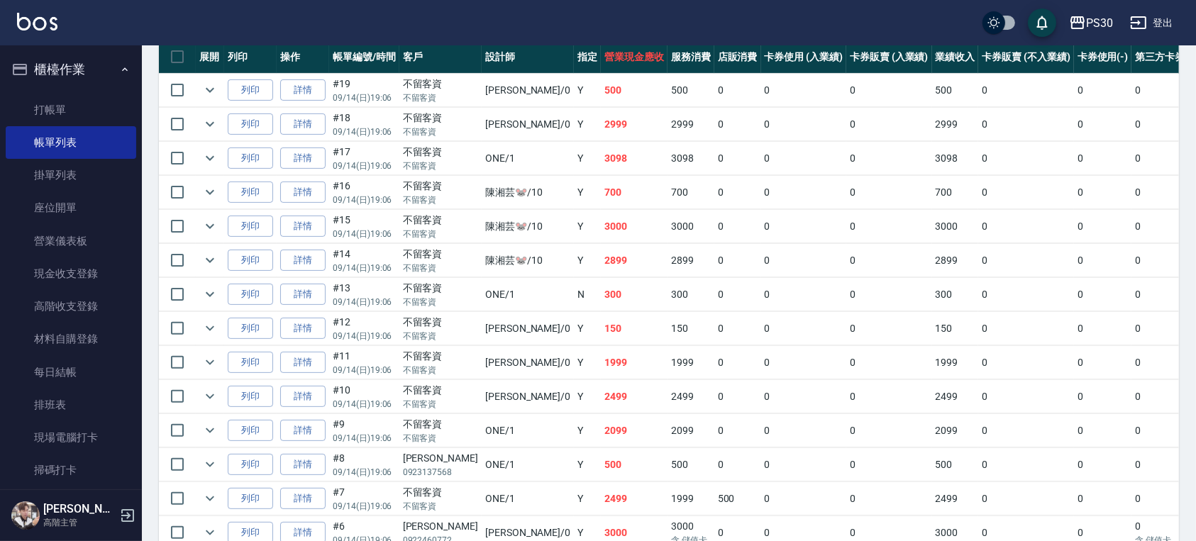
scroll to position [473, 0]
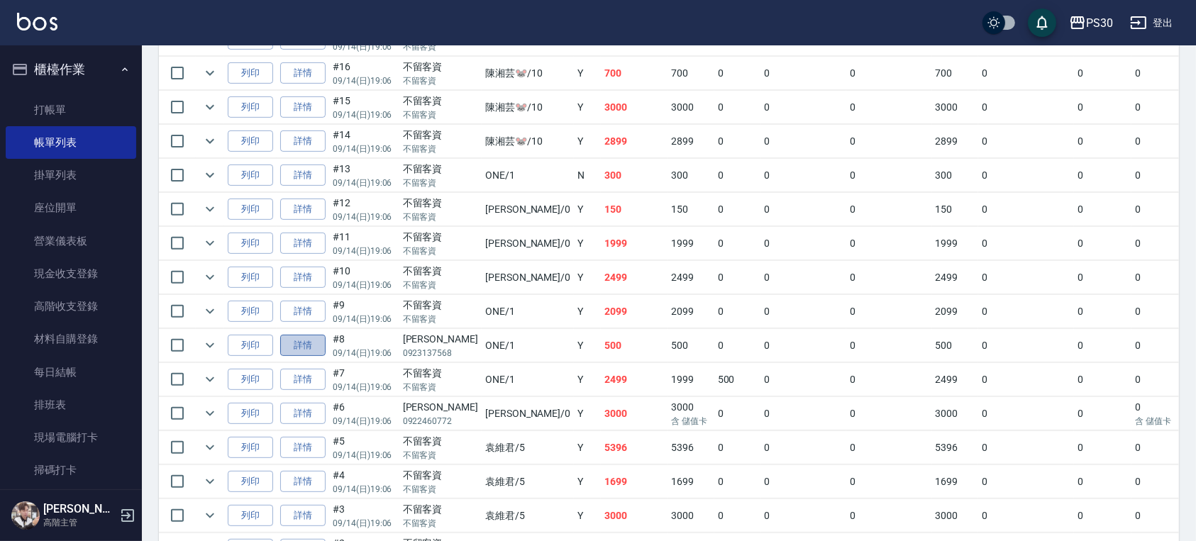
click at [298, 336] on link "詳情" at bounding box center [302, 346] width 45 height 22
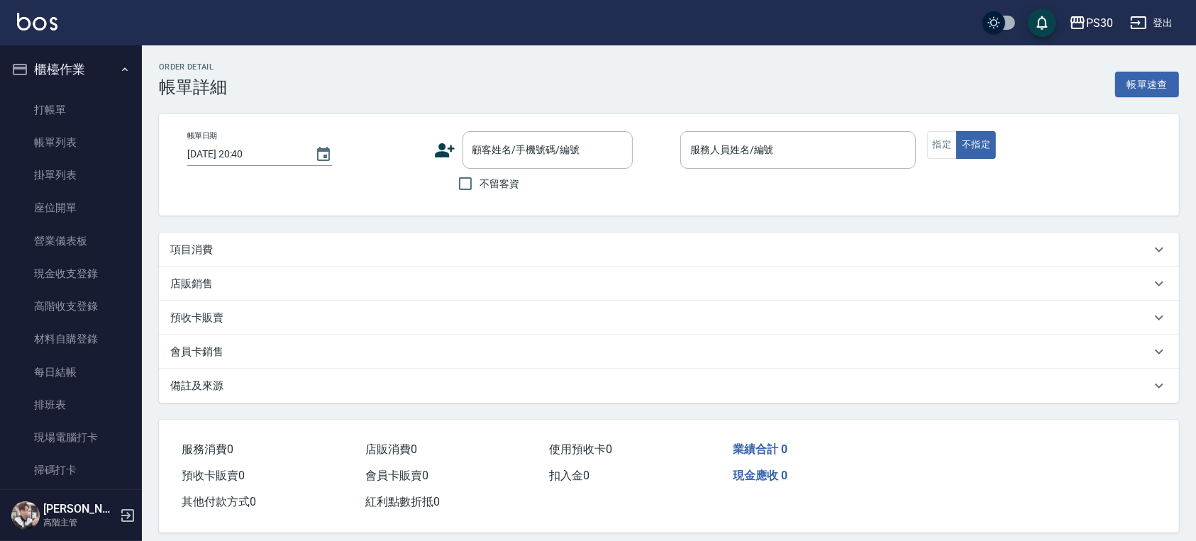
type input "2025/09/14 19:06"
type input "ONE-1"
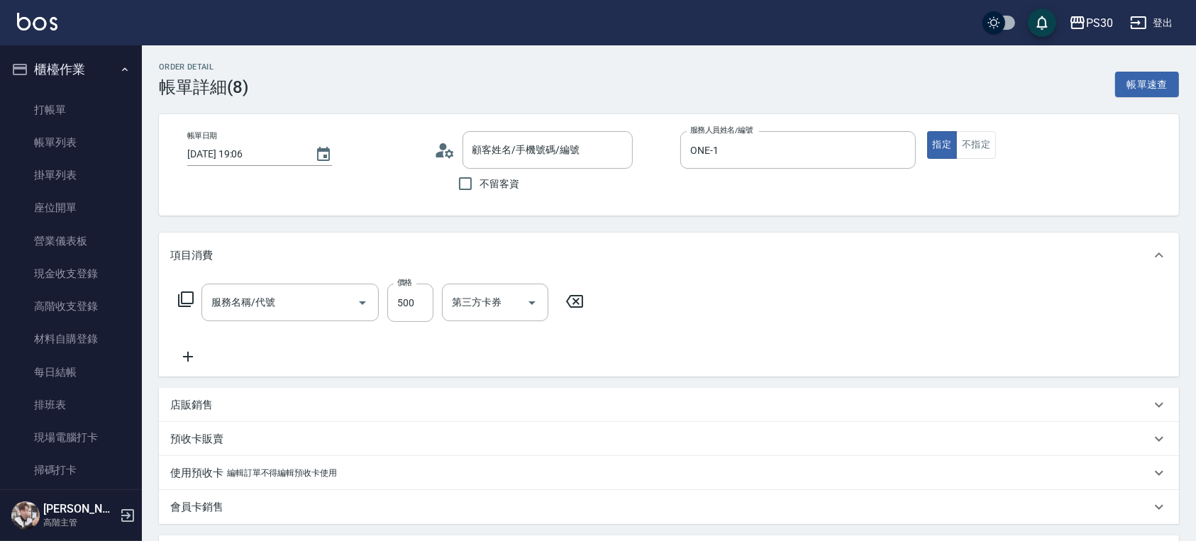
type input "王瑞瑜/0923137568/null"
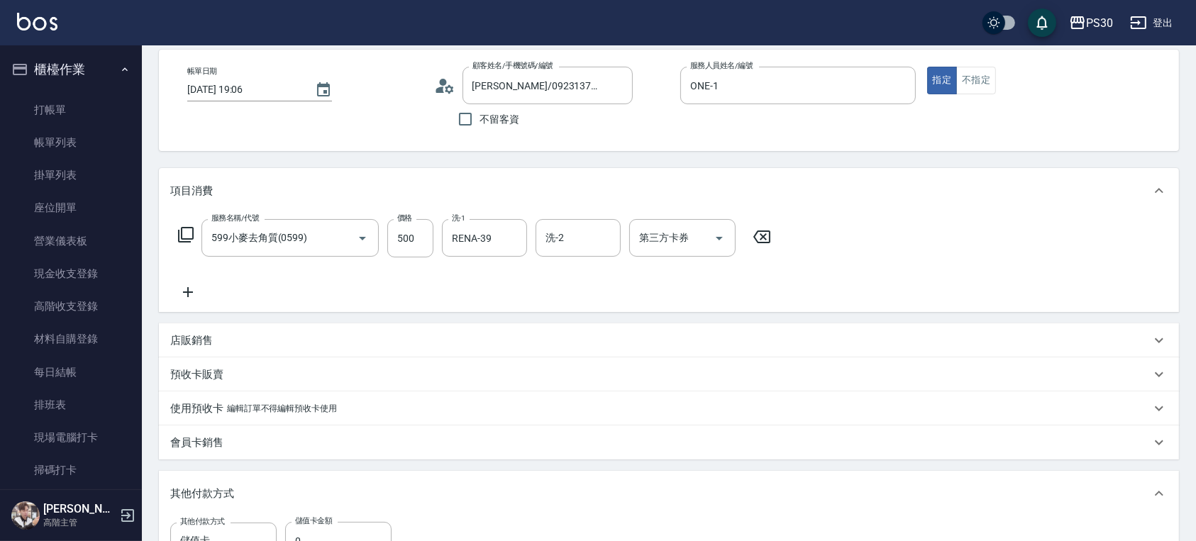
scroll to position [94, 0]
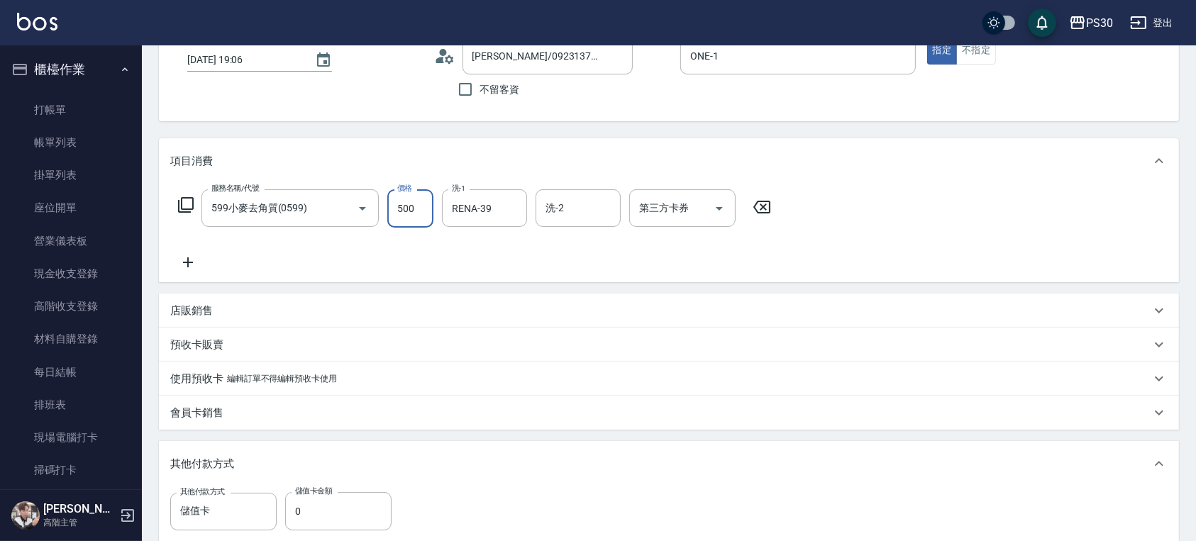
click at [432, 213] on input "500" at bounding box center [410, 208] width 46 height 38
click at [708, 209] on button "Open" at bounding box center [719, 208] width 23 height 23
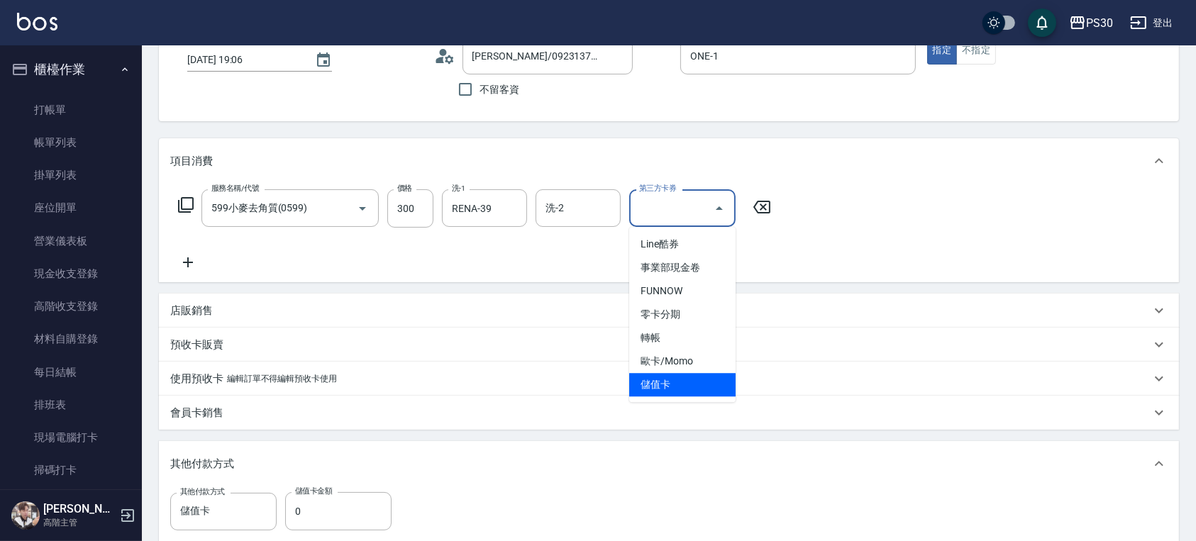
click at [676, 392] on span "儲值卡" at bounding box center [682, 384] width 106 height 23
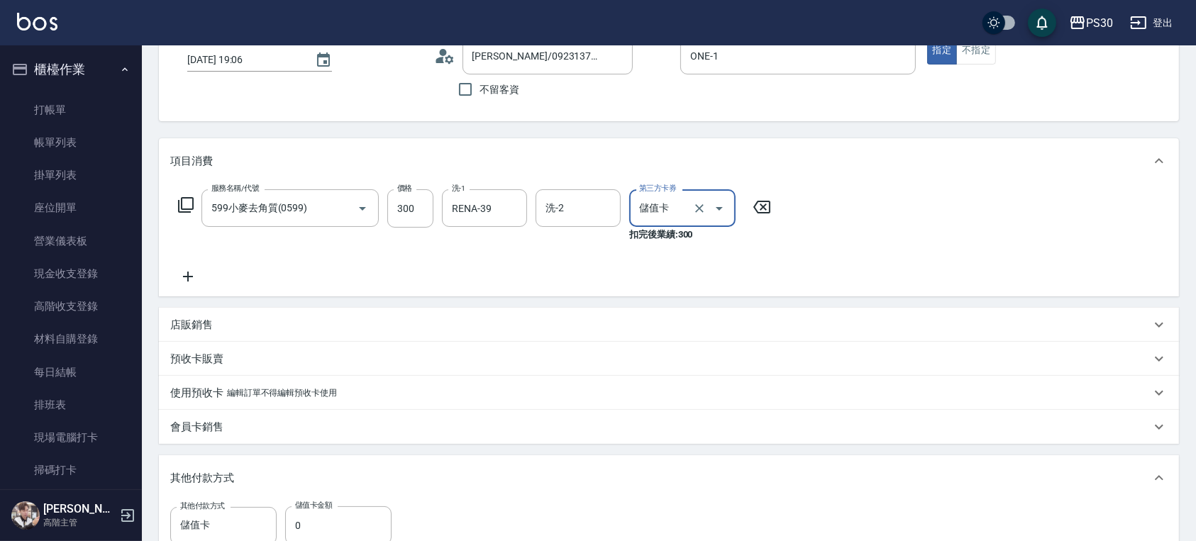
click at [199, 277] on icon at bounding box center [187, 276] width 35 height 17
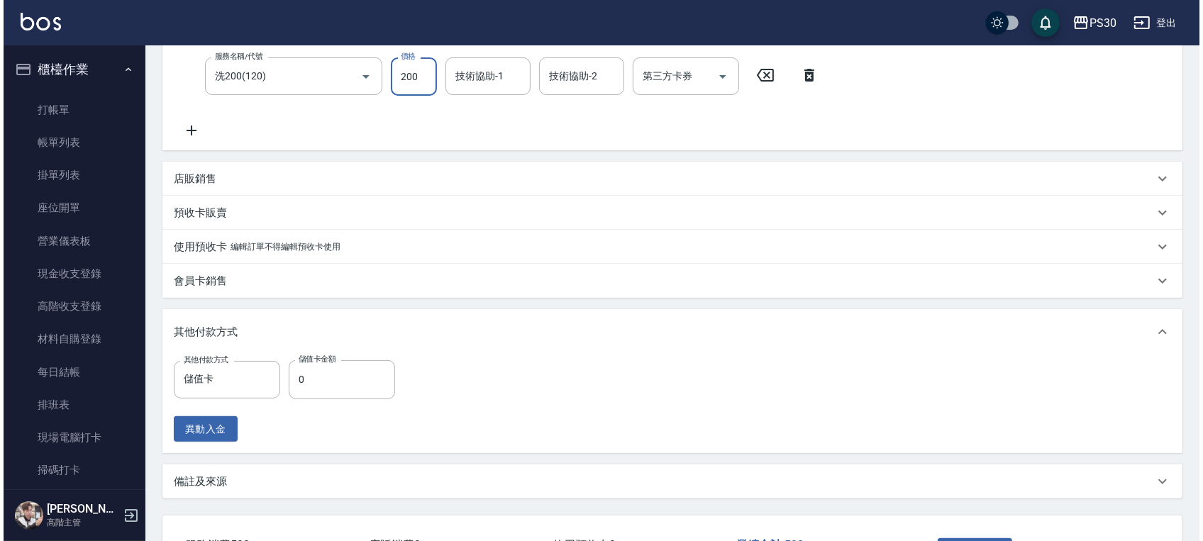
scroll to position [404, 0]
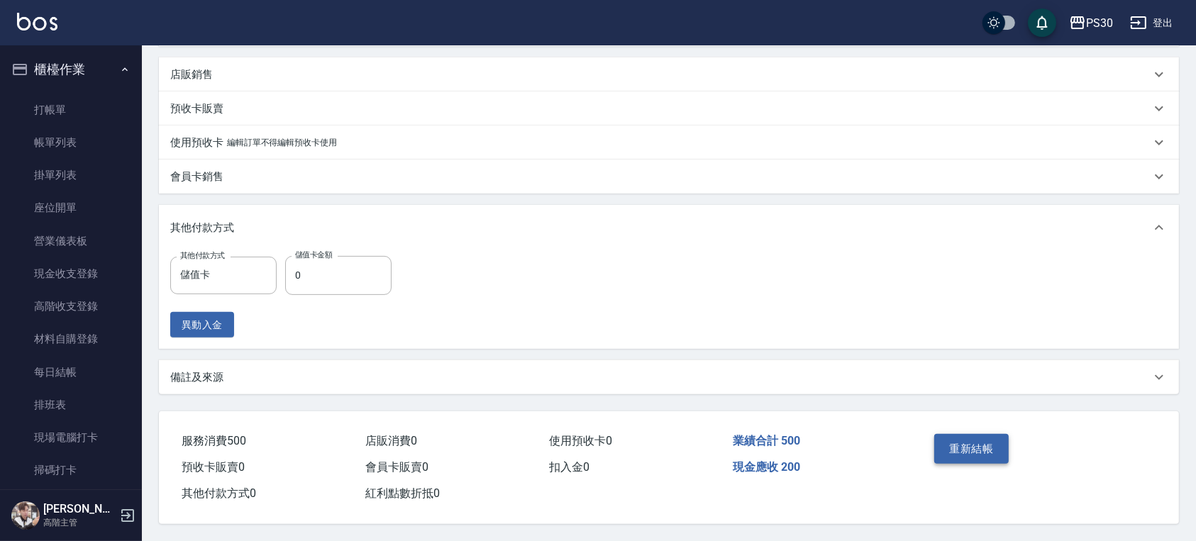
click at [965, 456] on button "重新結帳" at bounding box center [972, 449] width 75 height 30
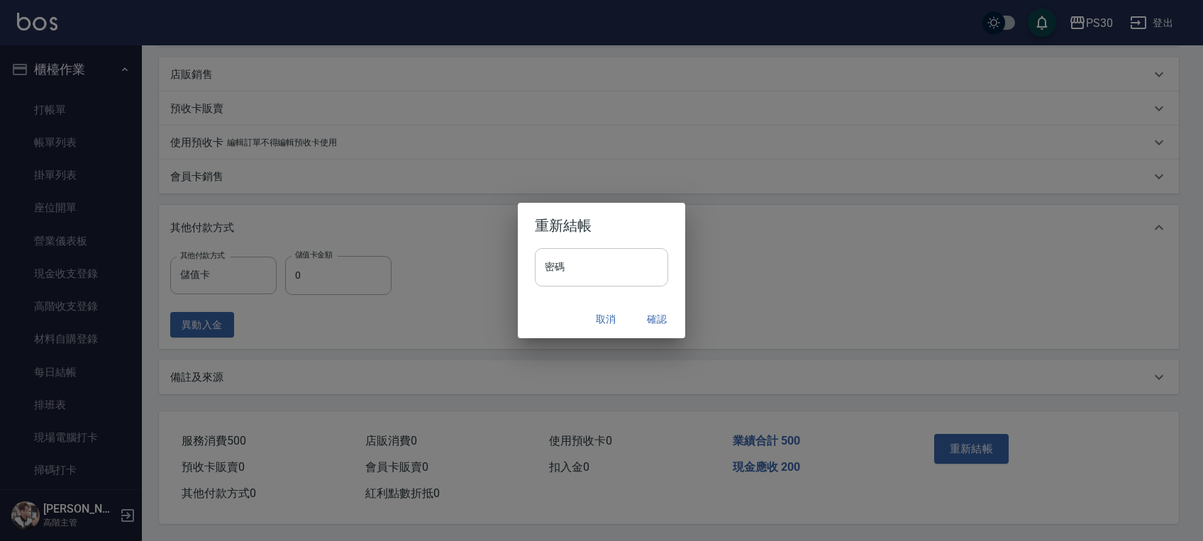
drag, startPoint x: 606, startPoint y: 251, endPoint x: 611, endPoint y: 270, distance: 19.8
click at [606, 253] on input "密碼" at bounding box center [601, 267] width 133 height 38
paste input "*******"
click at [657, 322] on button "確認" at bounding box center [656, 320] width 45 height 26
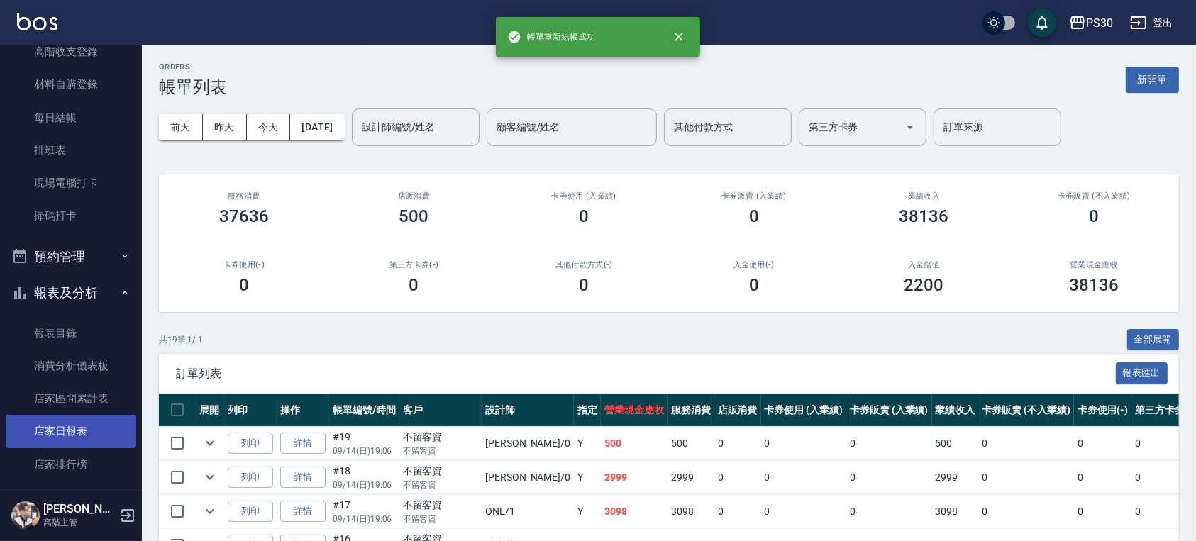
scroll to position [378, 0]
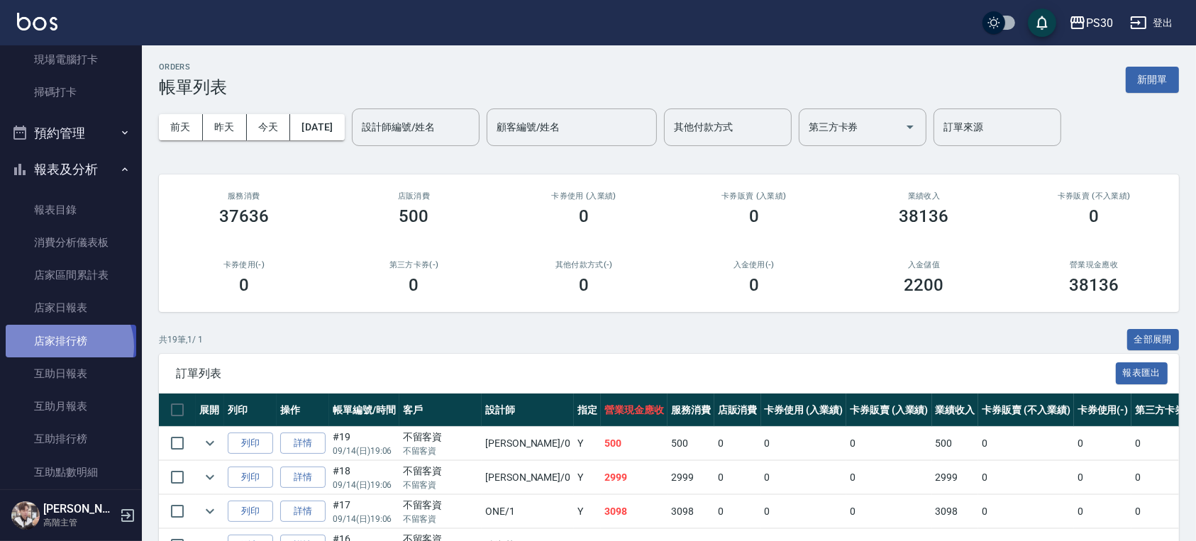
click at [67, 346] on link "店家排行榜" at bounding box center [71, 341] width 131 height 33
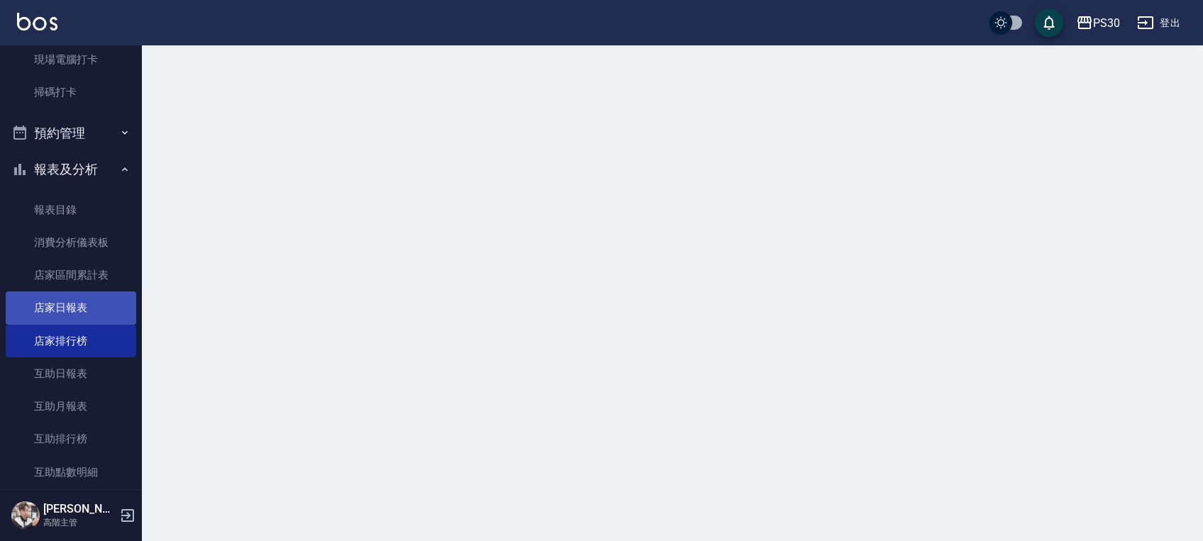
click at [66, 318] on link "店家日報表" at bounding box center [71, 308] width 131 height 33
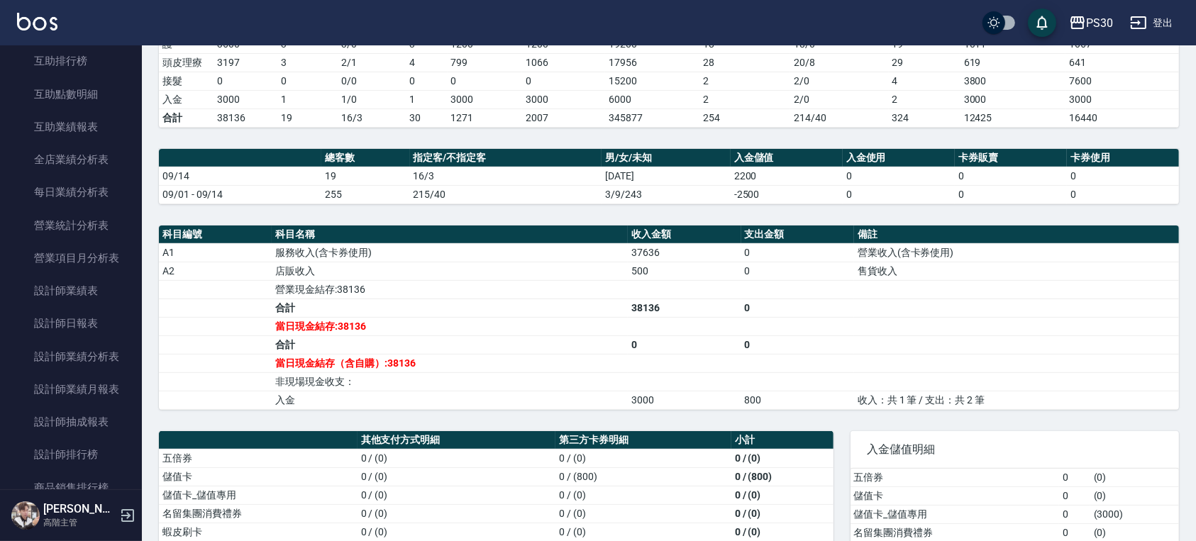
scroll to position [378, 0]
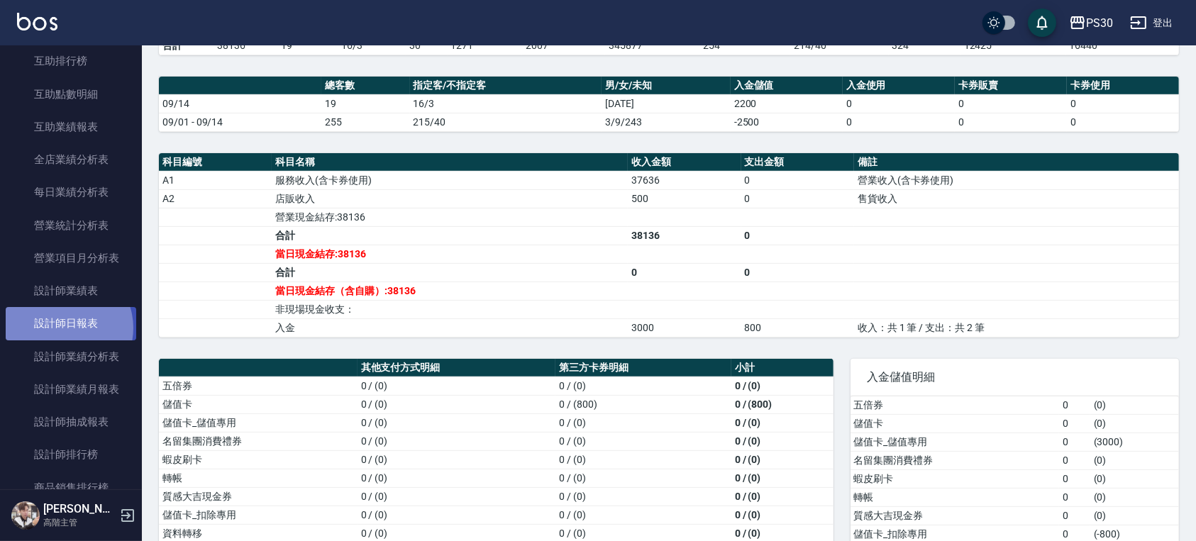
click at [63, 328] on link "設計師日報表" at bounding box center [71, 323] width 131 height 33
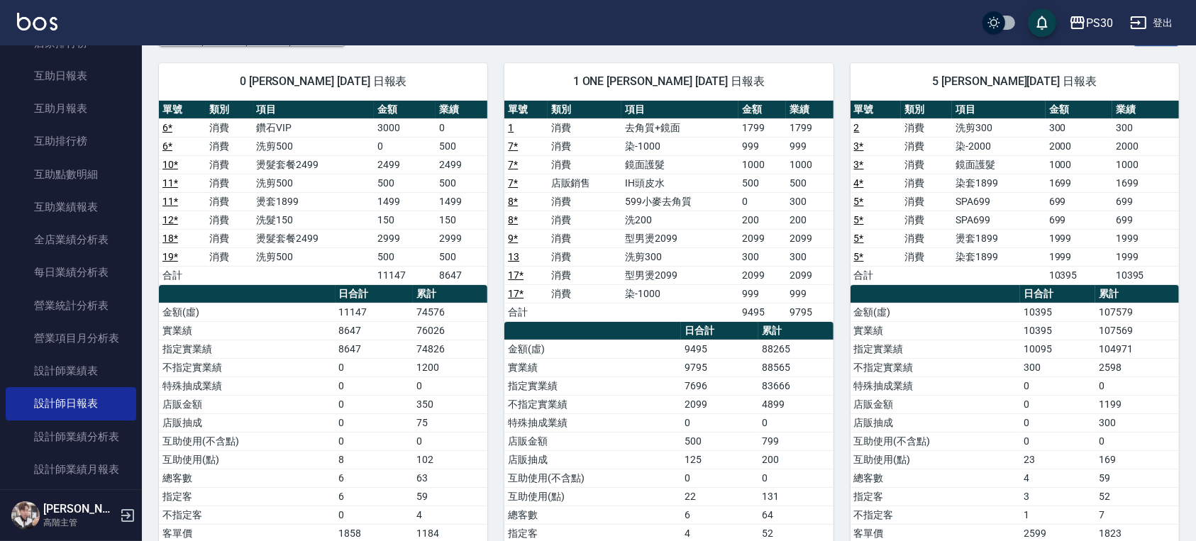
scroll to position [568, 0]
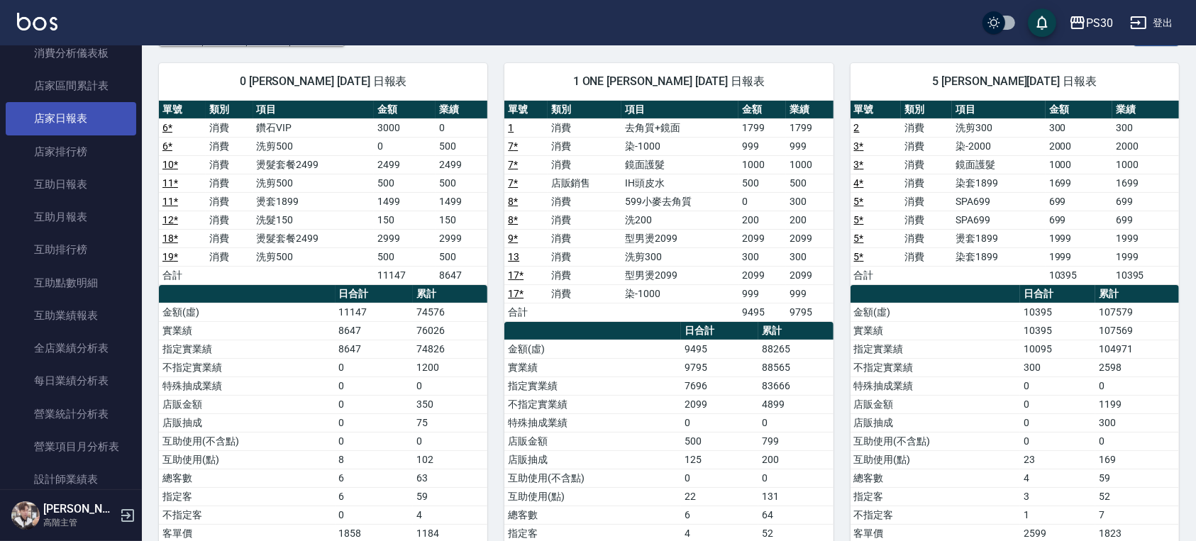
click at [43, 109] on link "店家日報表" at bounding box center [71, 118] width 131 height 33
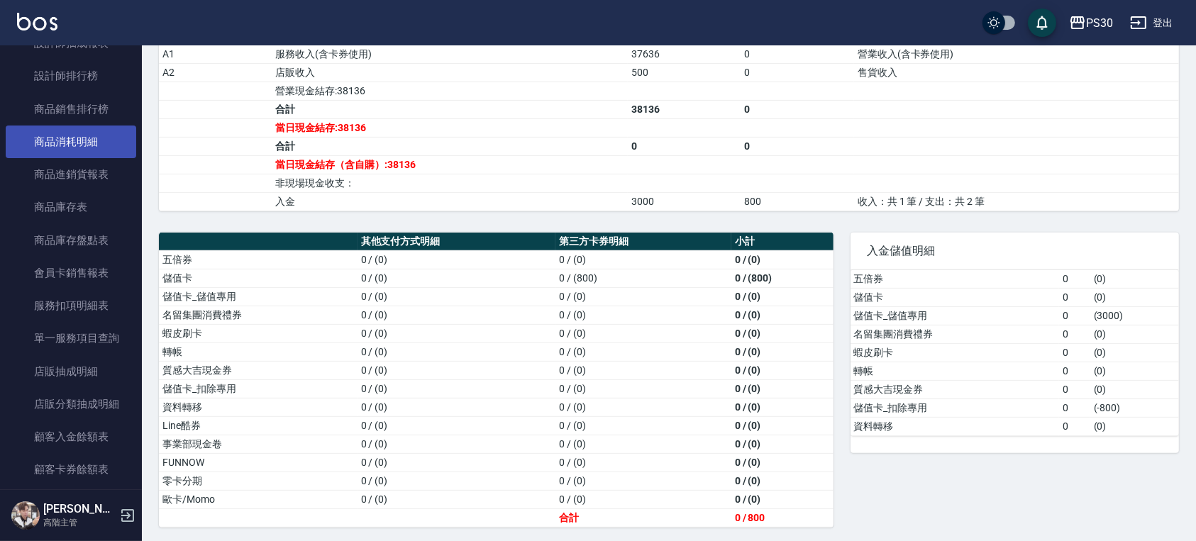
scroll to position [946, 0]
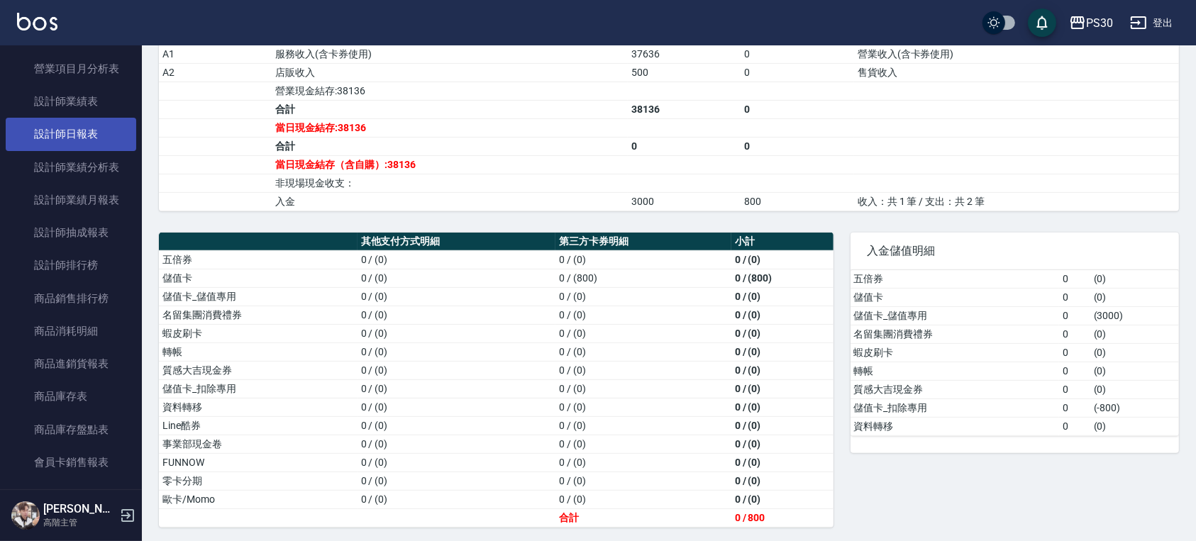
click at [82, 136] on link "設計師日報表" at bounding box center [71, 134] width 131 height 33
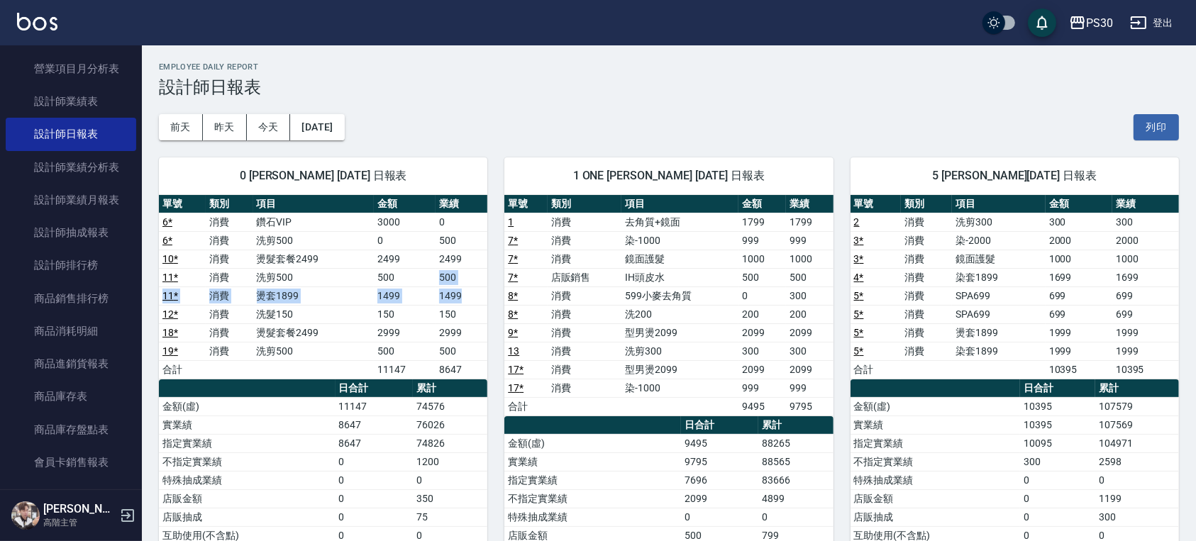
drag, startPoint x: 465, startPoint y: 296, endPoint x: 429, endPoint y: 272, distance: 43.5
click at [429, 272] on tbody "6 * 消費 鑽石VIP 3000 0 6 * 消費 洗剪500 0 500 10 * 消費 燙髮套餐2499 2499 2499 11 * 消費 洗剪500…" at bounding box center [323, 296] width 329 height 166
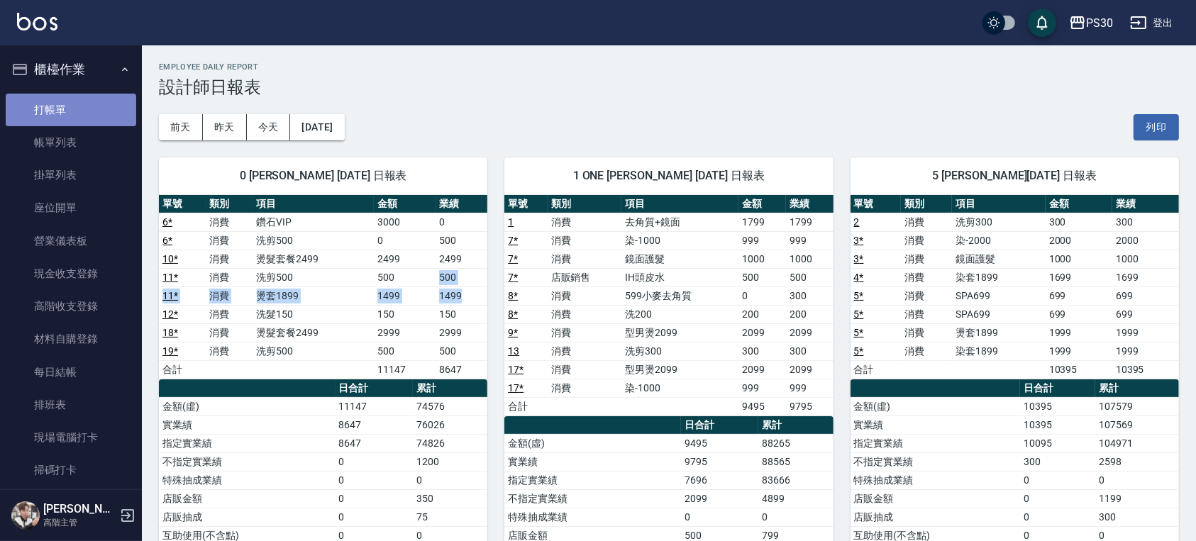
click at [79, 97] on link "打帳單" at bounding box center [71, 110] width 131 height 33
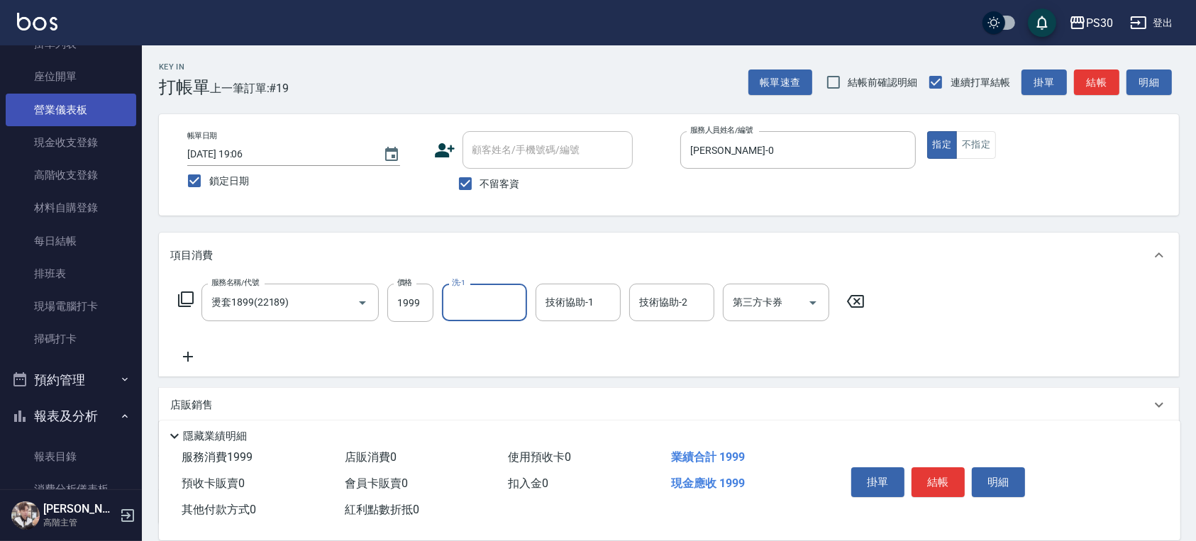
scroll to position [284, 0]
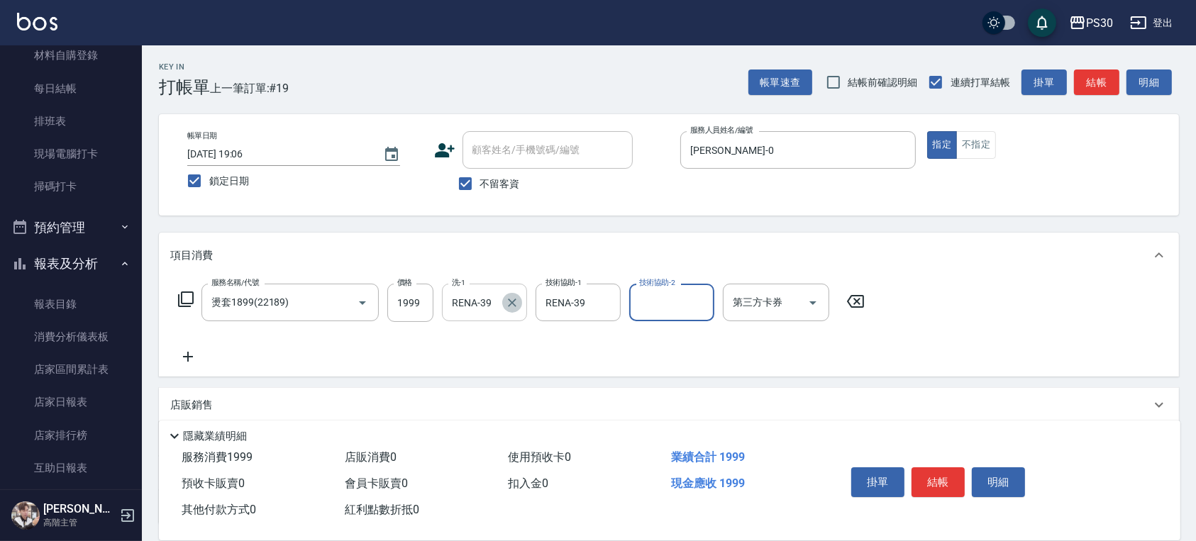
click at [513, 302] on icon "Clear" at bounding box center [512, 303] width 9 height 9
click at [612, 296] on icon "Clear" at bounding box center [606, 303] width 14 height 14
click at [937, 482] on button "結帳" at bounding box center [938, 483] width 53 height 30
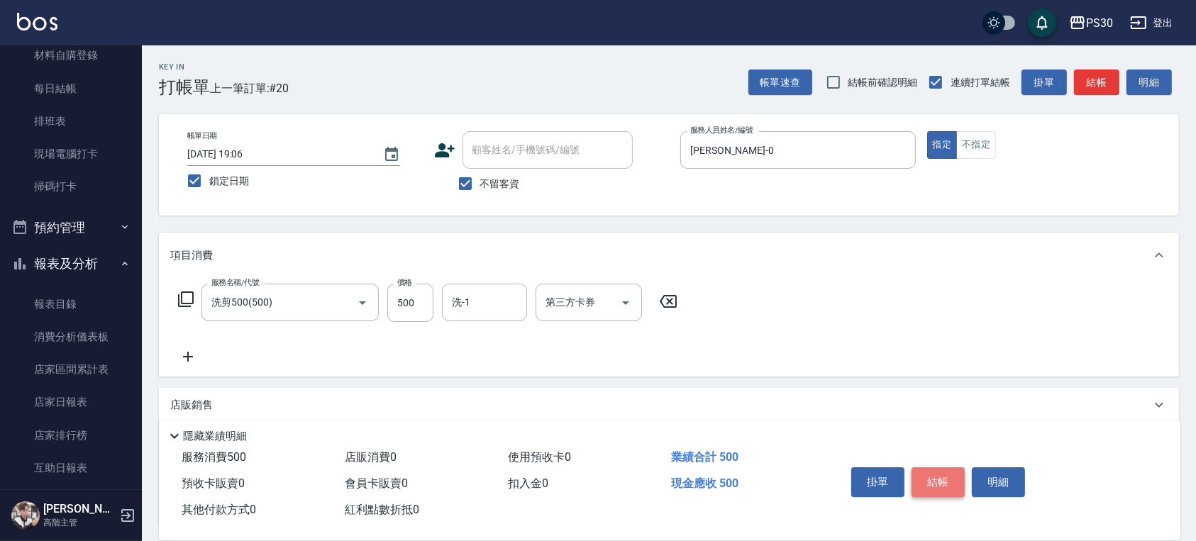
click at [942, 477] on button "結帳" at bounding box center [938, 483] width 53 height 30
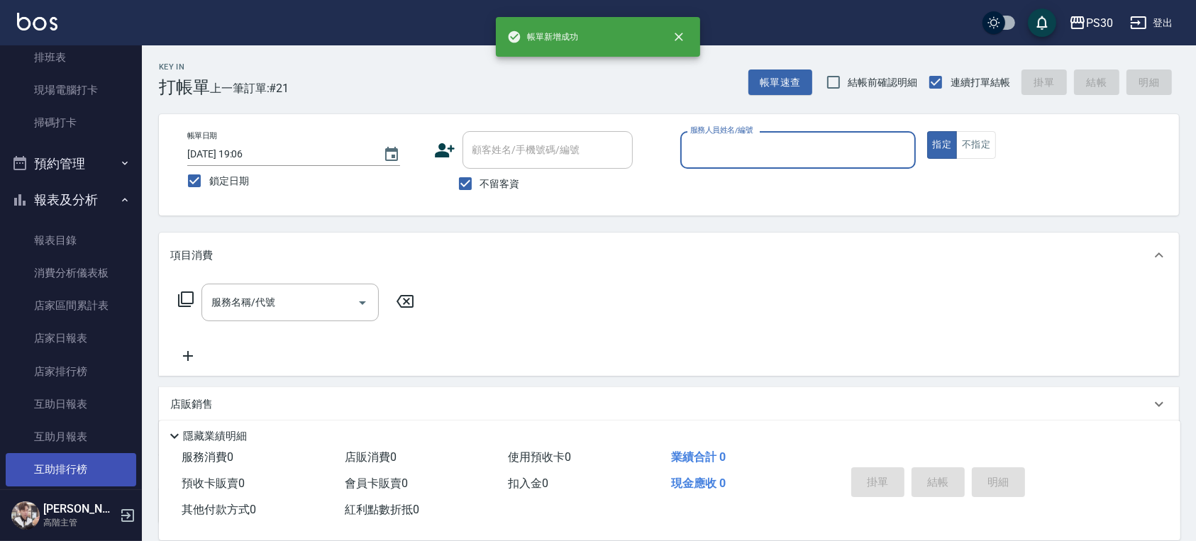
scroll to position [568, 0]
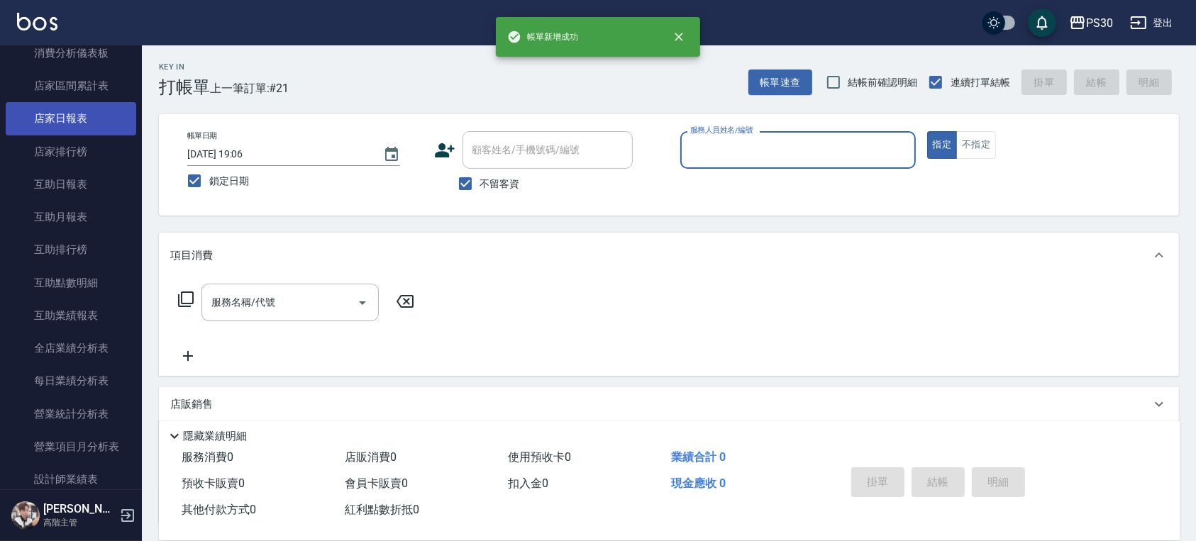
click at [90, 114] on link "店家日報表" at bounding box center [71, 118] width 131 height 33
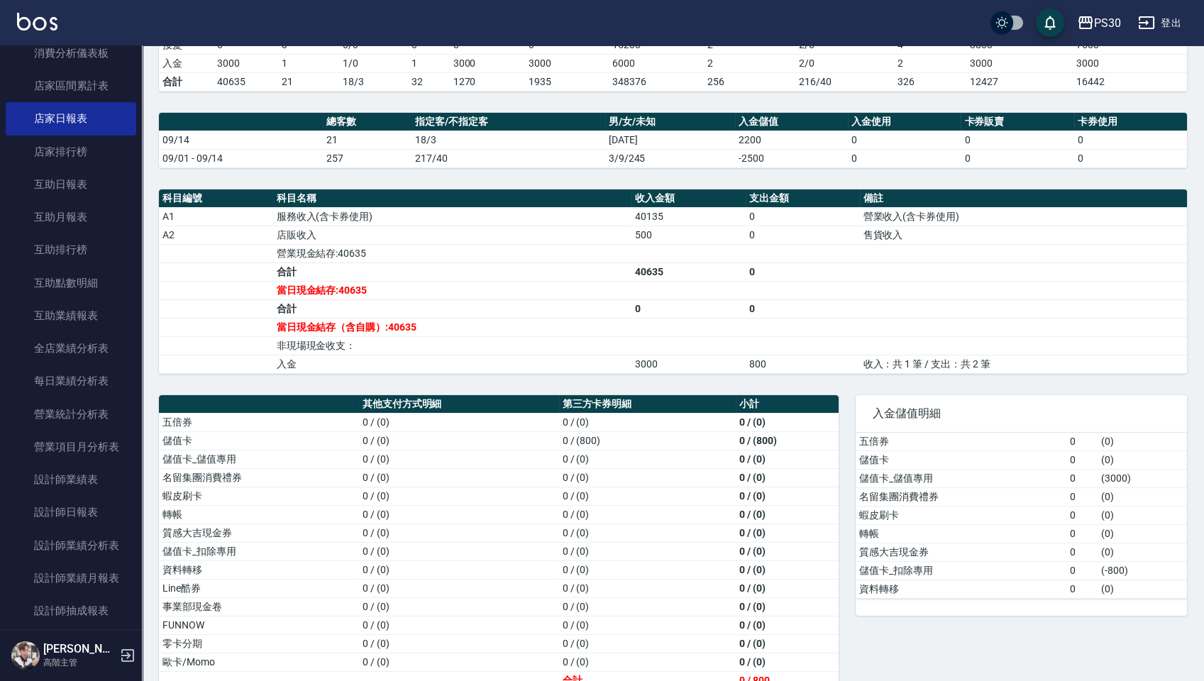
scroll to position [364, 0]
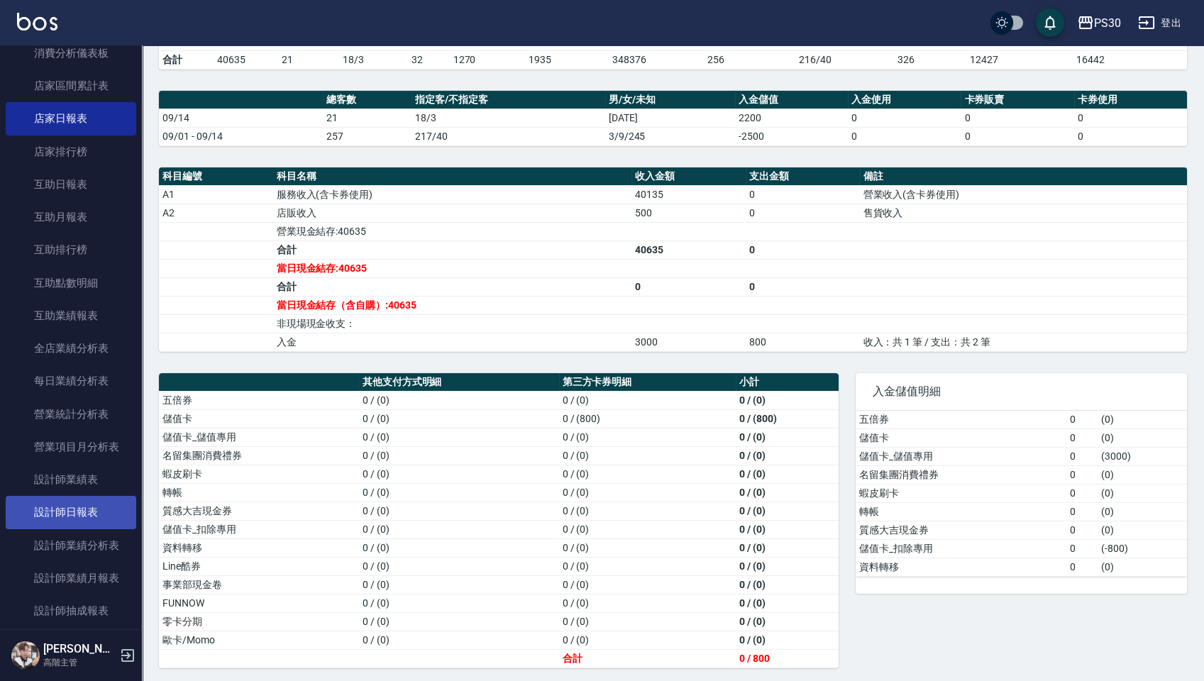
click at [79, 502] on link "設計師日報表" at bounding box center [71, 512] width 131 height 33
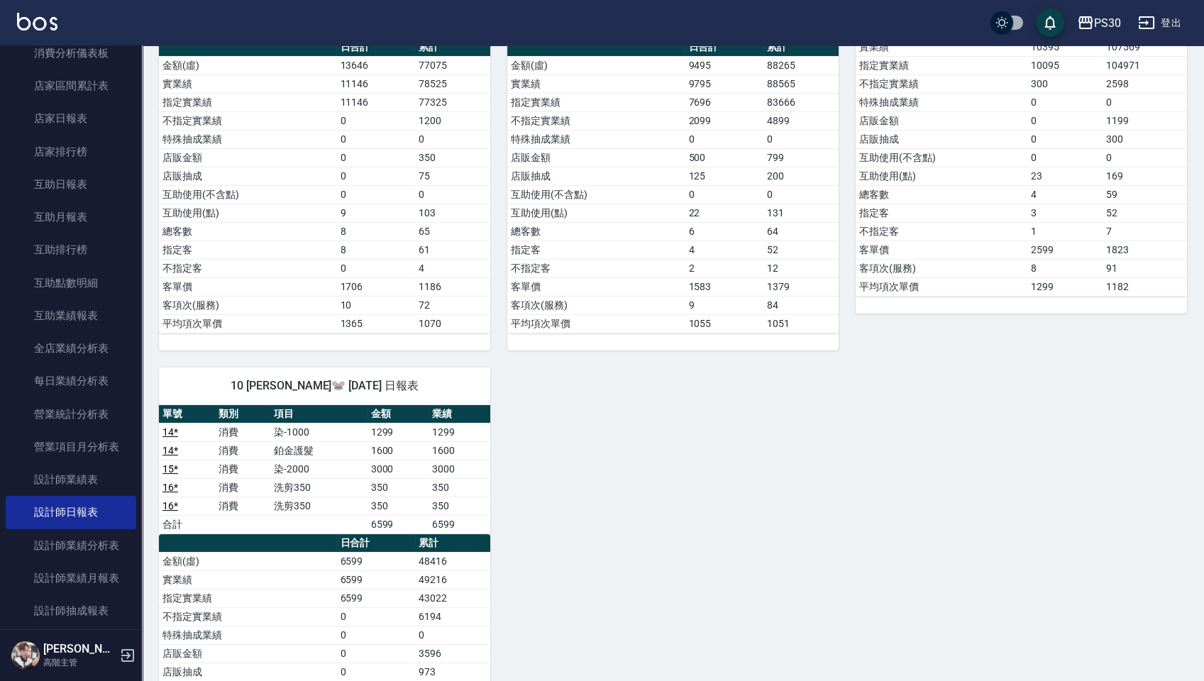
scroll to position [556, 0]
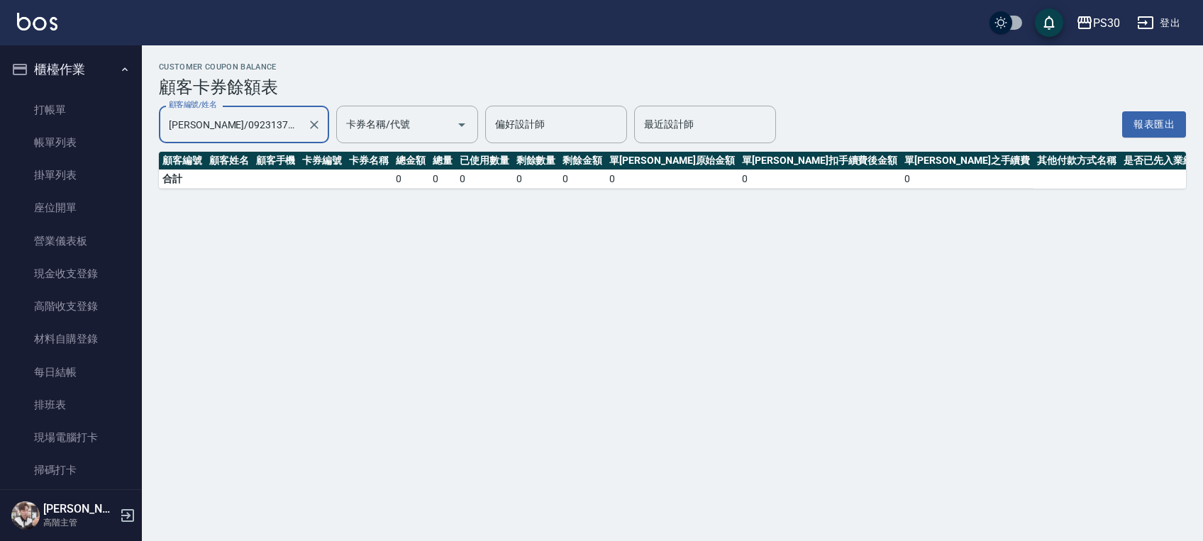
scroll to position [1430, 0]
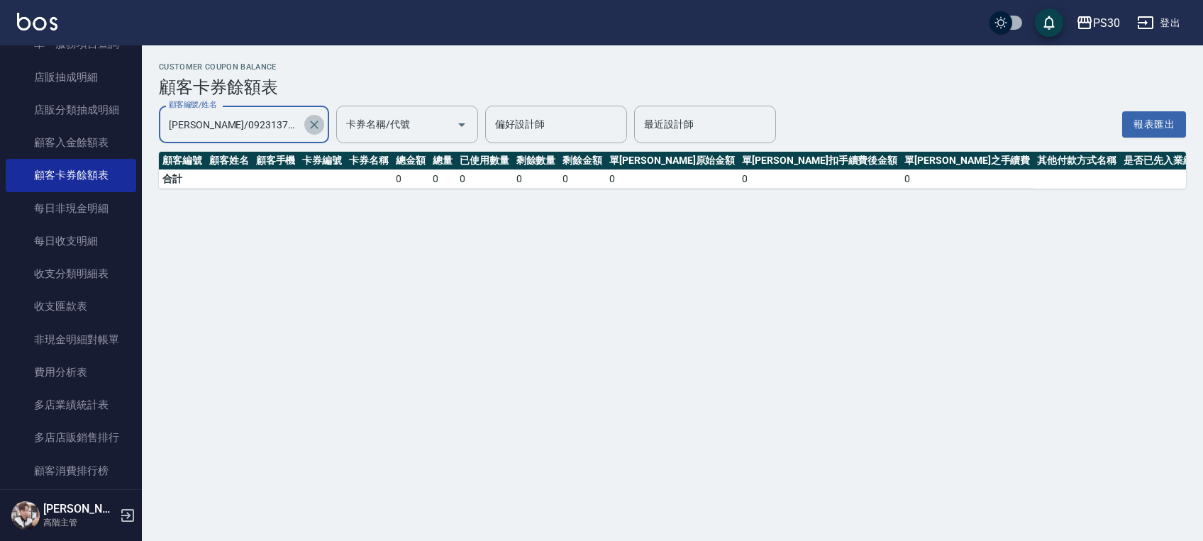
click at [314, 116] on button "Clear" at bounding box center [314, 125] width 20 height 20
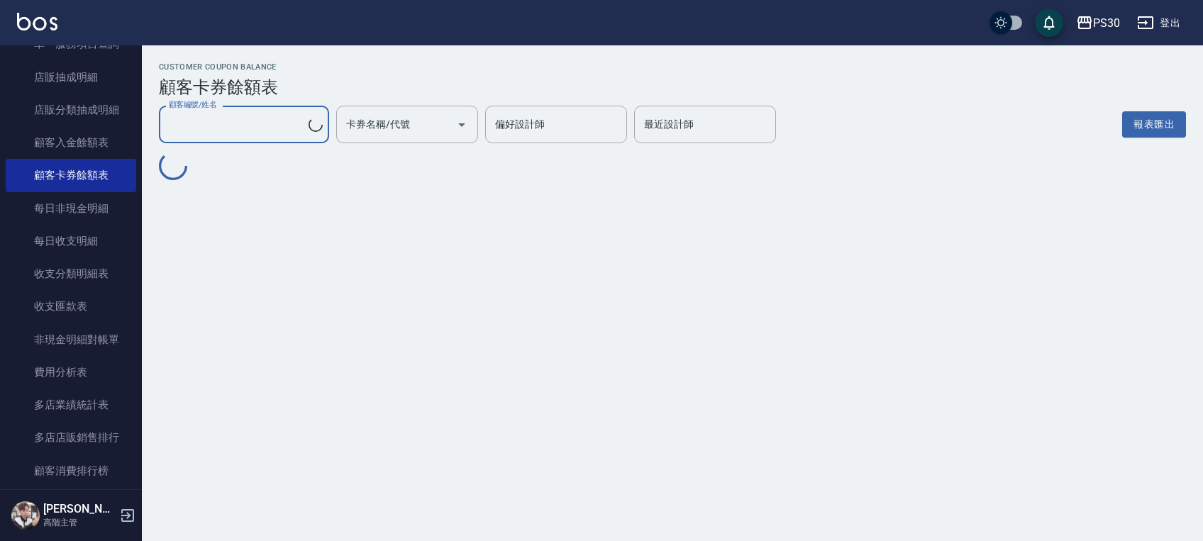
type input "不留客資/不留客資"
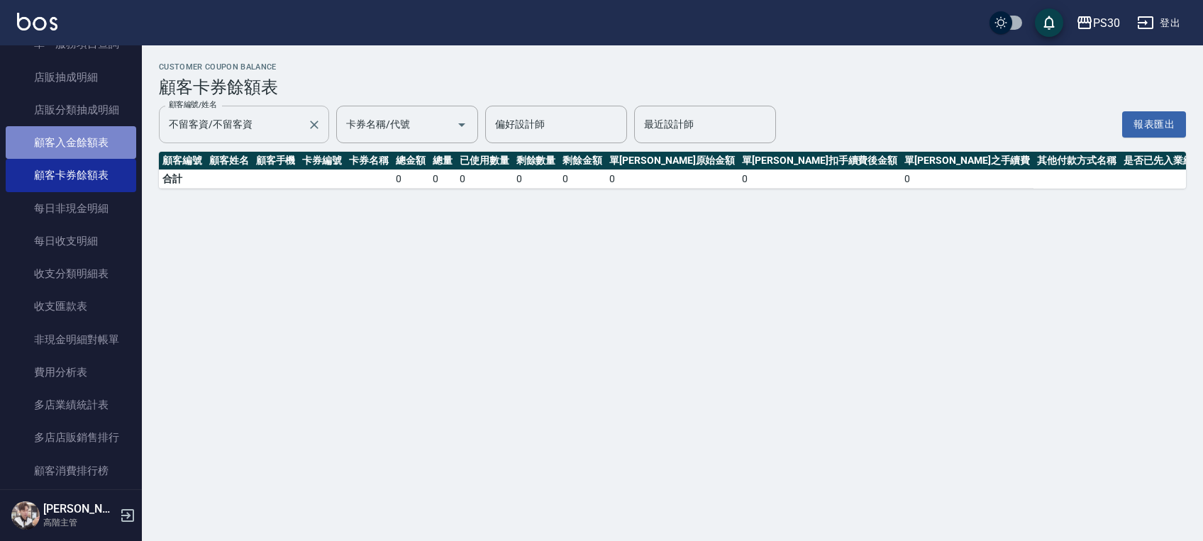
click at [89, 146] on link "顧客入金餘額表" at bounding box center [71, 142] width 131 height 33
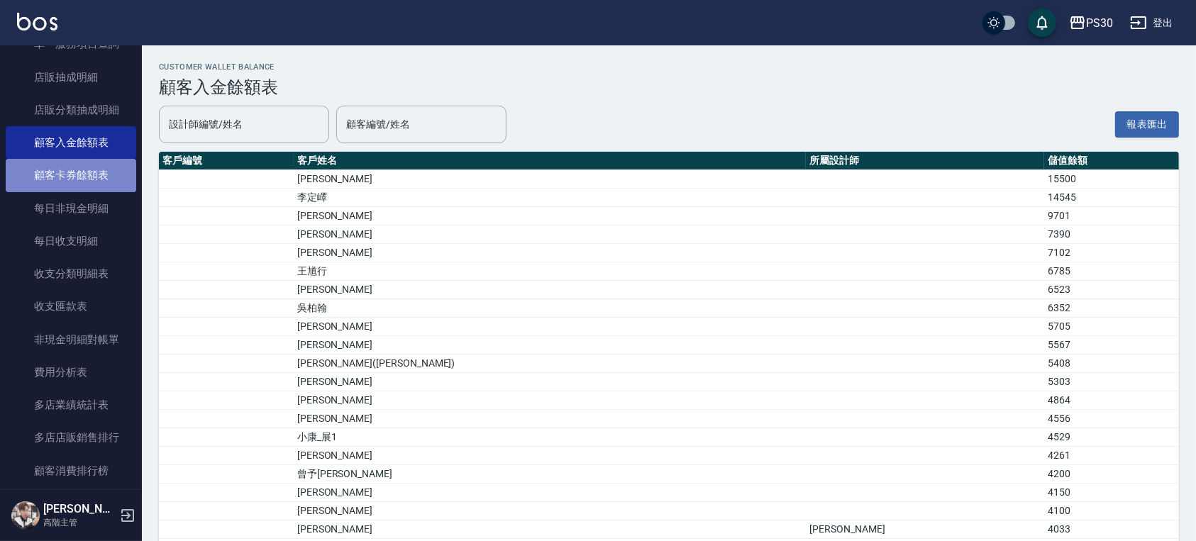
click at [121, 187] on link "顧客卡券餘額表" at bounding box center [71, 175] width 131 height 33
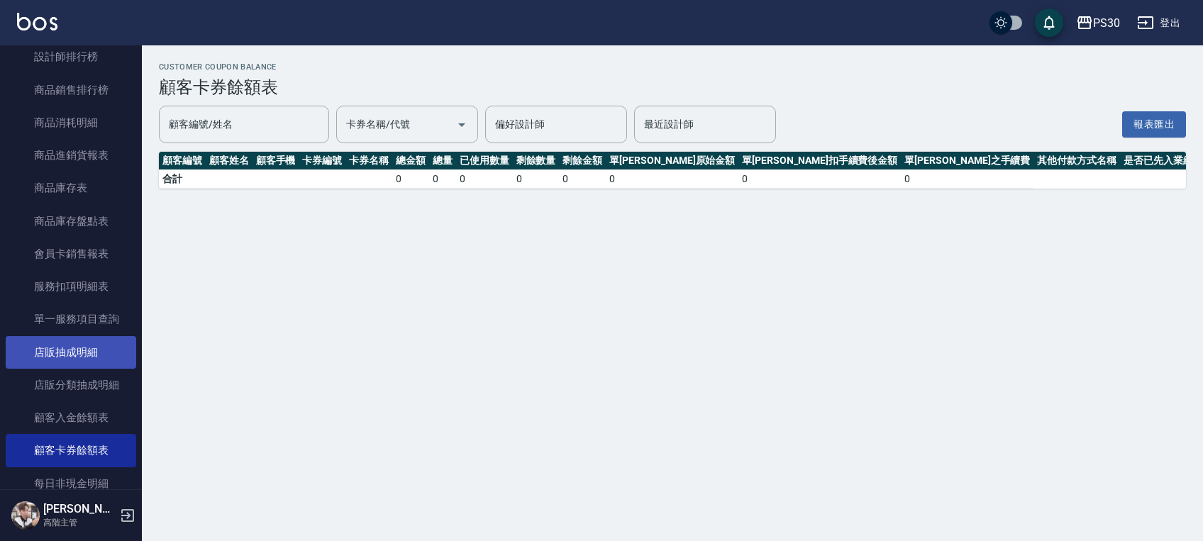
scroll to position [1051, 0]
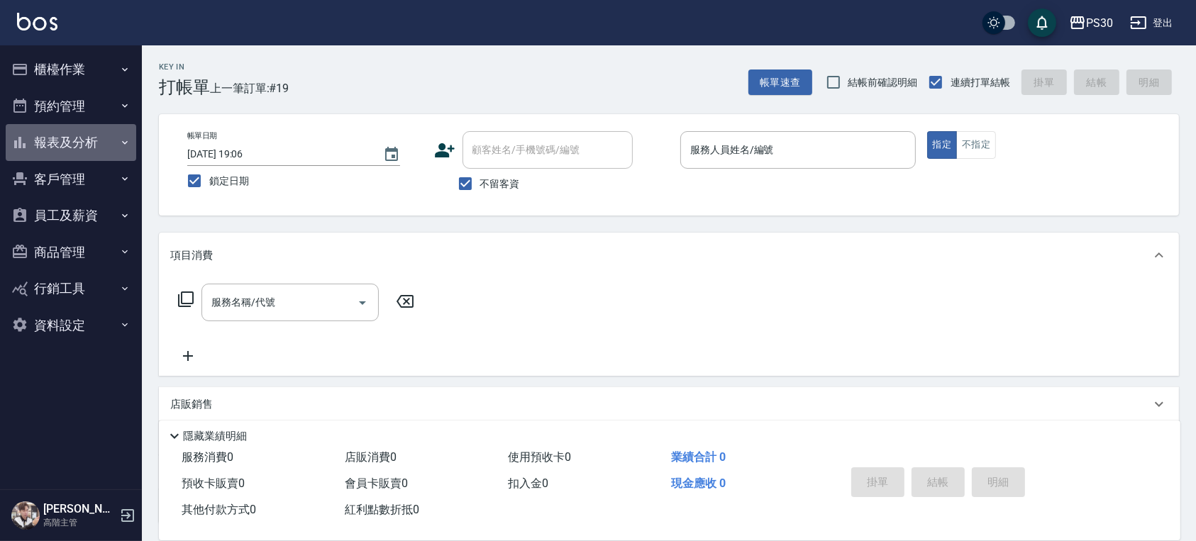
click at [79, 142] on button "報表及分析" at bounding box center [71, 142] width 131 height 37
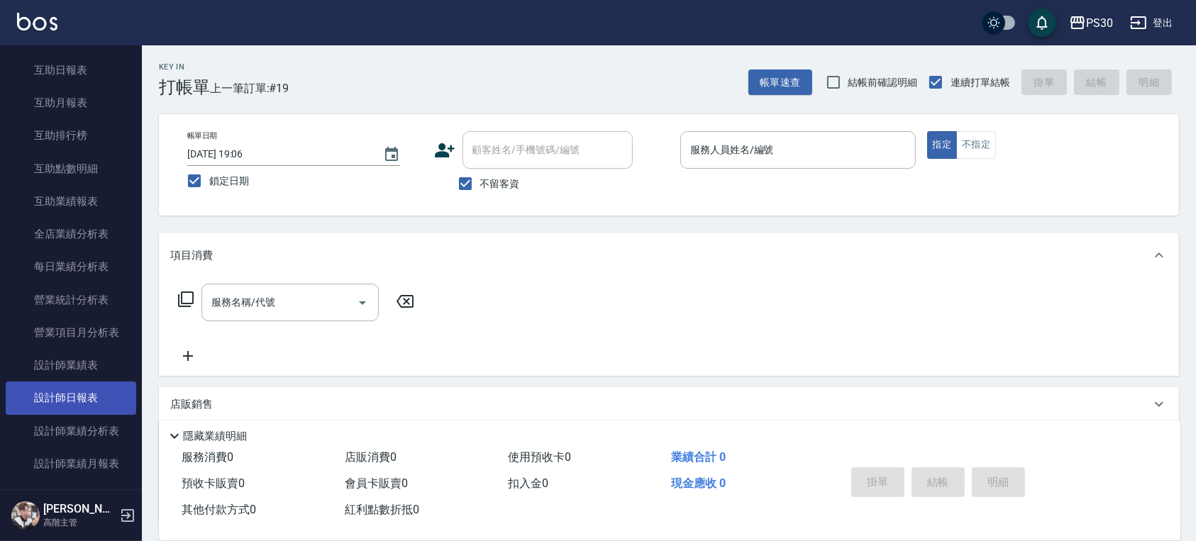
scroll to position [284, 0]
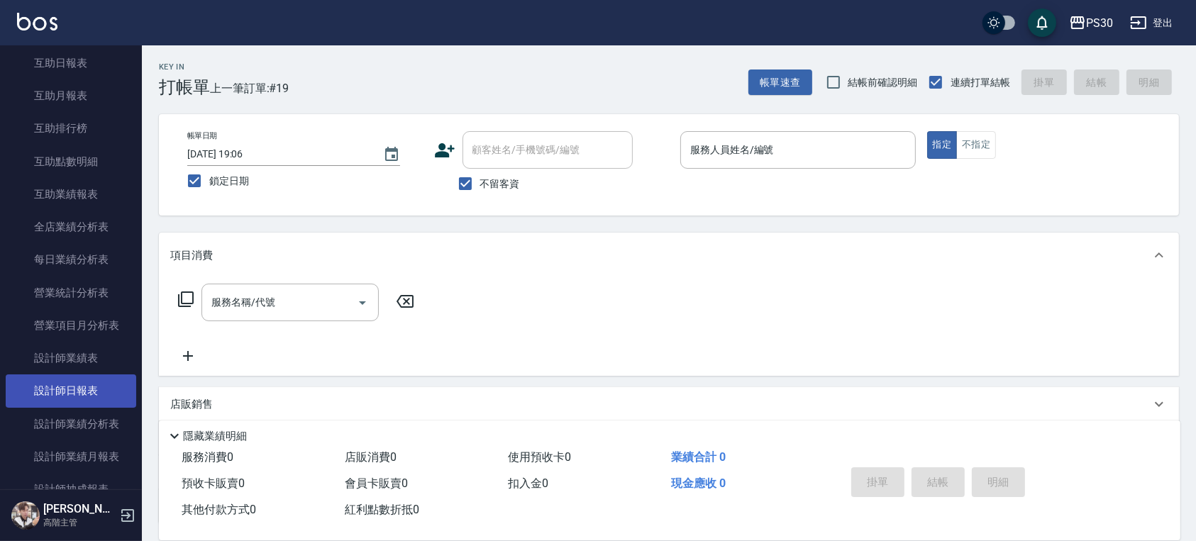
click at [92, 397] on link "設計師日報表" at bounding box center [71, 391] width 131 height 33
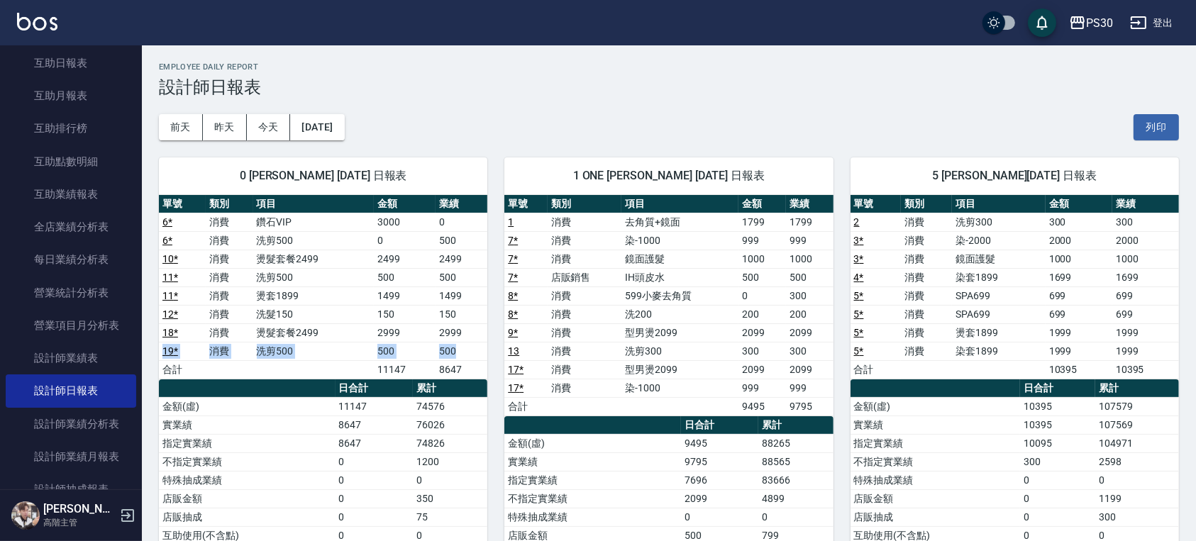
drag, startPoint x: 459, startPoint y: 350, endPoint x: 163, endPoint y: 351, distance: 295.9
click at [163, 351] on tr "19 * 消費 洗剪500 500 500" at bounding box center [323, 351] width 329 height 18
drag, startPoint x: 460, startPoint y: 238, endPoint x: 289, endPoint y: 233, distance: 171.1
click at [289, 233] on tr "6 * 消費 洗剪500 0 500" at bounding box center [323, 240] width 329 height 18
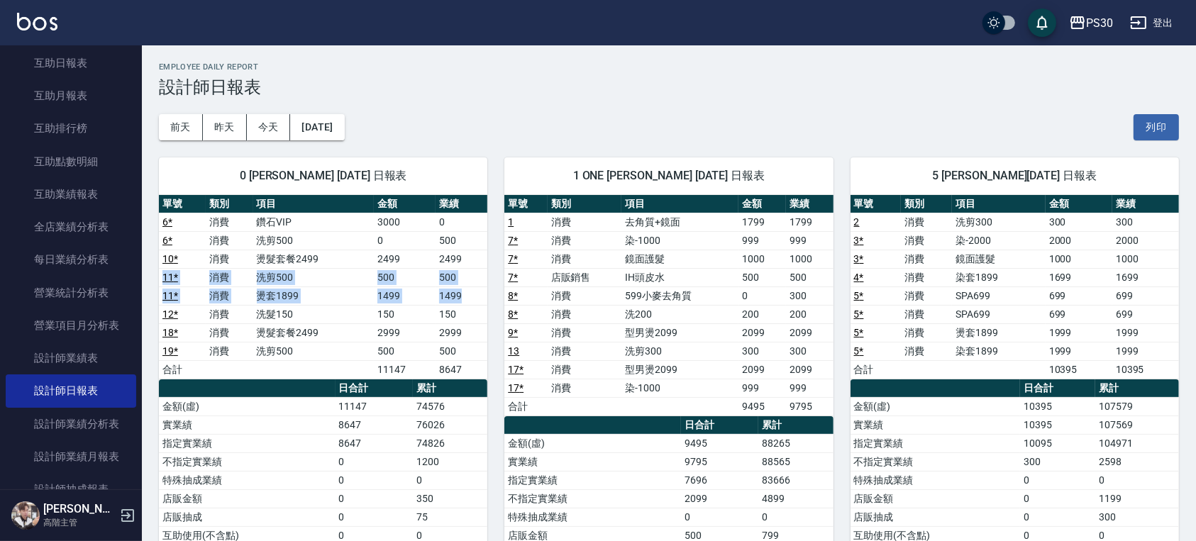
drag, startPoint x: 477, startPoint y: 295, endPoint x: 153, endPoint y: 279, distance: 324.7
click at [159, 282] on tbody "6 * 消費 鑽石VIP 3000 0 6 * 消費 洗剪500 0 500 10 * 消費 燙髮套餐2499 2499 2499 11 * 消費 洗剪500…" at bounding box center [323, 296] width 329 height 166
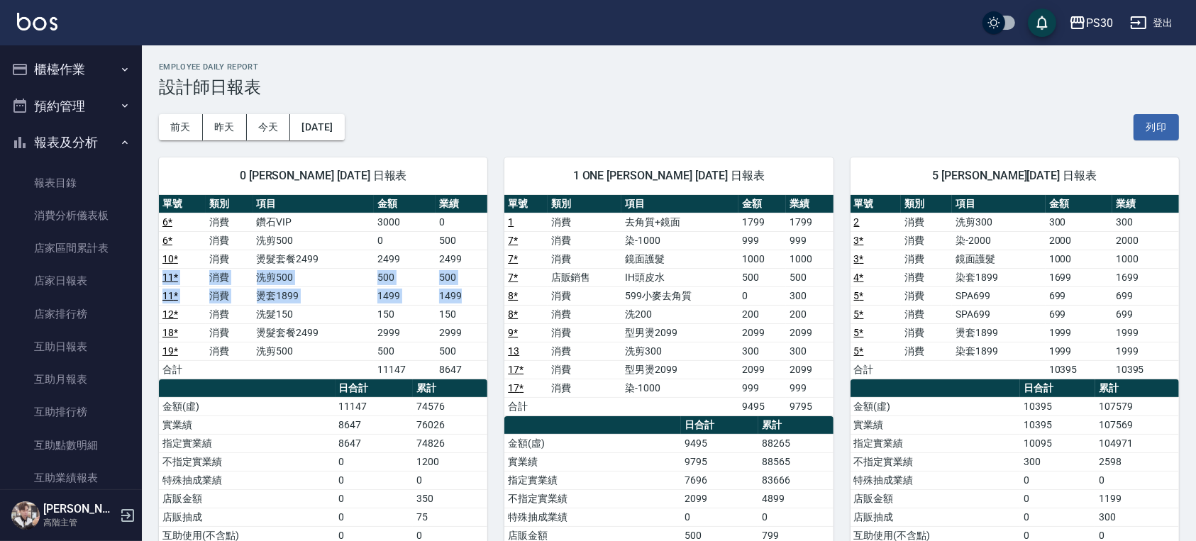
drag, startPoint x: 62, startPoint y: 73, endPoint x: 63, endPoint y: 91, distance: 17.8
click at [62, 73] on button "櫃檯作業" at bounding box center [71, 69] width 131 height 37
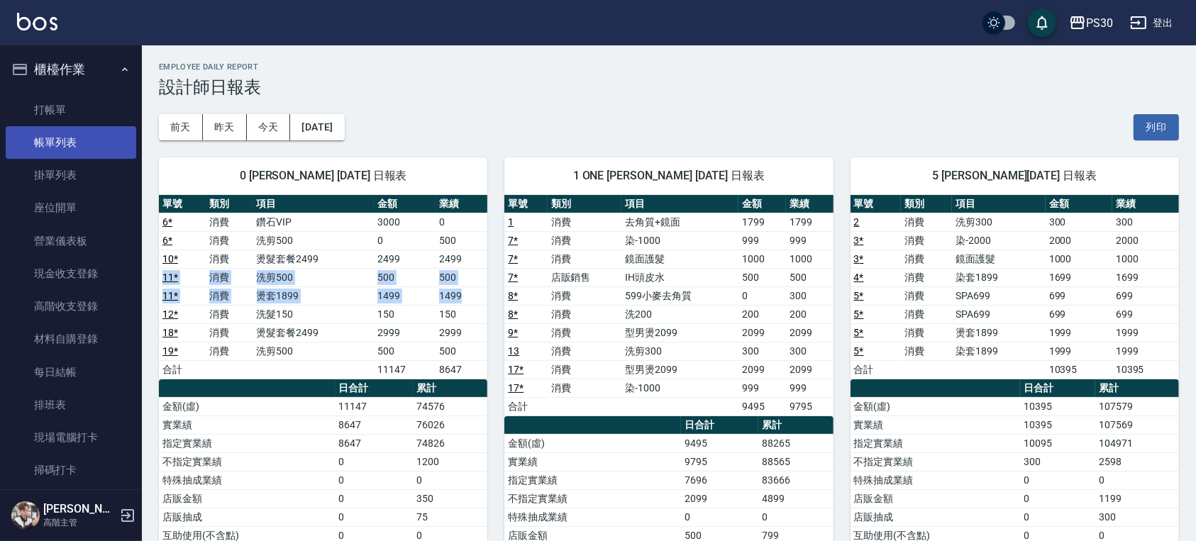
click at [67, 129] on link "帳單列表" at bounding box center [71, 142] width 131 height 33
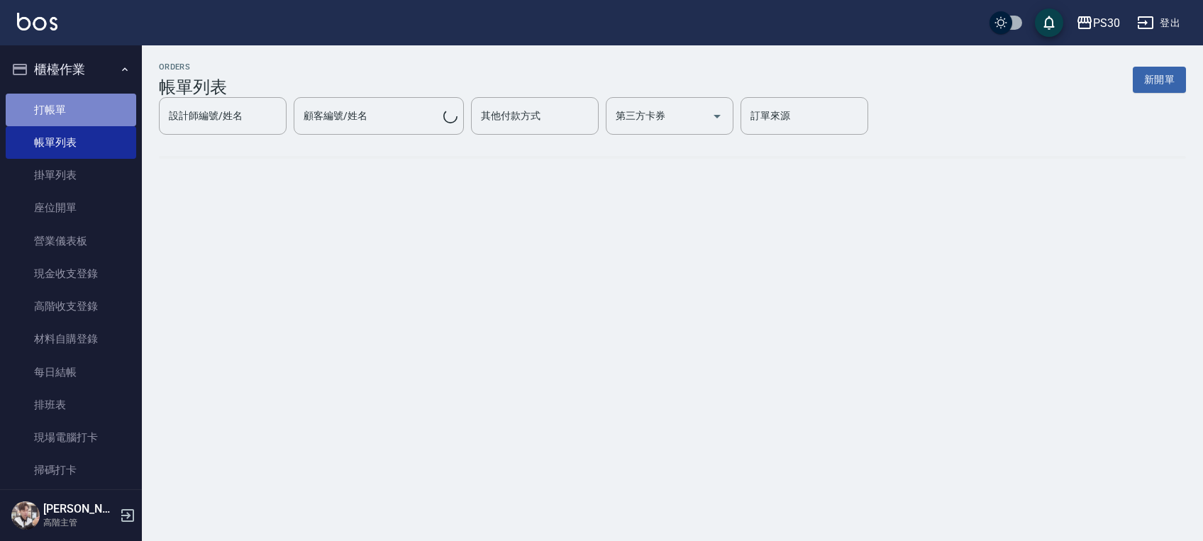
click at [72, 114] on link "打帳單" at bounding box center [71, 110] width 131 height 33
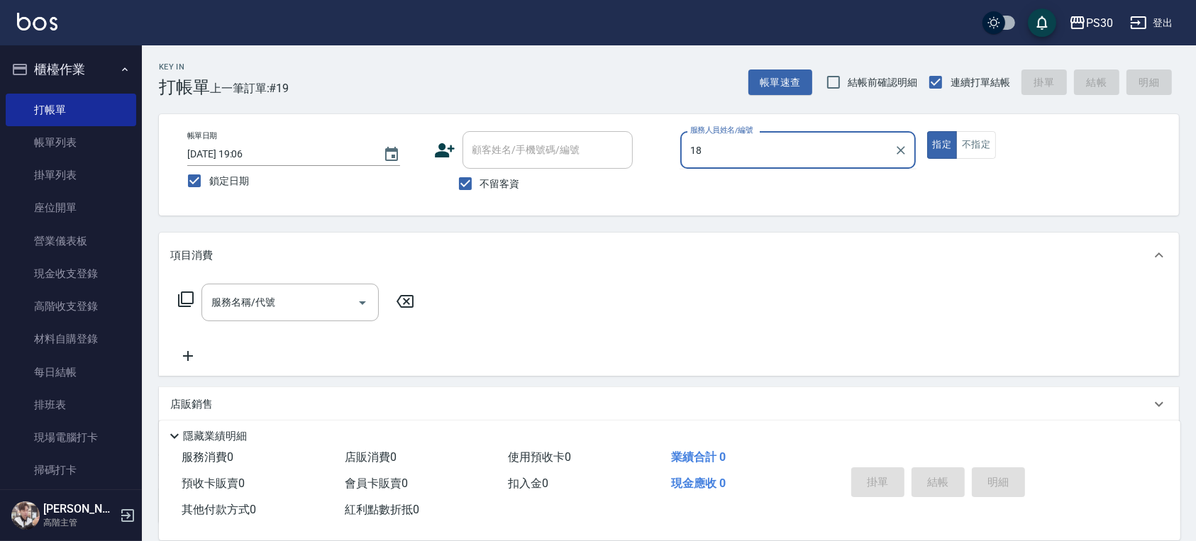
type input "18"
